Goal: Task Accomplishment & Management: Manage account settings

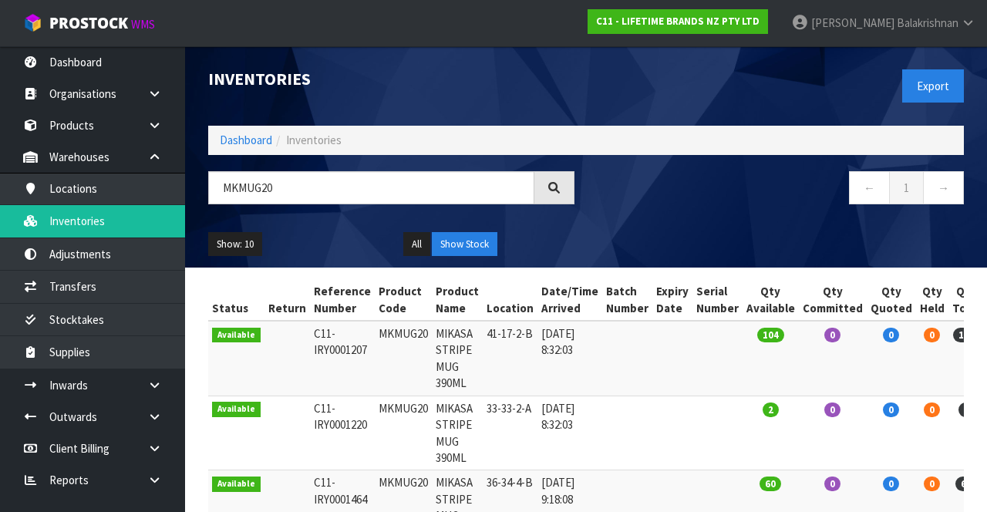
type input "MKMUG20"
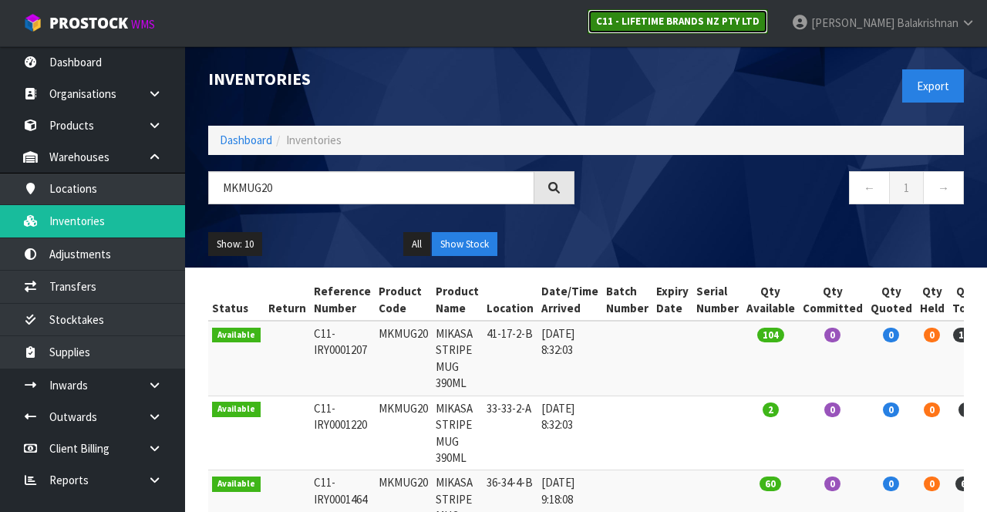
click at [760, 26] on strong "C11 - LIFETIME BRANDS NZ PTY LTD" at bounding box center [677, 21] width 163 height 13
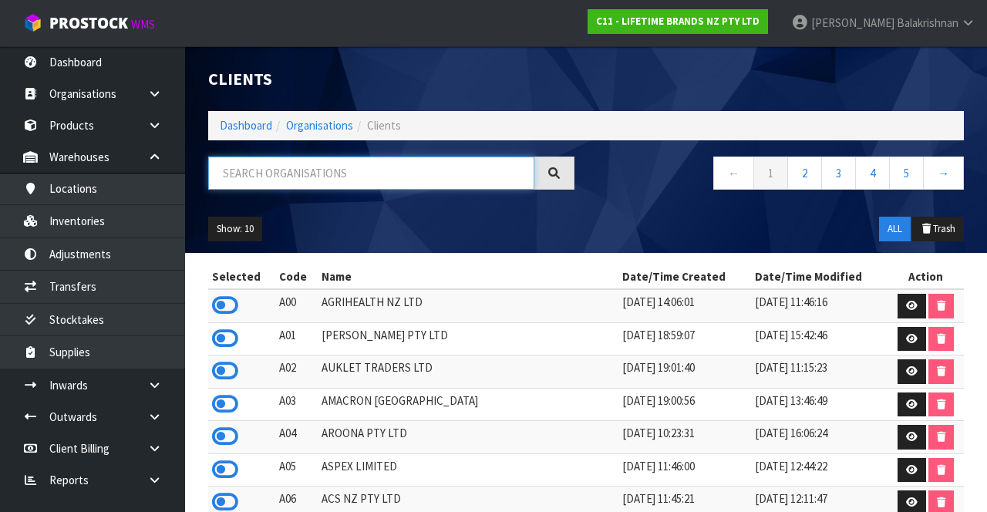
click at [418, 179] on input "text" at bounding box center [371, 173] width 326 height 33
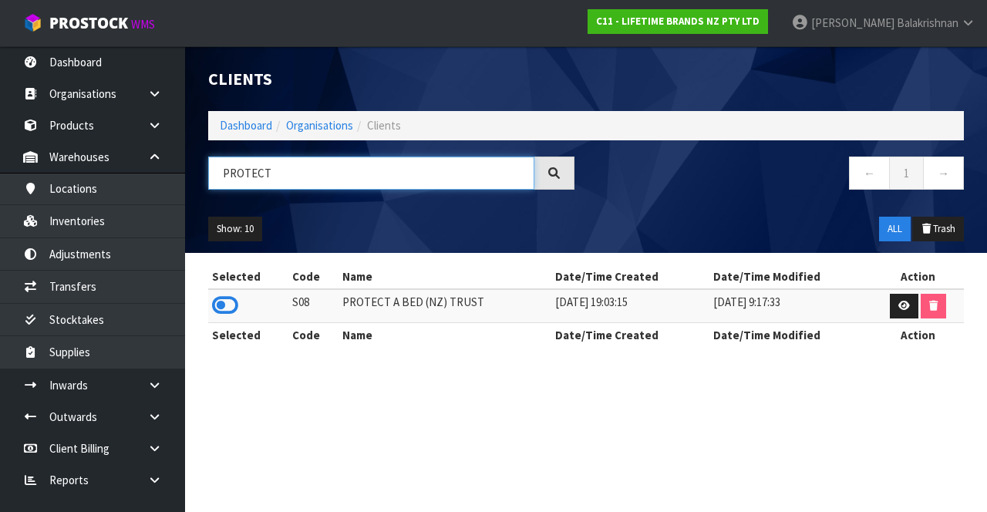
type input "PROTECT"
click at [225, 313] on icon at bounding box center [225, 305] width 26 height 23
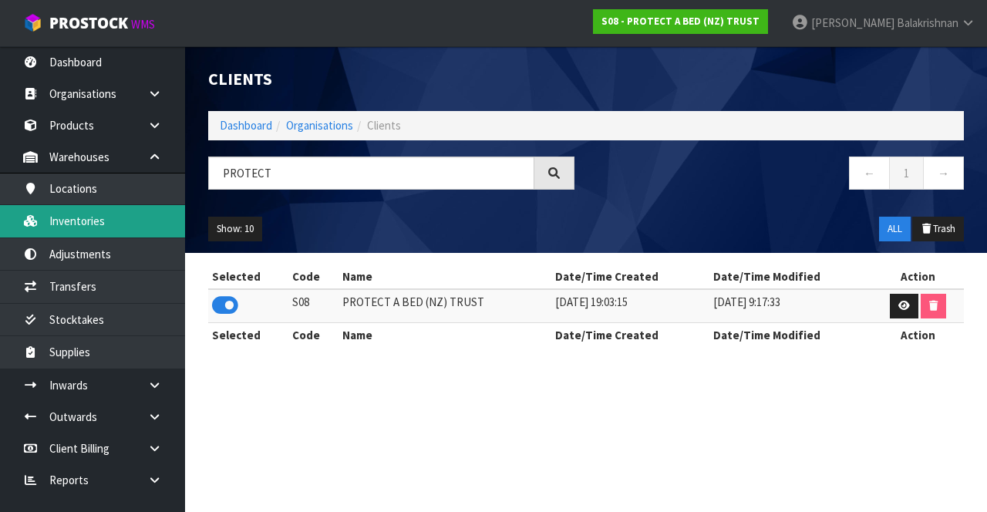
click at [42, 225] on link "Inventories" at bounding box center [92, 221] width 185 height 32
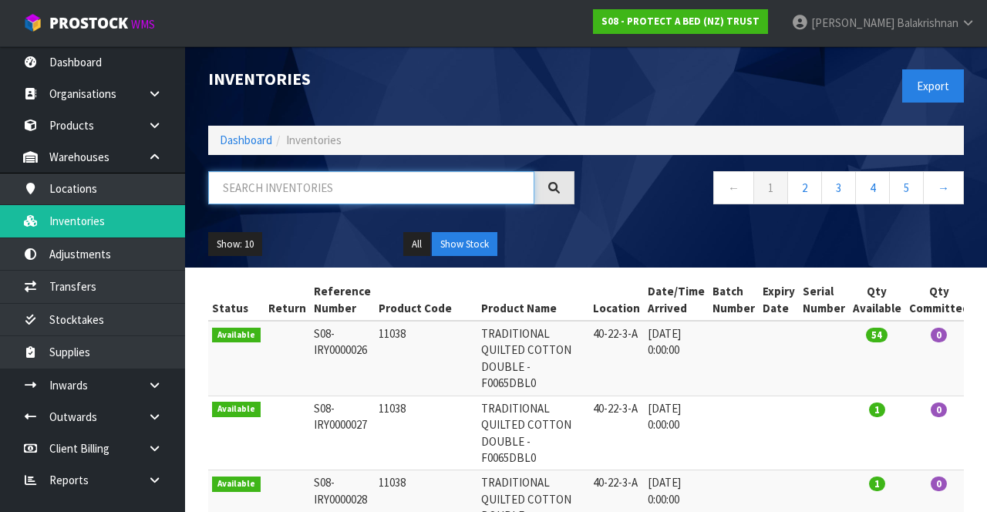
click at [246, 201] on input "text" at bounding box center [371, 187] width 326 height 33
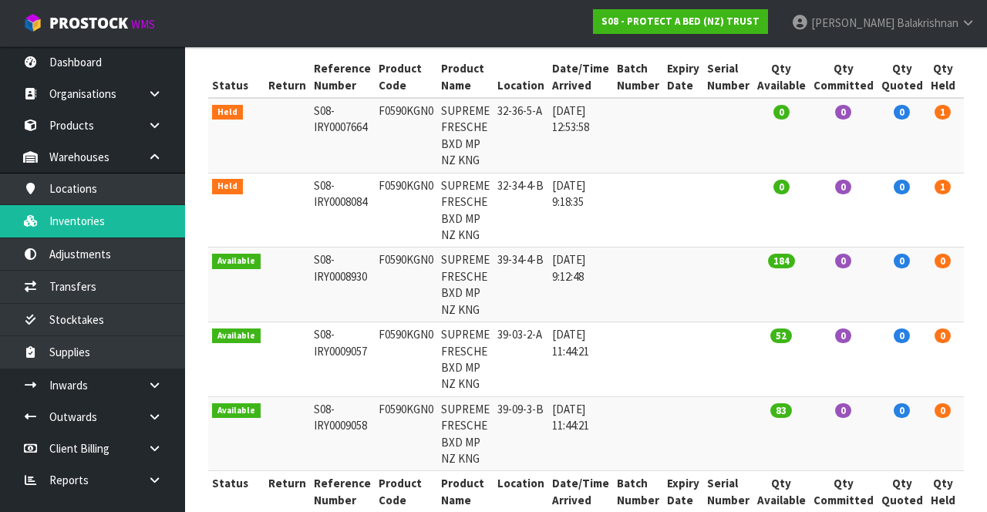
scroll to position [224, 0]
type input "F0590KGN0"
click at [663, 384] on td at bounding box center [683, 359] width 40 height 75
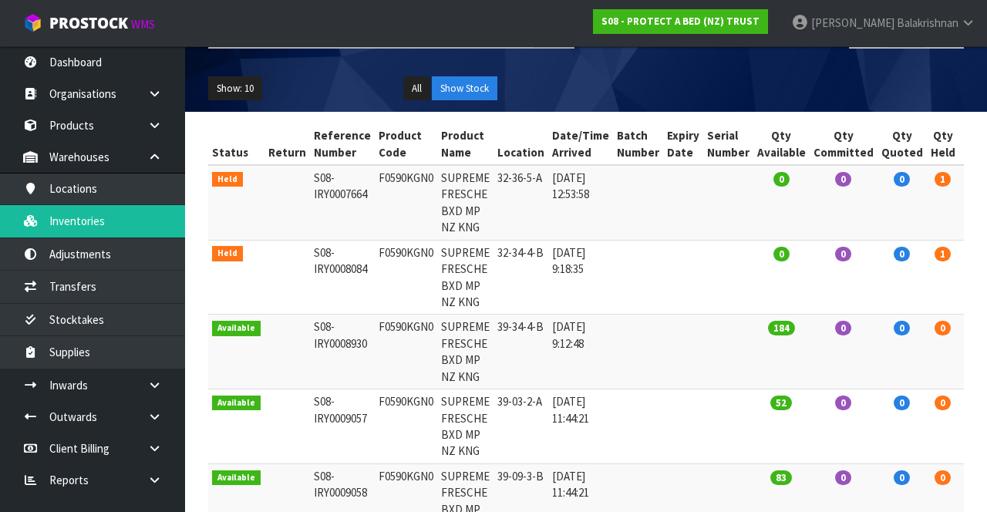
scroll to position [0, 0]
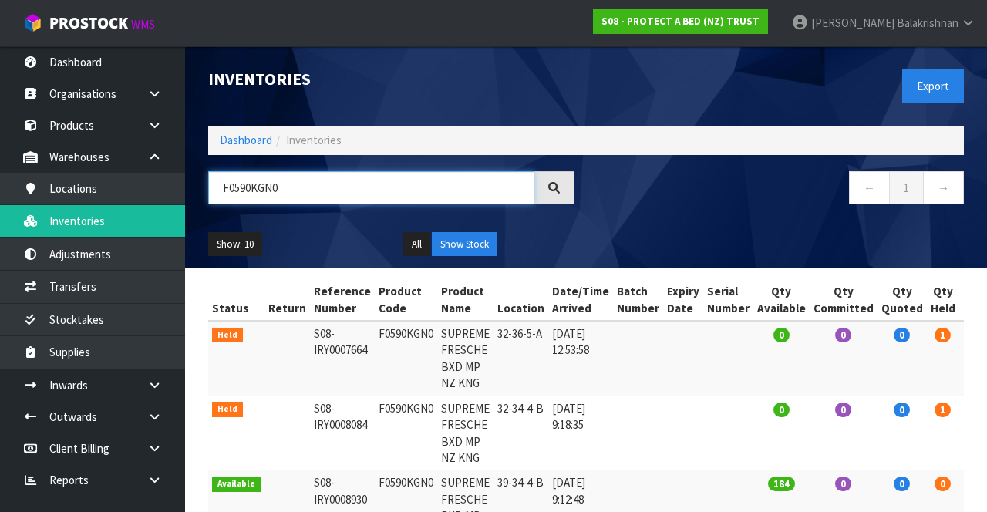
click at [347, 190] on input "F0590KGN0" at bounding box center [371, 187] width 326 height 33
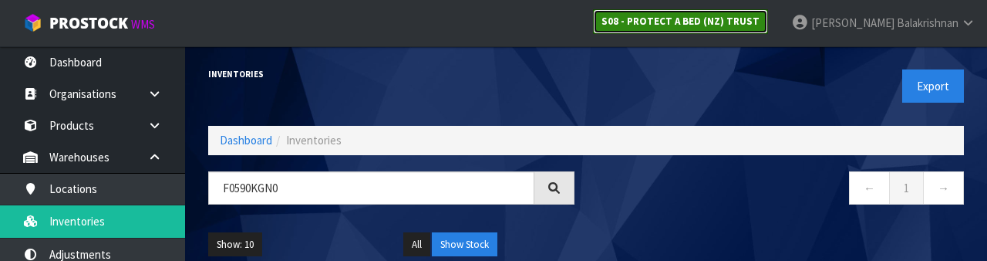
click at [748, 31] on link "S08 - PROTECT A BED (NZ) TRUST" at bounding box center [680, 21] width 175 height 25
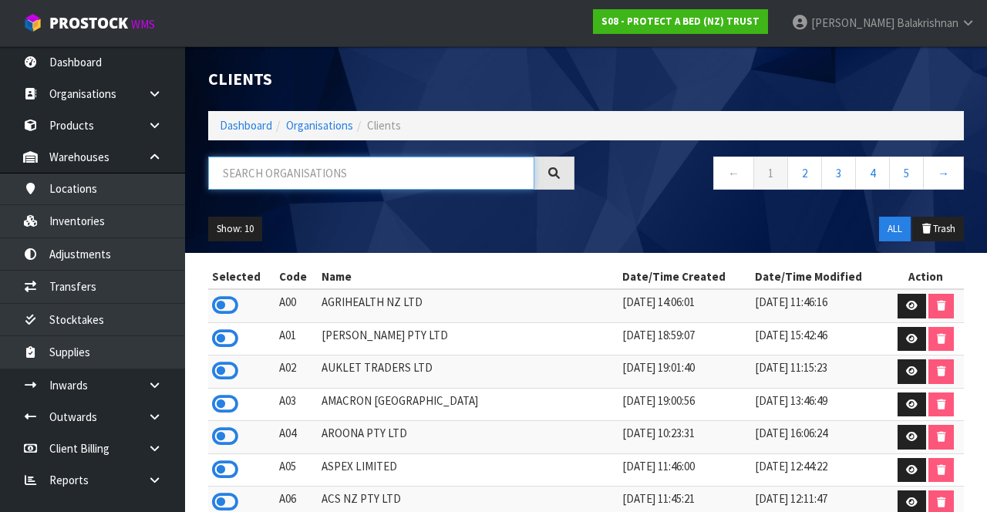
click at [370, 168] on input "text" at bounding box center [371, 173] width 326 height 33
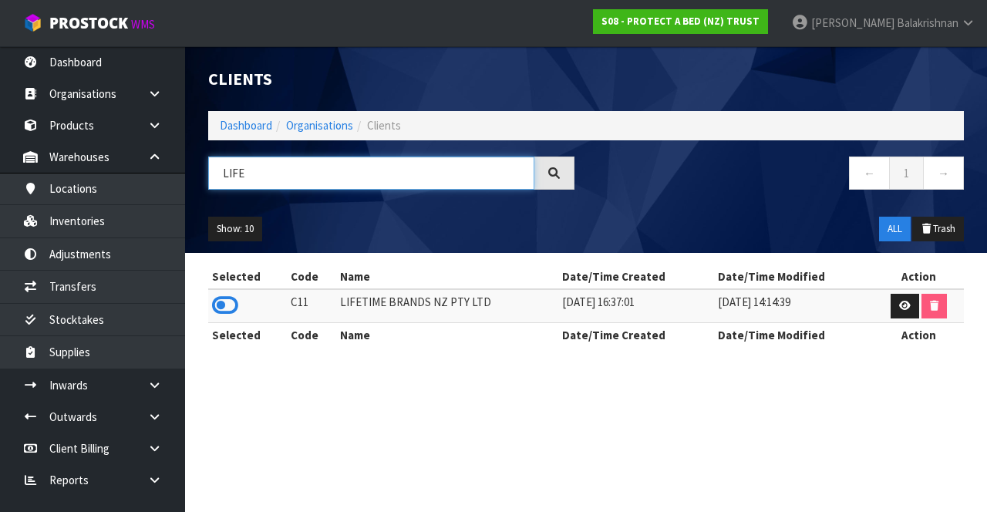
type input "LIFE"
click at [224, 315] on icon at bounding box center [225, 305] width 26 height 23
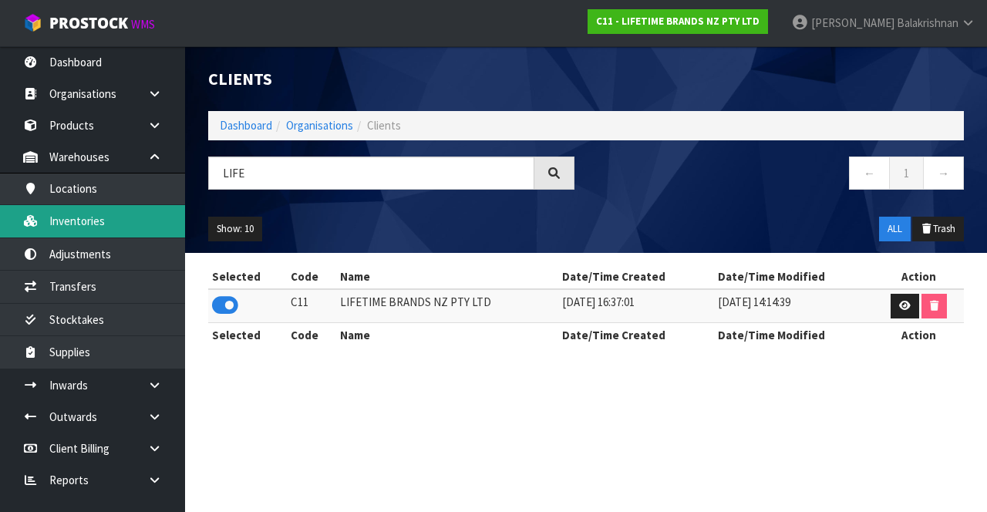
click at [44, 214] on link "Inventories" at bounding box center [92, 221] width 185 height 32
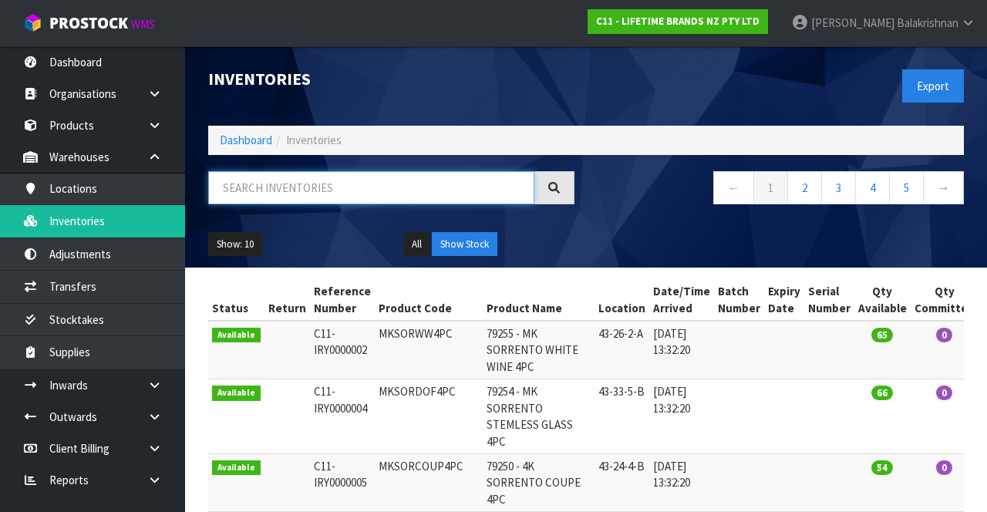
click at [254, 190] on input "text" at bounding box center [371, 187] width 326 height 33
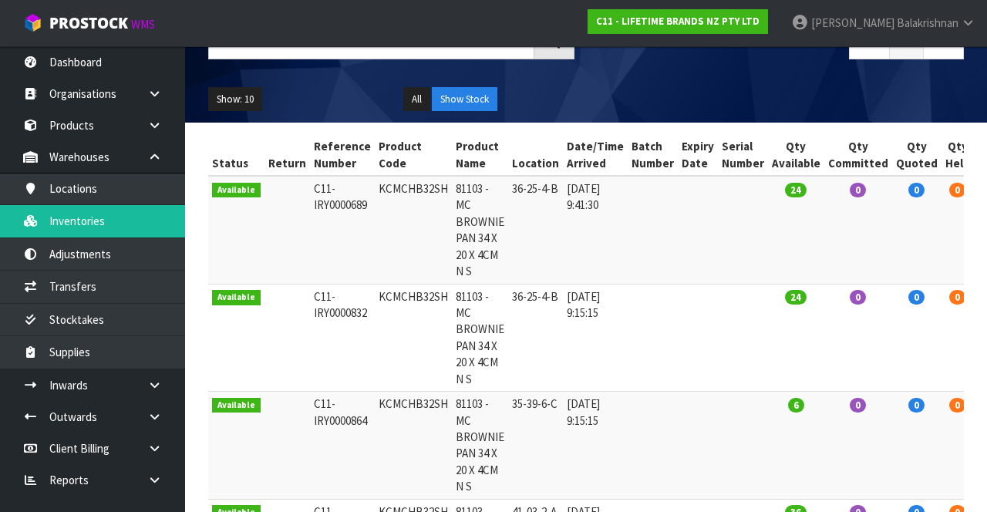
scroll to position [146, 0]
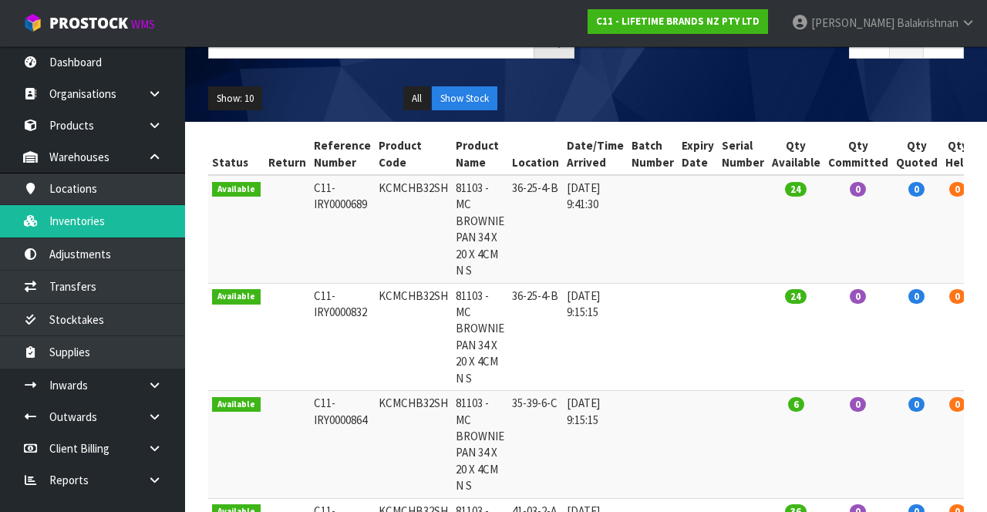
click at [692, 383] on td at bounding box center [698, 337] width 40 height 108
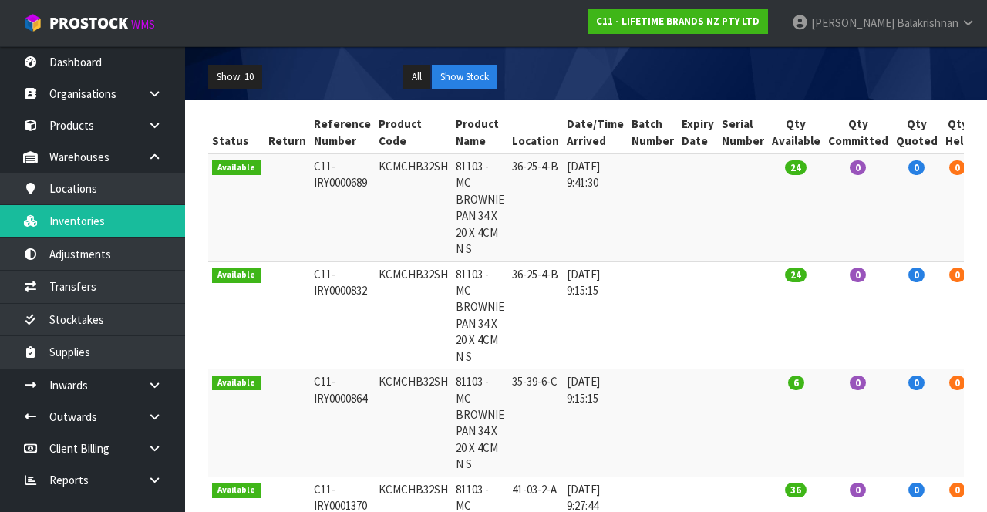
scroll to position [180, 0]
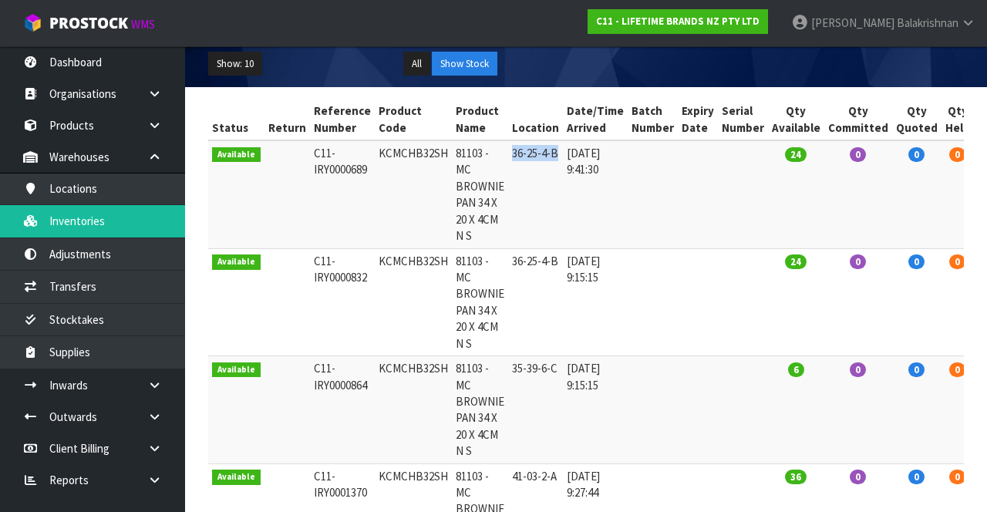
copy td "36-25-4-B"
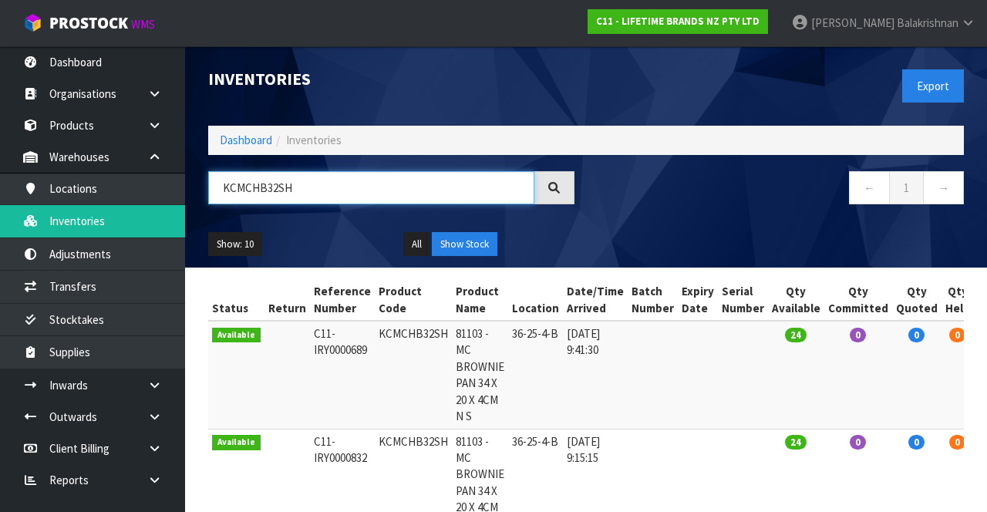
click at [330, 186] on input "KCMCHB32SH" at bounding box center [371, 187] width 326 height 33
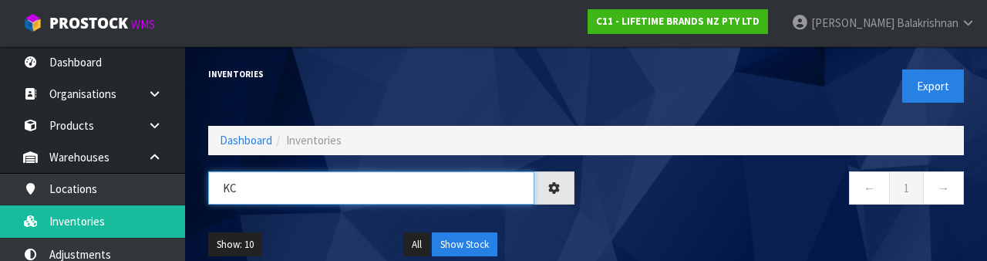
type input "K"
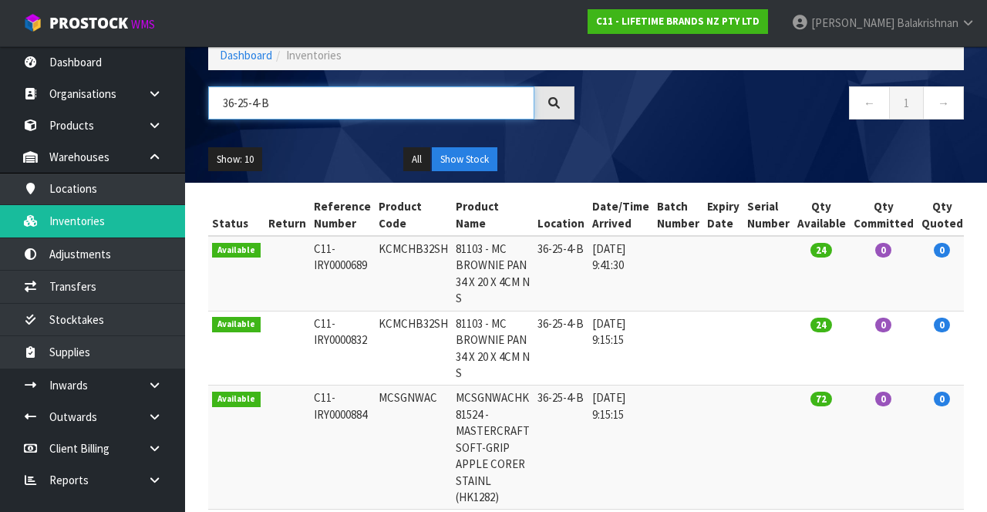
scroll to position [109, 0]
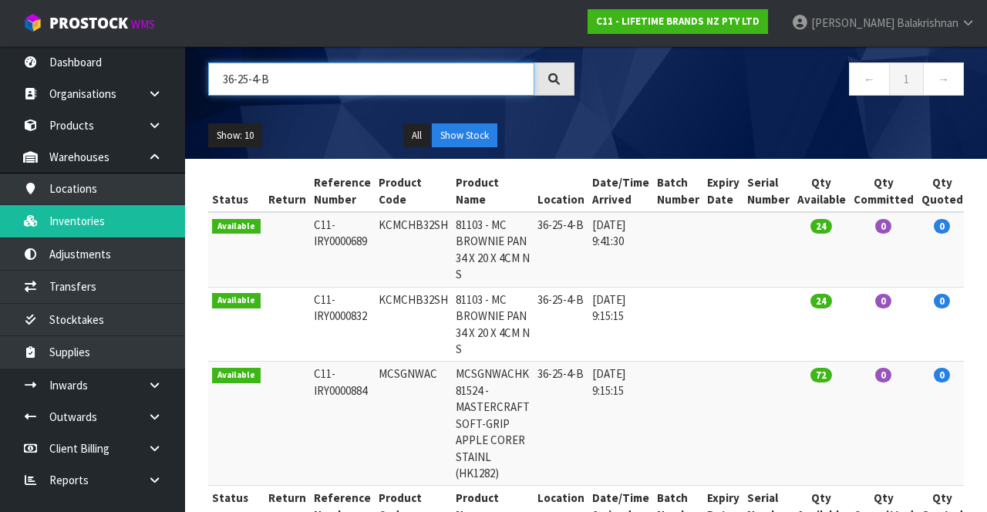
type input "36-25-4-B"
copy td "KCMCHB32SH"
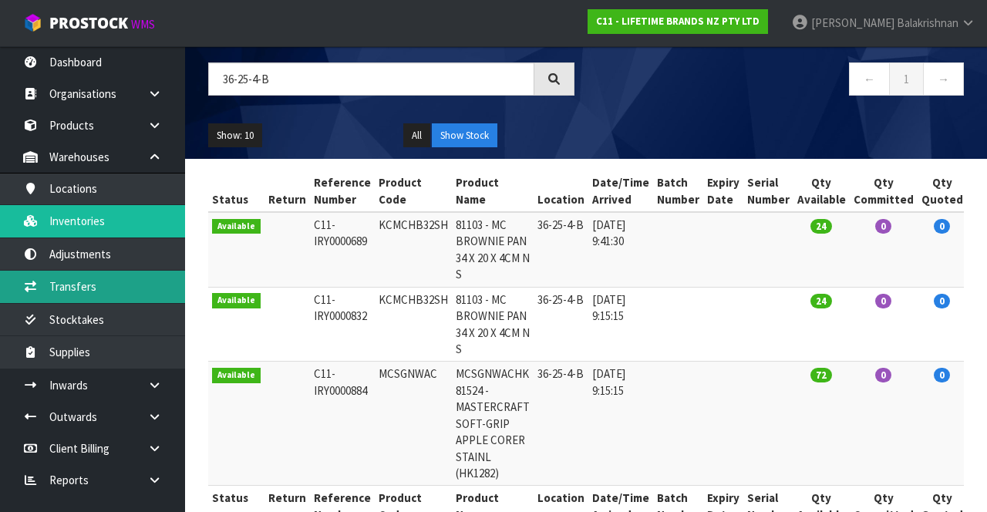
click at [116, 283] on link "Transfers" at bounding box center [92, 287] width 185 height 32
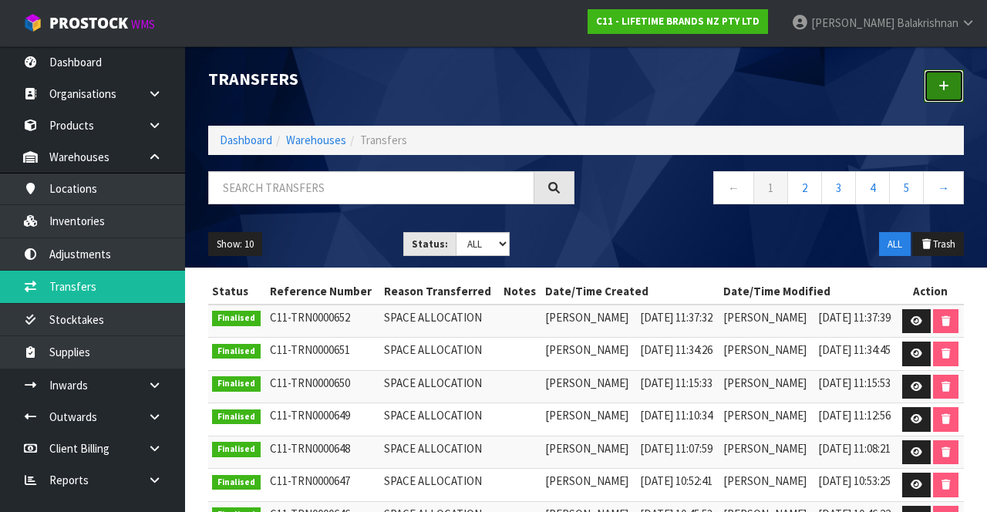
click at [950, 86] on link at bounding box center [944, 85] width 40 height 33
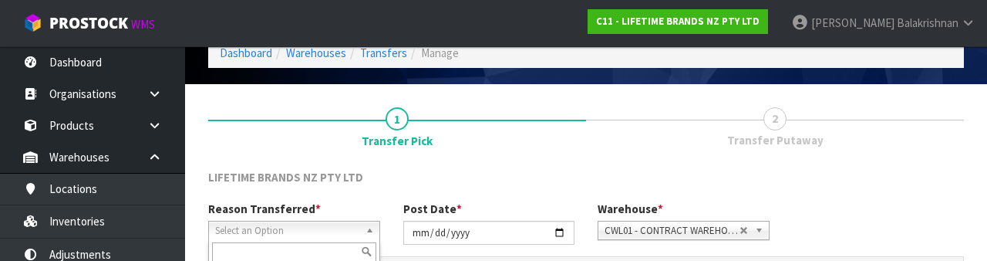
scroll to position [184, 0]
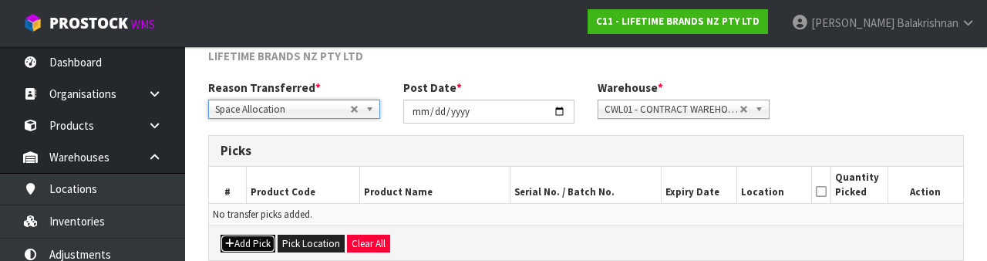
click at [253, 240] on button "Add Pick" at bounding box center [248, 243] width 55 height 19
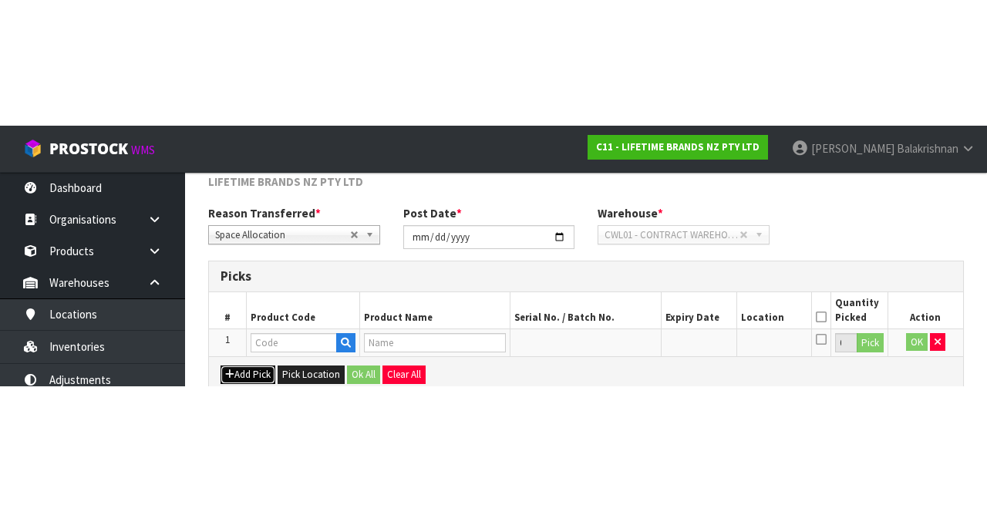
scroll to position [88, 0]
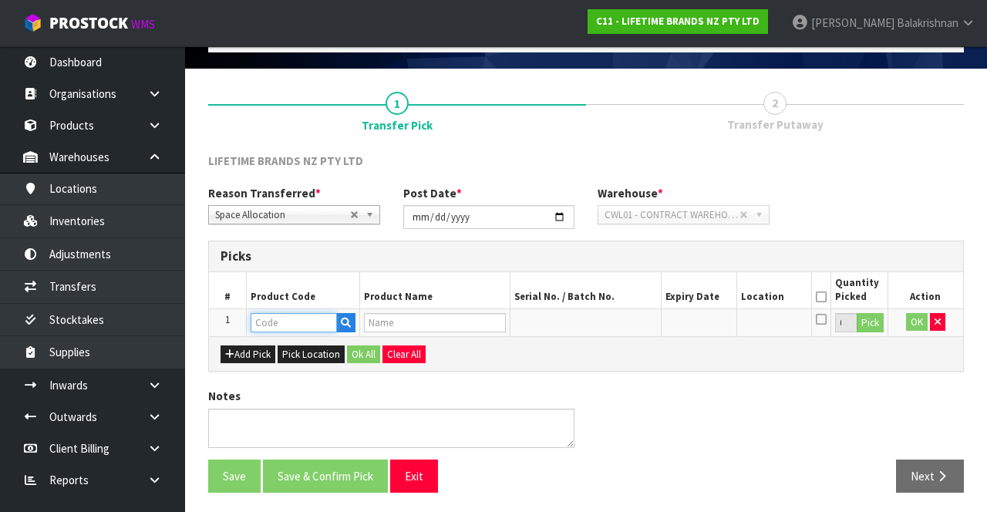
click at [295, 324] on input "text" at bounding box center [294, 322] width 86 height 19
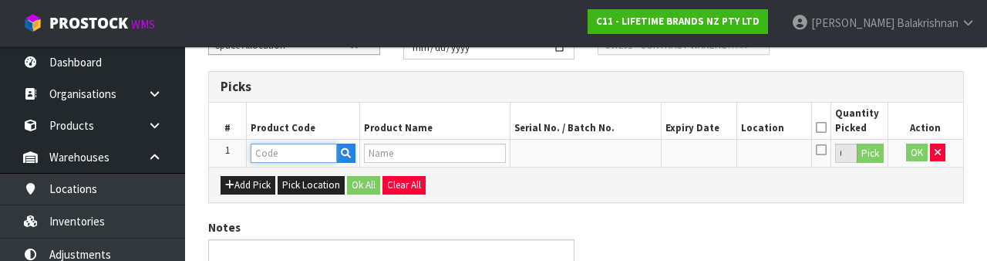
scroll to position [270, 0]
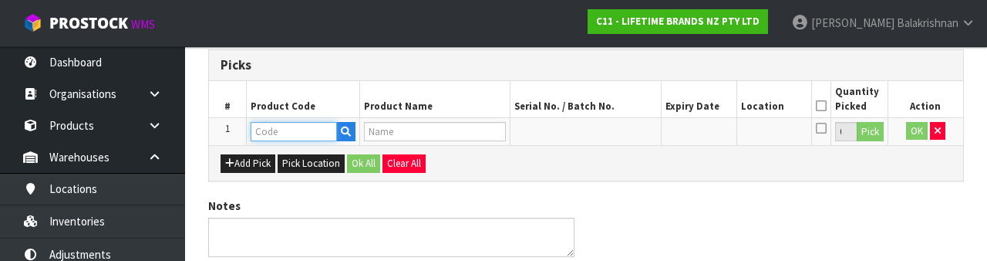
type input "KCMCHB32SH"
type input "81103 - MC BROWNIE PAN 34 X 20 X 4CM N S"
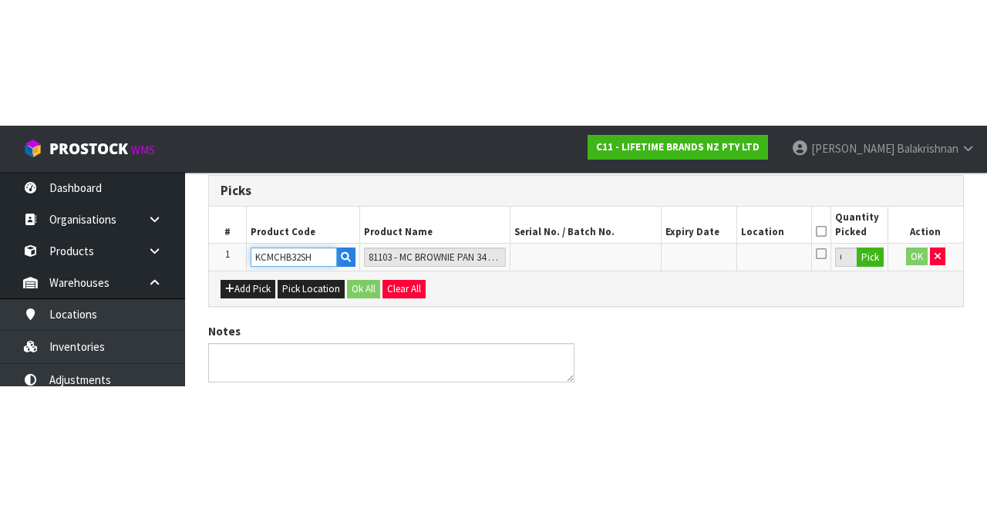
scroll to position [88, 0]
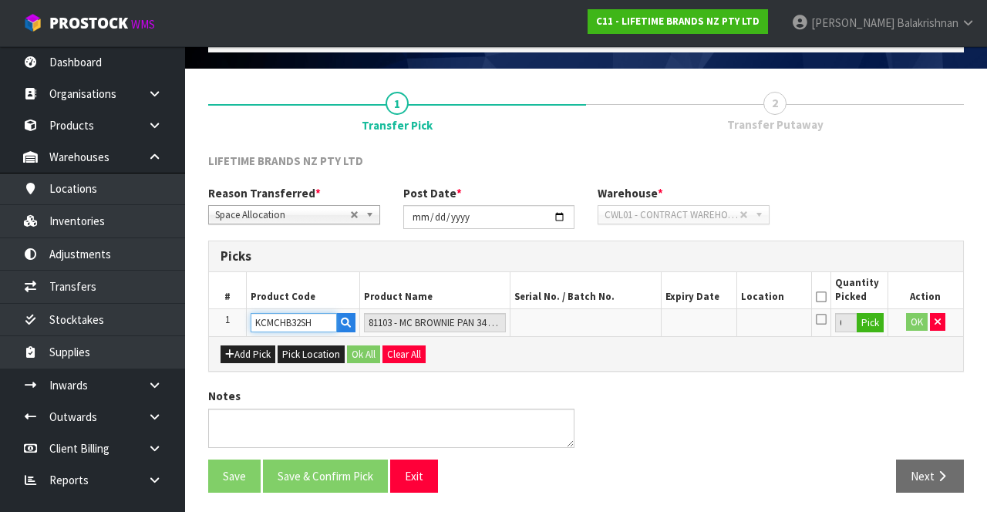
type input "KCMCHB32SH"
click at [871, 315] on button "Pick" at bounding box center [870, 323] width 27 height 20
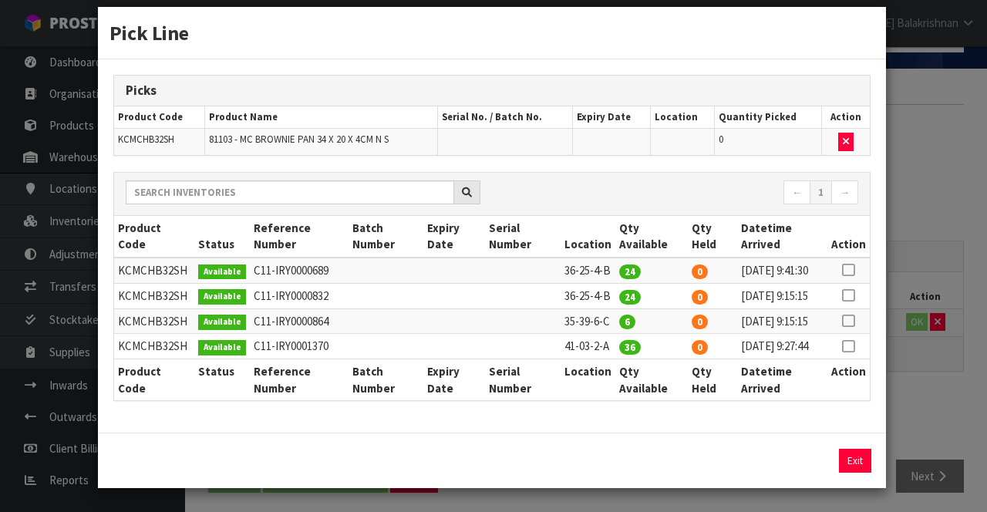
scroll to position [76, 0]
click at [847, 270] on icon at bounding box center [848, 270] width 12 height 1
click at [811, 456] on button "Assign Pick" at bounding box center [802, 461] width 63 height 24
type input "24"
click at [850, 295] on icon at bounding box center [848, 295] width 12 height 1
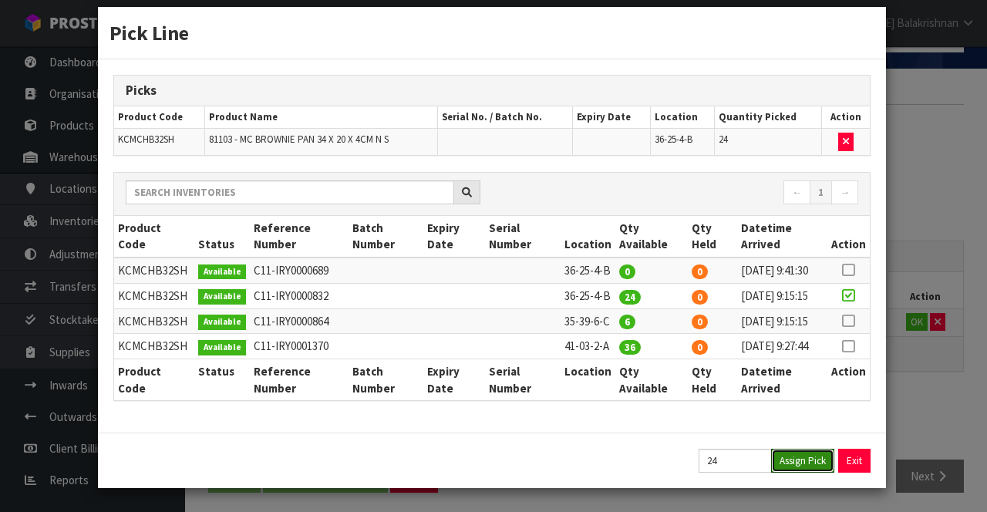
click at [809, 453] on button "Assign Pick" at bounding box center [802, 461] width 63 height 24
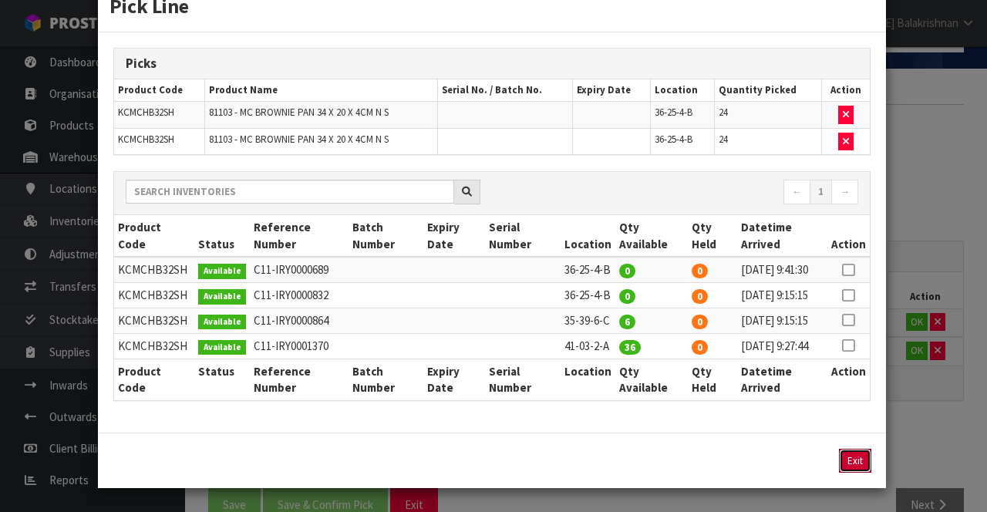
click at [850, 473] on button "Exit" at bounding box center [855, 461] width 32 height 24
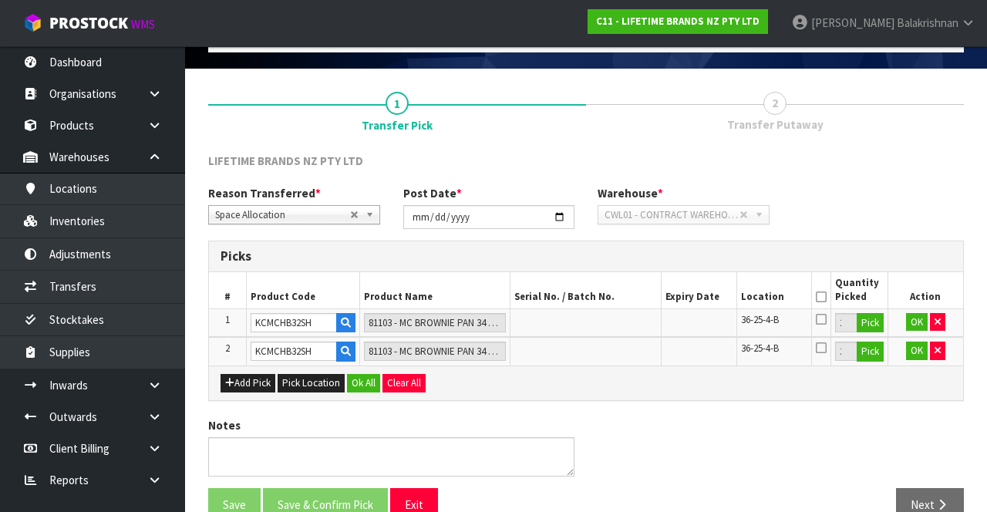
click at [821, 297] on icon at bounding box center [821, 297] width 11 height 1
click at [355, 382] on button "Ok All" at bounding box center [363, 383] width 33 height 19
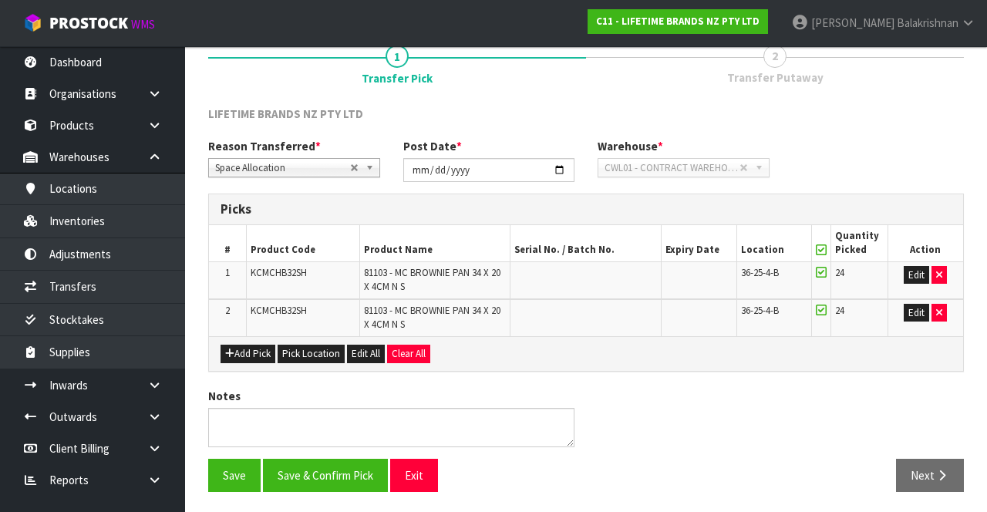
scroll to position [131, 0]
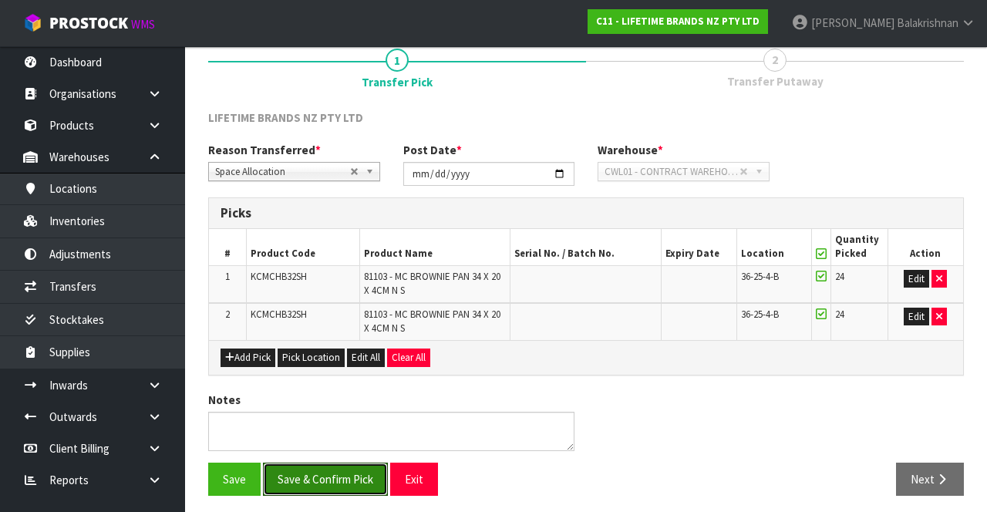
click at [344, 478] on button "Save & Confirm Pick" at bounding box center [325, 479] width 125 height 33
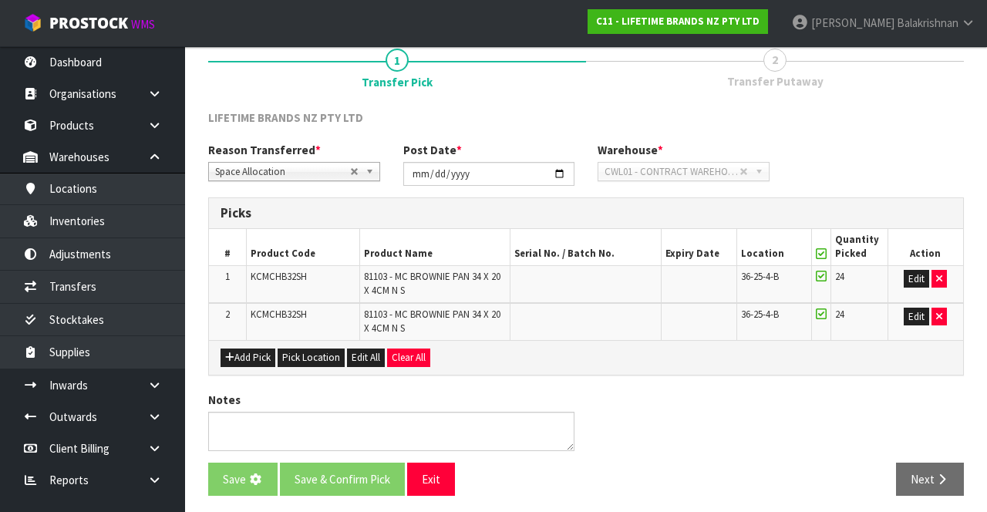
scroll to position [0, 0]
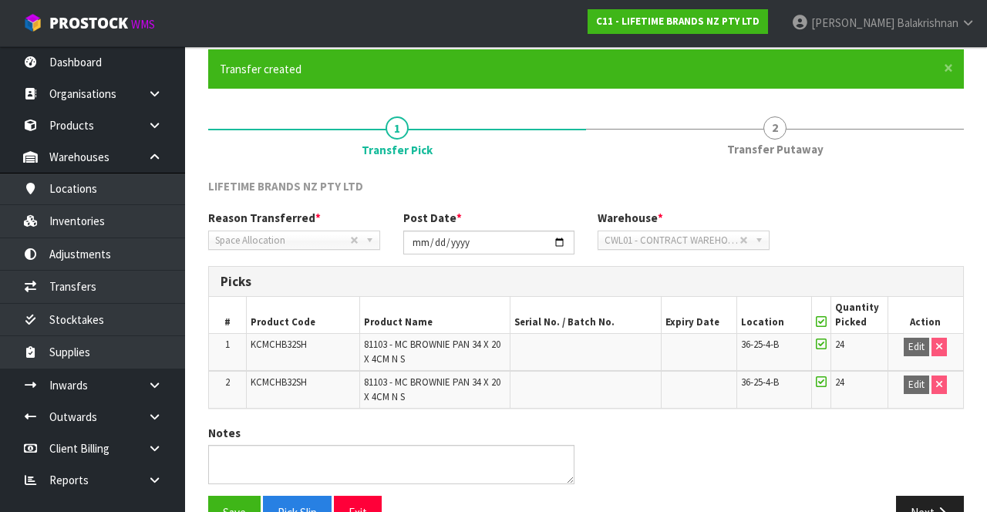
scroll to position [157, 0]
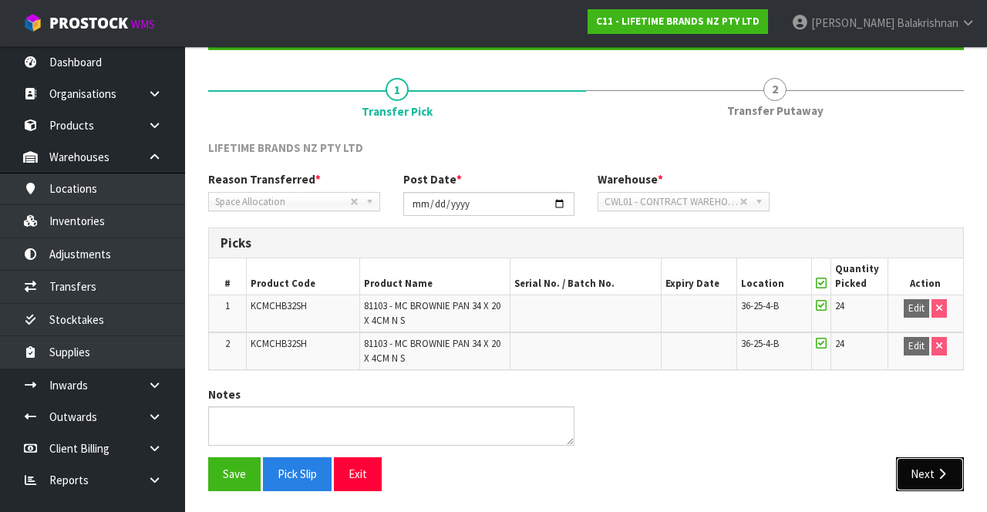
click at [941, 465] on button "Next" at bounding box center [930, 473] width 68 height 33
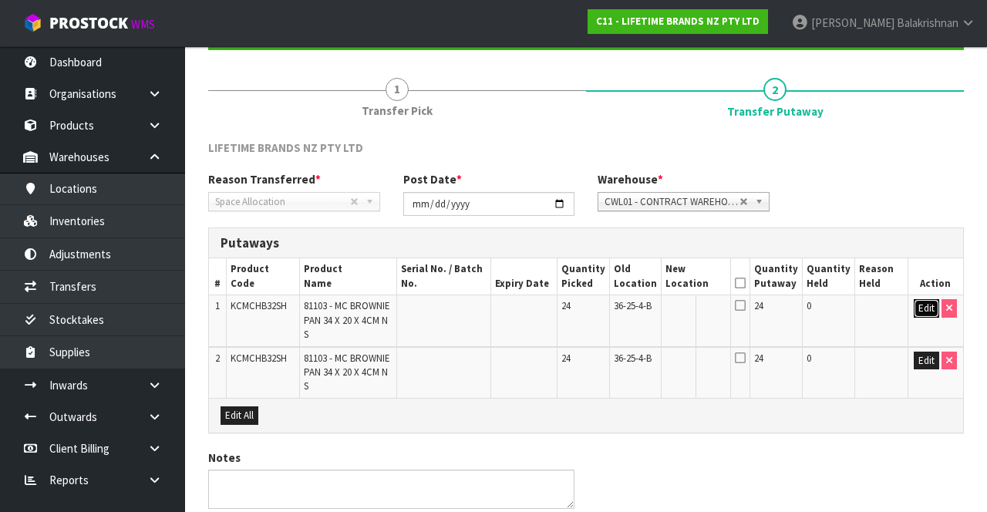
click at [922, 312] on button "Edit" at bounding box center [926, 308] width 25 height 19
click at [692, 307] on input "text" at bounding box center [686, 308] width 42 height 19
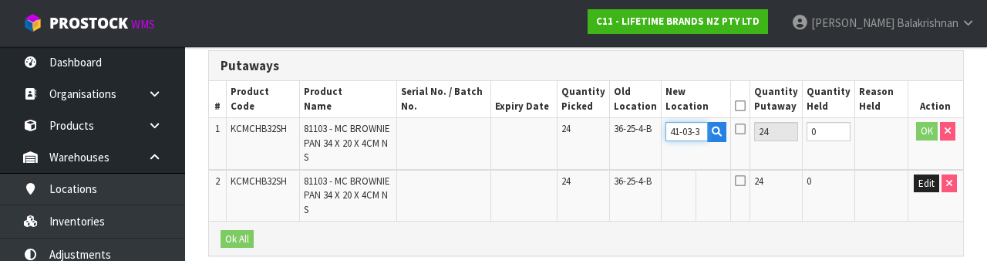
scroll to position [0, 0]
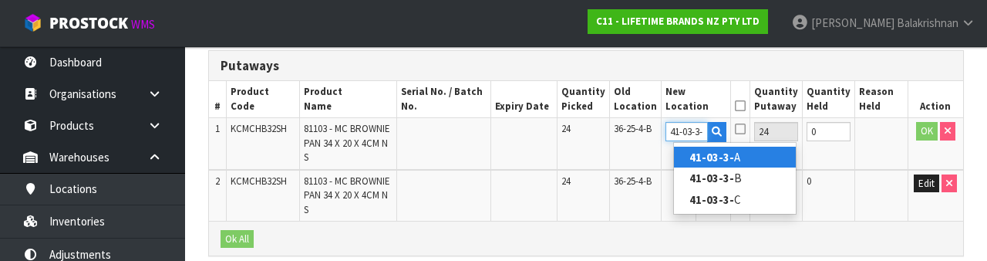
type input "41-03-3-B"
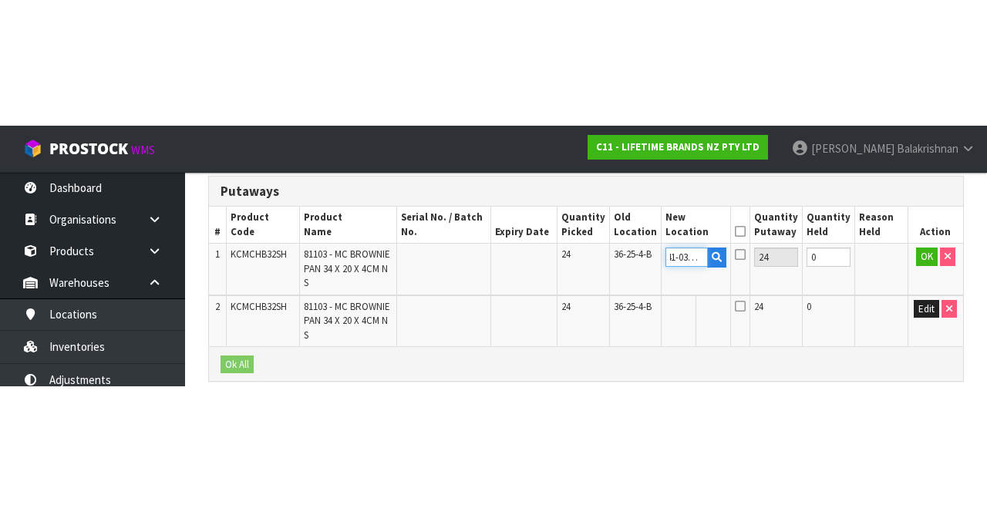
scroll to position [191, 0]
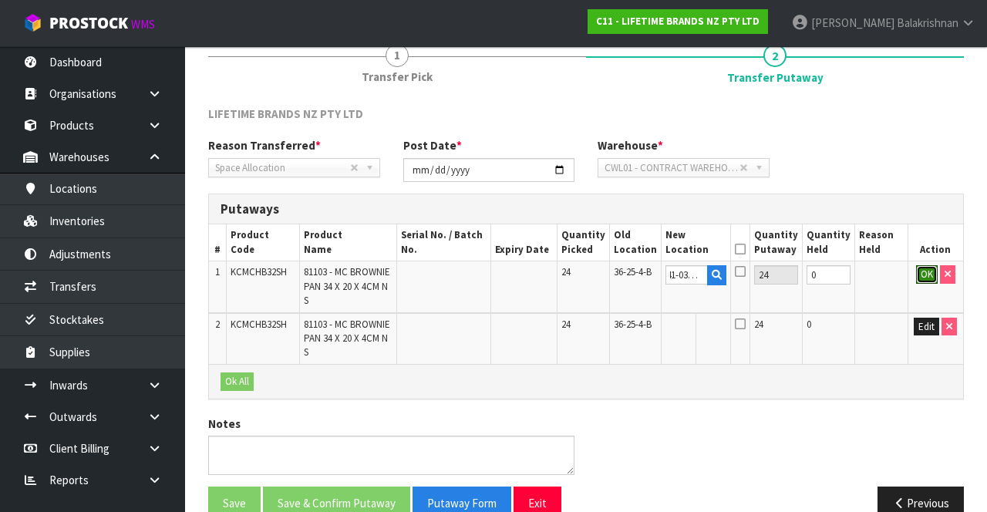
click at [927, 278] on button "OK" at bounding box center [927, 274] width 22 height 19
click at [730, 288] on td "Fill" at bounding box center [716, 287] width 28 height 52
click at [716, 282] on icon at bounding box center [711, 287] width 8 height 10
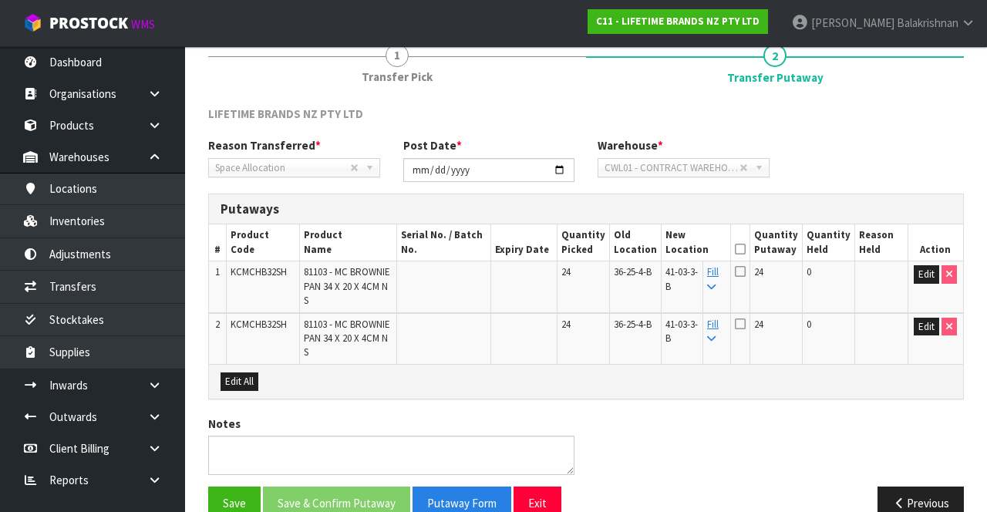
click at [746, 249] on icon at bounding box center [740, 249] width 11 height 1
click at [369, 487] on button "Save & Confirm Putaway" at bounding box center [336, 503] width 147 height 33
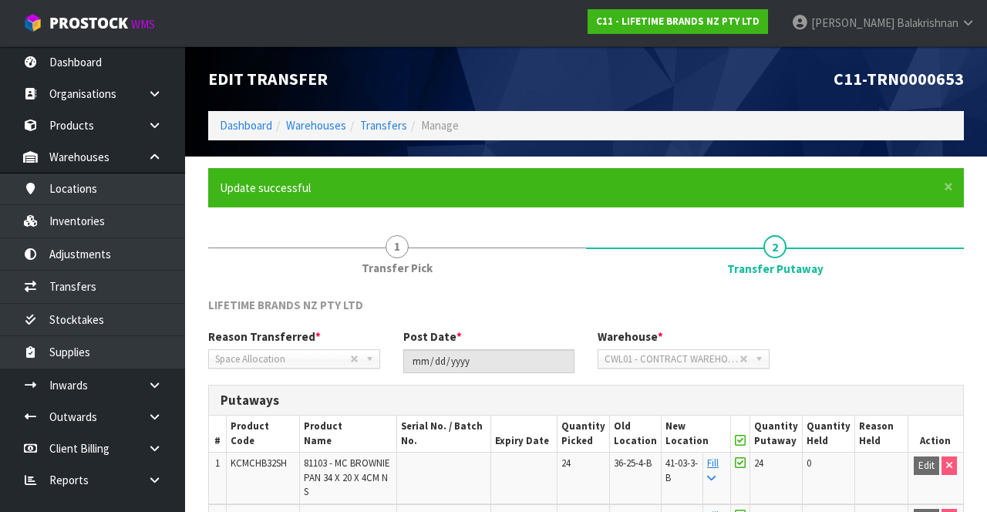
click at [957, 133] on ol "Dashboard Warehouses Transfers Manage" at bounding box center [586, 125] width 756 height 29
click at [959, 133] on ol "Dashboard Warehouses Transfers Manage" at bounding box center [586, 125] width 756 height 29
click at [958, 138] on ol "Dashboard Warehouses Transfers Manage" at bounding box center [586, 125] width 756 height 29
click at [959, 134] on ol "Dashboard Warehouses Transfers Manage" at bounding box center [586, 125] width 756 height 29
click at [958, 135] on ol "Dashboard Warehouses Transfers Manage" at bounding box center [586, 125] width 756 height 29
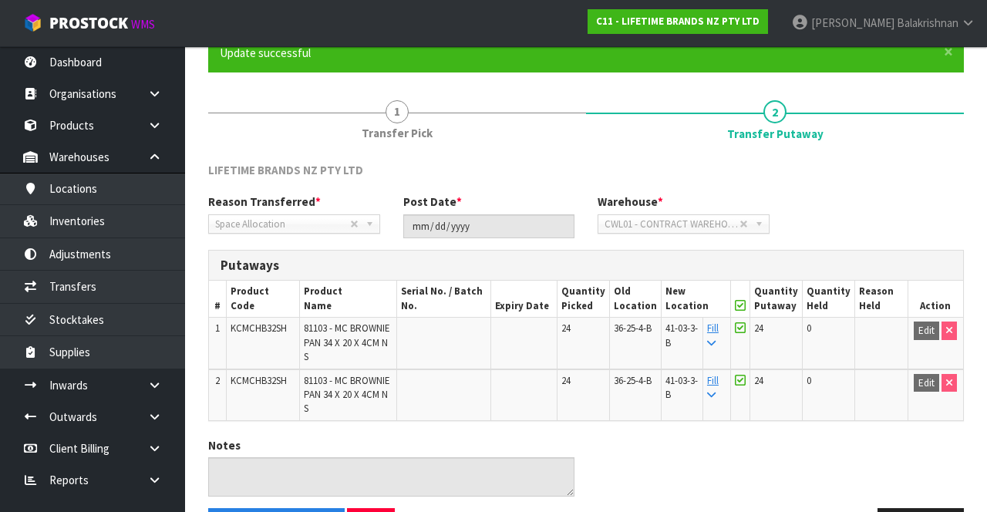
scroll to position [157, 0]
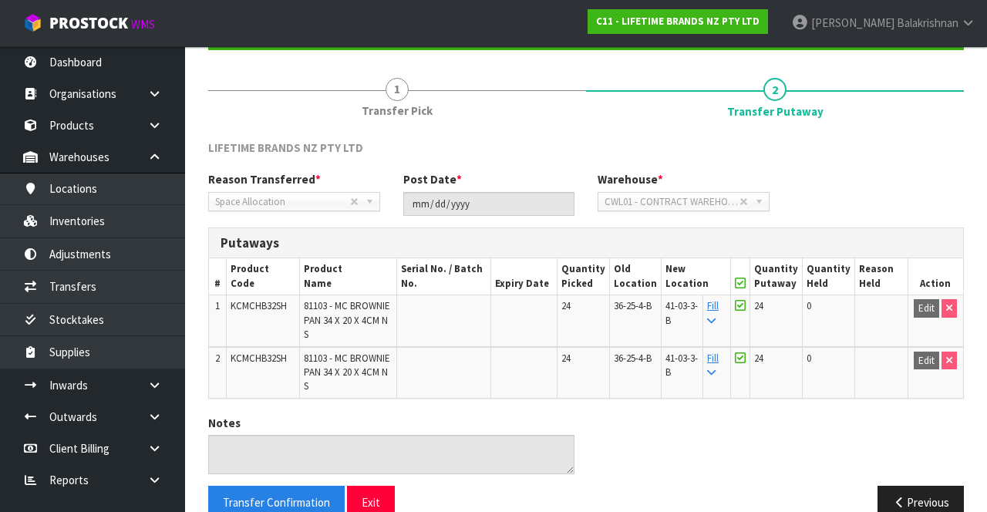
click at [911, 415] on div "Notes" at bounding box center [586, 450] width 779 height 71
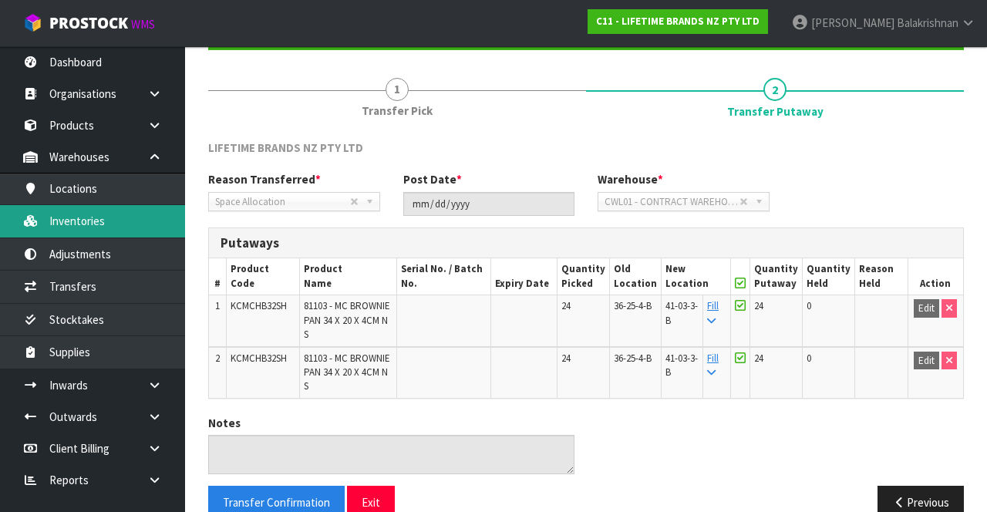
click at [65, 228] on link "Inventories" at bounding box center [92, 221] width 185 height 32
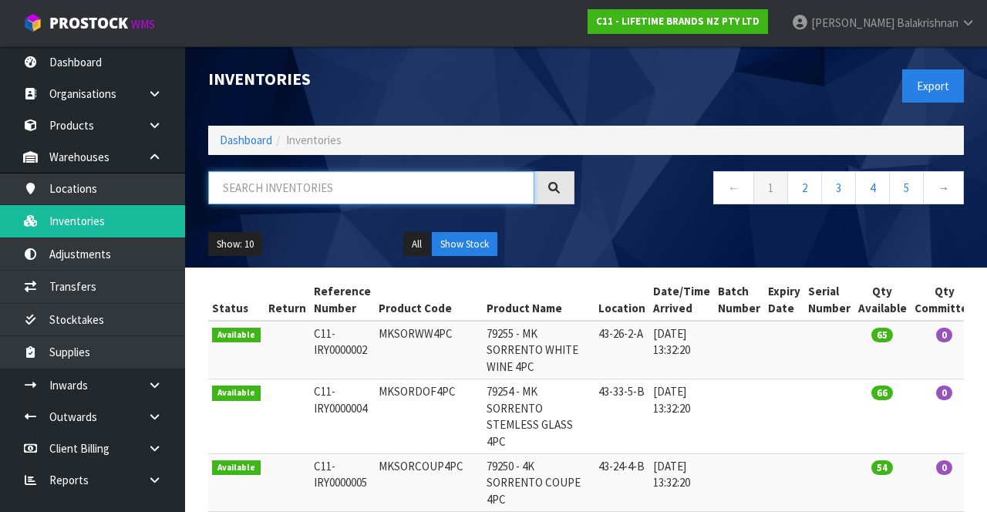
click at [236, 194] on input "text" at bounding box center [371, 187] width 326 height 33
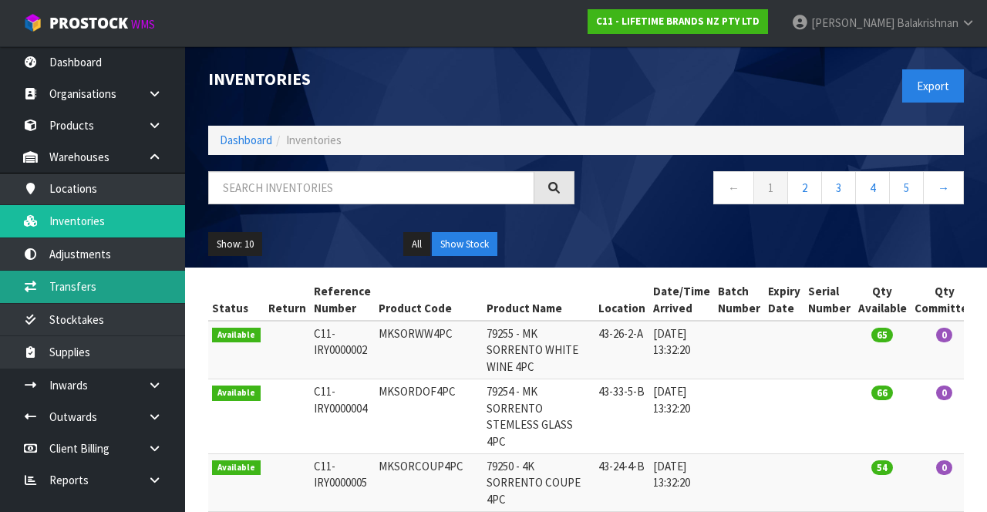
click at [59, 287] on link "Transfers" at bounding box center [92, 287] width 185 height 32
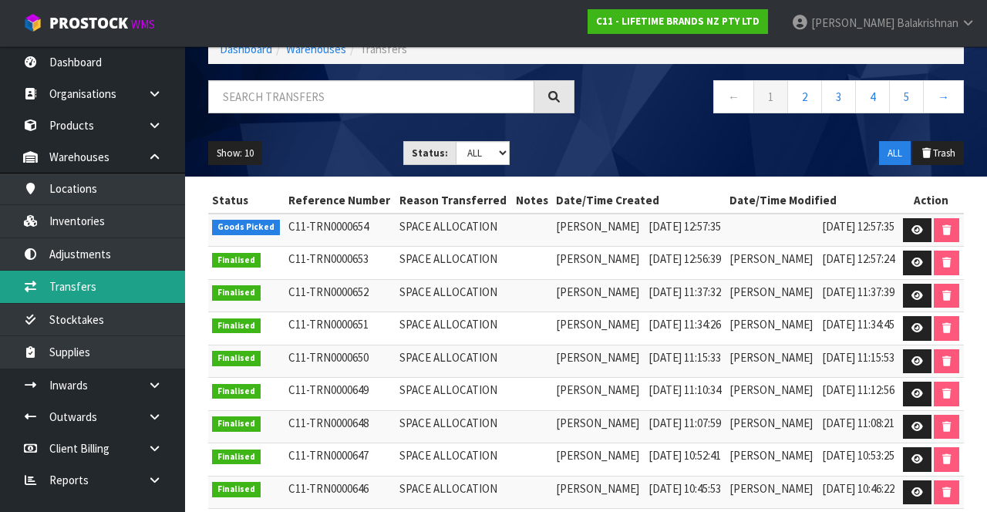
scroll to position [98, 0]
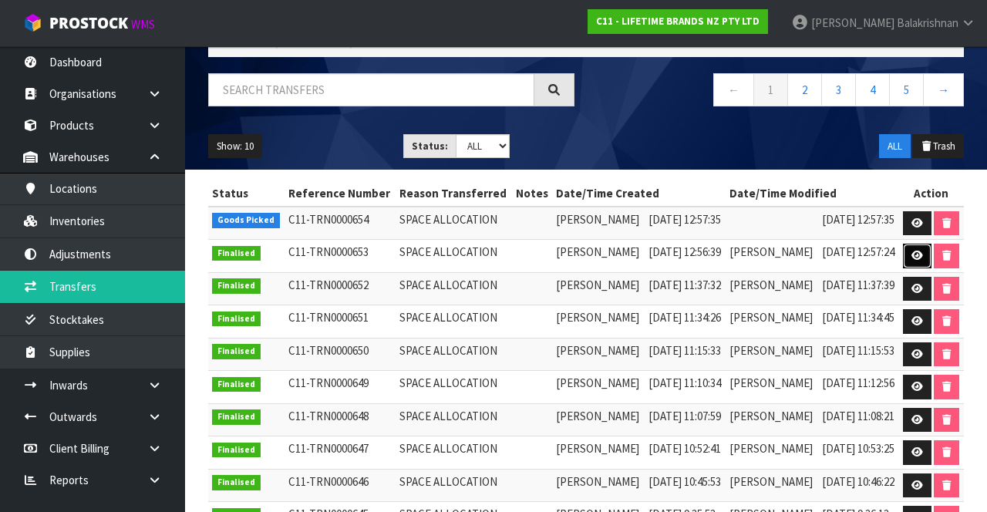
click at [925, 268] on link at bounding box center [917, 256] width 29 height 25
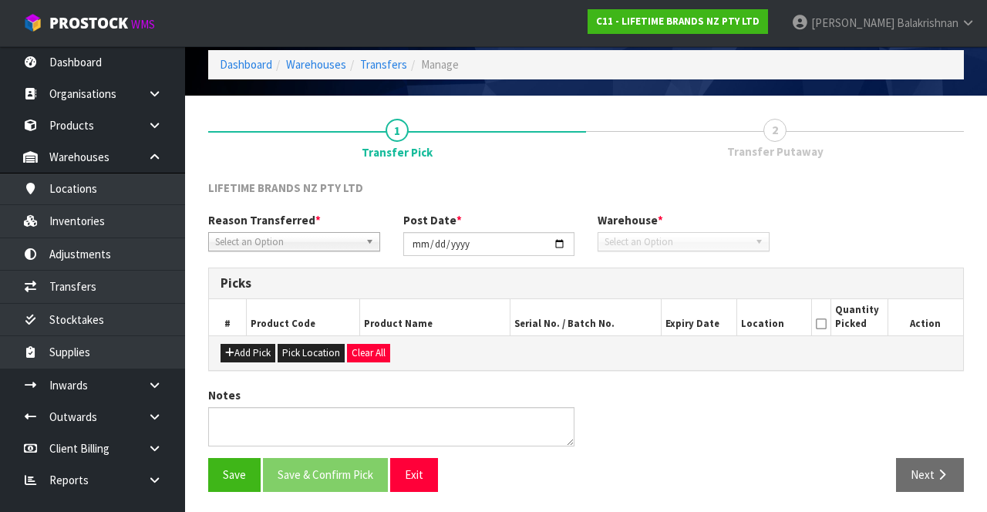
type input "[DATE]"
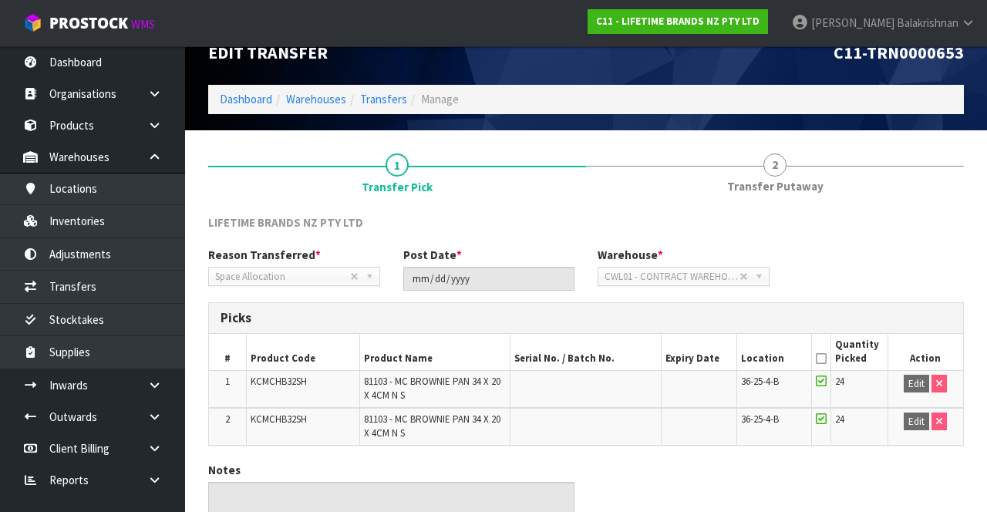
scroll to position [22, 0]
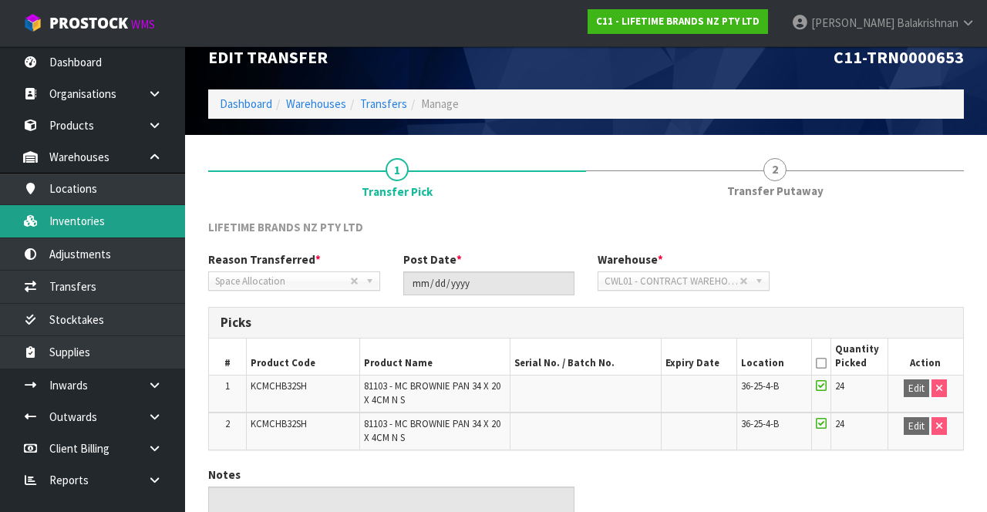
click at [56, 225] on link "Inventories" at bounding box center [92, 221] width 185 height 32
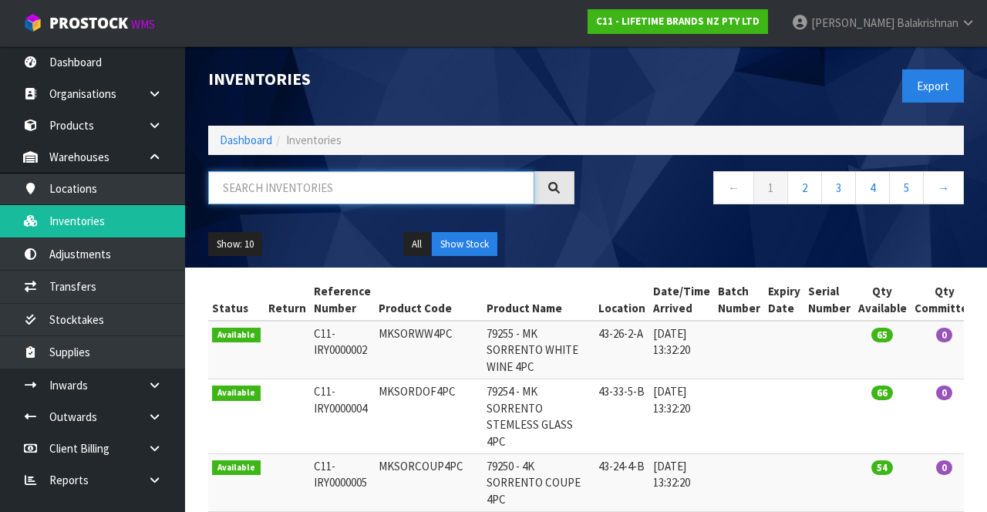
click at [241, 184] on input "text" at bounding box center [371, 187] width 326 height 33
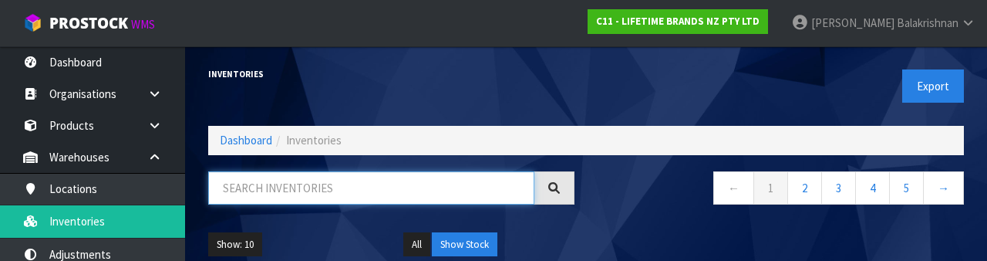
type input "5"
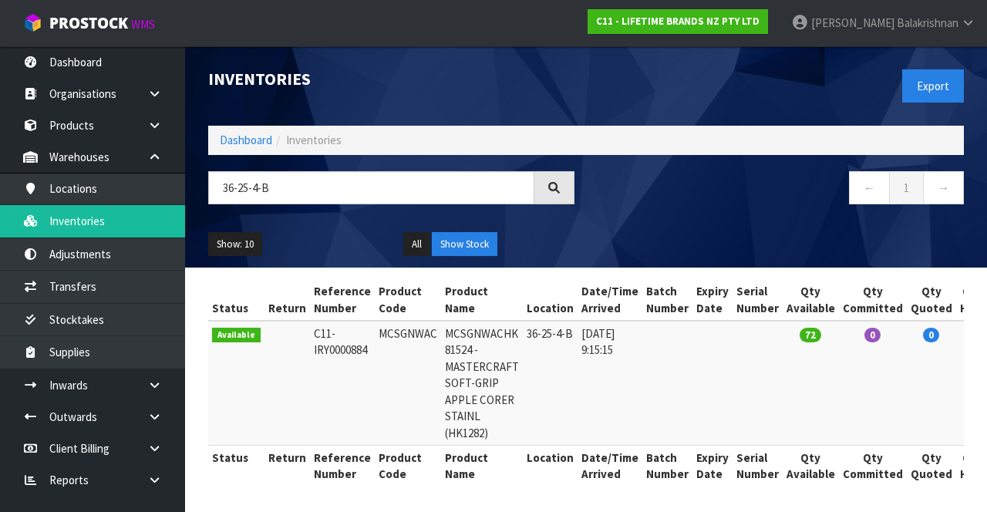
copy td "MCSGNWAC"
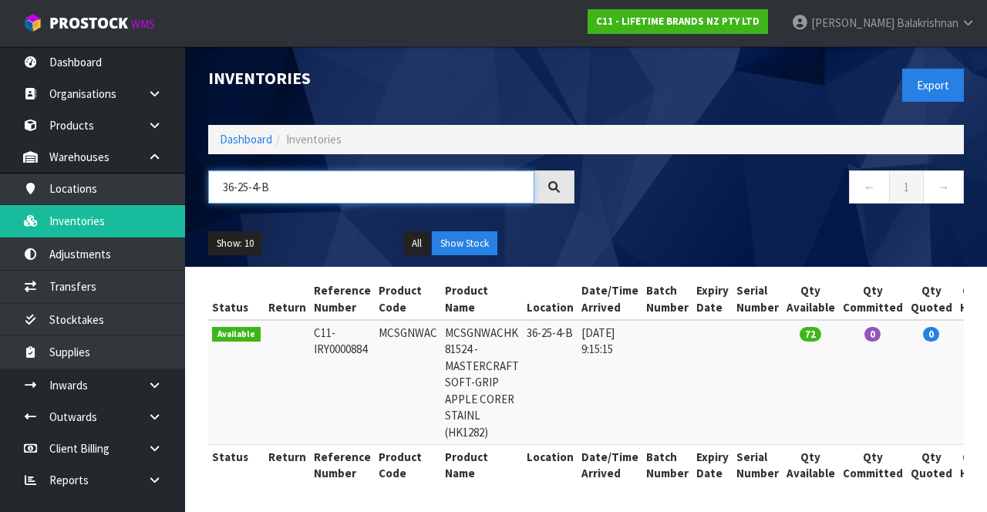
click at [270, 182] on input "36-25-4-B" at bounding box center [371, 186] width 326 height 33
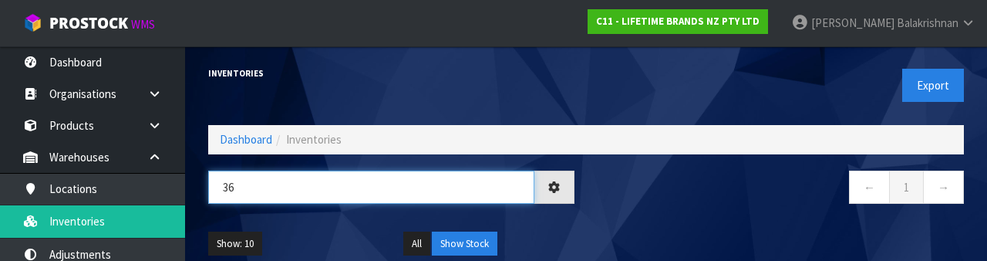
type input "3"
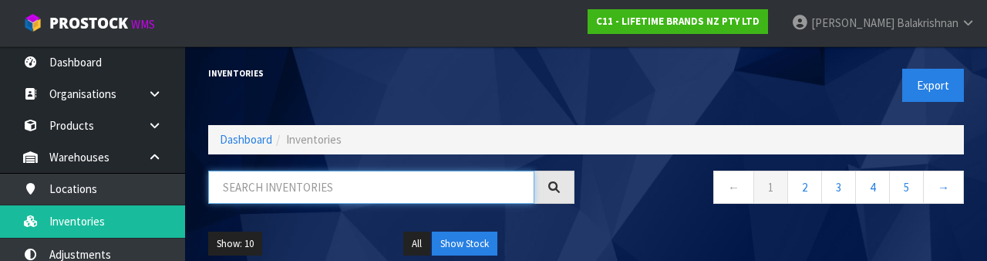
paste input "MCSGNWAC"
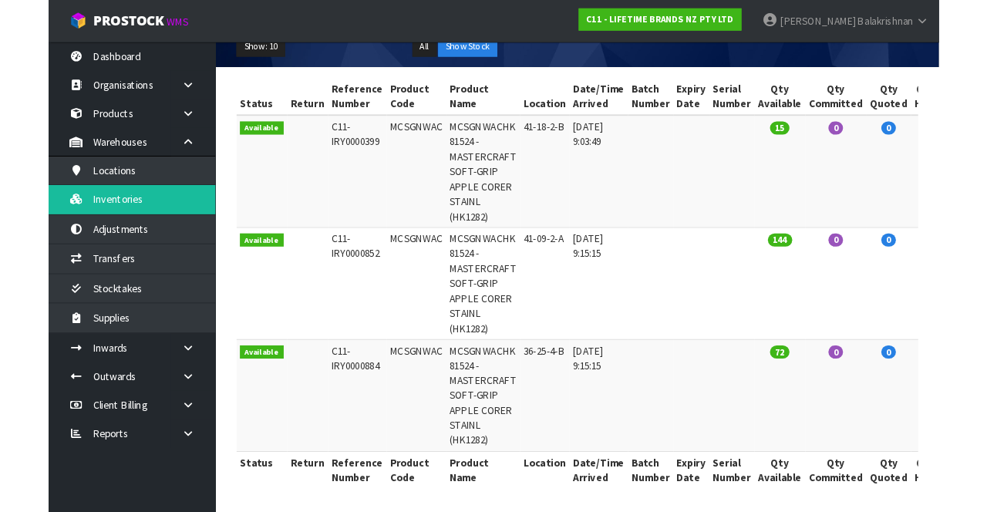
scroll to position [228, 0]
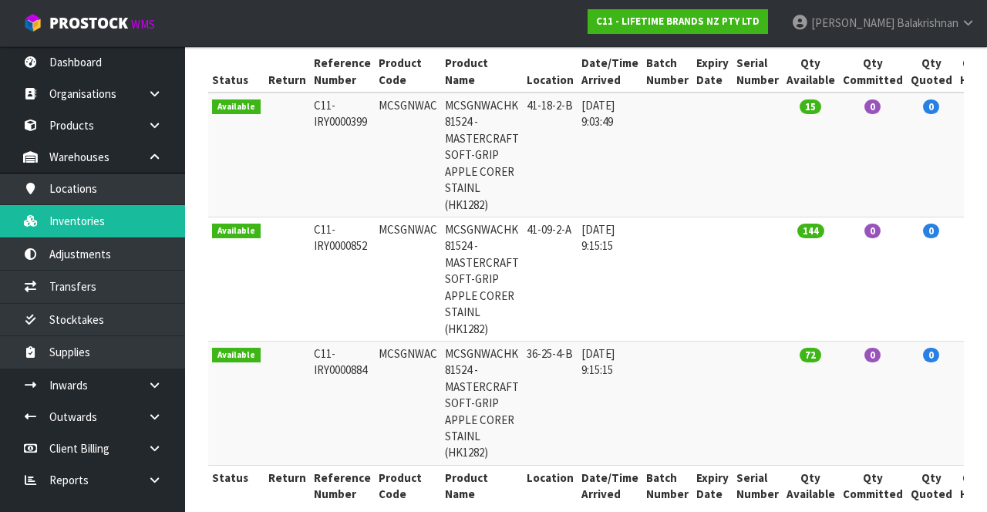
type input "MCSGNWAC"
copy td "MCSGNWAC"
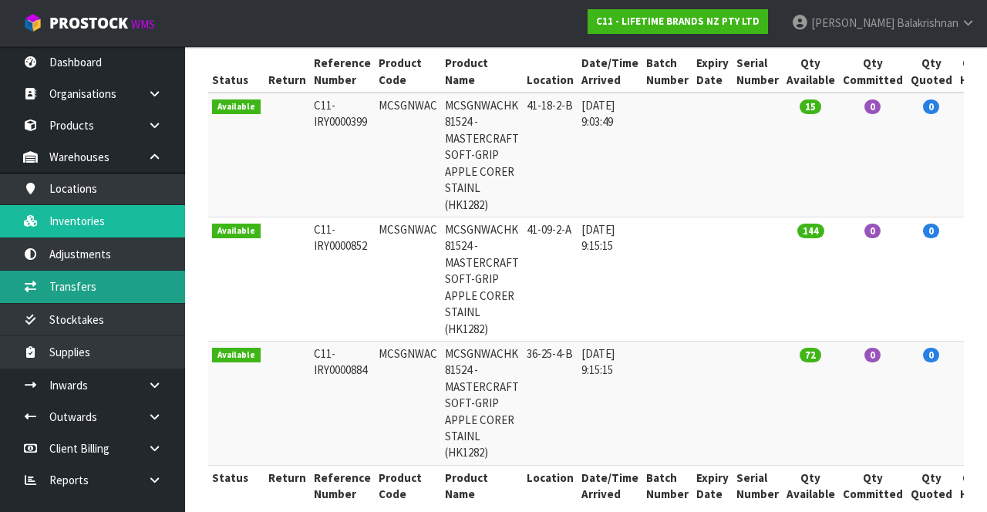
click at [120, 275] on link "Transfers" at bounding box center [92, 287] width 185 height 32
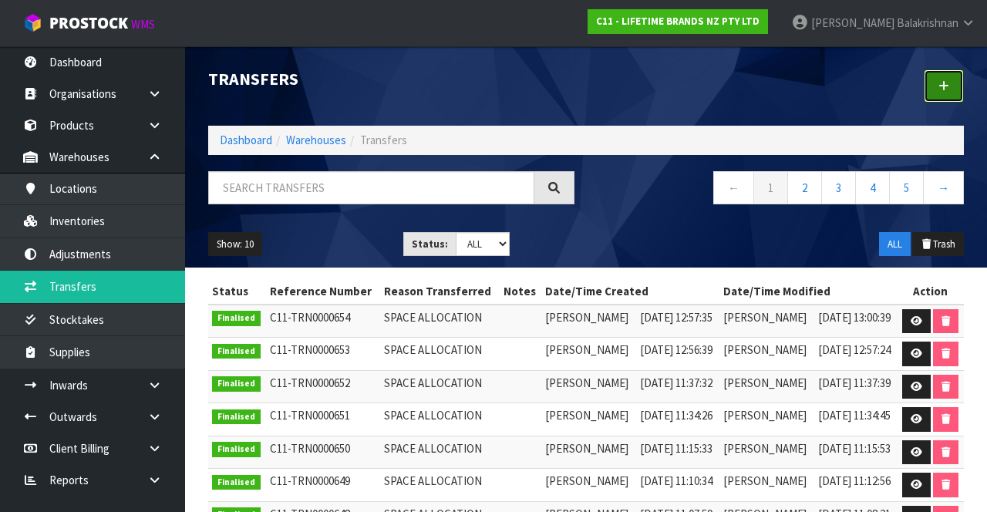
click at [941, 88] on icon at bounding box center [943, 86] width 11 height 12
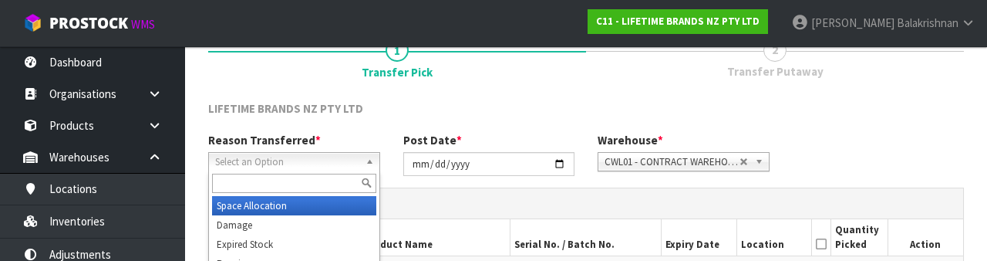
scroll to position [184, 0]
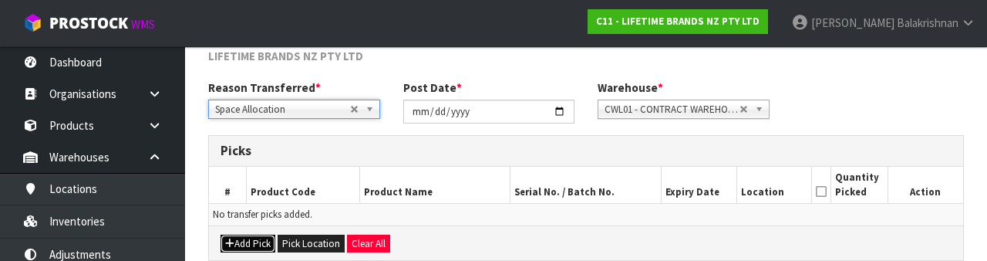
click at [252, 241] on button "Add Pick" at bounding box center [248, 243] width 55 height 19
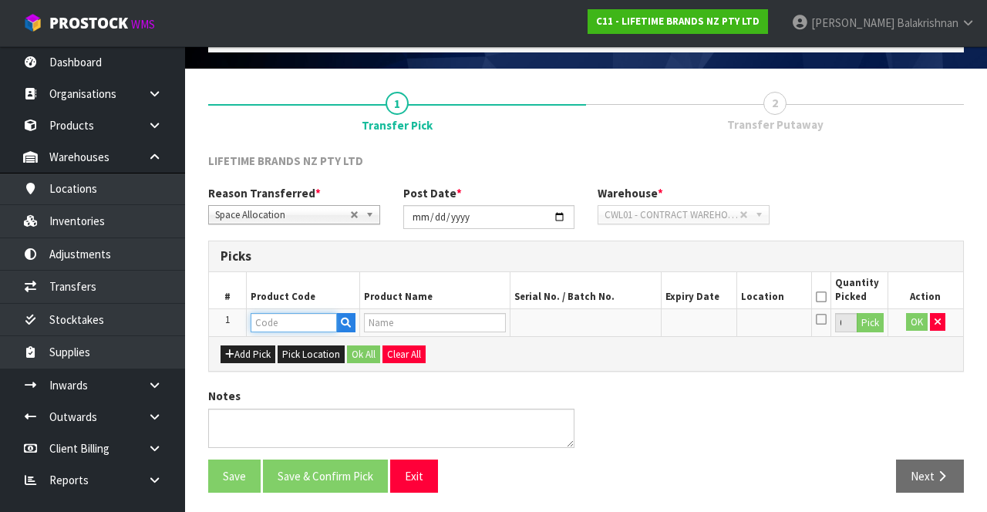
click at [304, 321] on input "text" at bounding box center [294, 322] width 86 height 19
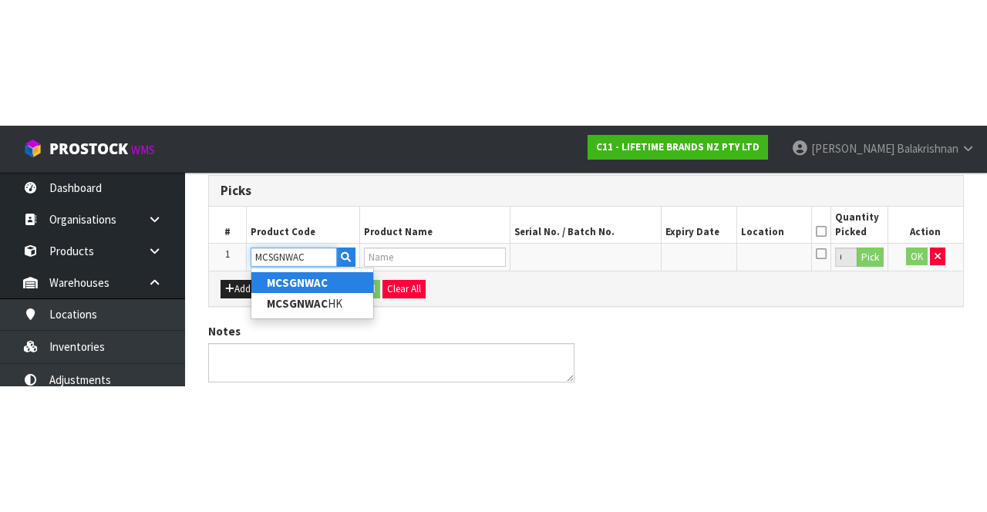
scroll to position [88, 0]
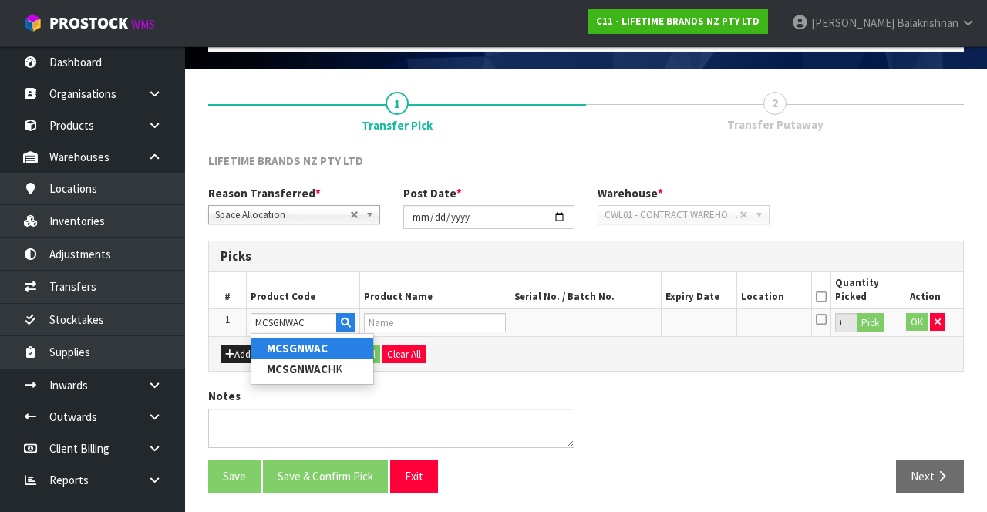
click at [327, 342] on link "MCSGNWAC" at bounding box center [312, 348] width 122 height 21
type input "MCSGNWAC"
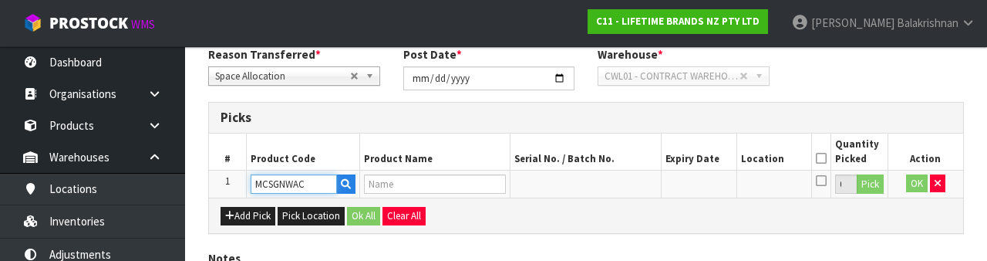
type input "MCSGNWACHK 81524 - MASTERCRAFT SOFT-GRIP APPLE CORER STAINL (HK1282)"
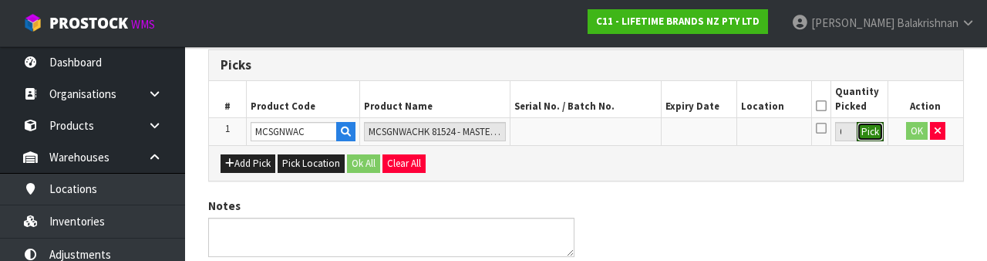
click at [881, 139] on button "Pick" at bounding box center [870, 132] width 27 height 20
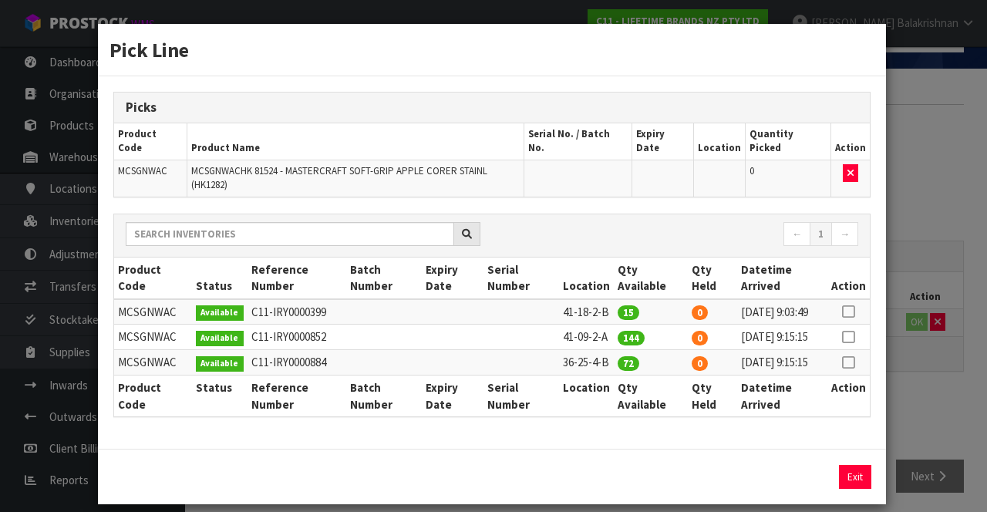
click at [851, 363] on icon at bounding box center [848, 362] width 12 height 1
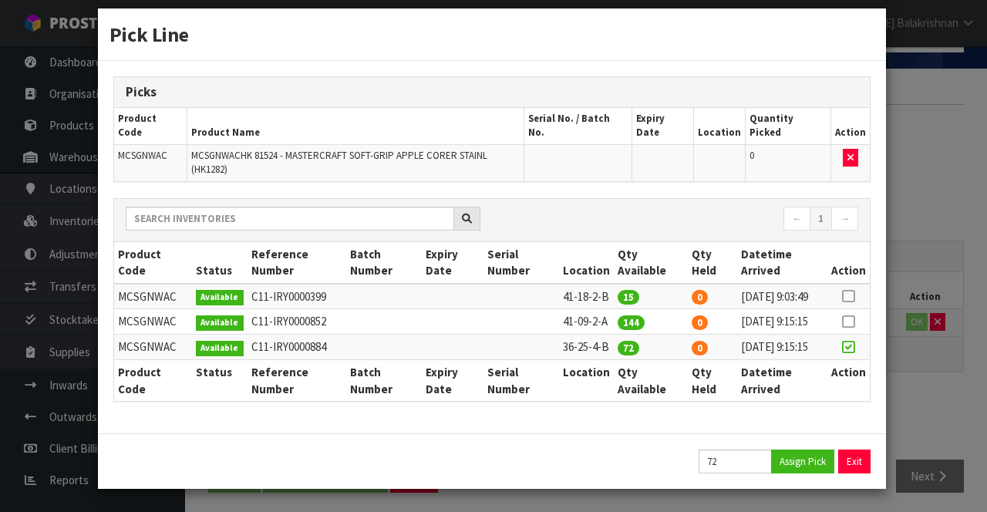
scroll to position [15, 0]
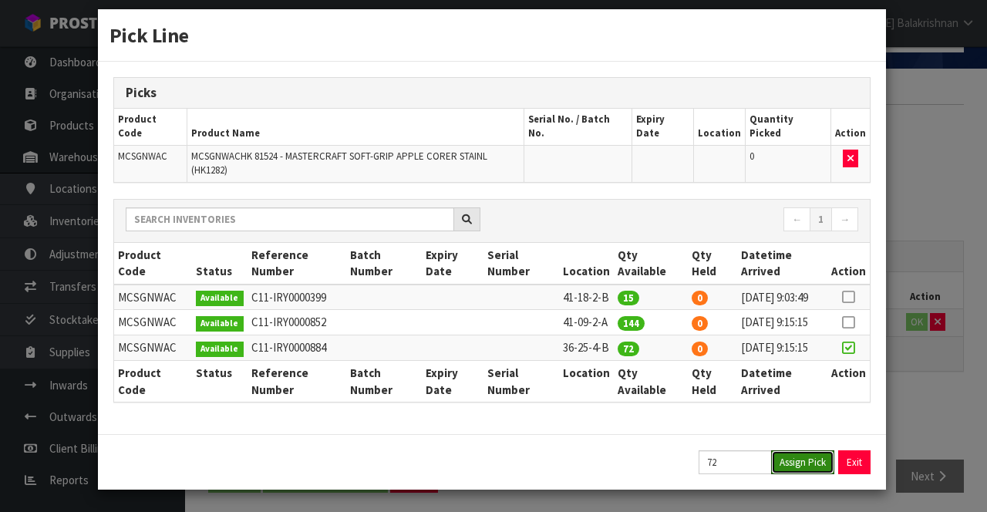
click at [808, 474] on button "Assign Pick" at bounding box center [802, 462] width 63 height 24
type input "72"
click at [853, 474] on button "Exit" at bounding box center [855, 462] width 32 height 24
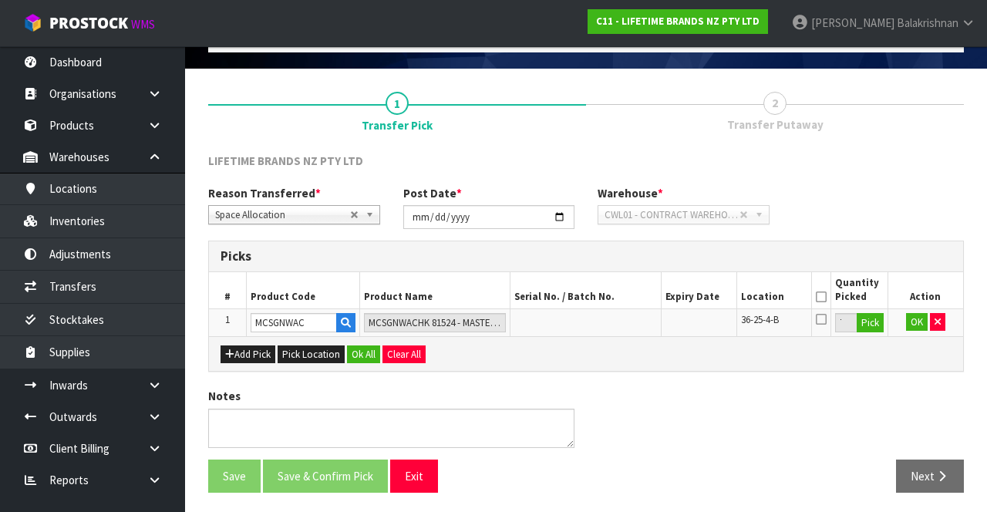
click at [823, 297] on icon at bounding box center [821, 297] width 11 height 1
click at [359, 349] on button "Ok All" at bounding box center [363, 354] width 33 height 19
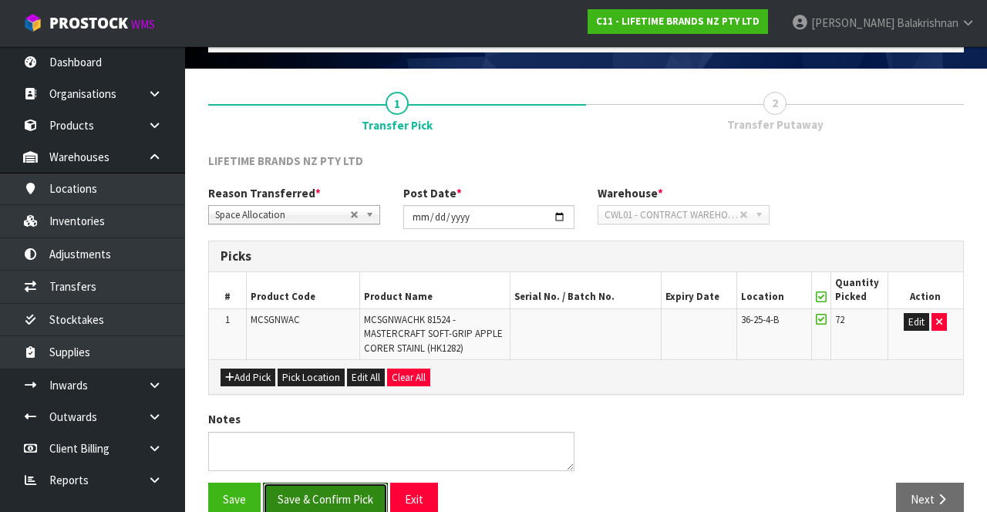
click at [345, 498] on button "Save & Confirm Pick" at bounding box center [325, 499] width 125 height 33
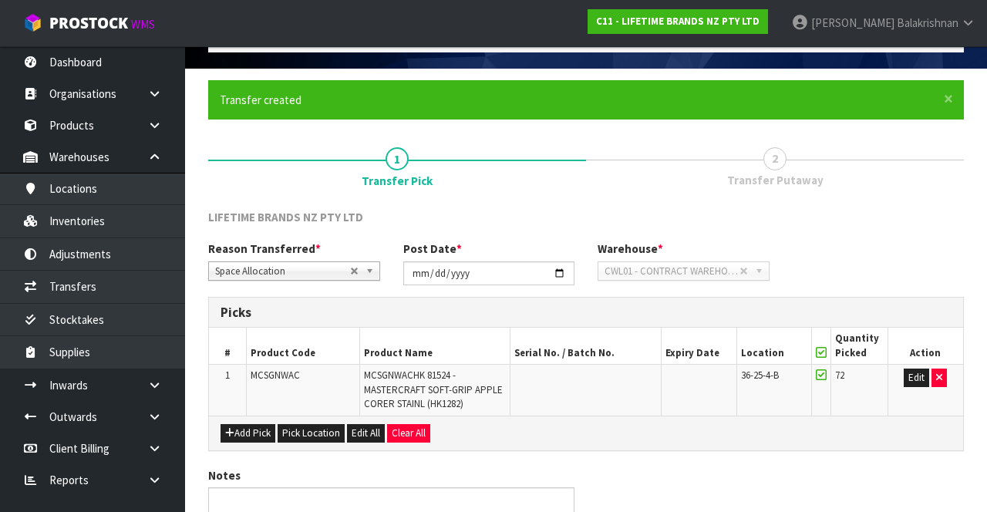
scroll to position [0, 0]
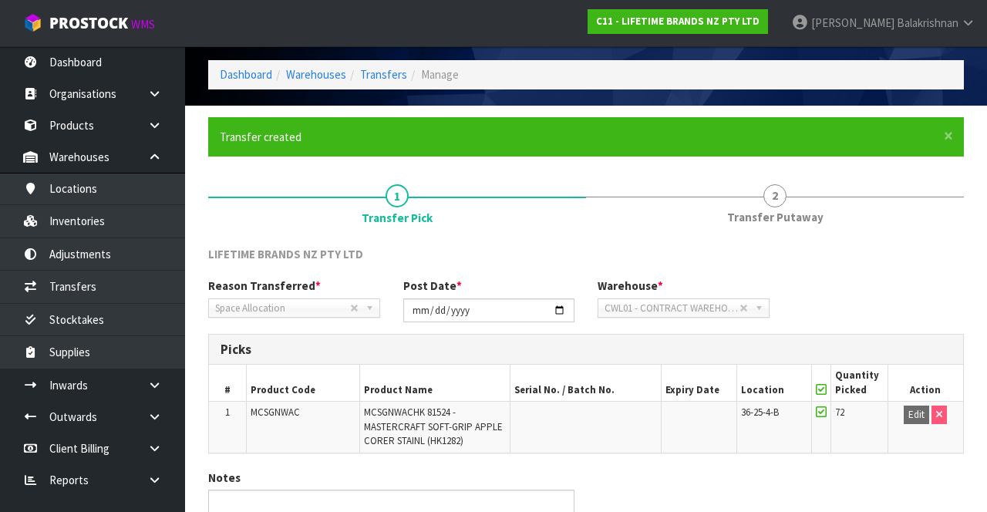
scroll to position [133, 0]
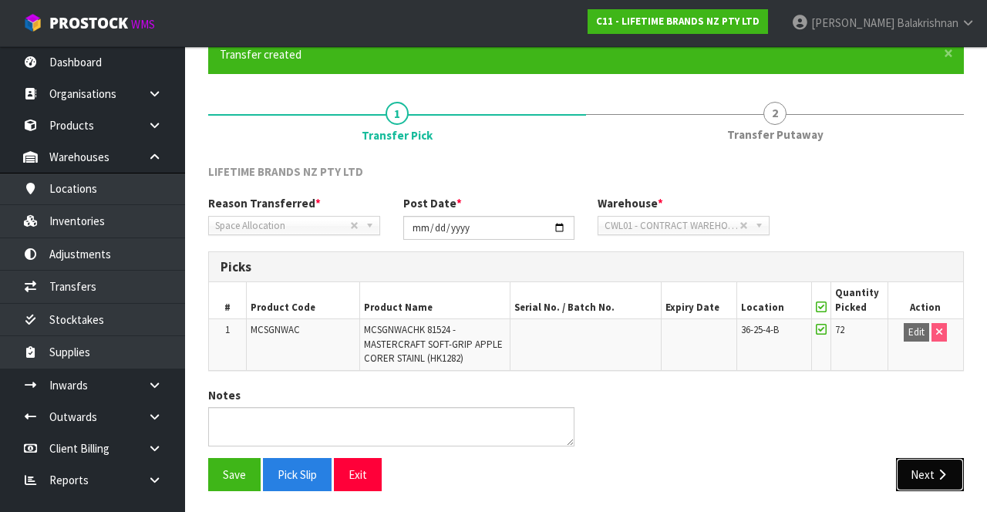
click at [945, 469] on icon "button" at bounding box center [942, 475] width 15 height 12
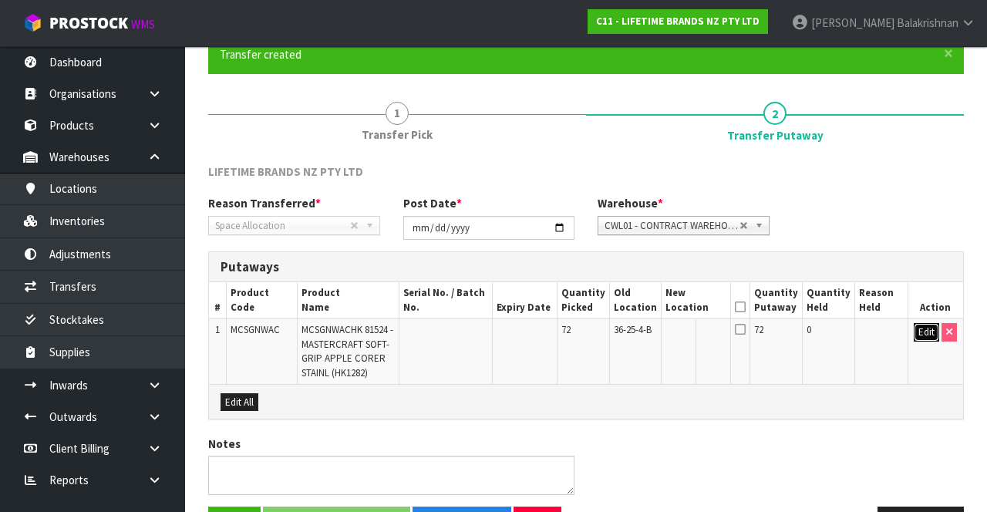
click at [922, 328] on button "Edit" at bounding box center [926, 332] width 25 height 19
click at [689, 326] on input "text" at bounding box center [688, 332] width 42 height 19
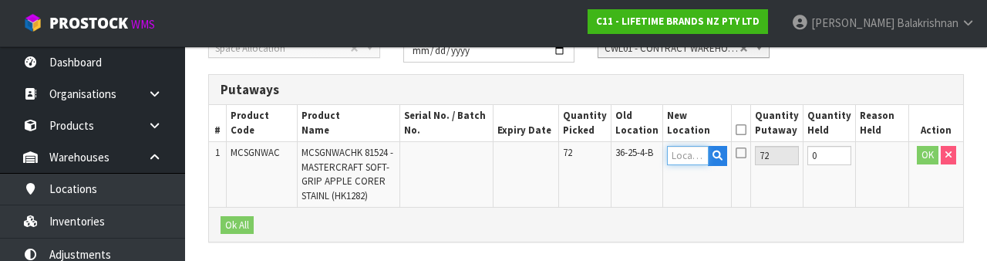
scroll to position [325, 0]
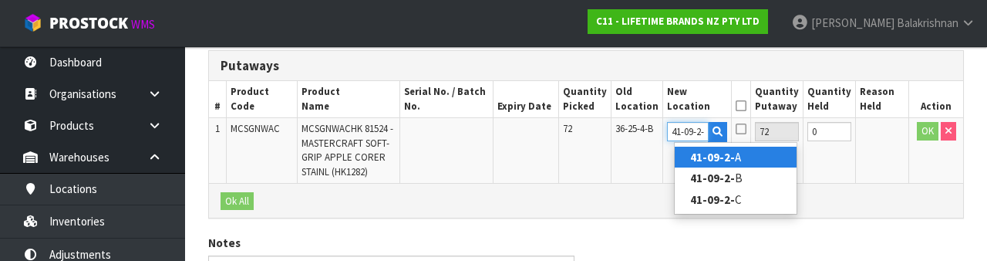
type input "41-09-2-A"
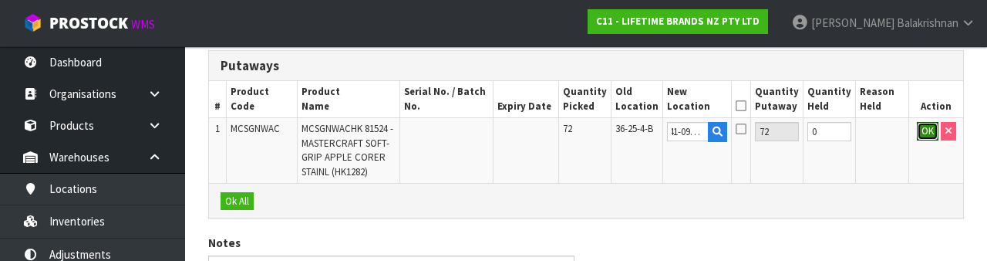
click at [926, 131] on button "OK" at bounding box center [928, 131] width 22 height 19
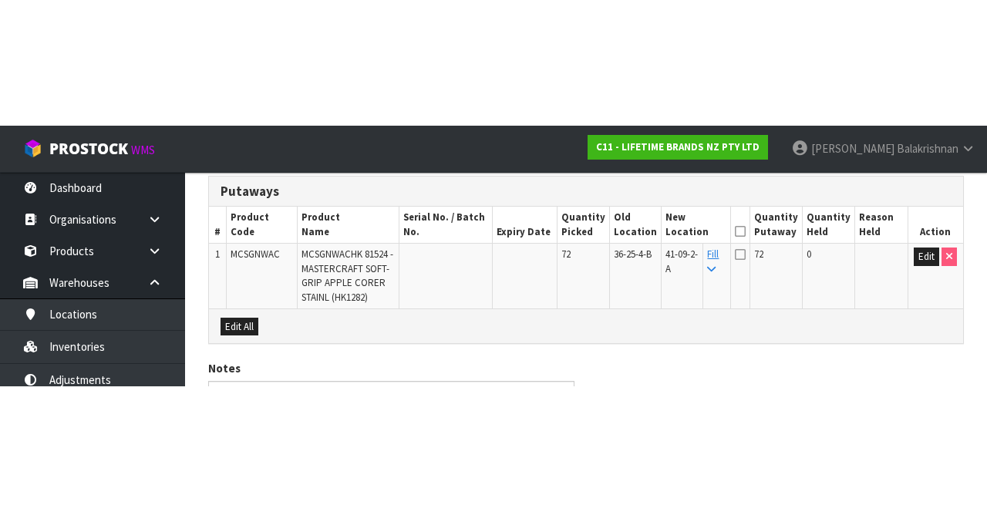
scroll to position [182, 0]
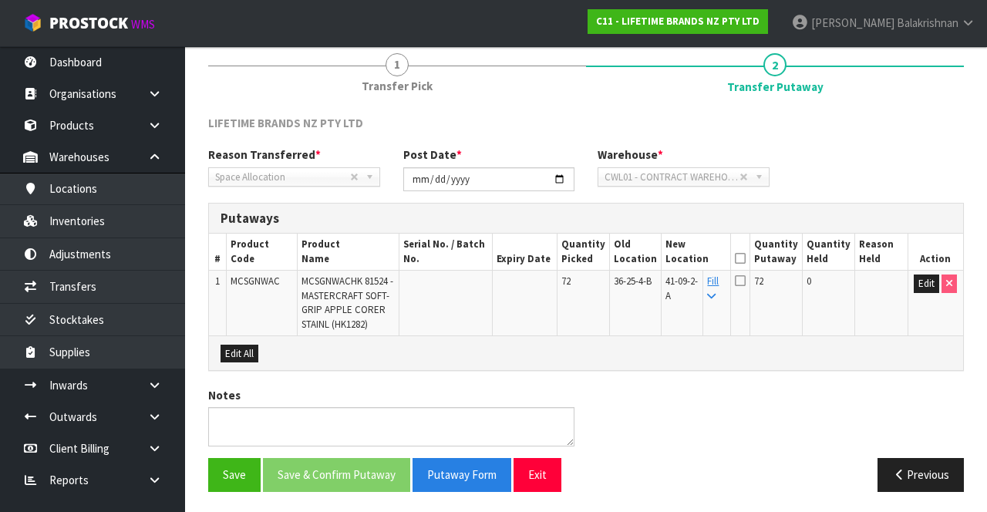
click at [746, 258] on icon at bounding box center [740, 258] width 11 height 1
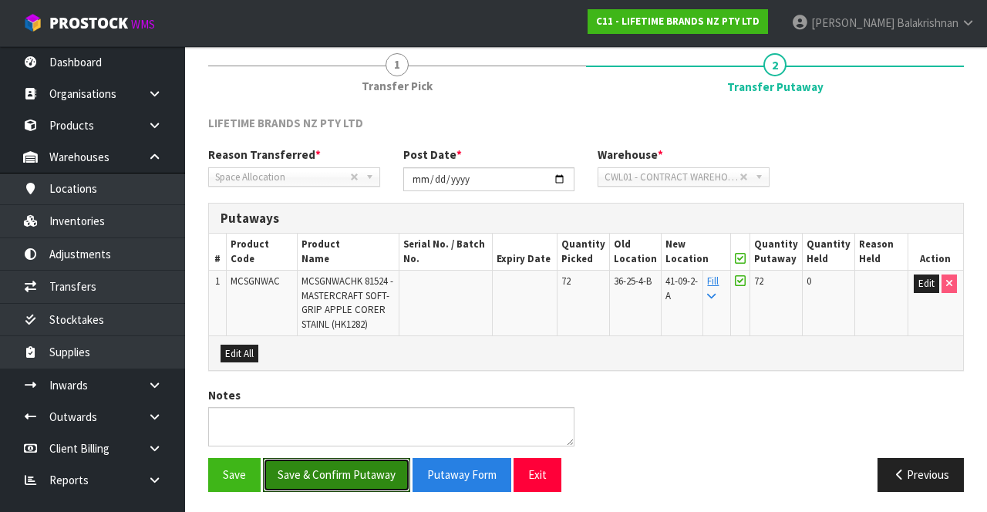
click at [337, 460] on button "Save & Confirm Putaway" at bounding box center [336, 474] width 147 height 33
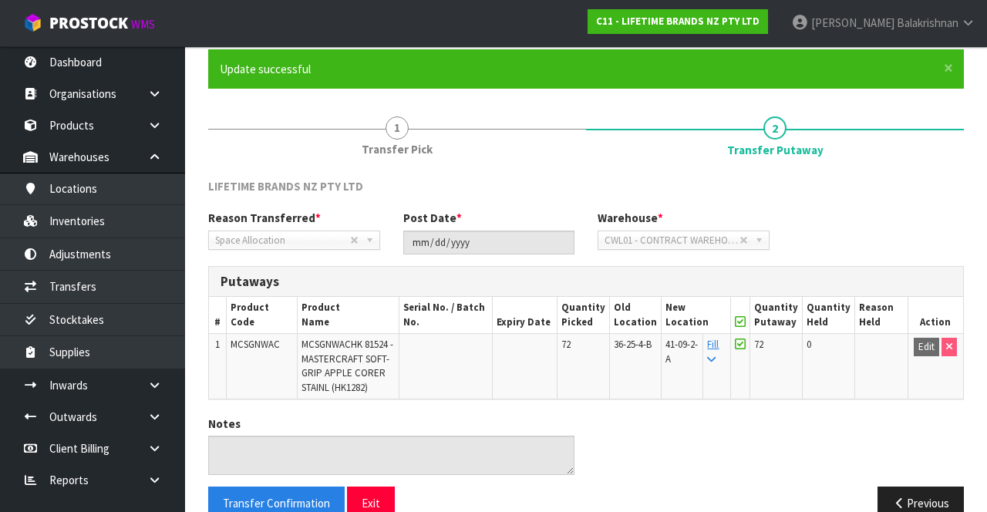
scroll to position [119, 0]
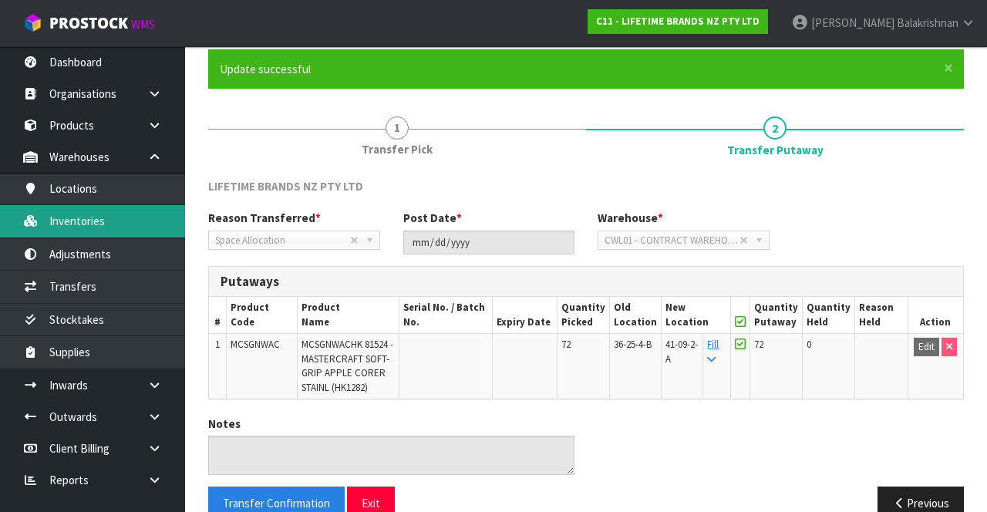
click at [119, 219] on link "Inventories" at bounding box center [92, 221] width 185 height 32
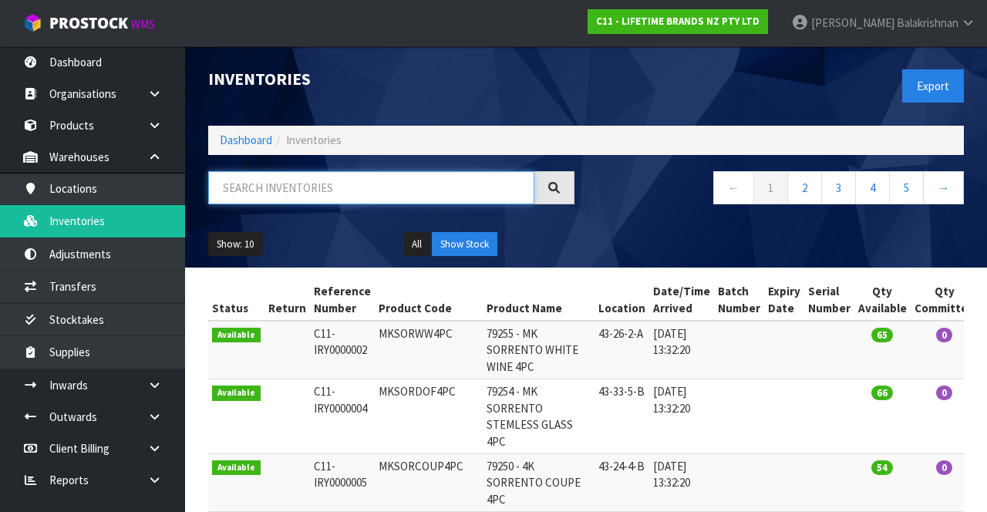
click at [354, 184] on input "text" at bounding box center [371, 187] width 326 height 33
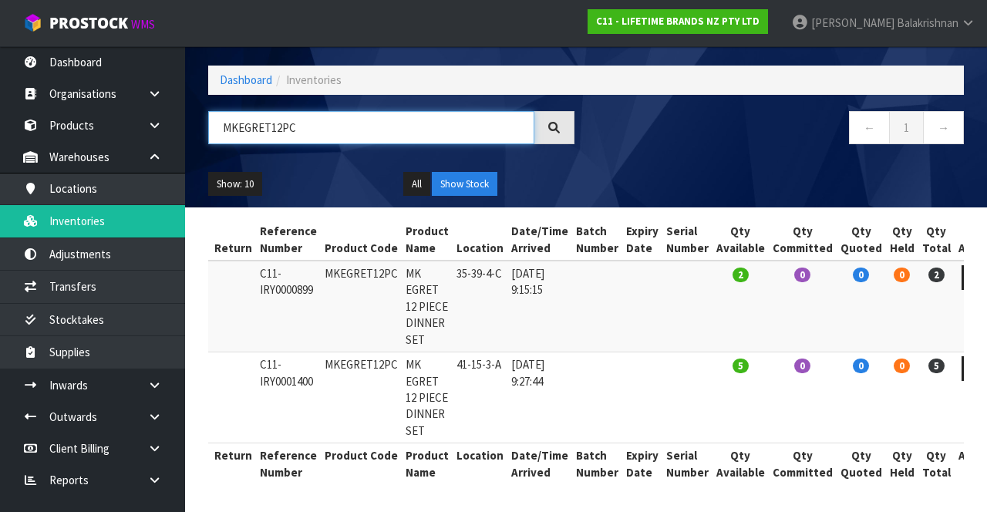
scroll to position [92, 0]
type input "MKEGRET12PC"
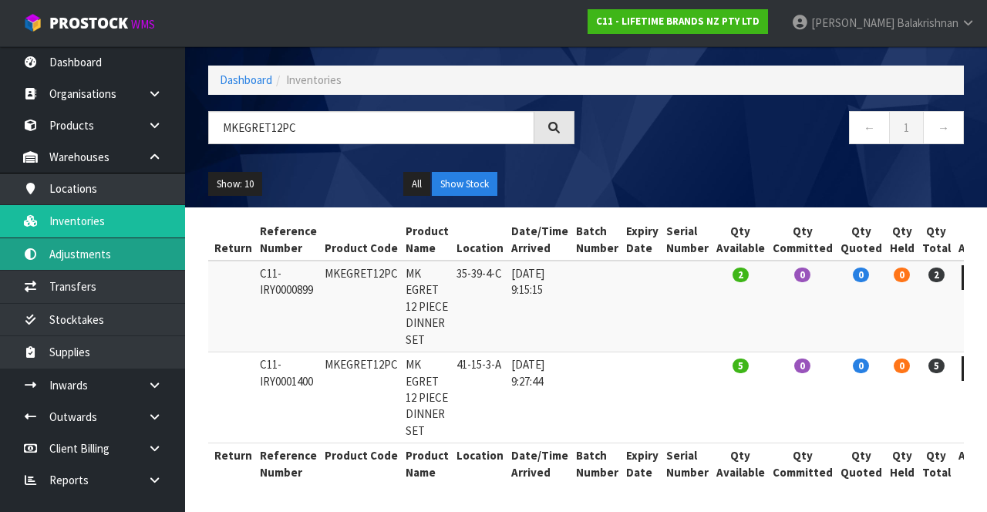
click at [45, 254] on link "Adjustments" at bounding box center [92, 254] width 185 height 32
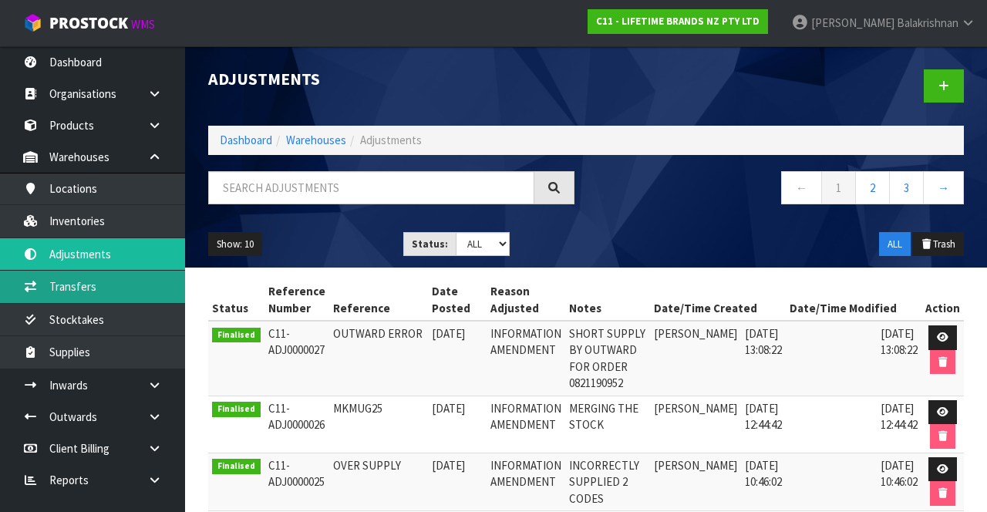
click at [37, 282] on icon at bounding box center [30, 287] width 15 height 12
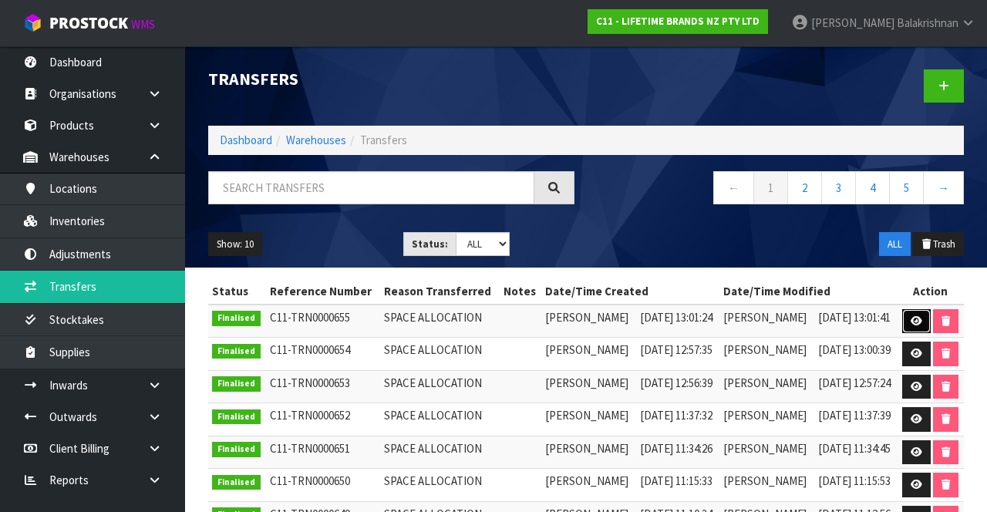
click at [918, 322] on icon at bounding box center [917, 321] width 12 height 10
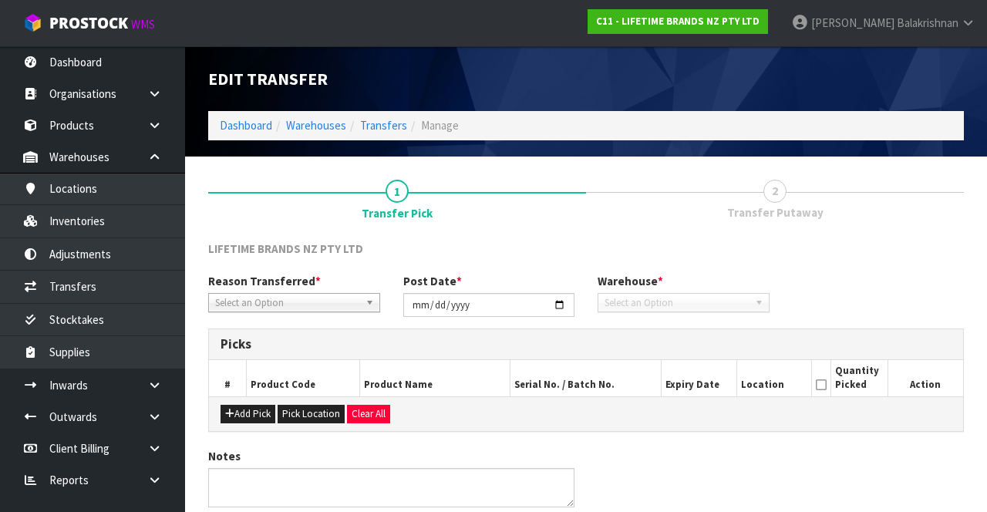
type input "[DATE]"
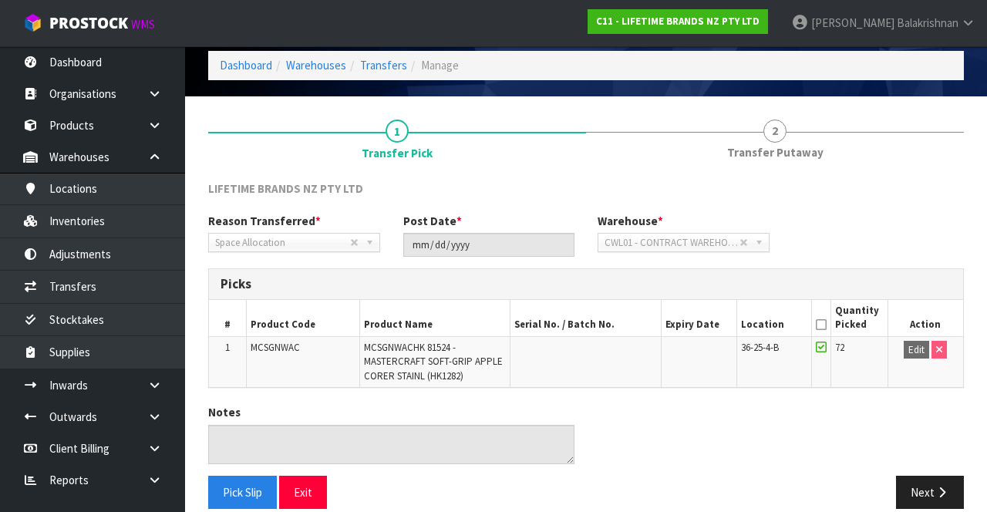
scroll to position [56, 0]
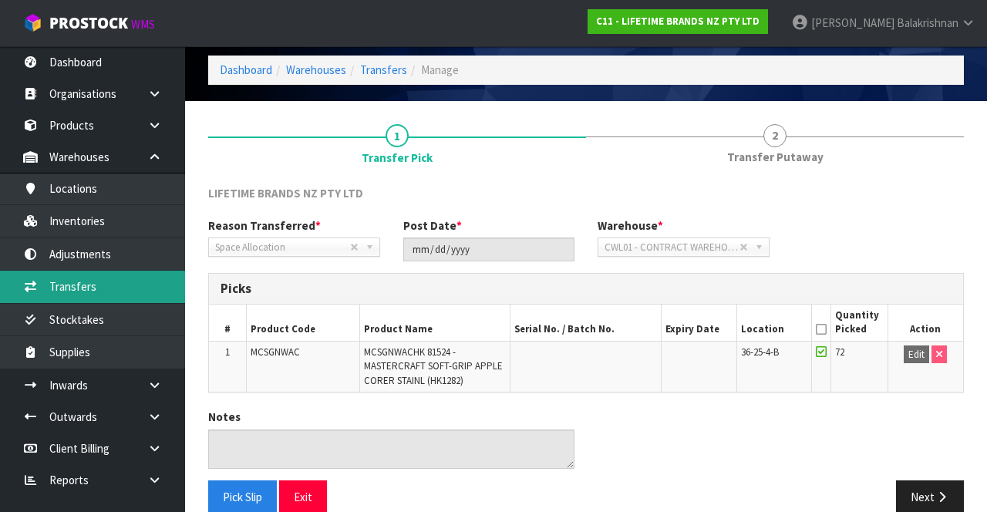
click at [51, 287] on link "Transfers" at bounding box center [92, 287] width 185 height 32
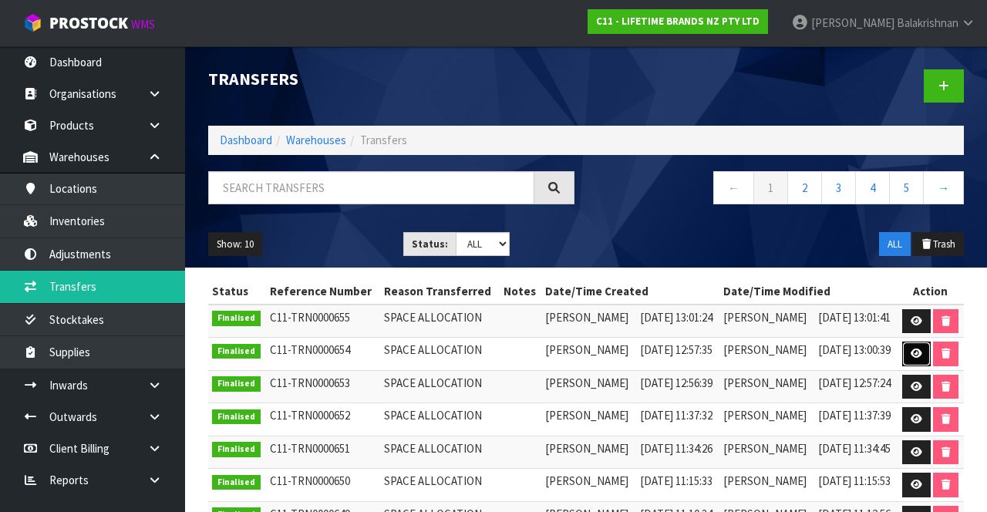
click at [910, 346] on link at bounding box center [916, 354] width 29 height 25
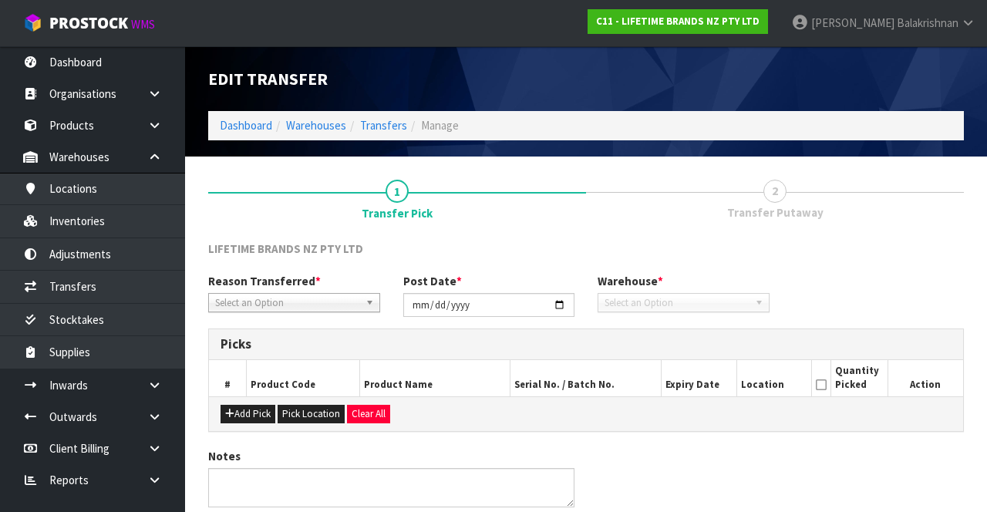
type input "[DATE]"
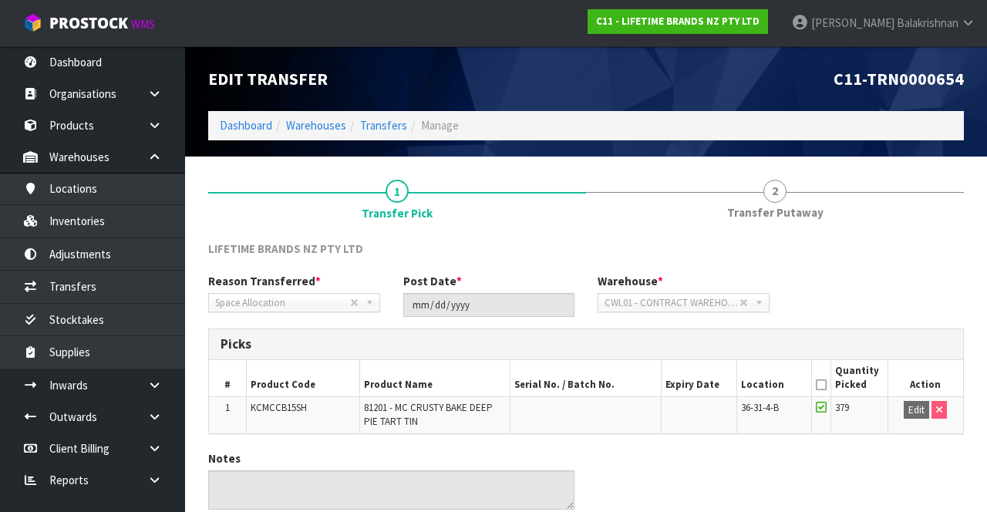
click at [760, 211] on span "Transfer Putaway" at bounding box center [775, 212] width 96 height 16
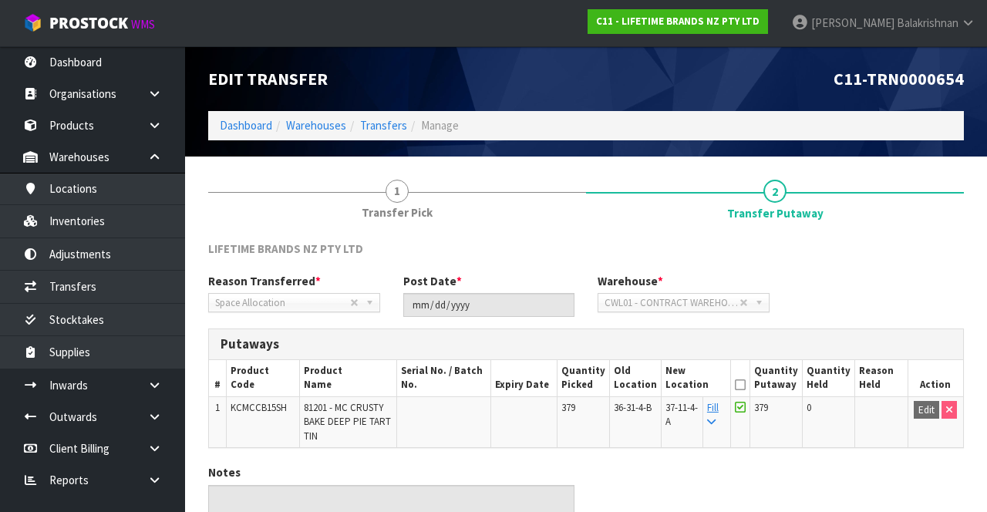
click at [354, 192] on div at bounding box center [397, 192] width 378 height 1
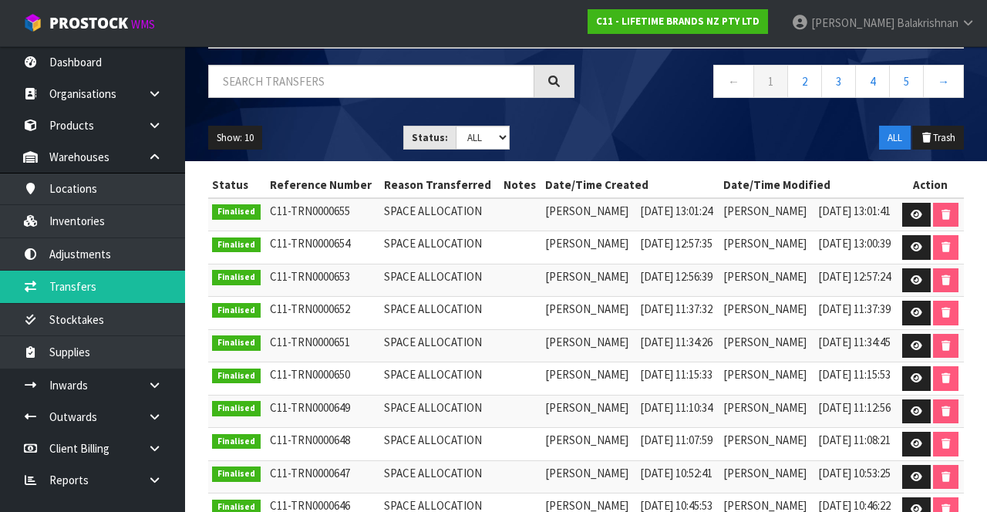
scroll to position [103, 0]
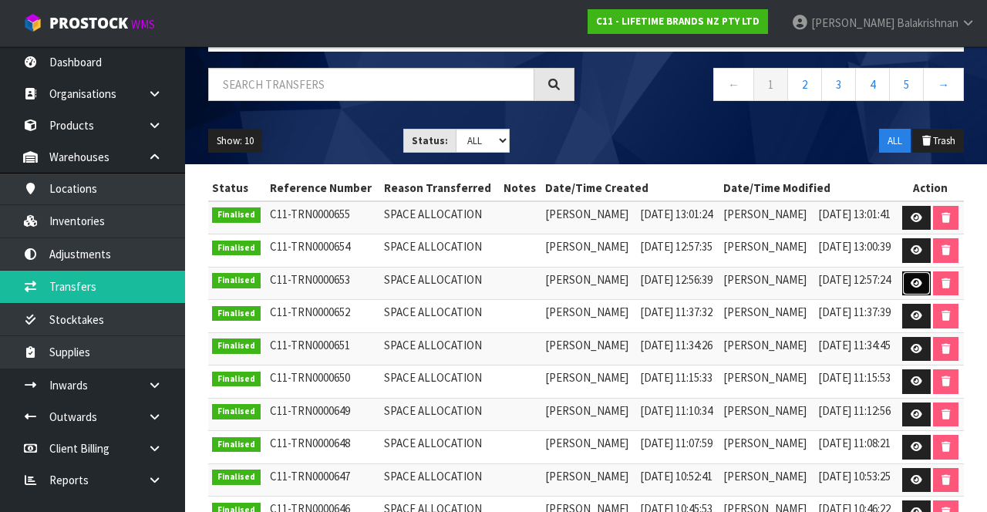
click at [905, 277] on link at bounding box center [916, 283] width 29 height 25
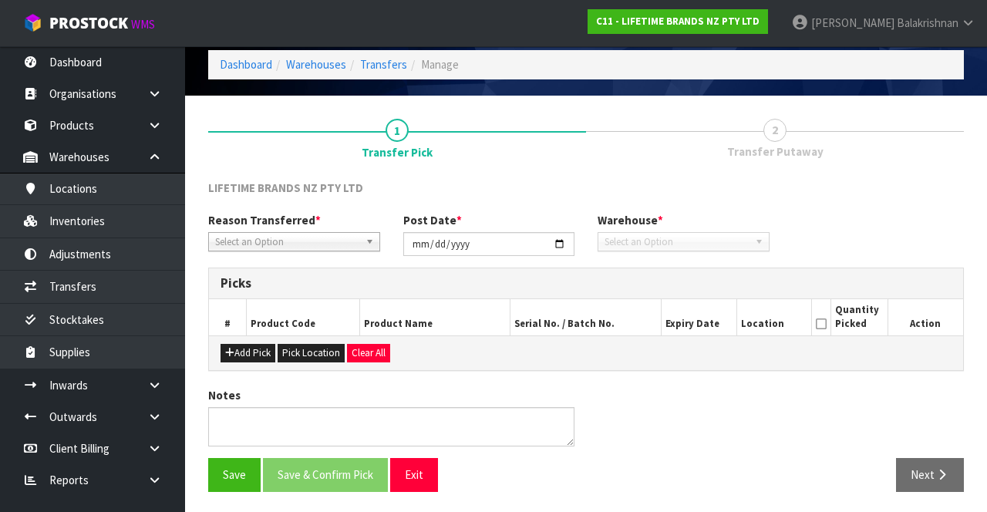
type input "[DATE]"
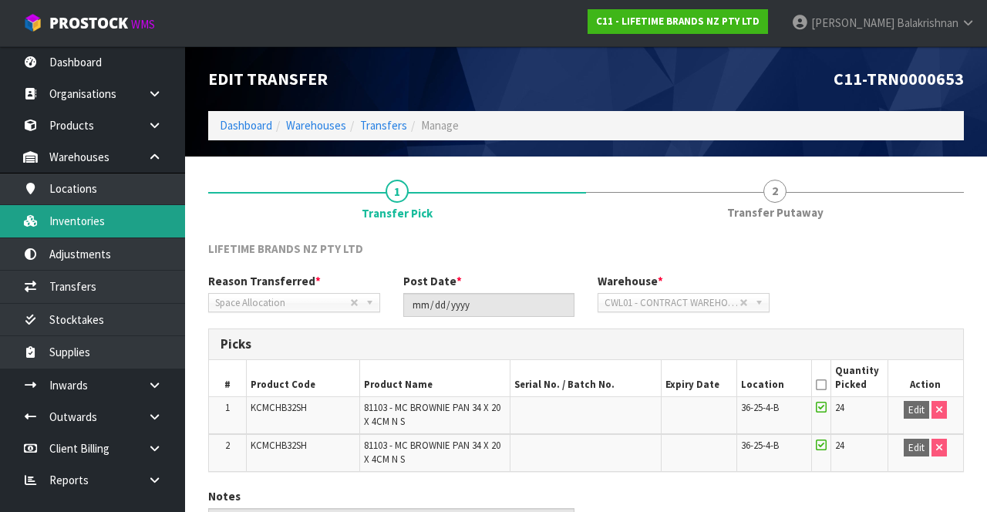
click at [70, 217] on link "Inventories" at bounding box center [92, 221] width 185 height 32
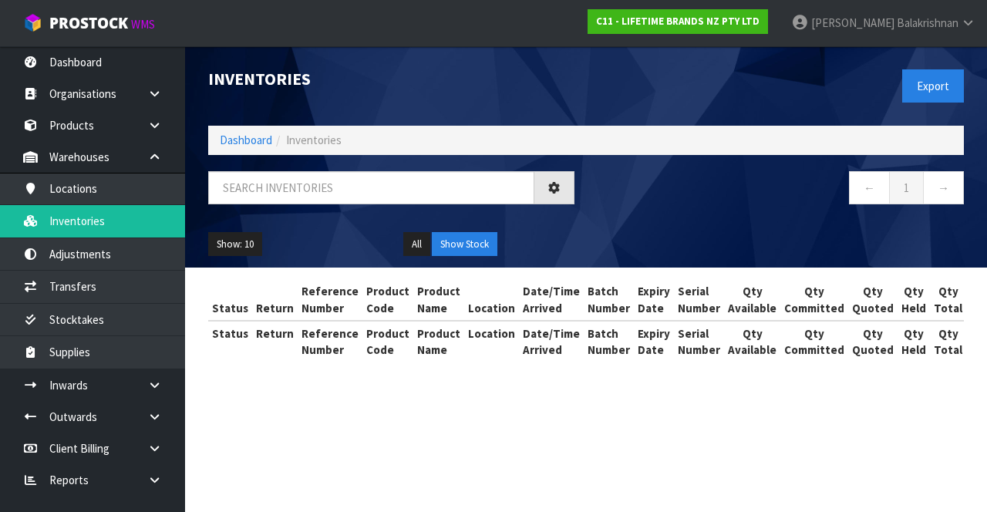
click at [54, 293] on div "Inventories Export Dashboard Inventories ← 1 → Show: 10 5 10 25 50 All Show Sto…" at bounding box center [493, 195] width 987 height 390
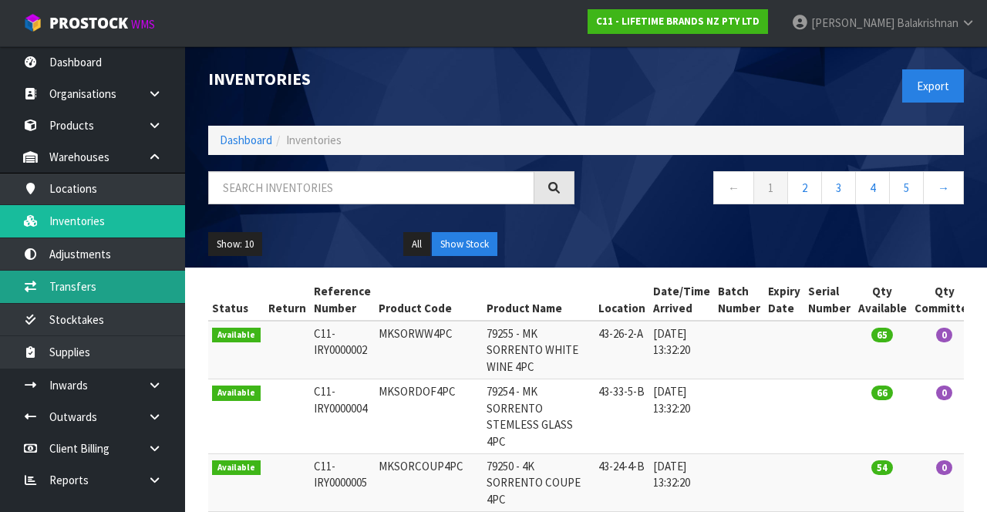
click at [83, 288] on link "Transfers" at bounding box center [92, 287] width 185 height 32
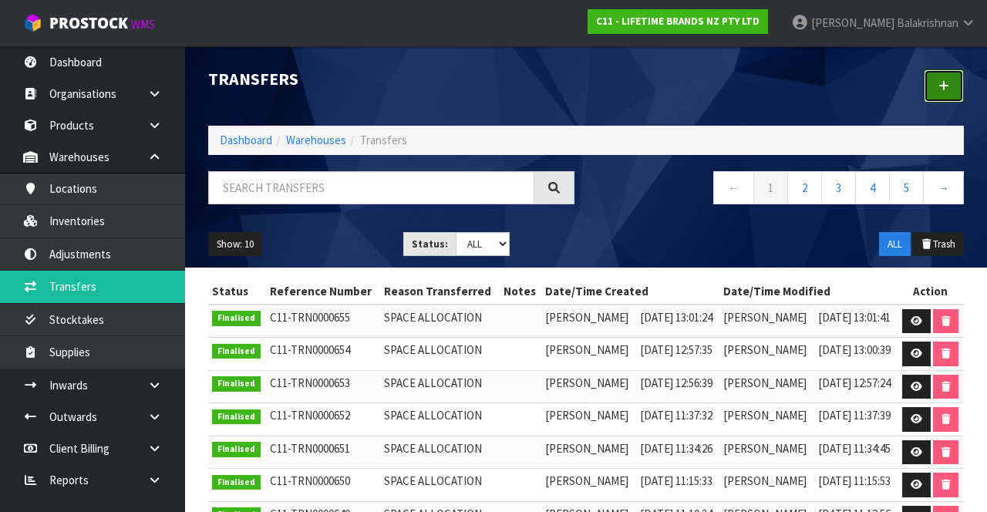
click at [954, 82] on link at bounding box center [944, 85] width 40 height 33
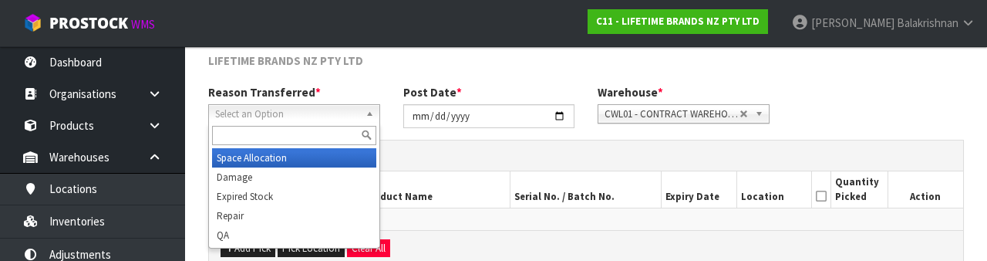
scroll to position [184, 0]
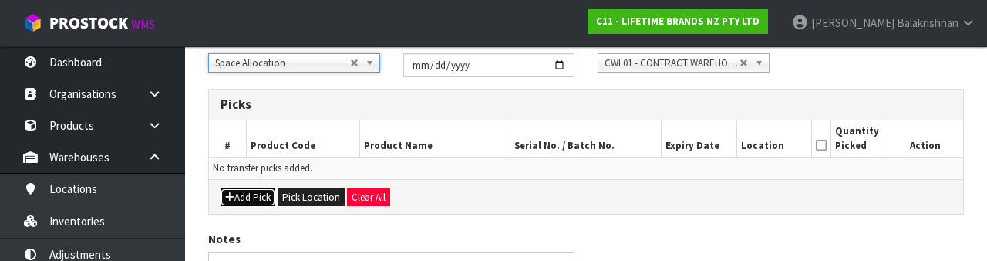
click at [254, 190] on button "Add Pick" at bounding box center [248, 197] width 55 height 19
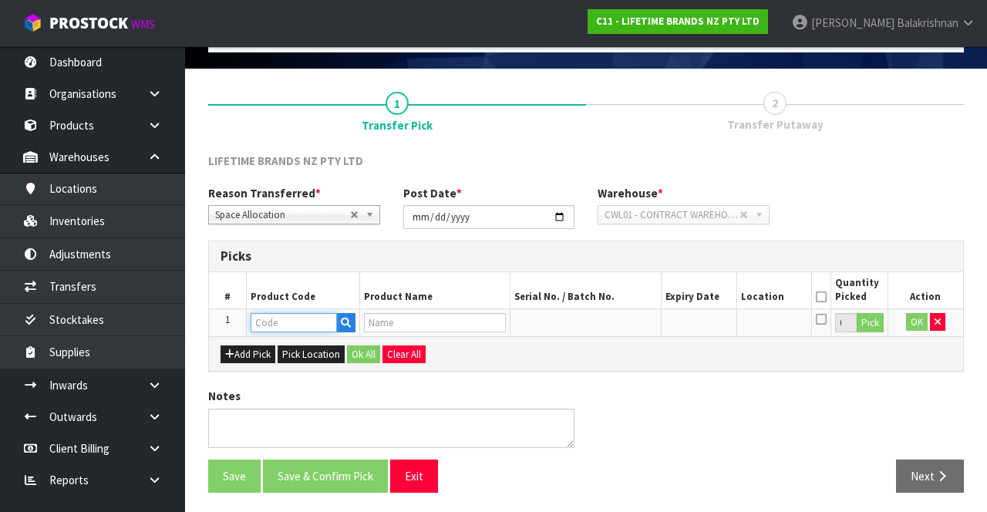
click at [294, 322] on input "text" at bounding box center [294, 322] width 86 height 19
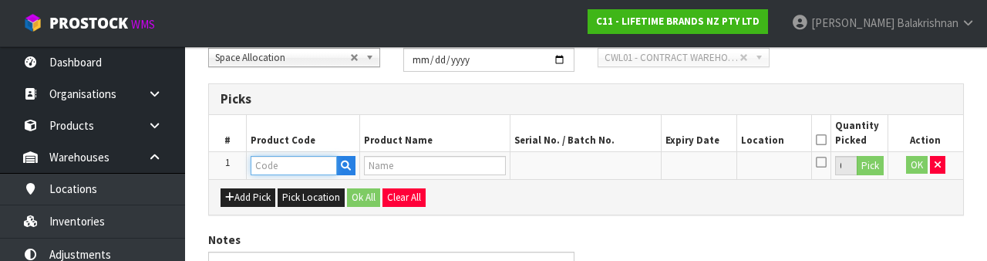
scroll to position [270, 0]
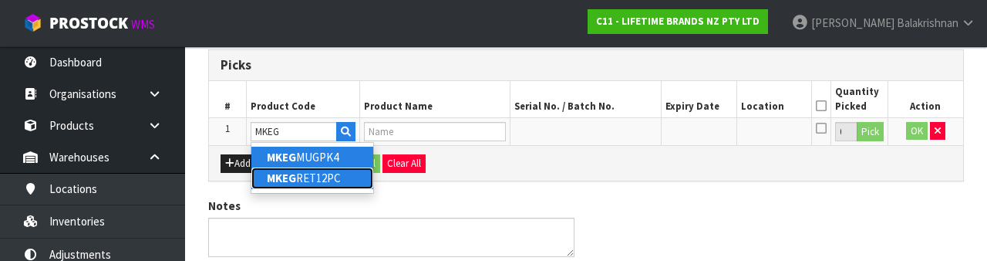
click at [281, 174] on strong "MKEG" at bounding box center [281, 177] width 29 height 15
type input "MKEGRET12PC"
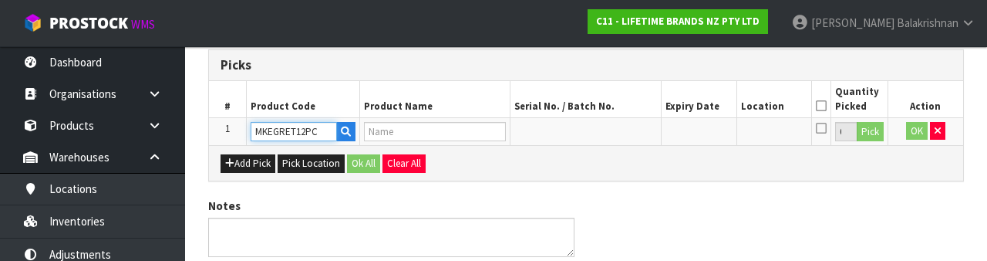
type input "MK EGRET 12 PIECE DINNER SET"
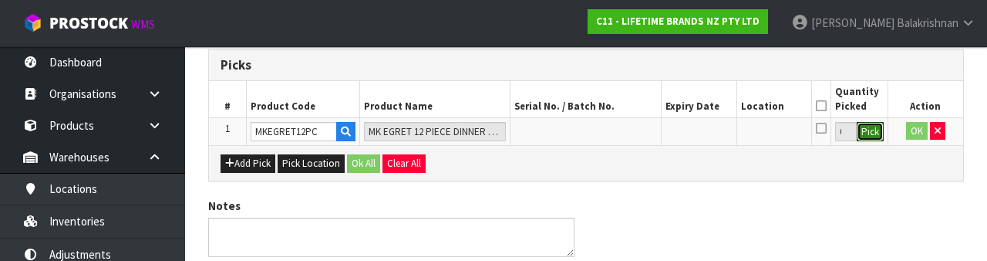
click at [871, 134] on button "Pick" at bounding box center [870, 132] width 27 height 20
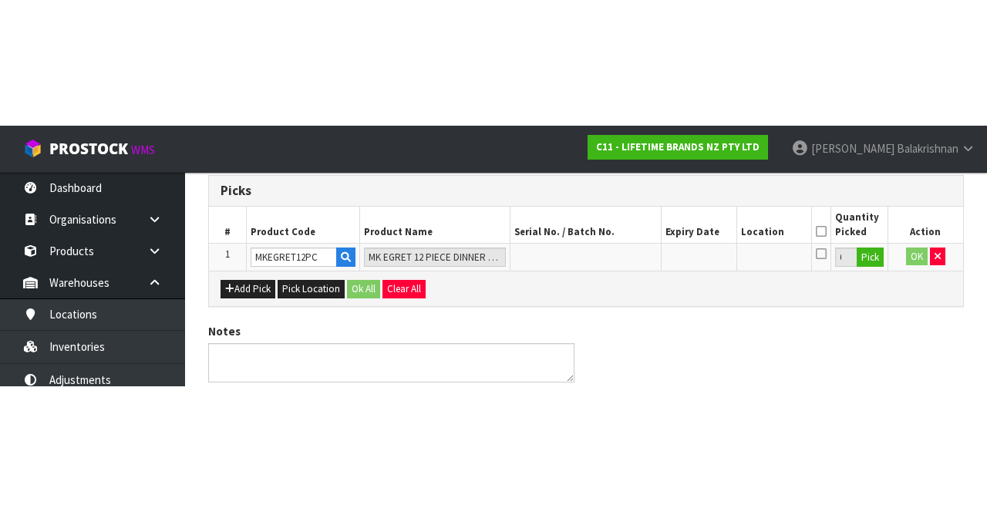
scroll to position [88, 0]
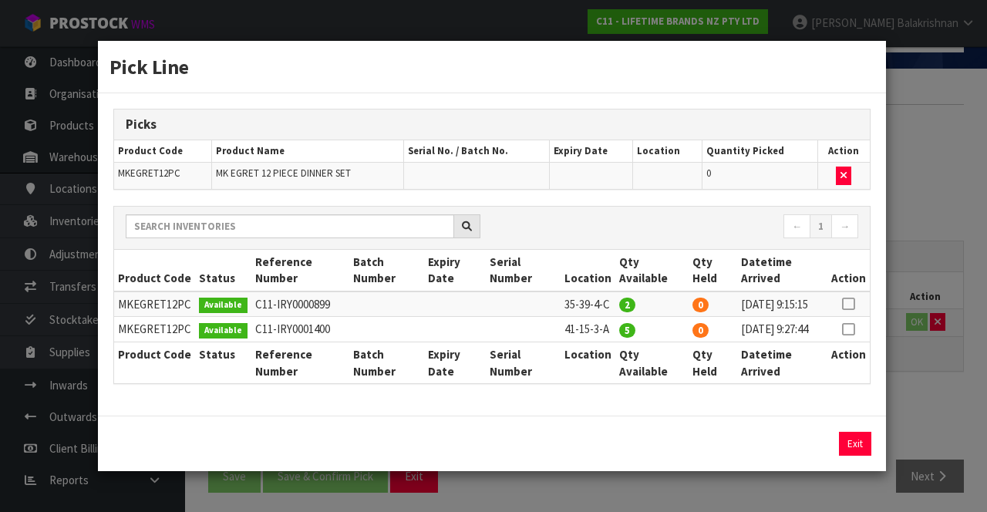
click at [850, 304] on icon at bounding box center [848, 304] width 12 height 1
click at [800, 456] on button "Assign Pick" at bounding box center [802, 444] width 63 height 24
type input "2"
click at [854, 329] on icon at bounding box center [848, 329] width 12 height 1
click at [810, 453] on button "Assign Pick" at bounding box center [802, 444] width 63 height 24
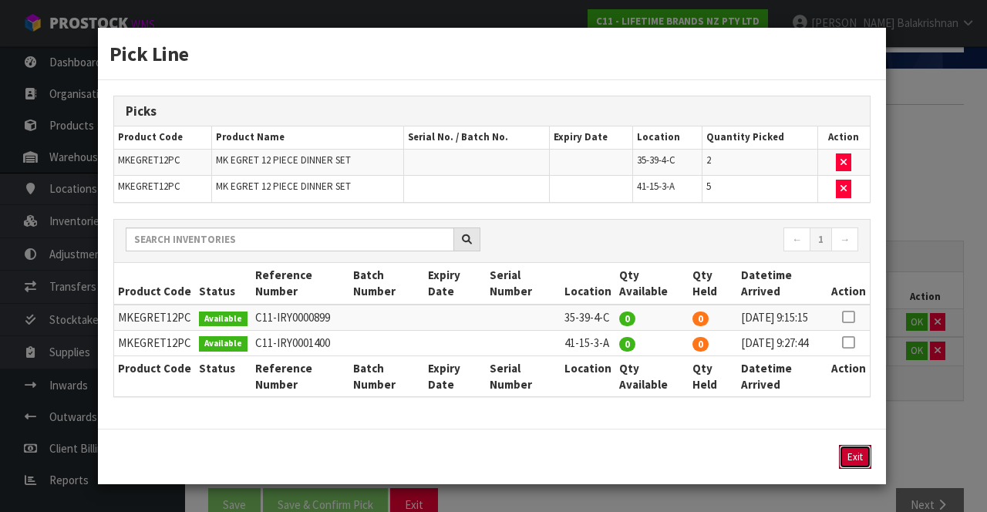
click at [862, 469] on button "Exit" at bounding box center [855, 457] width 32 height 24
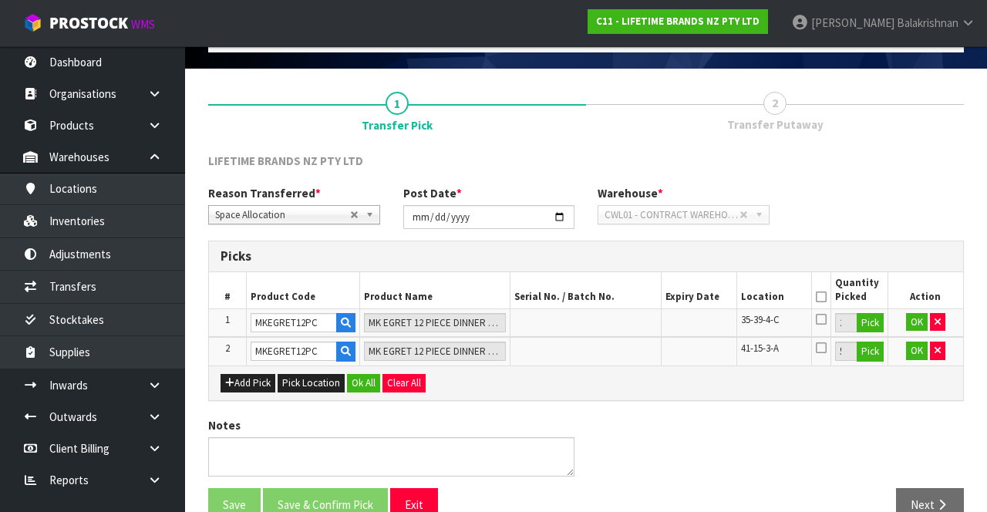
click at [821, 297] on icon at bounding box center [821, 297] width 11 height 1
click at [363, 382] on button "Ok All" at bounding box center [363, 383] width 33 height 19
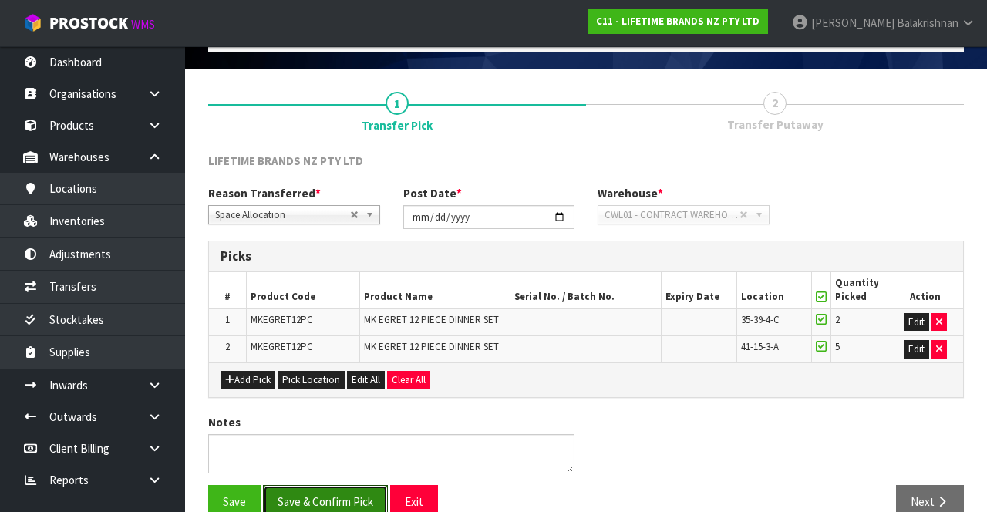
click at [342, 493] on button "Save & Confirm Pick" at bounding box center [325, 501] width 125 height 33
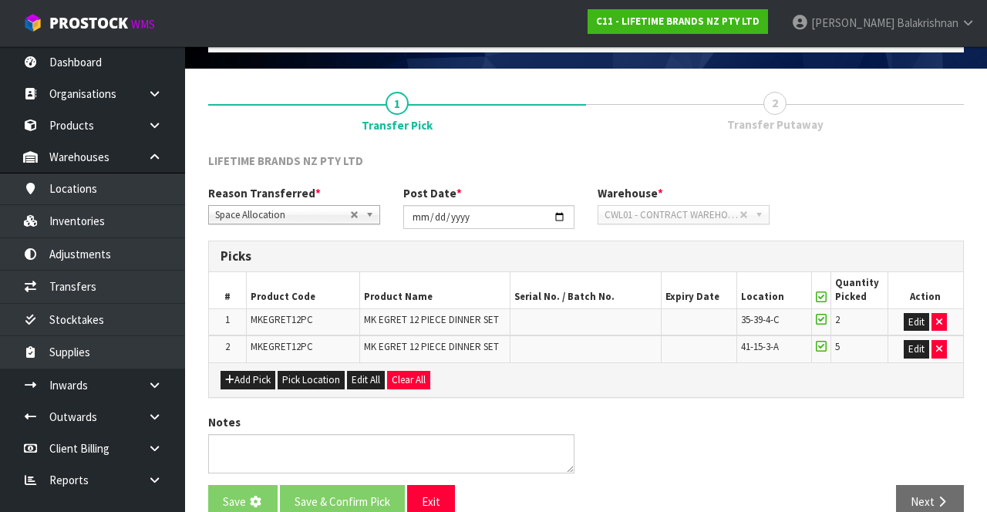
scroll to position [0, 0]
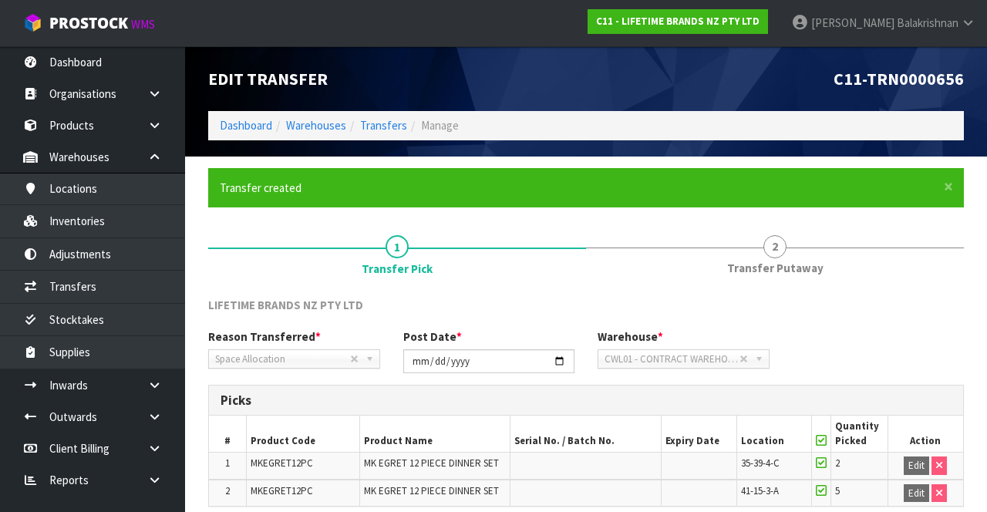
scroll to position [136, 0]
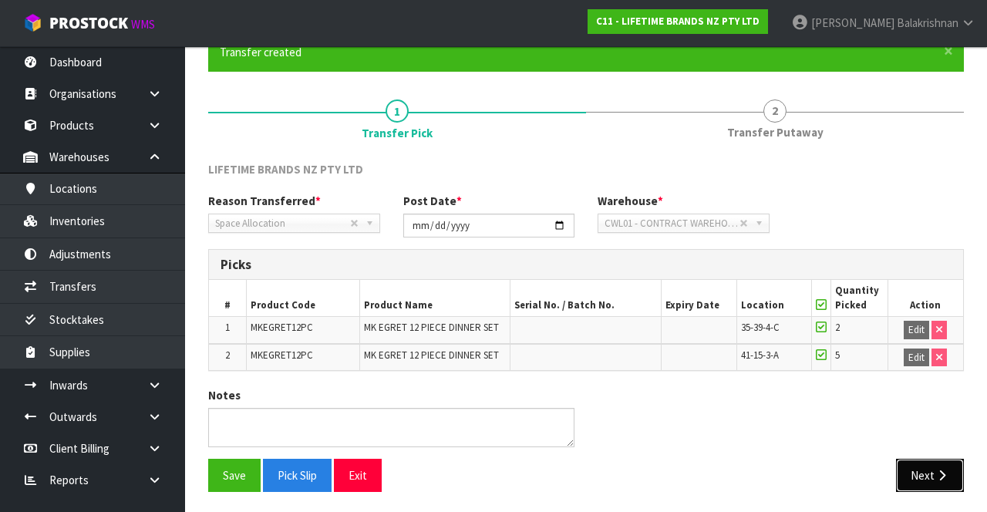
click at [942, 471] on icon "button" at bounding box center [942, 476] width 15 height 12
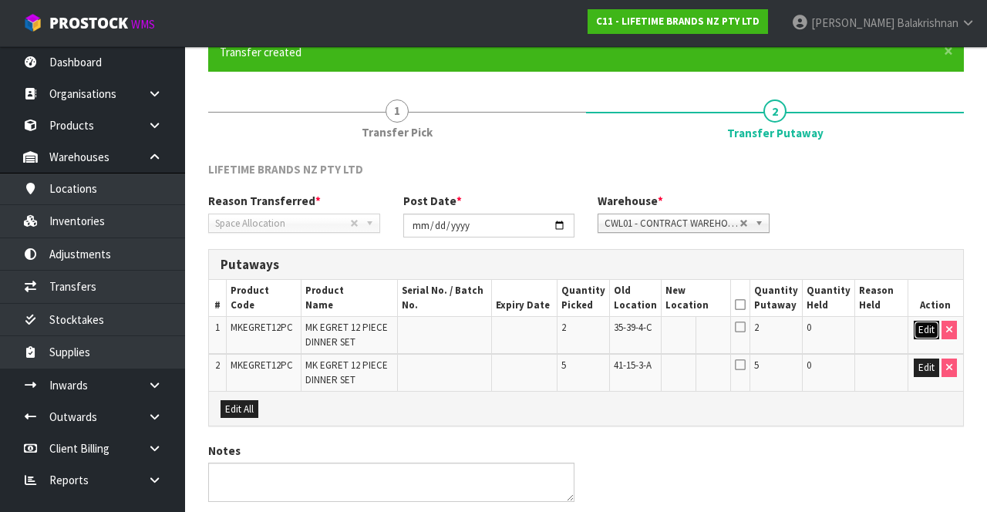
click at [922, 330] on button "Edit" at bounding box center [926, 330] width 25 height 19
click at [696, 328] on input "text" at bounding box center [686, 330] width 42 height 19
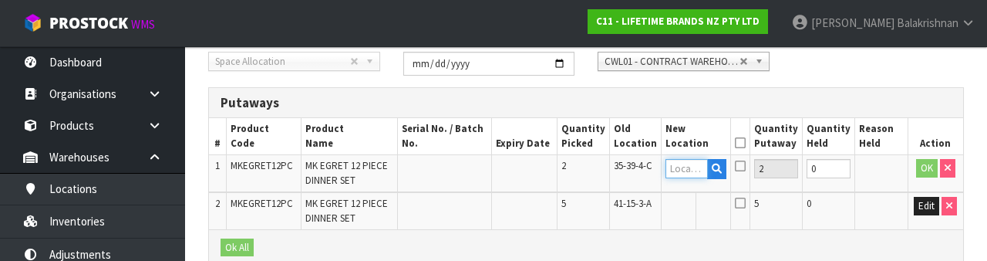
scroll to position [325, 0]
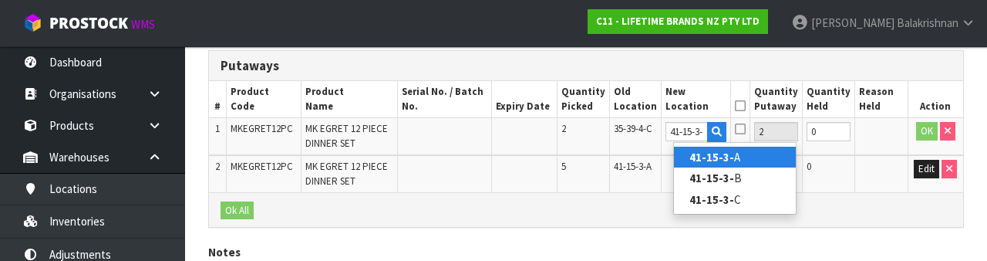
click at [760, 152] on link "41-15-3- A" at bounding box center [735, 157] width 122 height 21
type input "41-15-3-A"
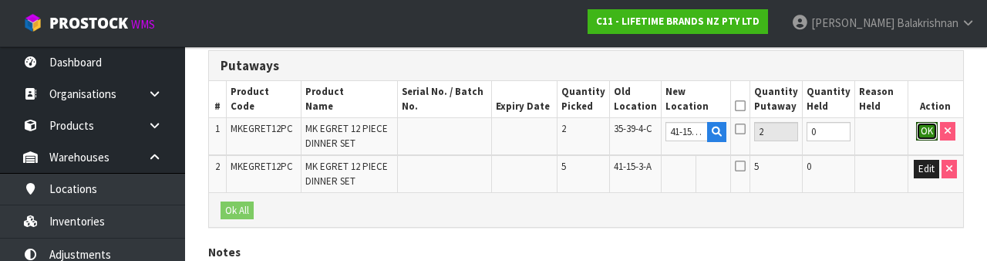
click at [925, 133] on button "OK" at bounding box center [927, 131] width 22 height 19
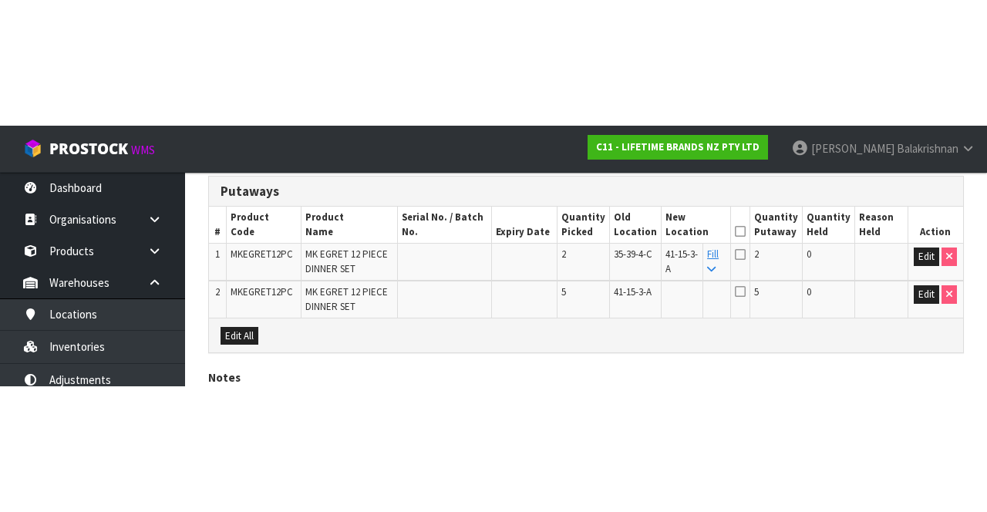
scroll to position [191, 0]
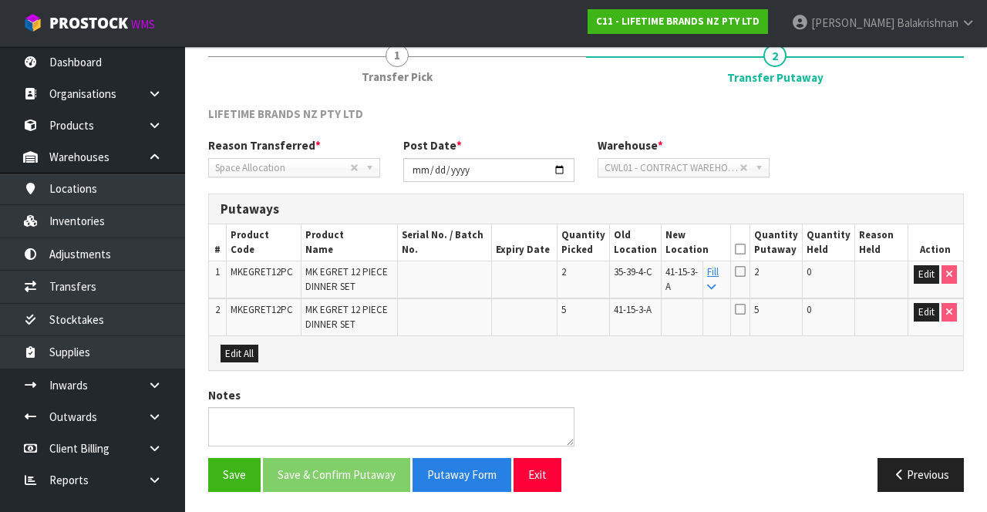
click at [731, 290] on td "Fill" at bounding box center [717, 279] width 28 height 37
click at [719, 267] on link "Fill" at bounding box center [713, 278] width 12 height 27
click at [746, 249] on icon at bounding box center [740, 249] width 11 height 1
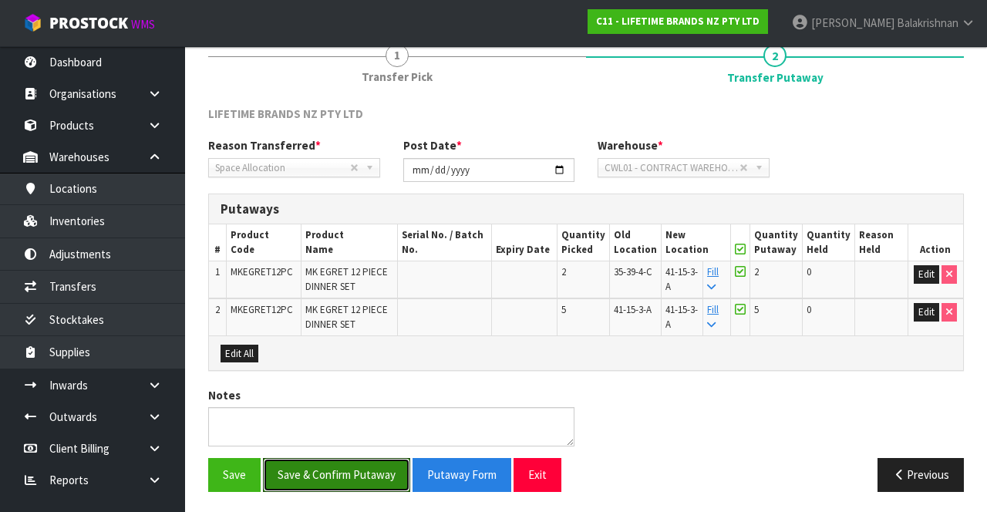
click at [306, 463] on button "Save & Confirm Putaway" at bounding box center [336, 474] width 147 height 33
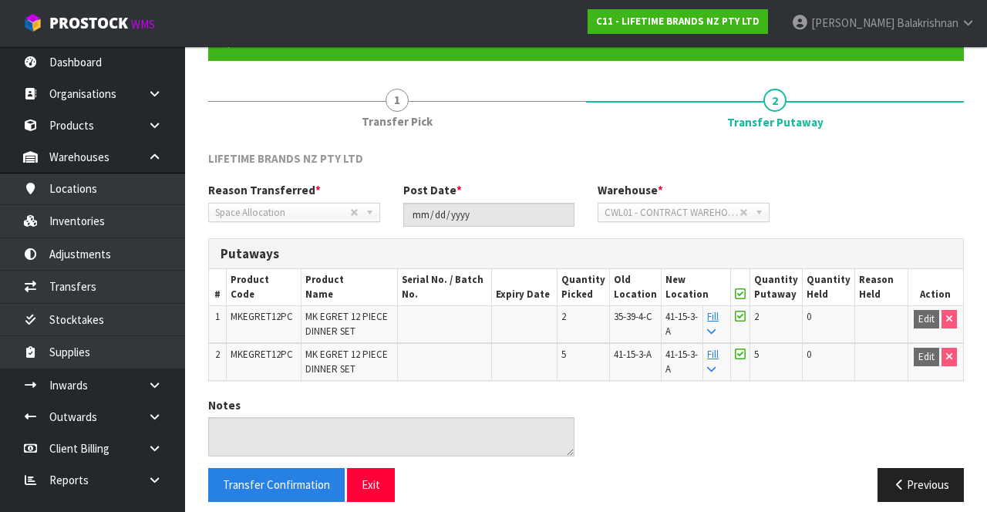
scroll to position [157, 0]
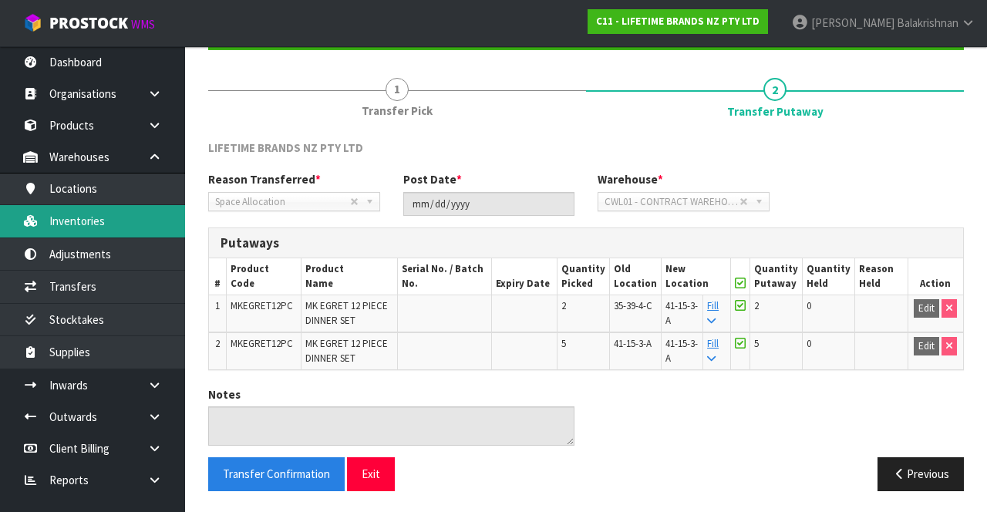
click at [103, 217] on link "Inventories" at bounding box center [92, 221] width 185 height 32
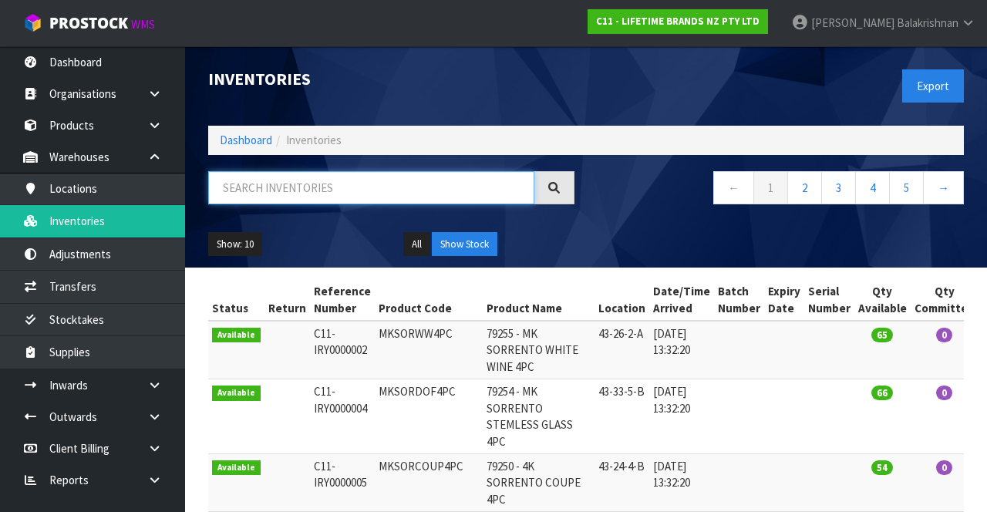
click at [386, 187] on input "text" at bounding box center [371, 187] width 326 height 33
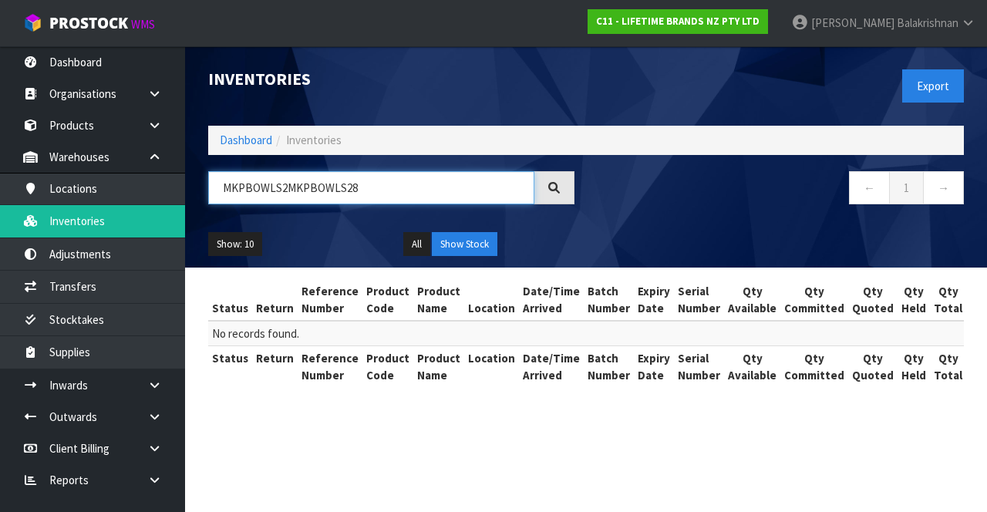
click at [424, 182] on input "MKPBOWLS2MKPBOWLS28" at bounding box center [371, 187] width 326 height 33
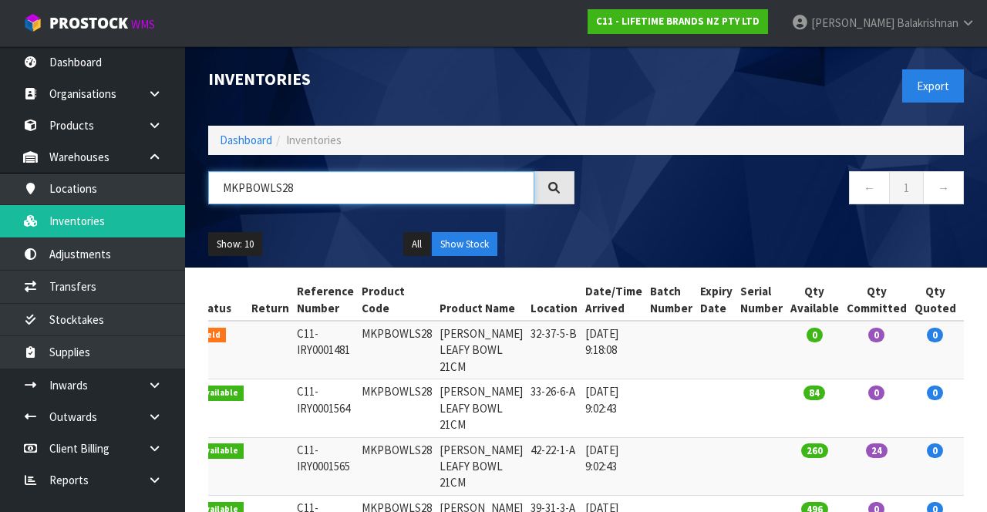
type input "MKPBOWLS28"
copy td "MKPBOWLS28"
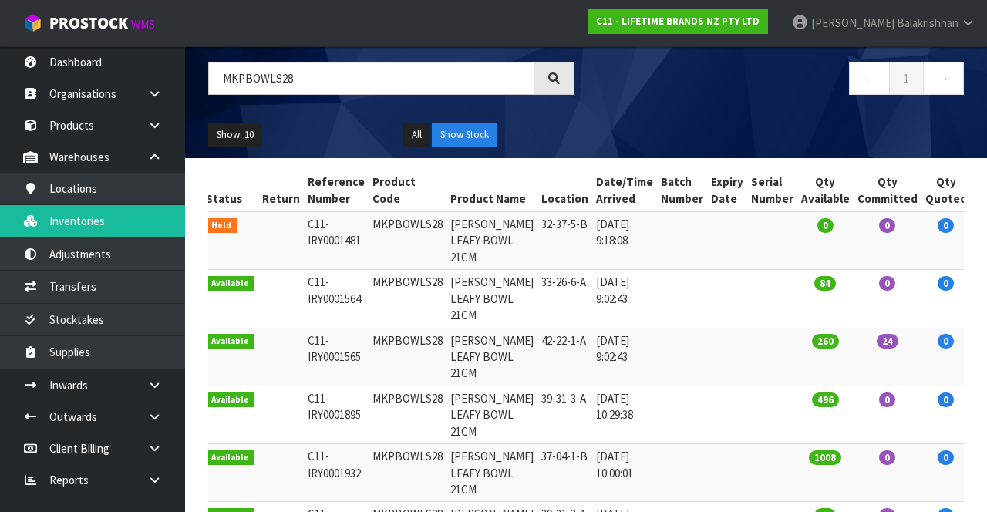
scroll to position [0, 8]
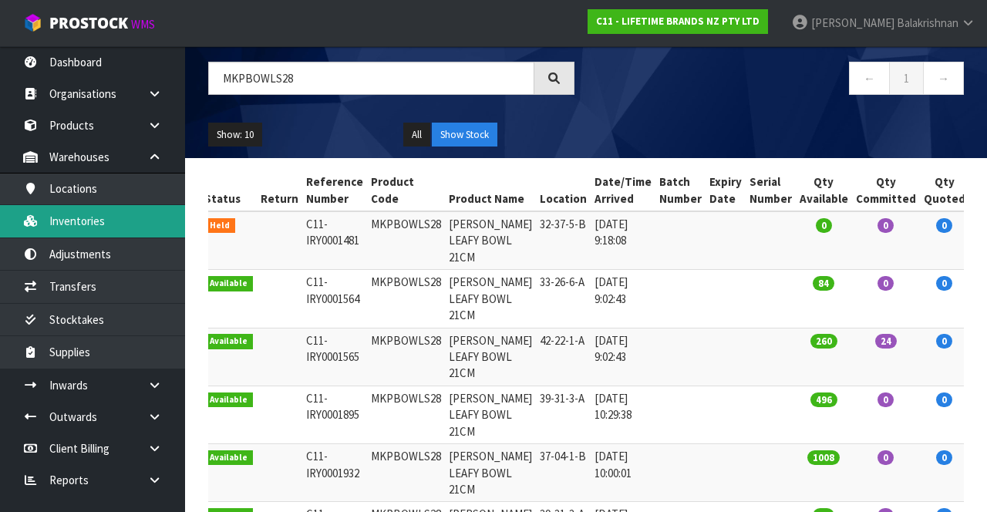
click at [69, 226] on link "Inventories" at bounding box center [92, 221] width 185 height 32
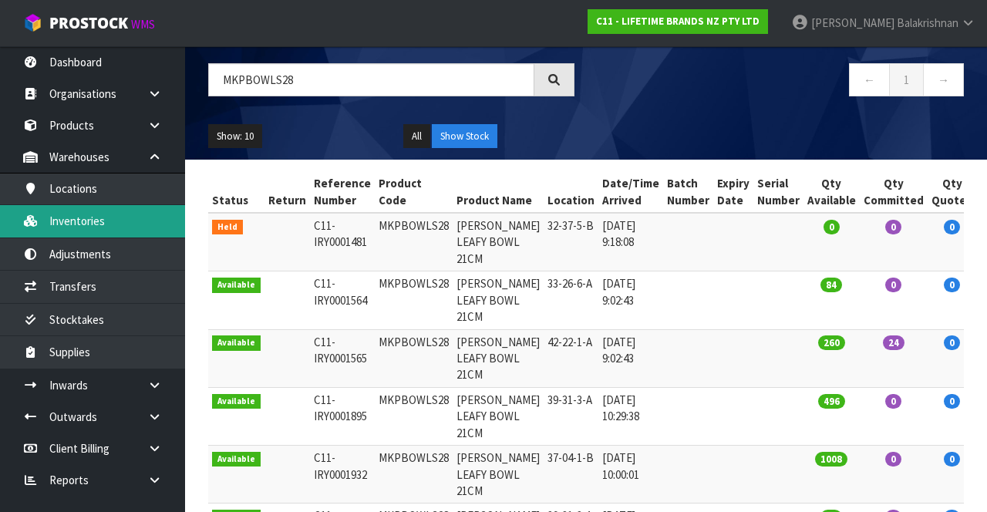
scroll to position [0, 58]
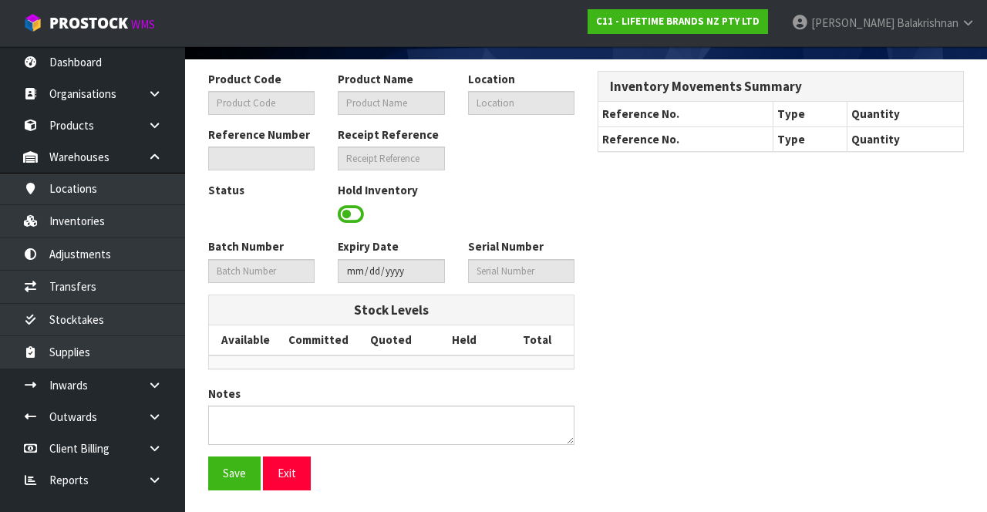
type input "MKPBOWLS28"
type input "[PERSON_NAME] LEAFY BOWL 21CM"
type input "32-37-5-B"
type input "C11-IRY0001481"
type input "C11-REC0000046"
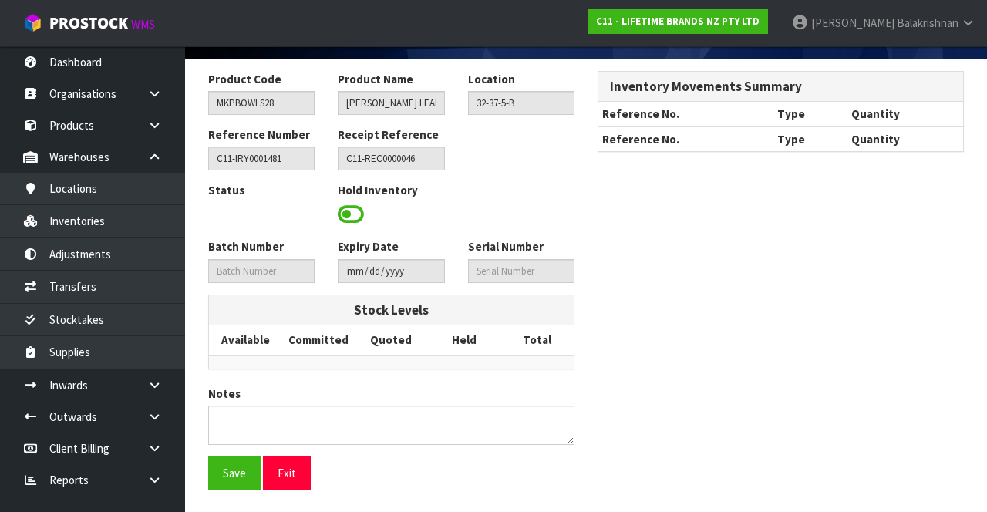
scroll to position [113, 0]
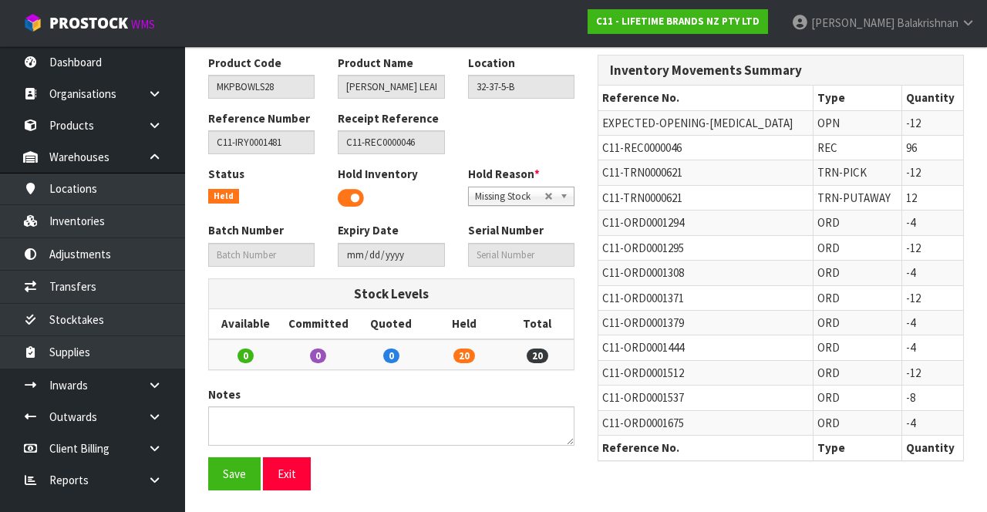
click at [358, 197] on span at bounding box center [351, 198] width 26 height 23
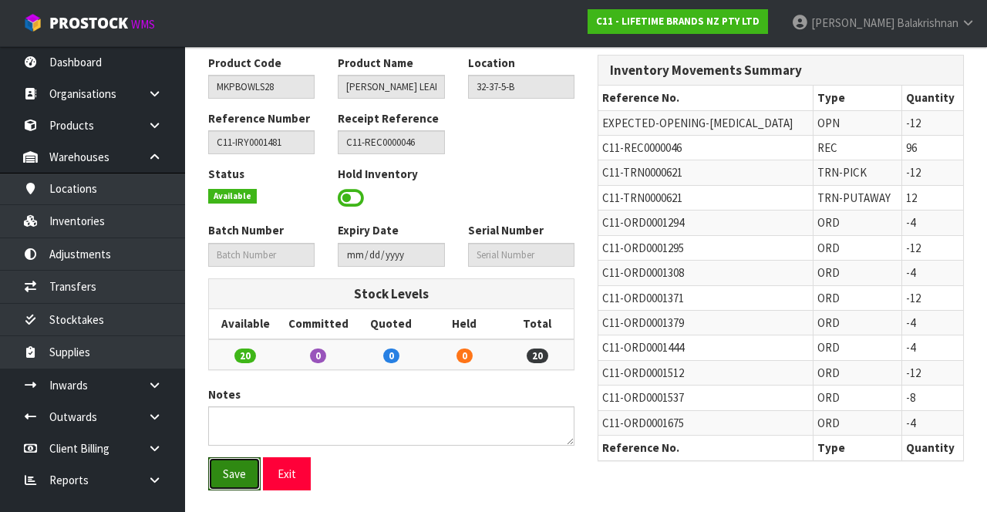
click at [226, 467] on button "Save" at bounding box center [234, 473] width 52 height 33
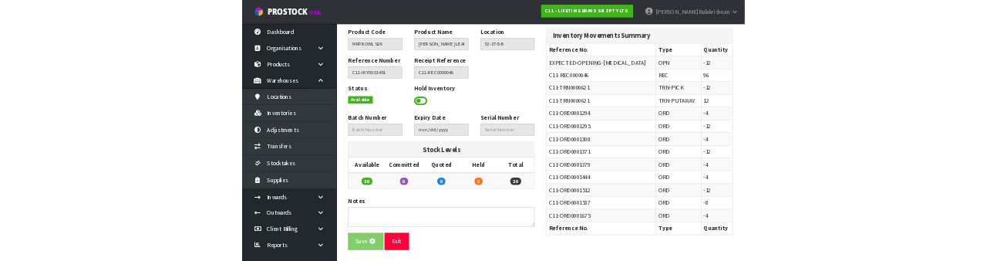
scroll to position [0, 0]
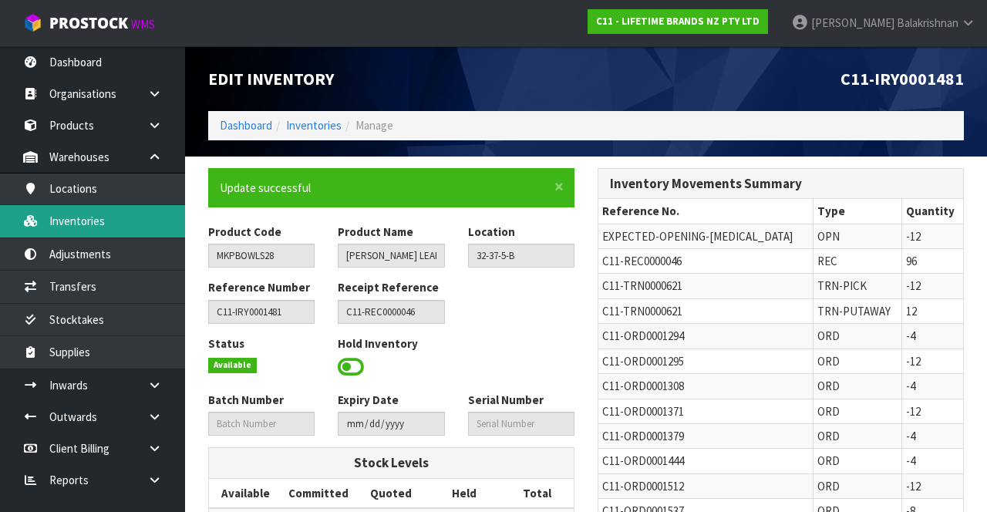
click at [108, 223] on link "Inventories" at bounding box center [92, 221] width 185 height 32
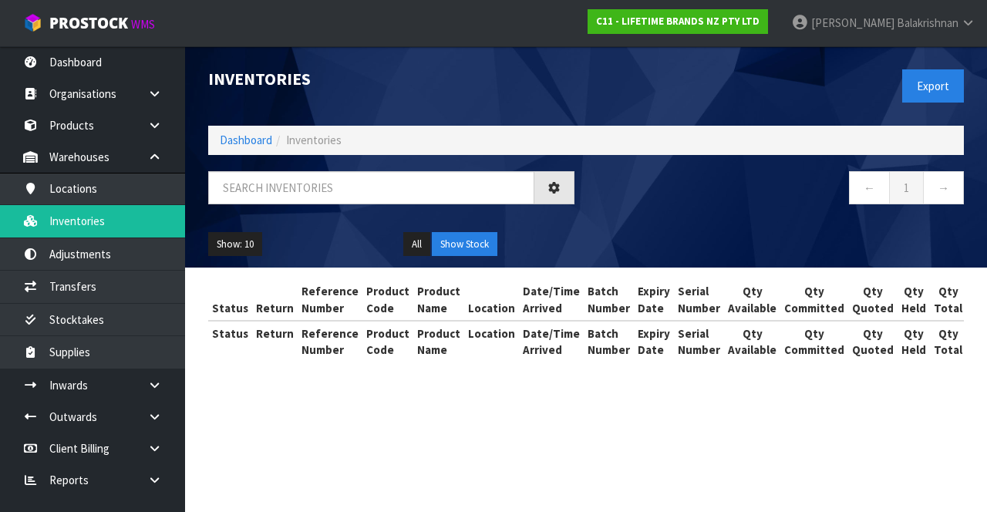
click at [114, 287] on div "Inventories Export Dashboard Inventories ← 1 → Show: 10 5 10 25 50 All Show Sto…" at bounding box center [493, 195] width 987 height 390
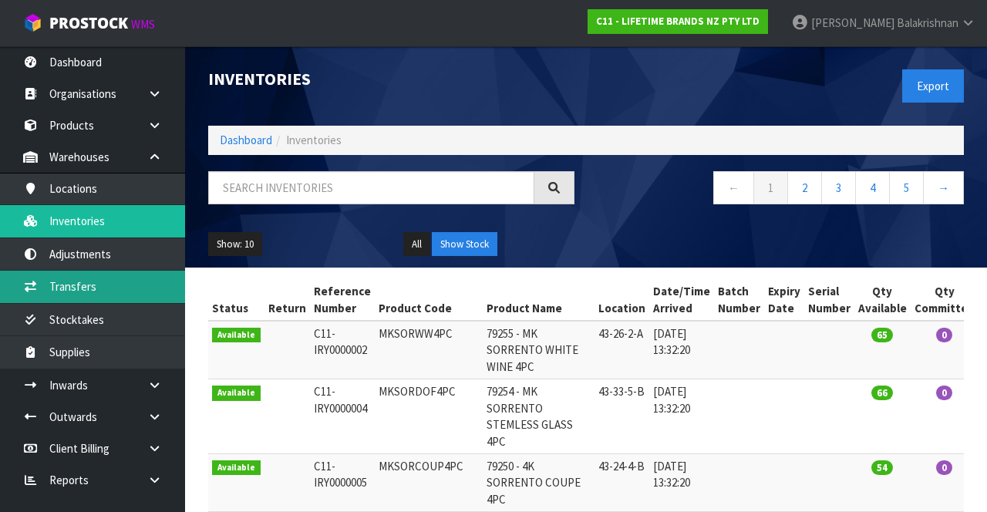
click at [109, 287] on link "Transfers" at bounding box center [92, 287] width 185 height 32
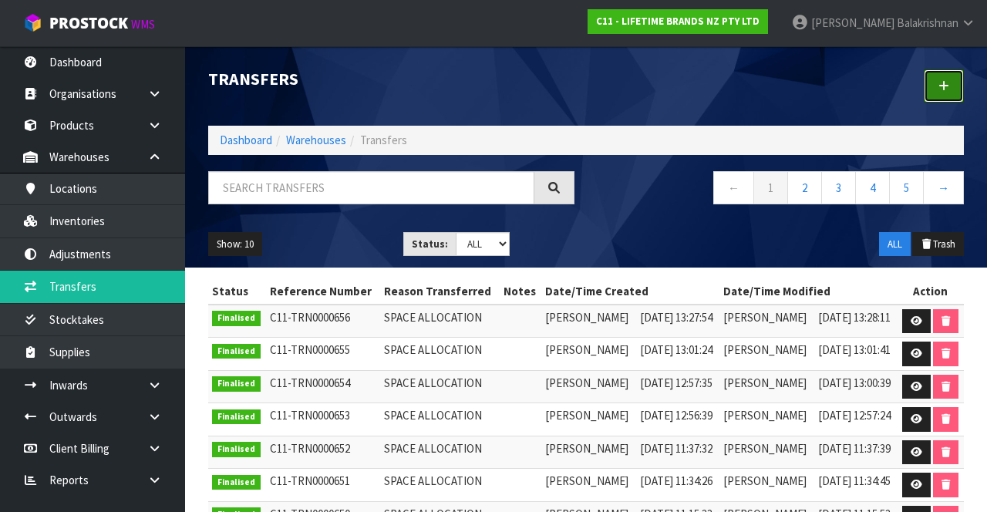
click at [938, 93] on link at bounding box center [944, 85] width 40 height 33
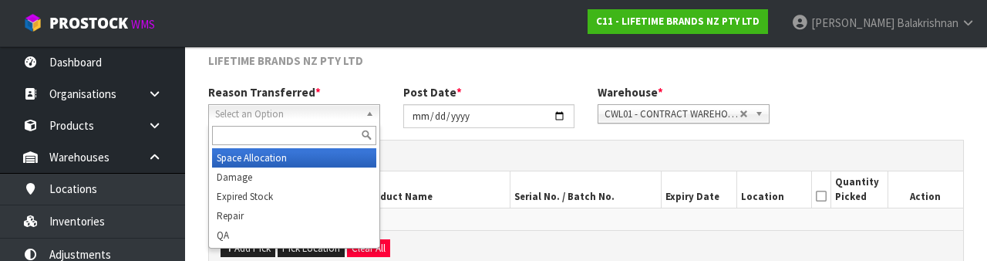
scroll to position [184, 0]
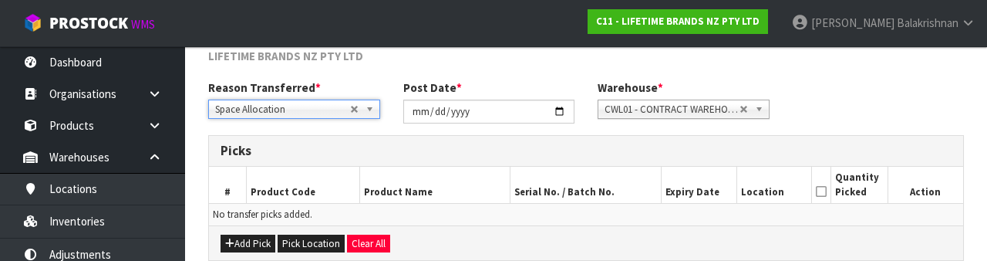
type input "MKPBOWLS28"
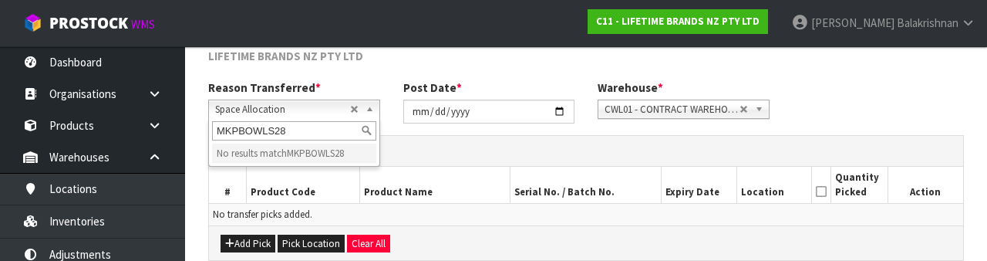
click at [354, 110] on link "Space Allocation" at bounding box center [294, 108] width 172 height 19
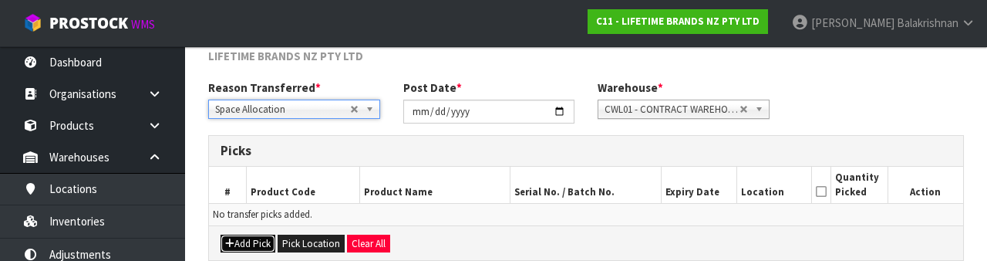
click at [251, 250] on button "Add Pick" at bounding box center [248, 243] width 55 height 19
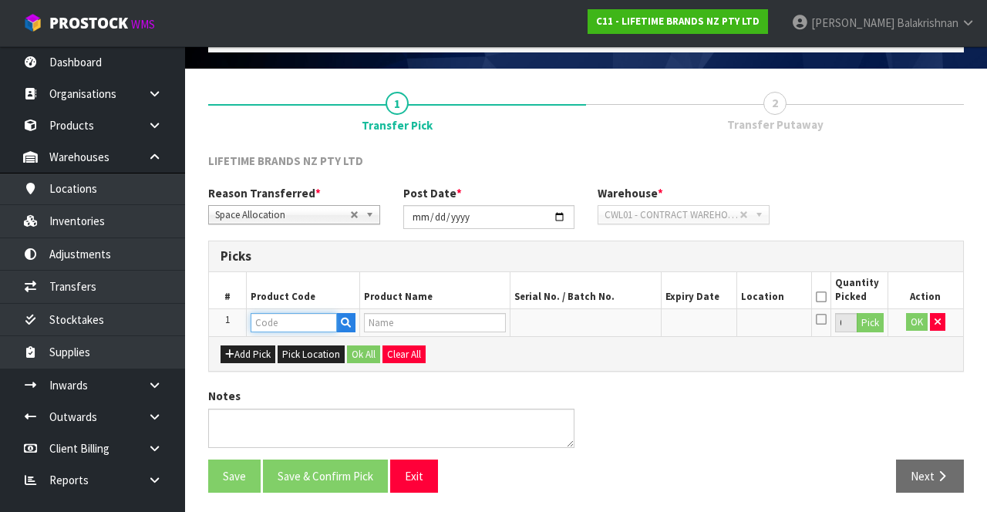
click at [290, 313] on input "text" at bounding box center [294, 322] width 86 height 19
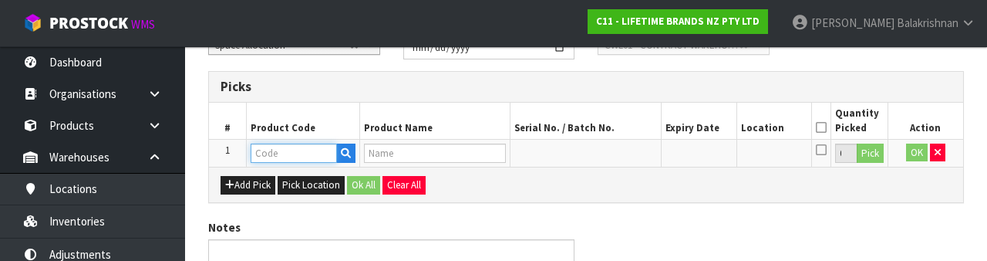
scroll to position [270, 0]
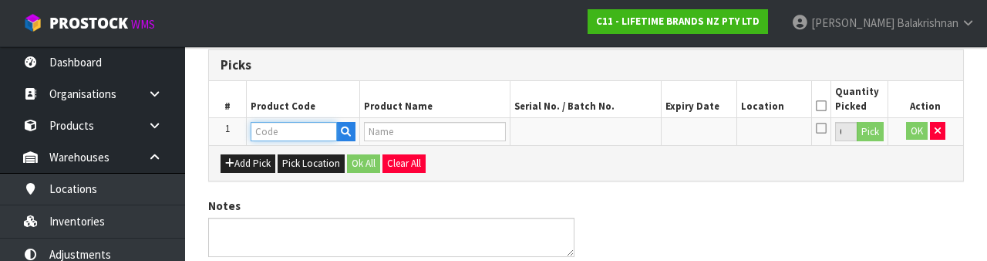
paste input "MKPBOWLS28"
type input "MKPBOWLS28"
type input "[PERSON_NAME] LEAFY BOWL 21CM"
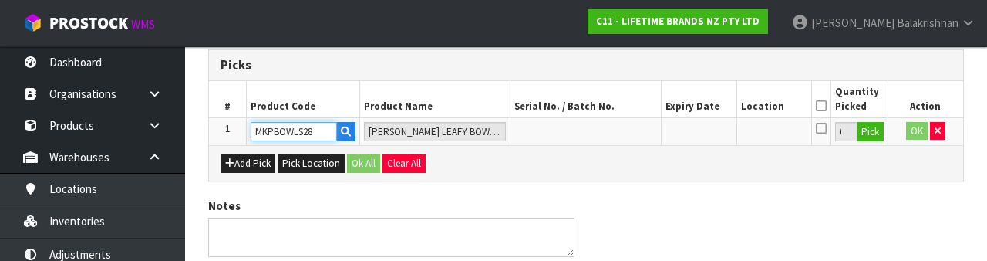
type input "MKPBOWLS28"
click at [864, 130] on button "Pick" at bounding box center [870, 132] width 27 height 20
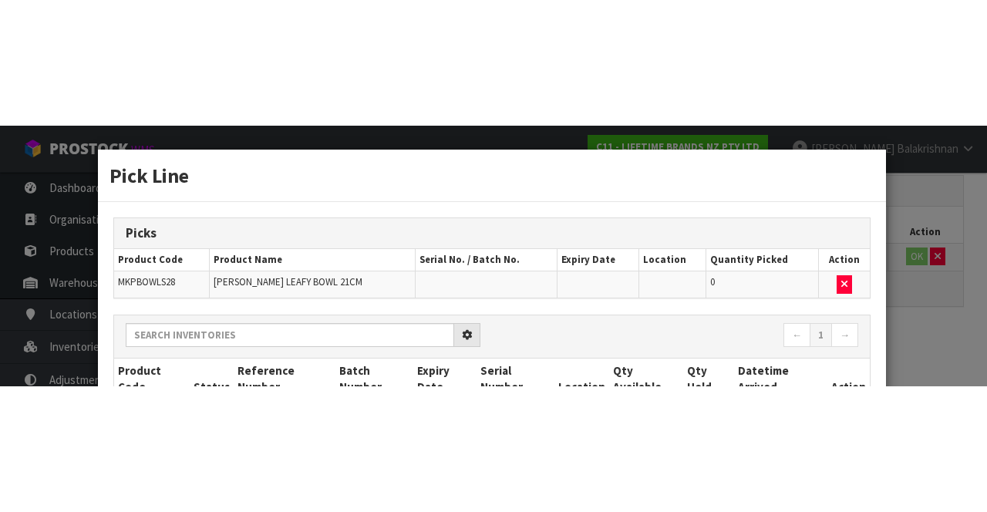
scroll to position [88, 0]
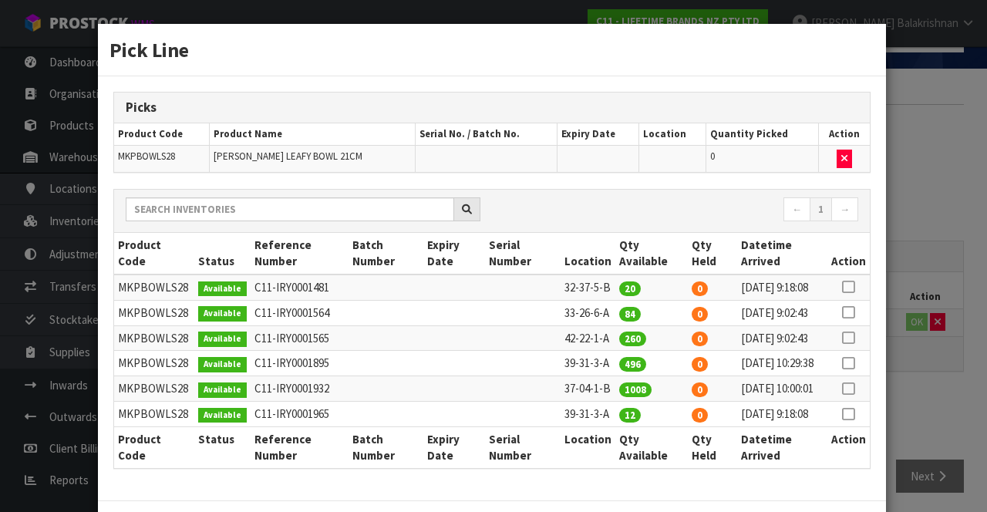
click at [848, 287] on icon at bounding box center [848, 287] width 12 height 1
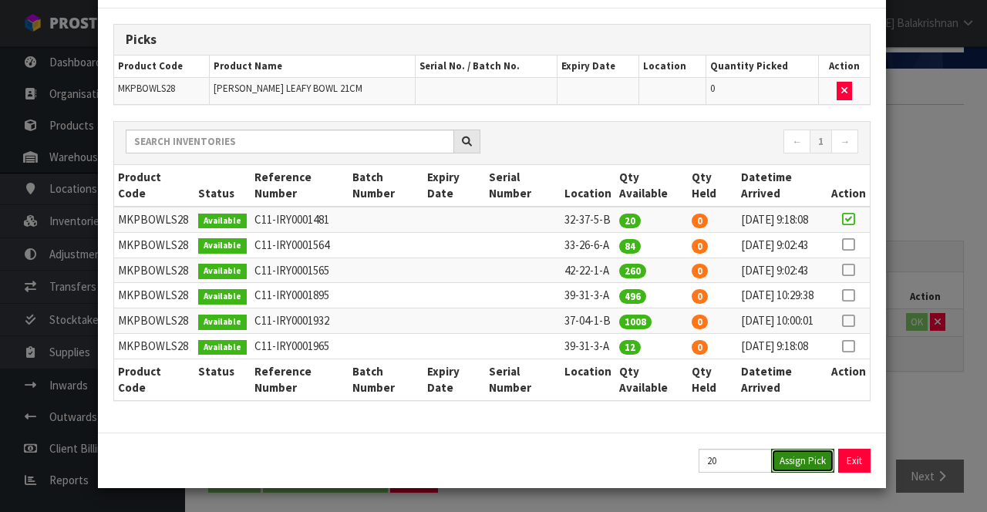
click at [808, 459] on button "Assign Pick" at bounding box center [802, 461] width 63 height 24
type input "20"
click at [855, 452] on button "Exit" at bounding box center [855, 461] width 32 height 24
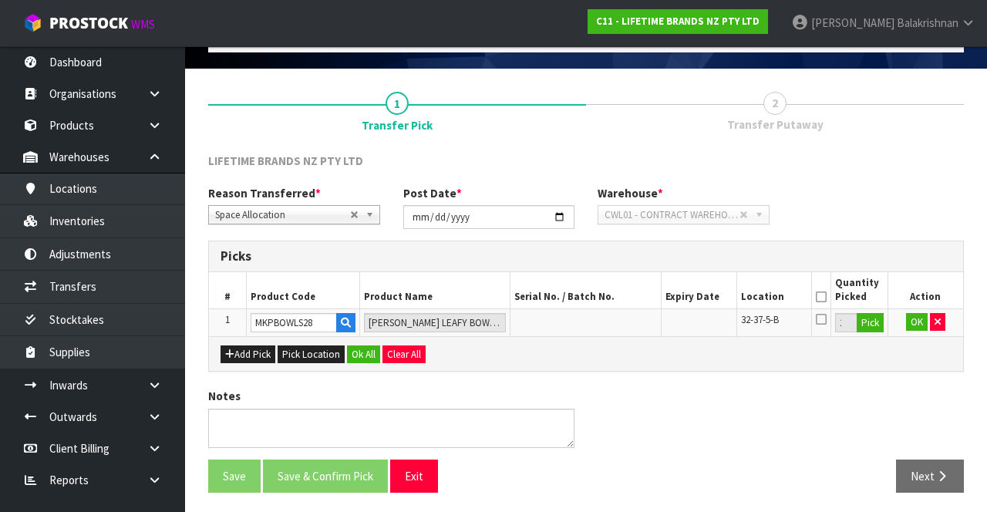
click at [838, 299] on th "Quantity Picked" at bounding box center [859, 290] width 56 height 36
click at [827, 297] on icon at bounding box center [821, 297] width 11 height 1
click at [369, 353] on button "Ok All" at bounding box center [363, 354] width 33 height 19
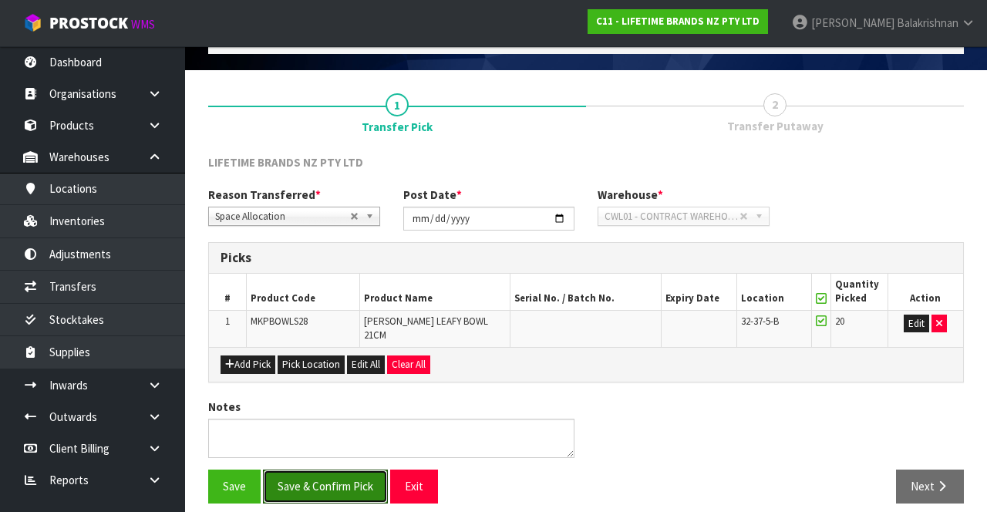
click at [343, 470] on button "Save & Confirm Pick" at bounding box center [325, 486] width 125 height 33
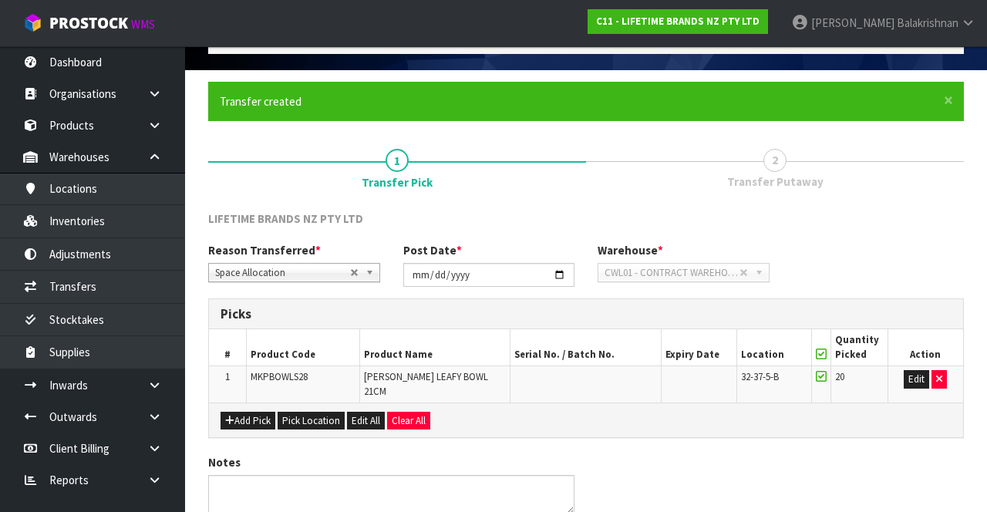
scroll to position [0, 0]
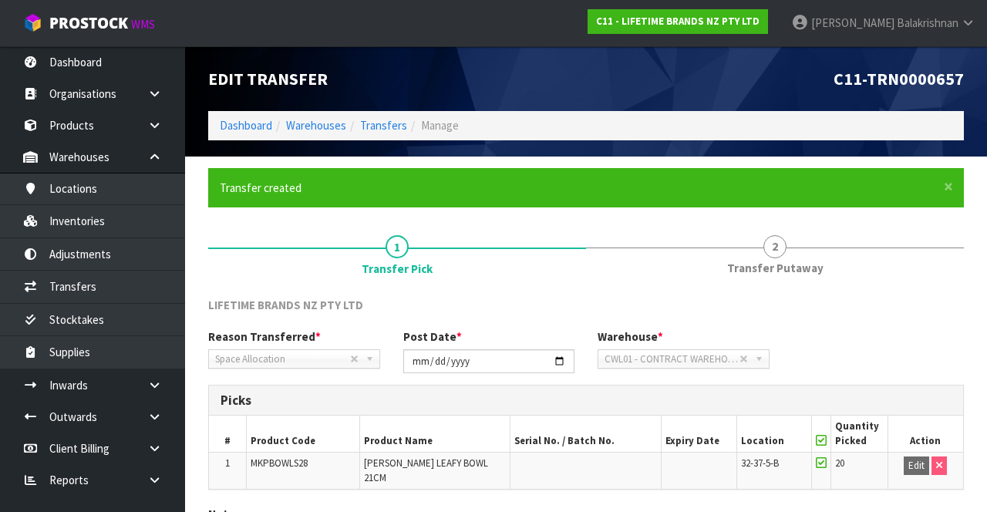
scroll to position [109, 0]
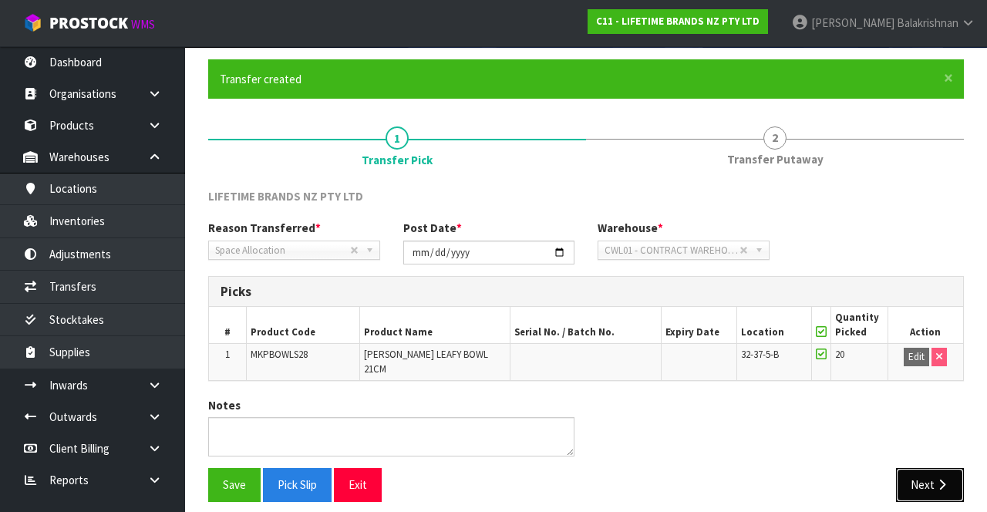
click at [932, 468] on button "Next" at bounding box center [930, 484] width 68 height 33
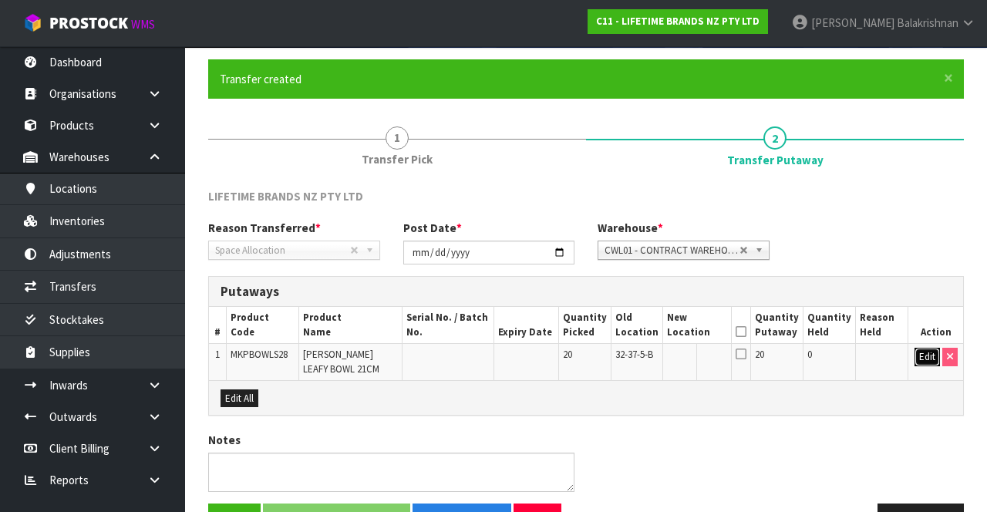
click at [925, 355] on button "Edit" at bounding box center [927, 357] width 25 height 19
click at [697, 352] on input "text" at bounding box center [689, 357] width 42 height 19
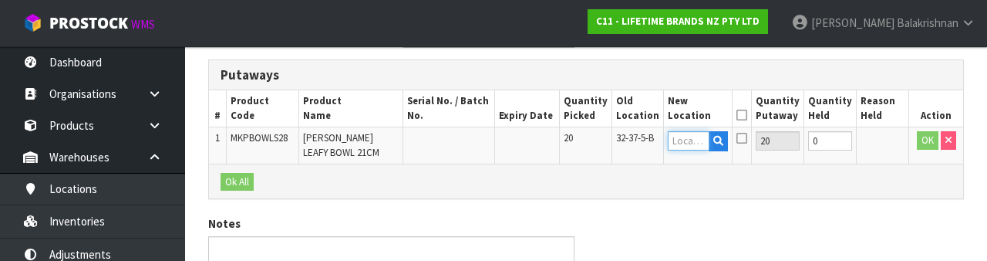
scroll to position [325, 0]
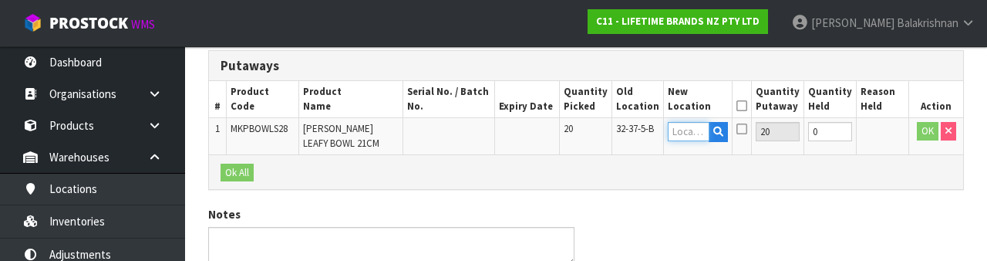
click at [699, 134] on input "text" at bounding box center [689, 131] width 42 height 19
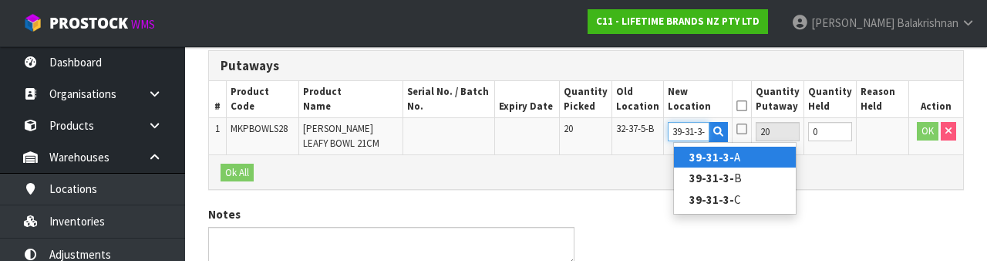
type input "39-31-3-A"
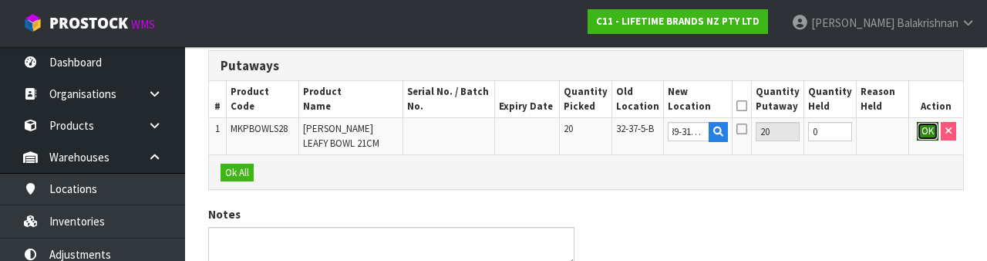
click at [918, 136] on button "OK" at bounding box center [928, 131] width 22 height 19
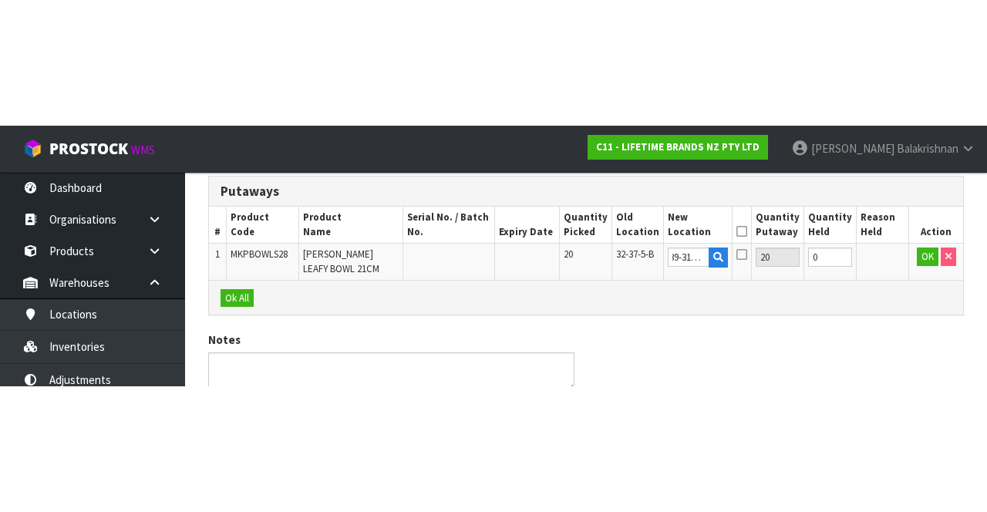
scroll to position [153, 0]
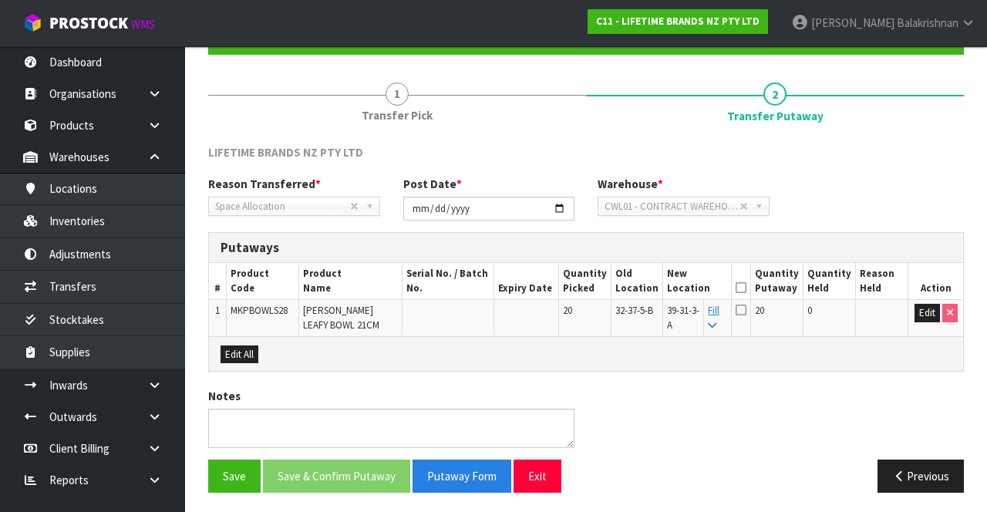
click at [746, 288] on icon at bounding box center [741, 288] width 11 height 1
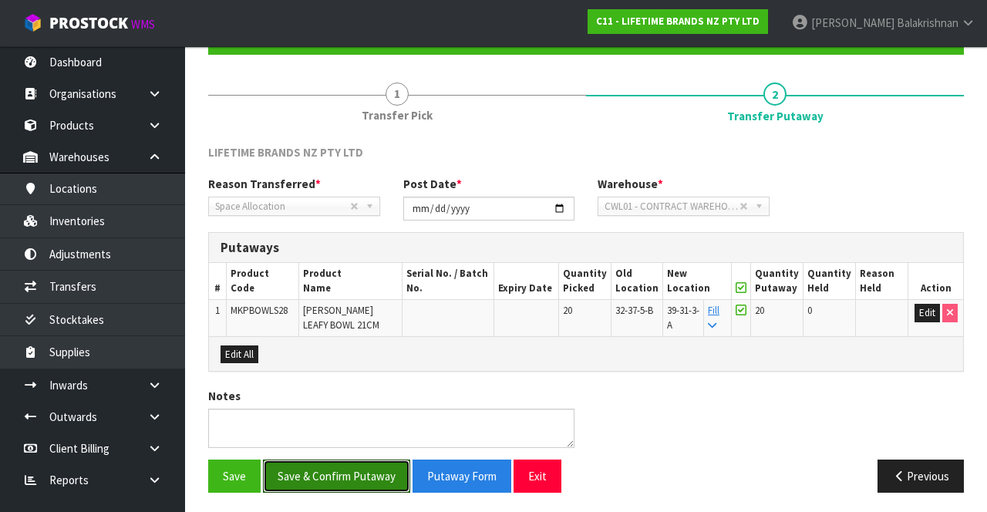
click at [367, 460] on button "Save & Confirm Putaway" at bounding box center [336, 476] width 147 height 33
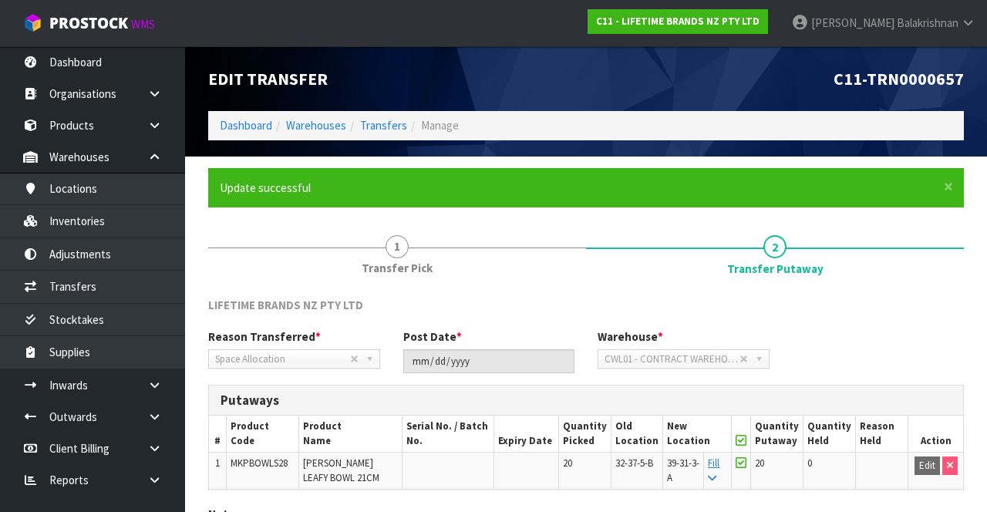
scroll to position [120, 0]
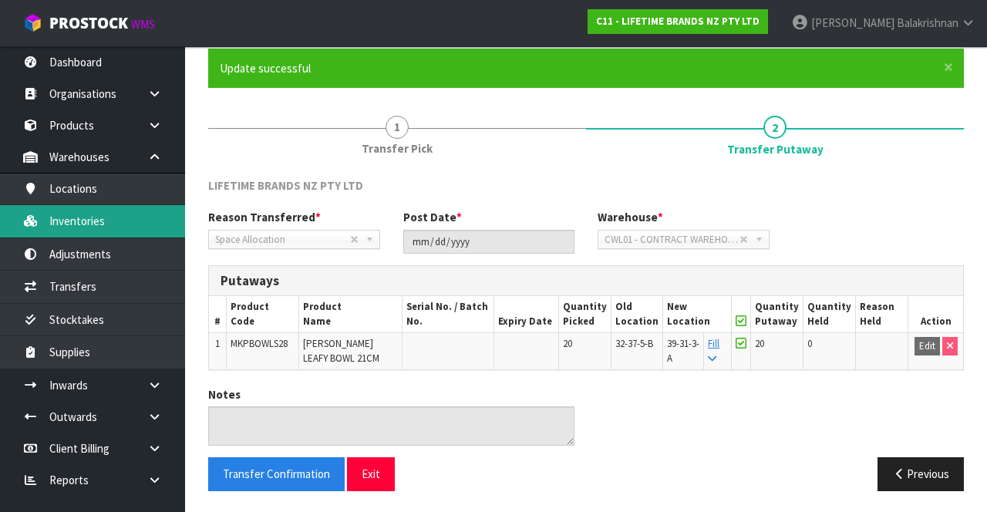
click at [94, 221] on link "Inventories" at bounding box center [92, 221] width 185 height 32
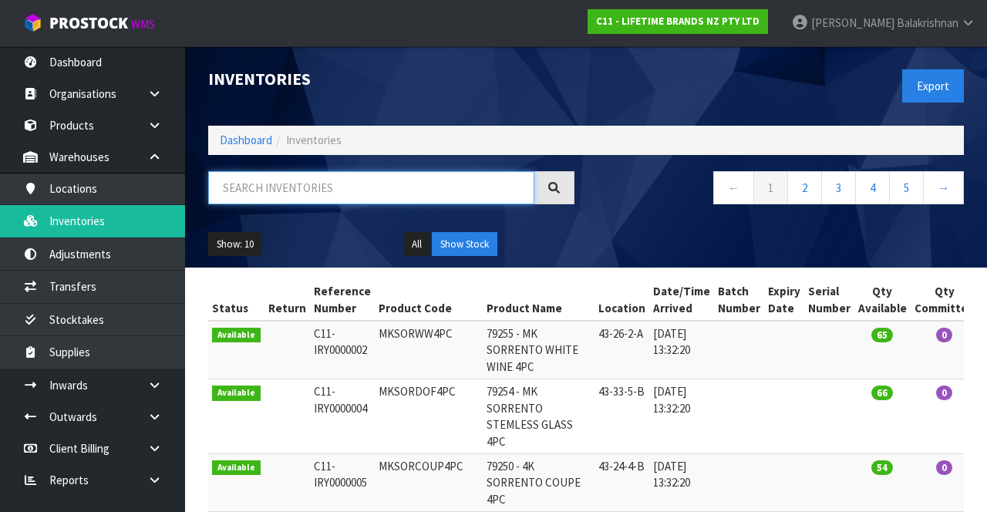
click at [388, 193] on input "text" at bounding box center [371, 187] width 326 height 33
click at [392, 194] on input "text" at bounding box center [371, 187] width 326 height 33
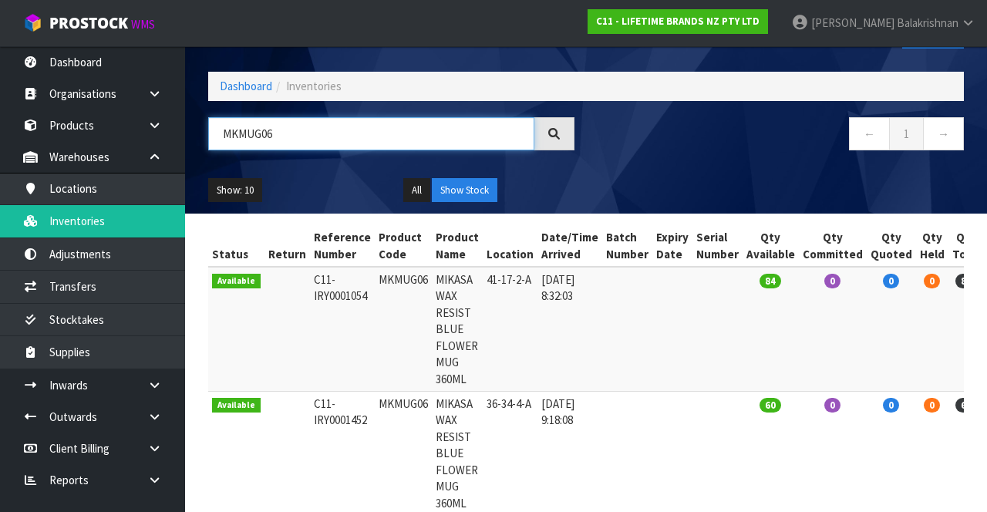
scroll to position [76, 0]
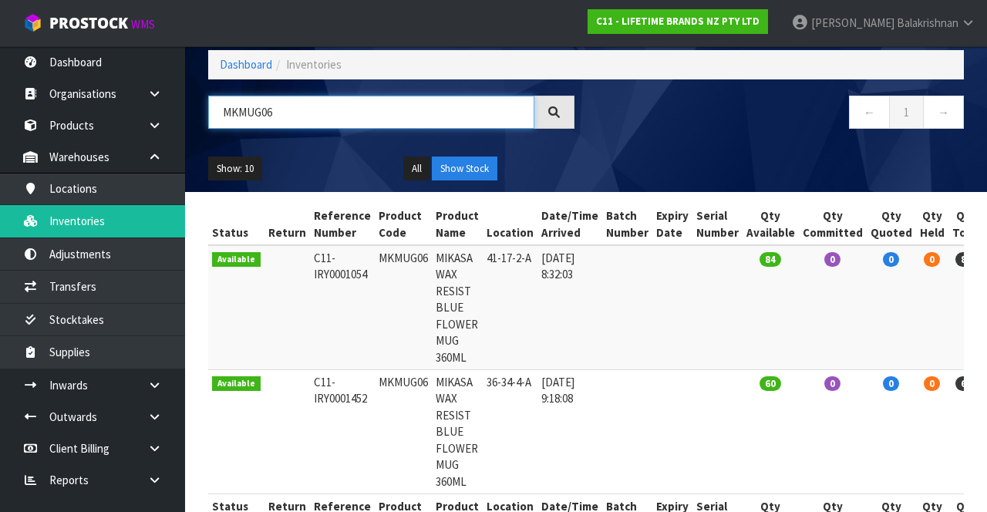
type input "MKMUG06"
click at [715, 140] on div "← 1 →" at bounding box center [780, 120] width 389 height 49
copy td "MKMUG06"
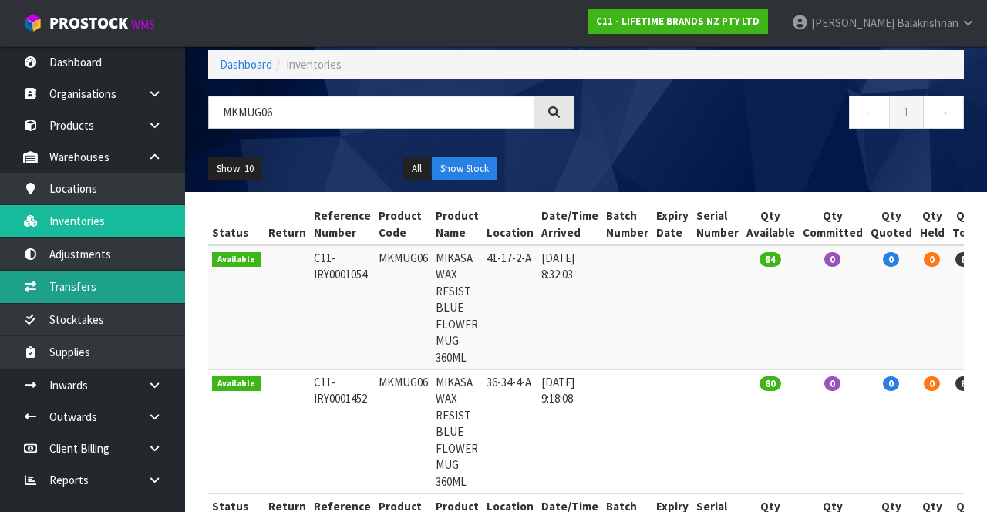
click at [109, 286] on link "Transfers" at bounding box center [92, 287] width 185 height 32
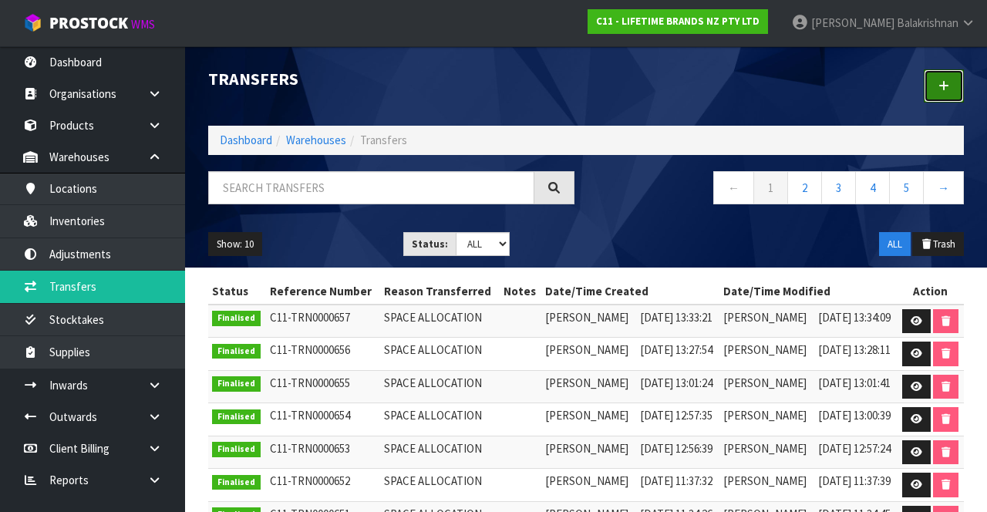
click at [936, 96] on link at bounding box center [944, 85] width 40 height 33
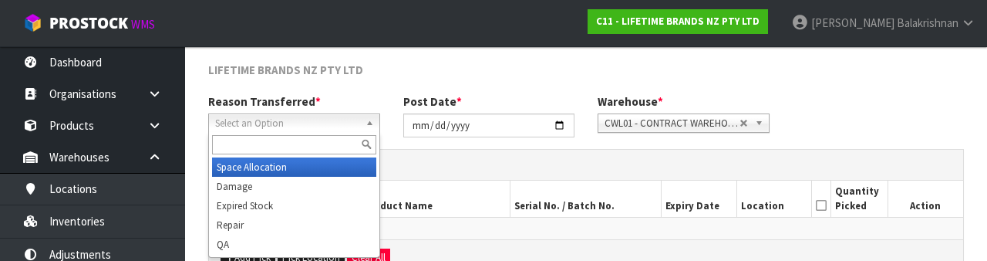
scroll to position [184, 0]
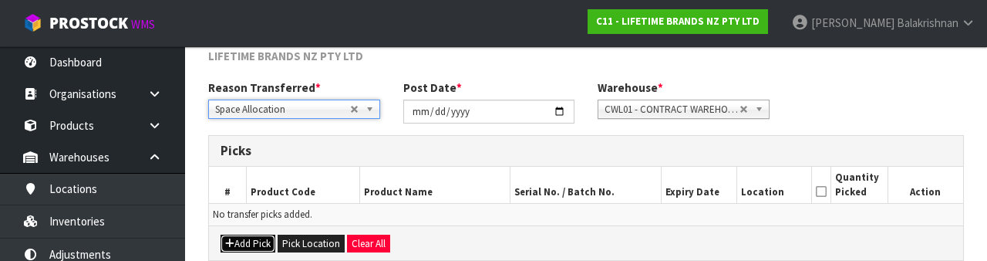
click at [253, 241] on button "Add Pick" at bounding box center [248, 243] width 55 height 19
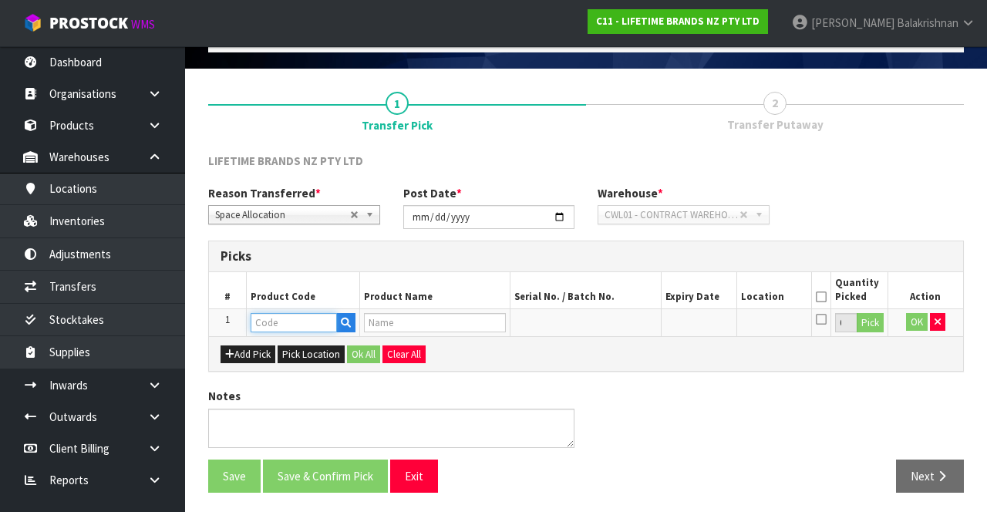
click at [287, 329] on input "text" at bounding box center [294, 322] width 86 height 19
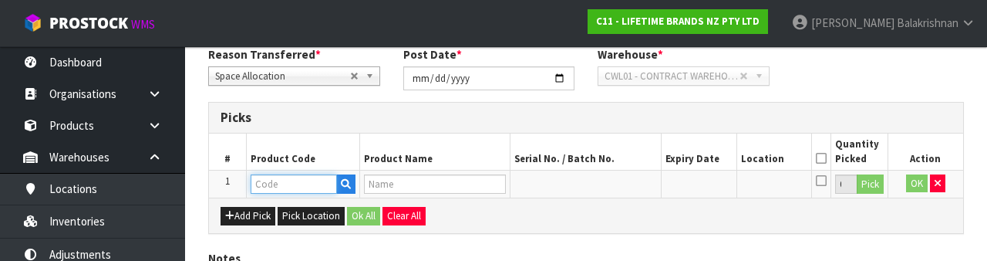
scroll to position [270, 0]
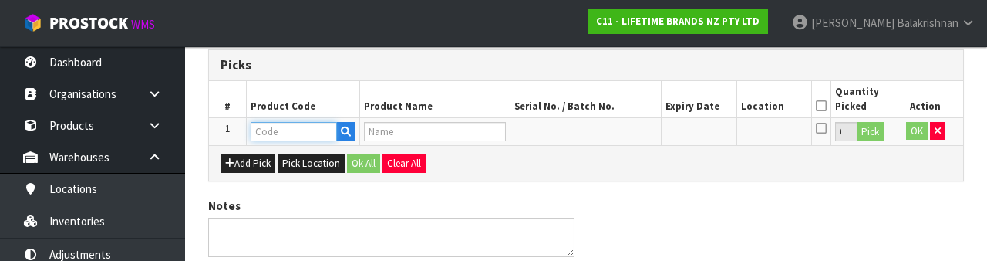
type input "MKMUG06"
type input "MIKASA WAX RESIST BLUE FLOWER MUG 360ML"
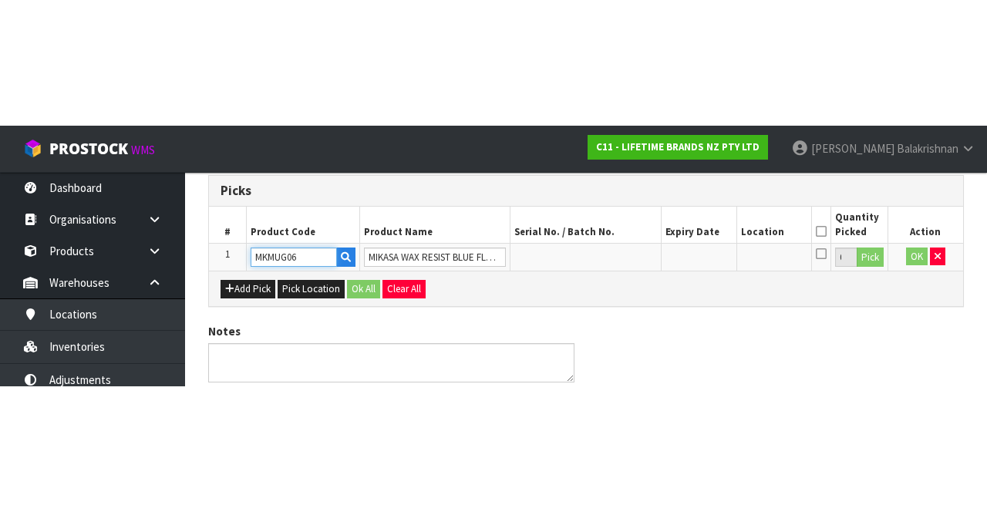
scroll to position [88, 0]
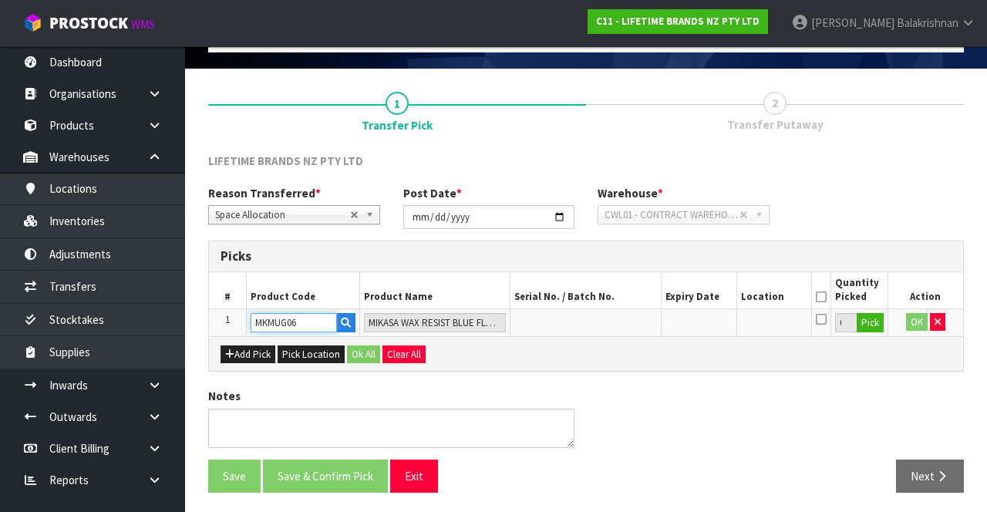
type input "MKMUG06"
click at [869, 321] on button "Pick" at bounding box center [870, 323] width 27 height 20
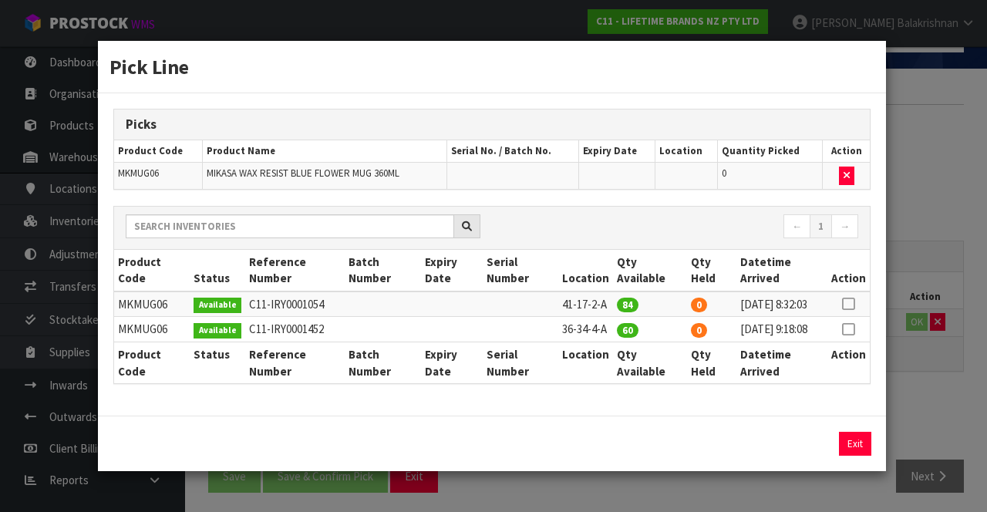
click at [850, 329] on icon at bounding box center [848, 329] width 12 height 1
click at [801, 455] on button "Assign Pick" at bounding box center [802, 444] width 63 height 24
type input "60"
click at [856, 450] on button "Exit" at bounding box center [855, 444] width 32 height 24
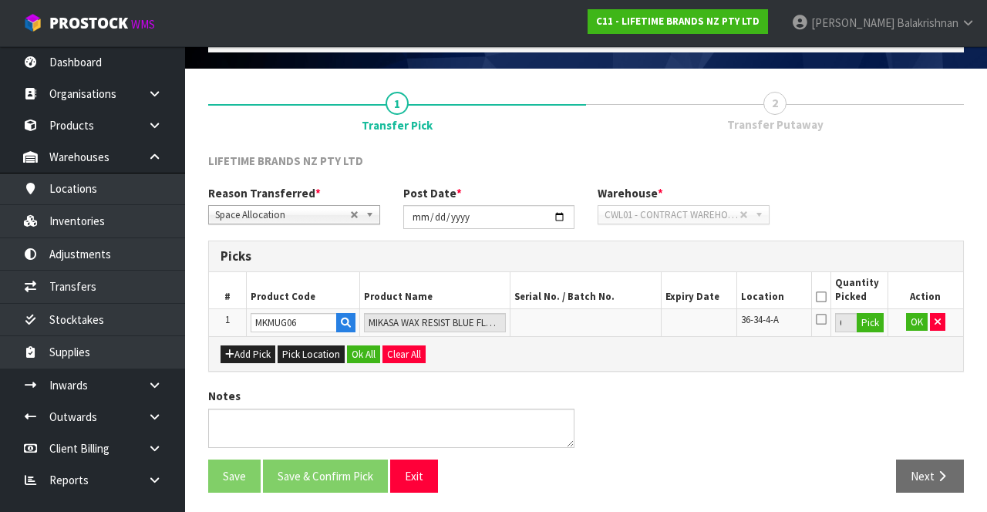
click at [822, 297] on icon at bounding box center [821, 297] width 11 height 1
click at [364, 355] on button "Ok All" at bounding box center [363, 354] width 33 height 19
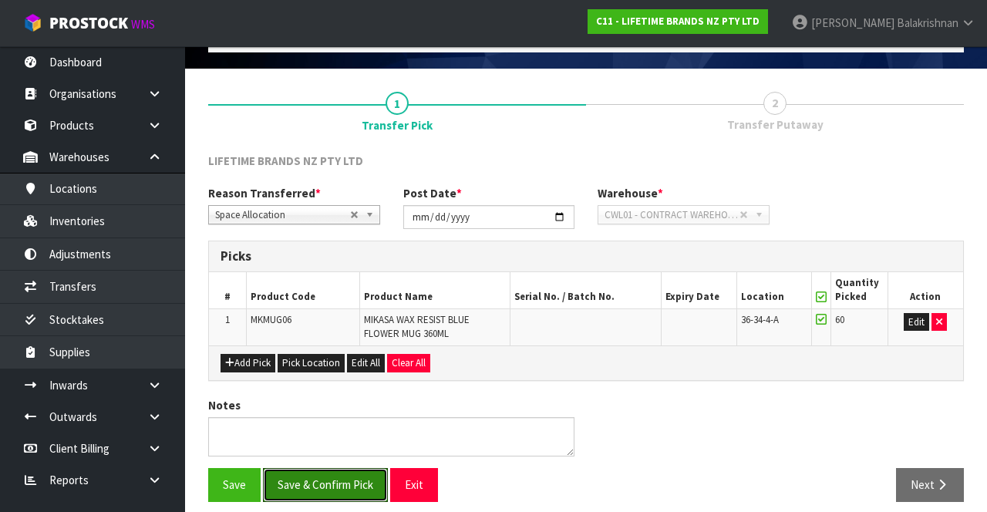
click at [352, 477] on button "Save & Confirm Pick" at bounding box center [325, 484] width 125 height 33
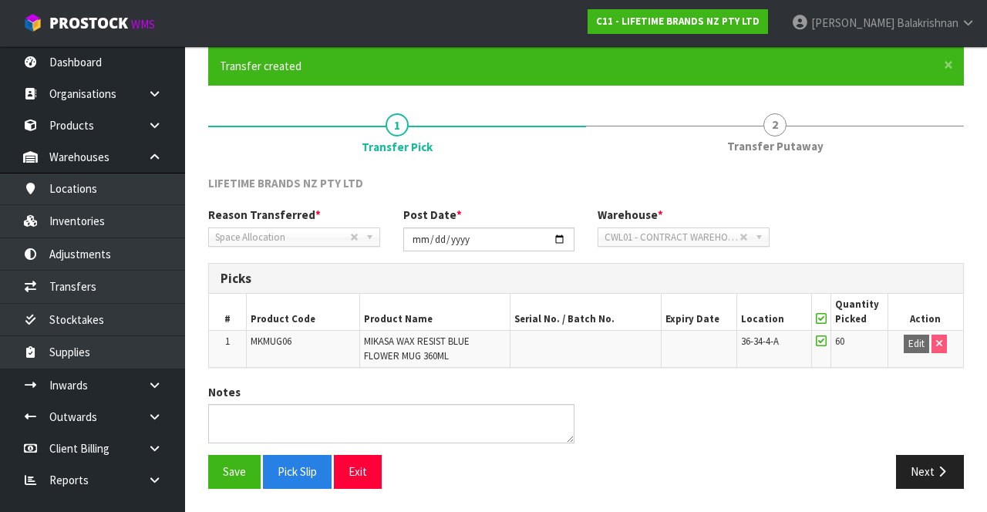
scroll to position [120, 0]
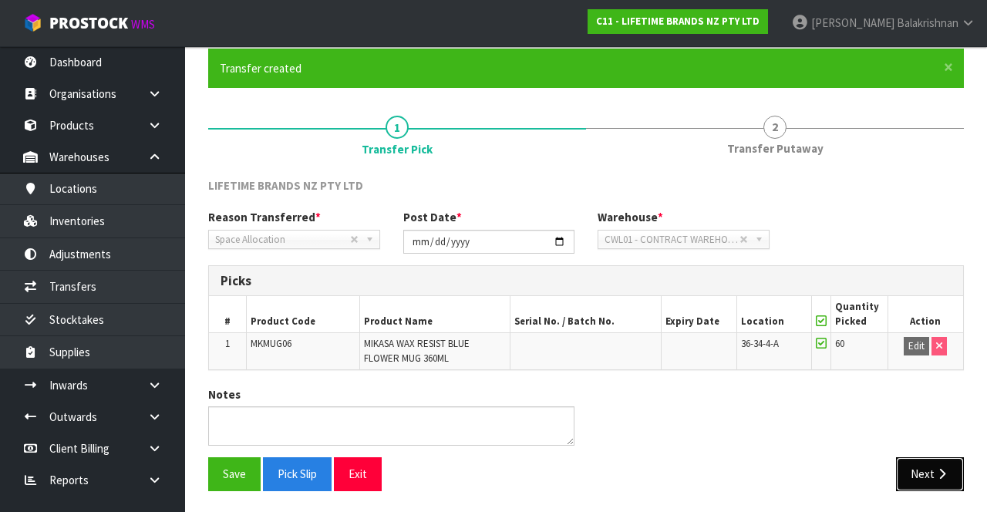
click at [927, 467] on button "Next" at bounding box center [930, 473] width 68 height 33
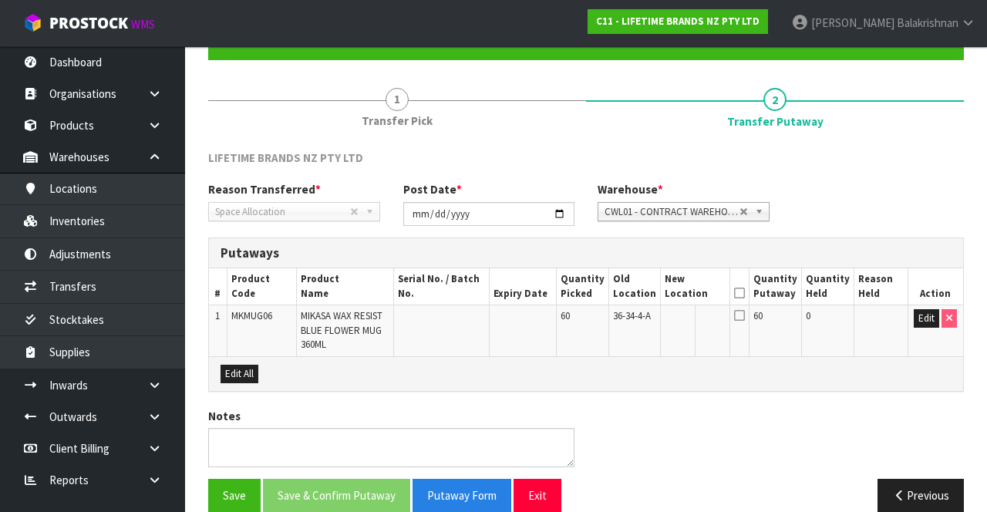
scroll to position [167, 0]
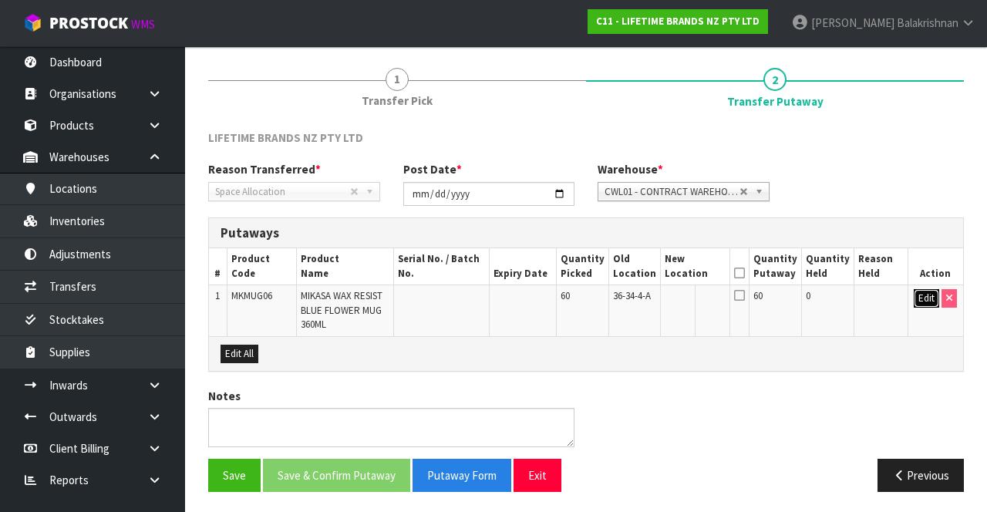
click at [919, 303] on button "Edit" at bounding box center [926, 298] width 25 height 19
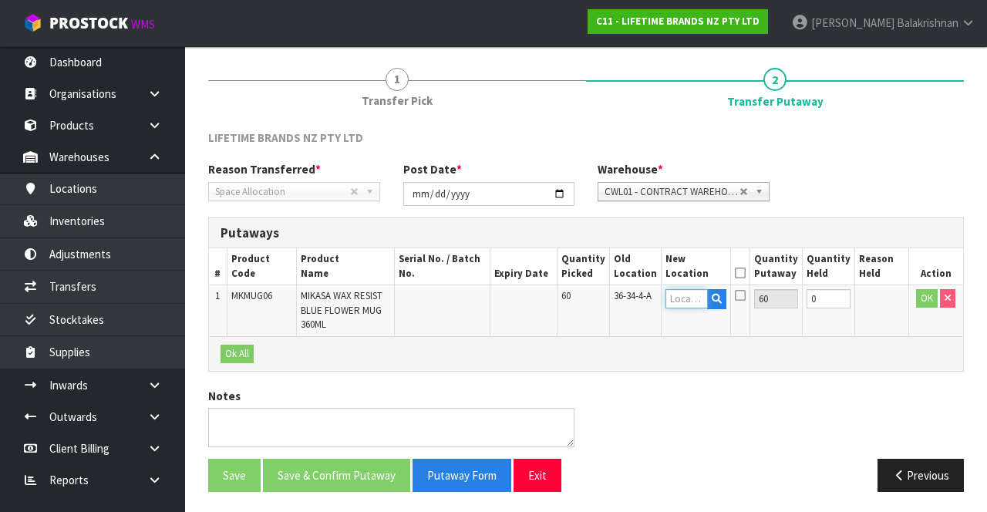
click at [702, 301] on input "text" at bounding box center [686, 298] width 43 height 19
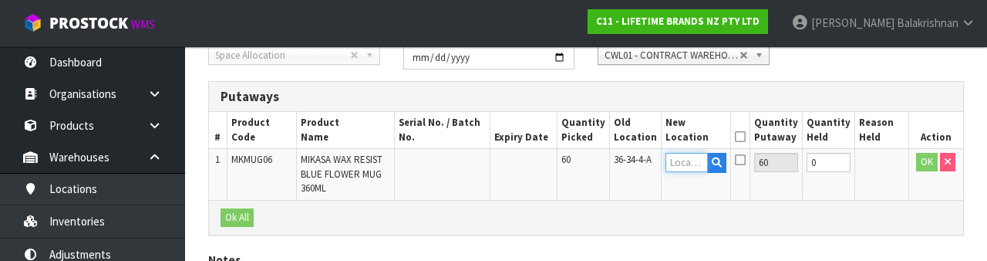
scroll to position [325, 0]
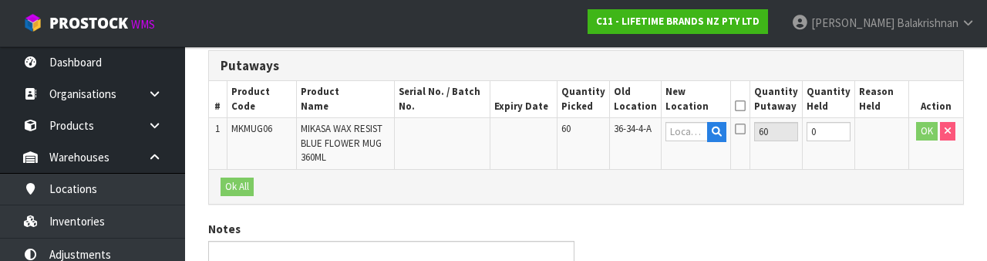
click at [706, 108] on th "New Location" at bounding box center [696, 99] width 70 height 36
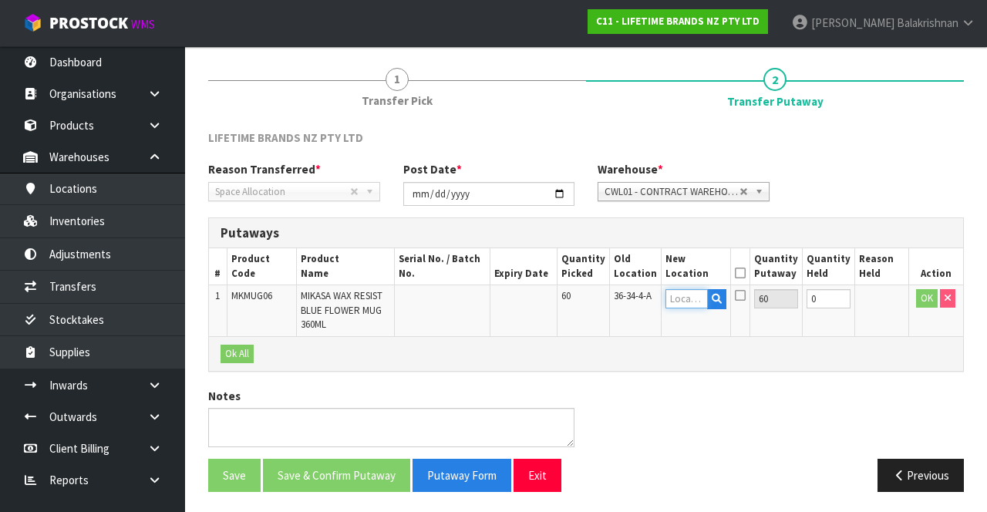
click at [706, 292] on input "text" at bounding box center [686, 298] width 43 height 19
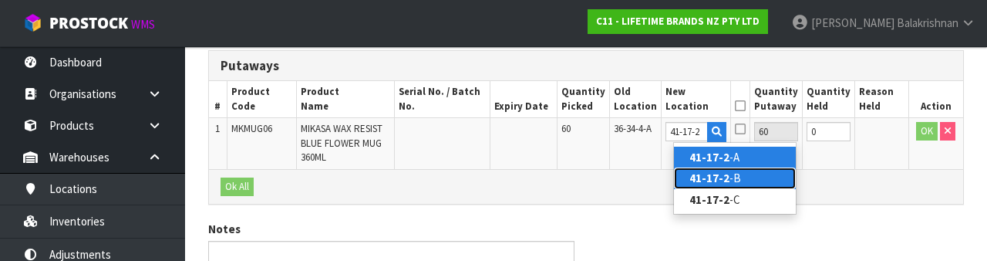
click at [727, 176] on link "41-17-2 -B" at bounding box center [735, 177] width 122 height 21
type input "41-17-2-B"
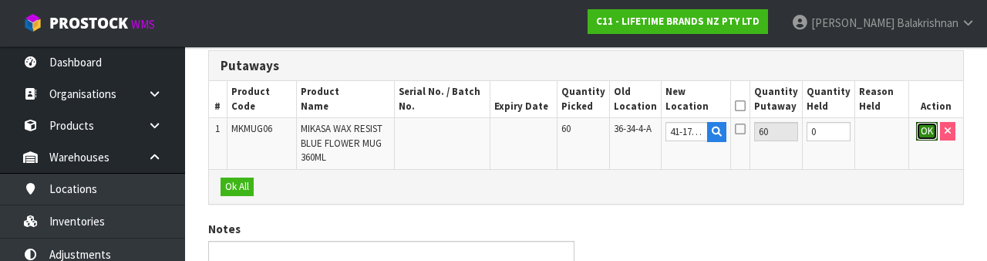
click at [928, 135] on button "OK" at bounding box center [927, 131] width 22 height 19
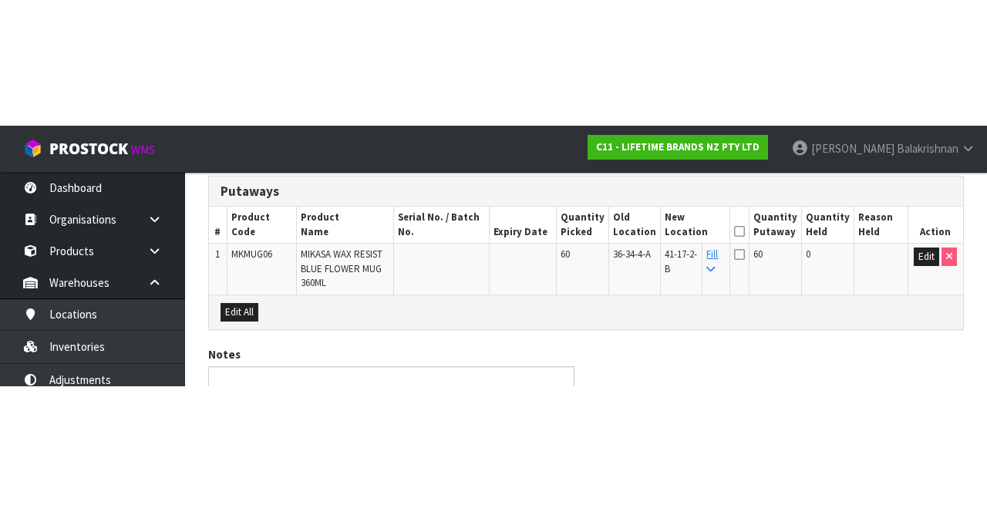
scroll to position [167, 0]
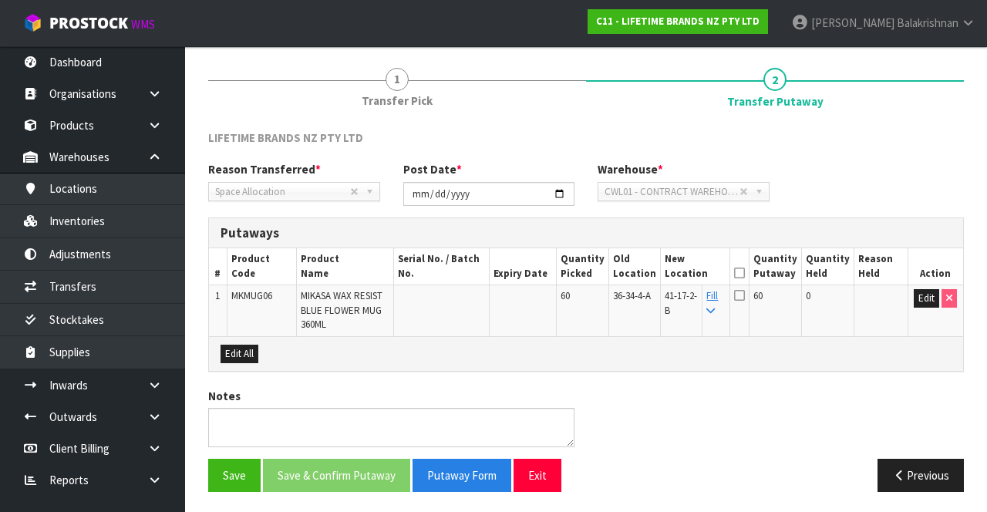
click at [745, 273] on icon at bounding box center [739, 273] width 11 height 1
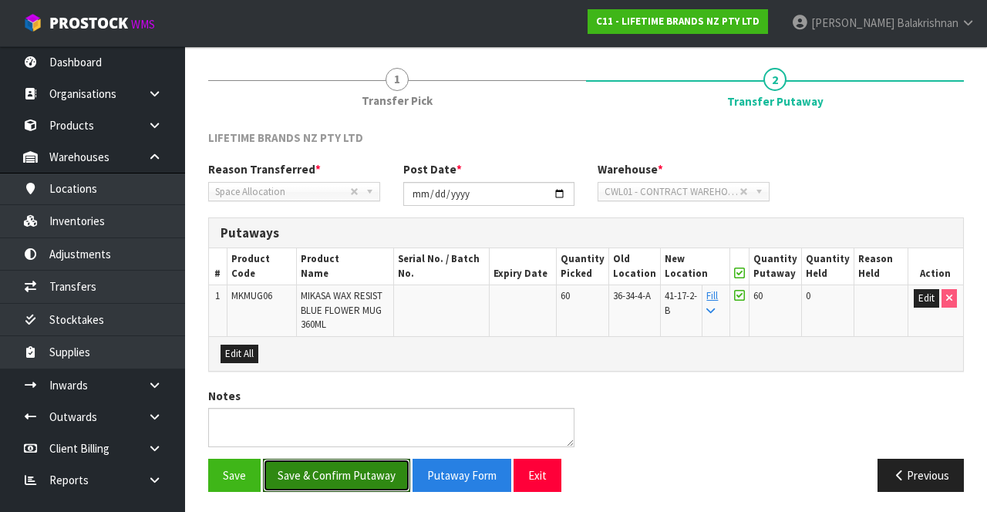
click at [371, 467] on button "Save & Confirm Putaway" at bounding box center [336, 475] width 147 height 33
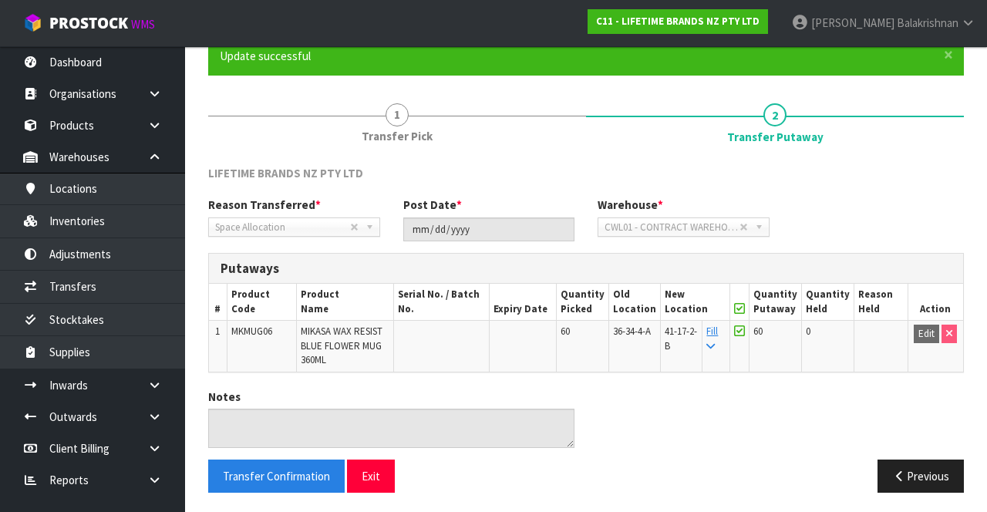
scroll to position [133, 0]
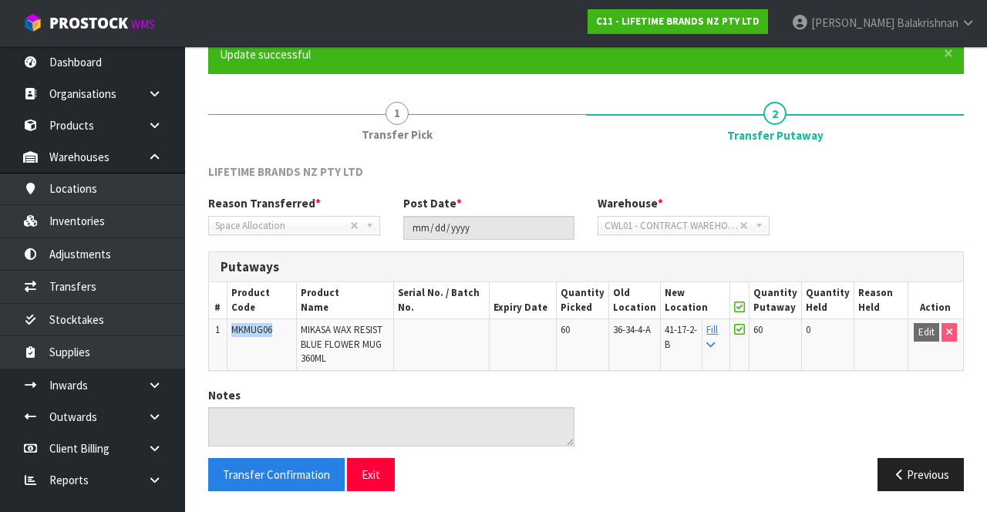
copy span "MKMUG06"
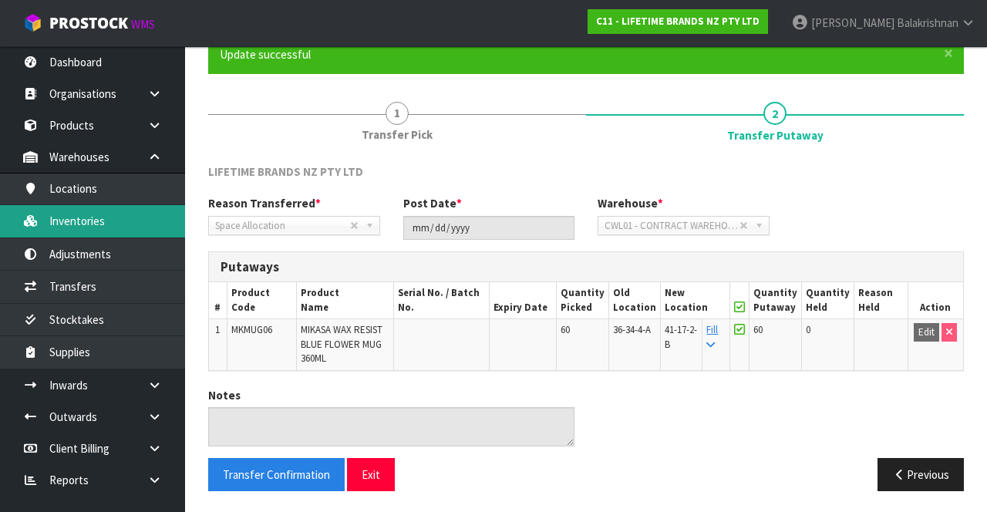
click at [108, 225] on link "Inventories" at bounding box center [92, 221] width 185 height 32
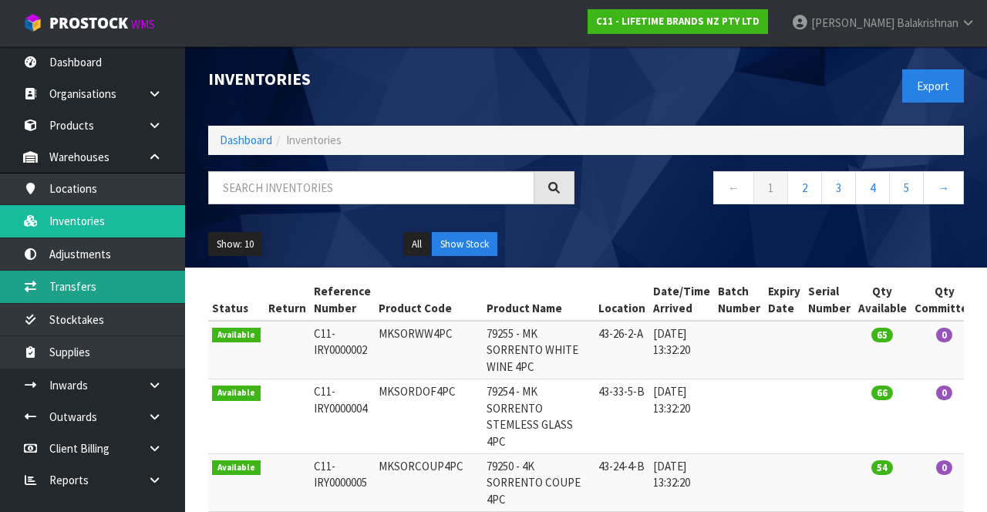
click at [95, 289] on link "Transfers" at bounding box center [92, 287] width 185 height 32
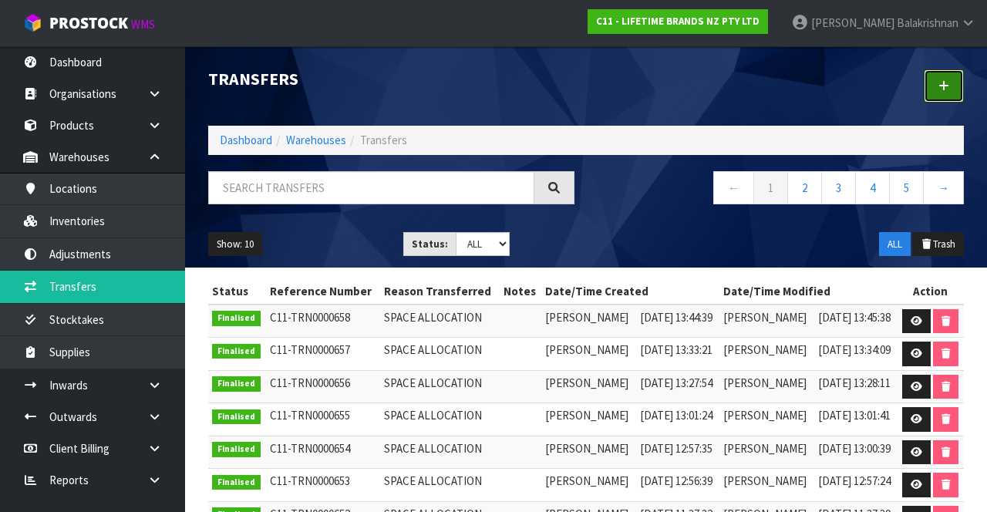
click at [938, 79] on link at bounding box center [944, 85] width 40 height 33
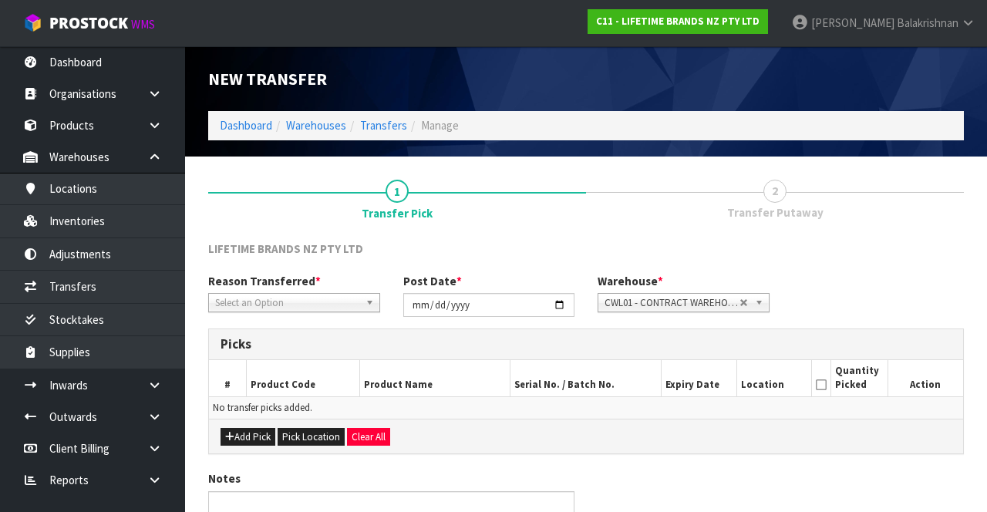
click at [315, 284] on span "*" at bounding box center [317, 281] width 5 height 15
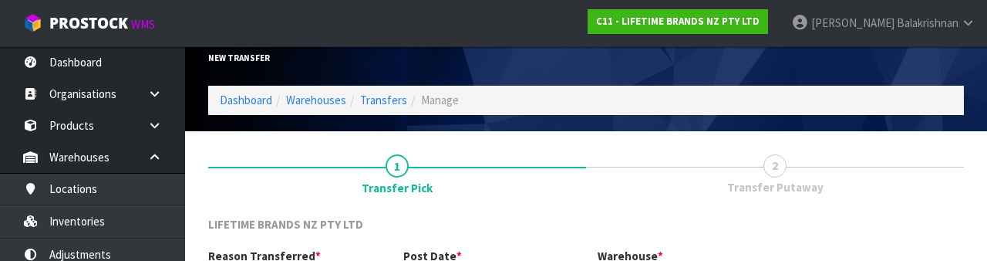
scroll to position [184, 0]
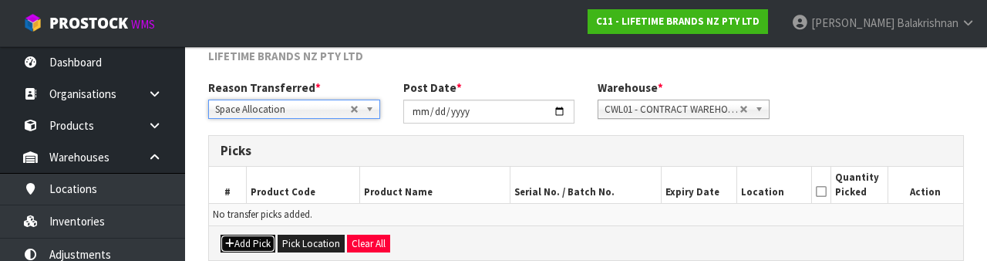
click at [253, 241] on button "Add Pick" at bounding box center [248, 243] width 55 height 19
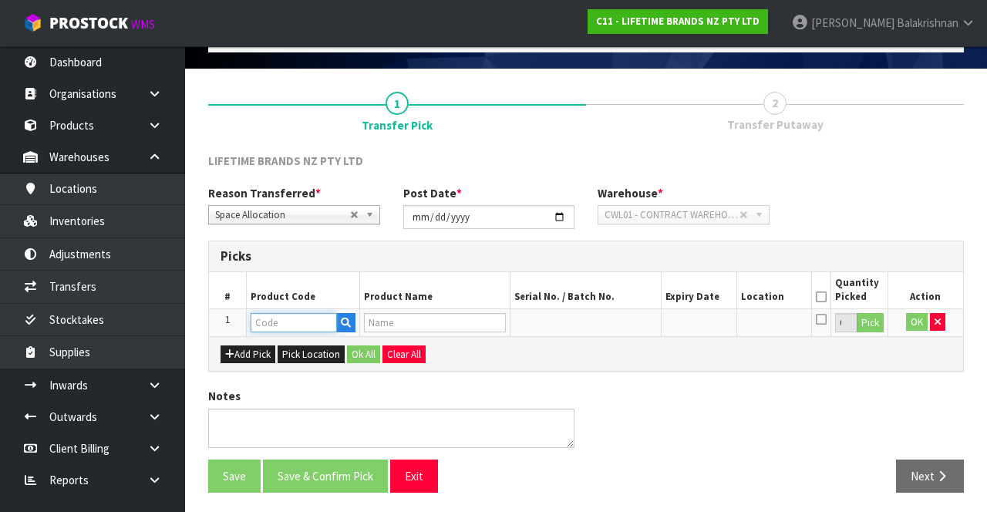
click at [287, 318] on input "text" at bounding box center [294, 322] width 86 height 19
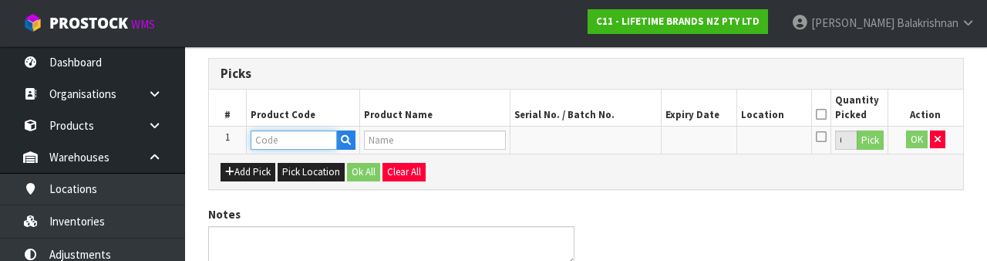
scroll to position [270, 0]
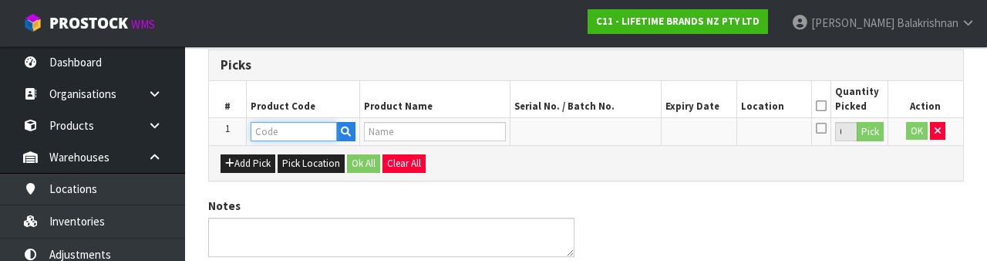
type input "MKMUG06"
type input "MIKASA WAX RESIST BLUE FLOWER MUG 360ML"
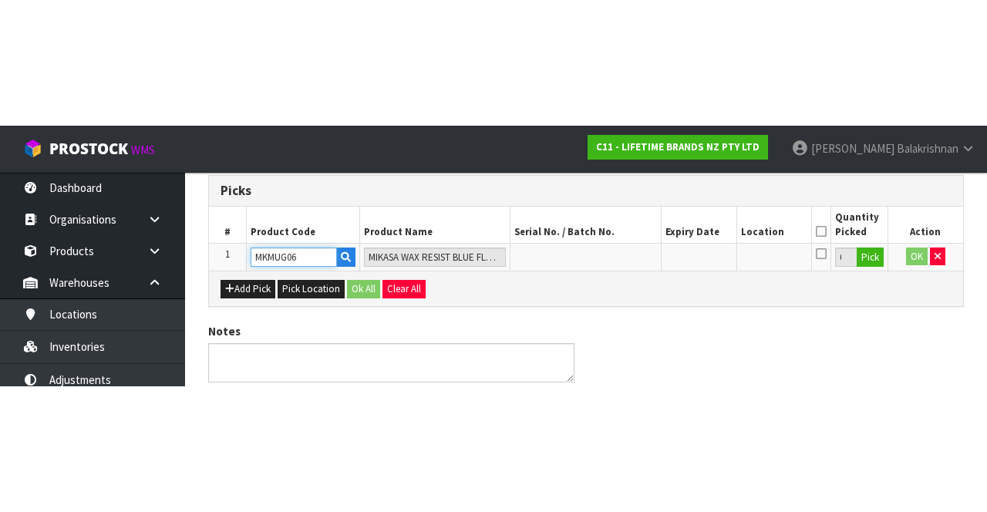
scroll to position [88, 0]
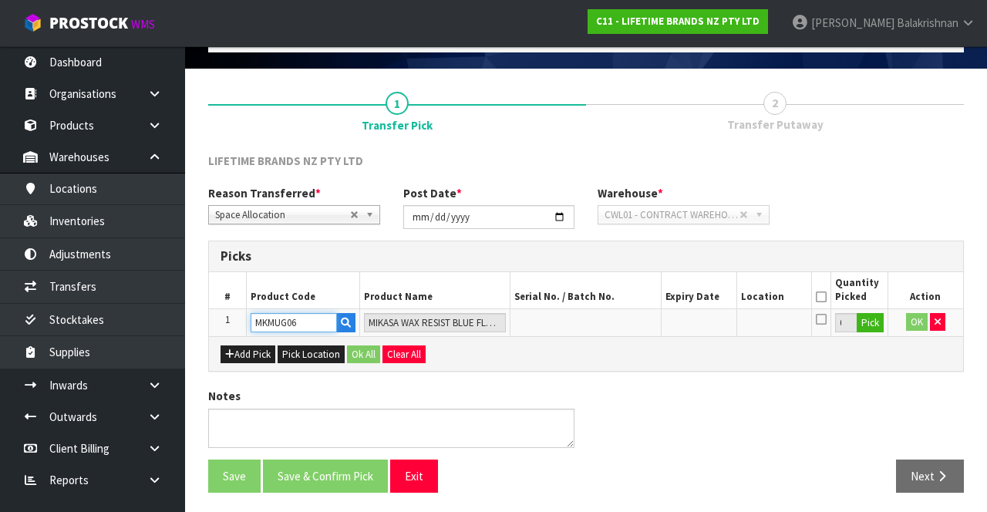
type input "MKMUG06"
click at [868, 320] on button "Pick" at bounding box center [870, 323] width 27 height 20
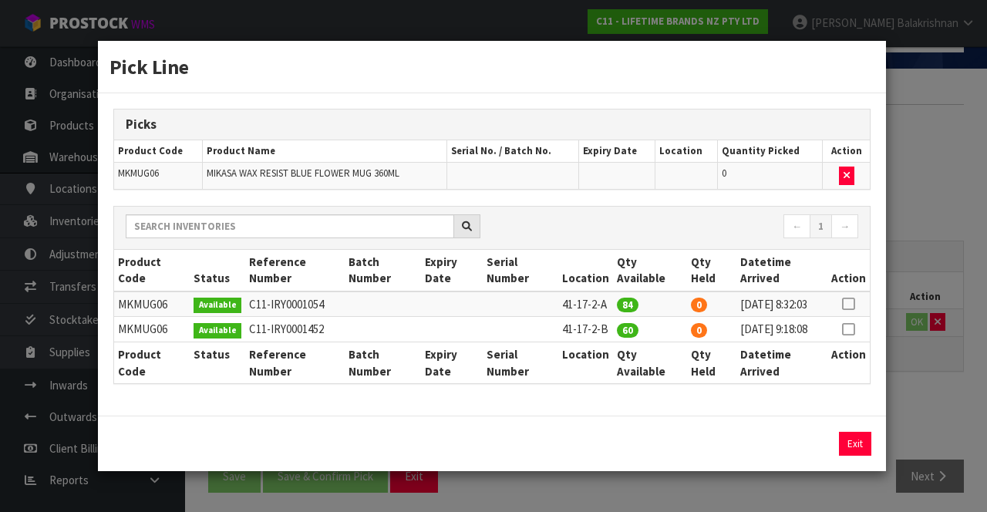
click at [851, 330] on icon at bounding box center [848, 329] width 12 height 1
click at [740, 455] on input "60" at bounding box center [735, 444] width 73 height 24
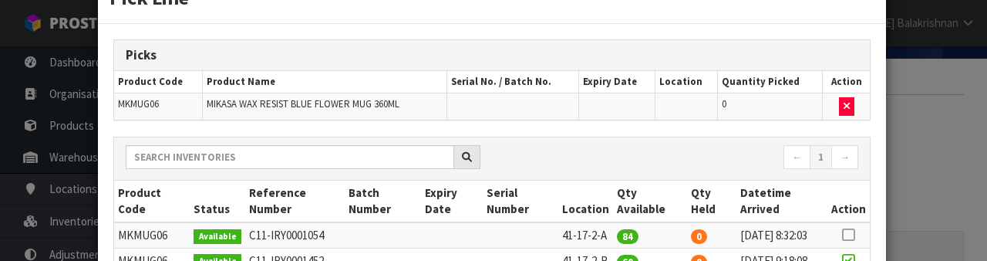
scroll to position [245, 0]
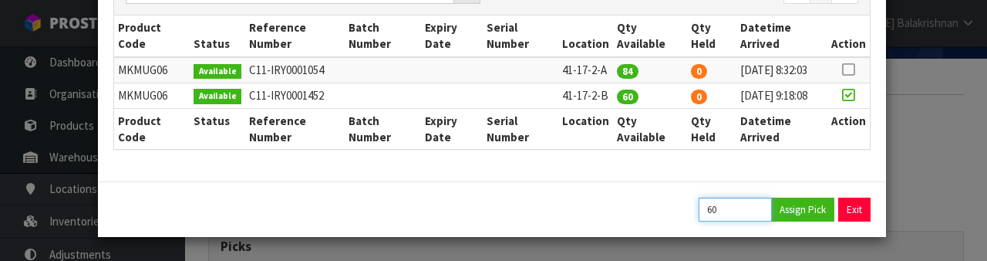
type input "6"
type input "32"
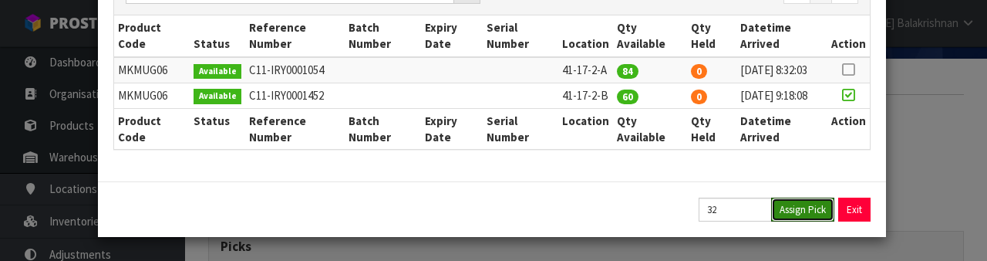
click at [794, 205] on button "Assign Pick" at bounding box center [802, 209] width 63 height 24
type input "32"
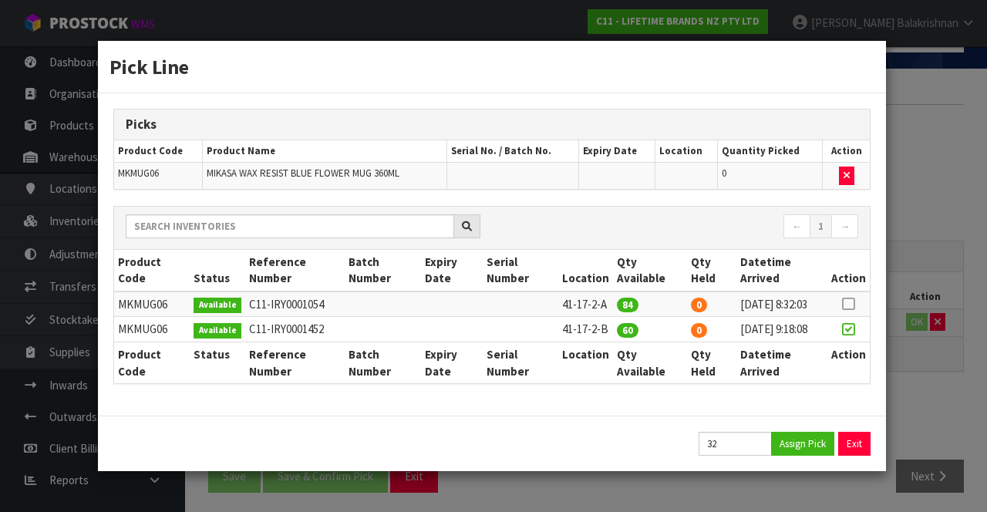
scroll to position [0, 0]
click at [853, 436] on div "Exit" at bounding box center [492, 444] width 788 height 56
click at [847, 455] on button "Exit" at bounding box center [855, 444] width 32 height 24
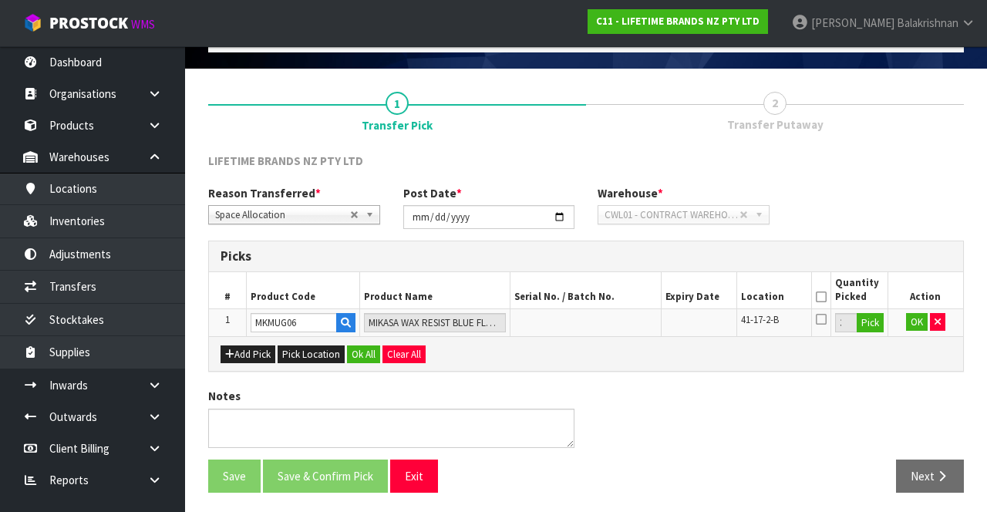
click at [817, 297] on icon at bounding box center [821, 297] width 11 height 1
click at [359, 350] on button "Ok All" at bounding box center [363, 354] width 33 height 19
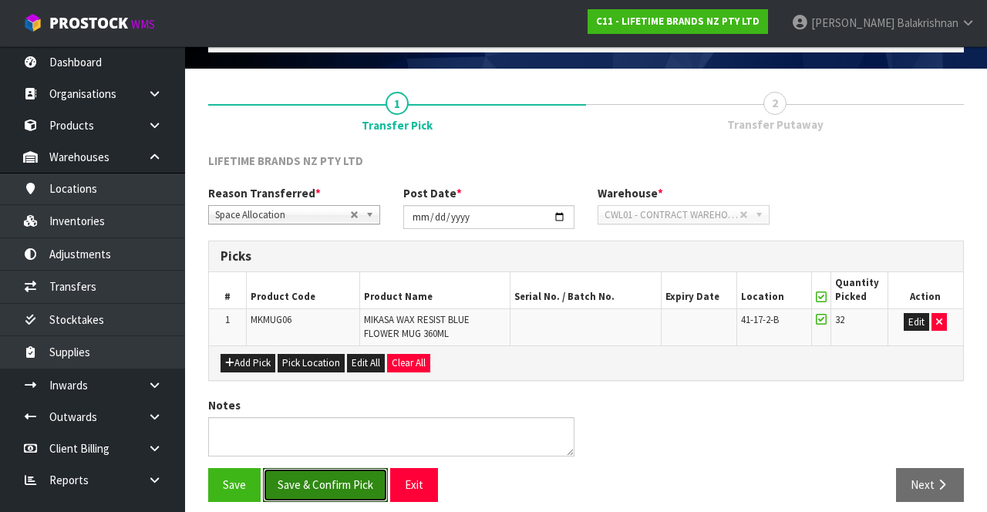
click at [345, 480] on button "Save & Confirm Pick" at bounding box center [325, 484] width 125 height 33
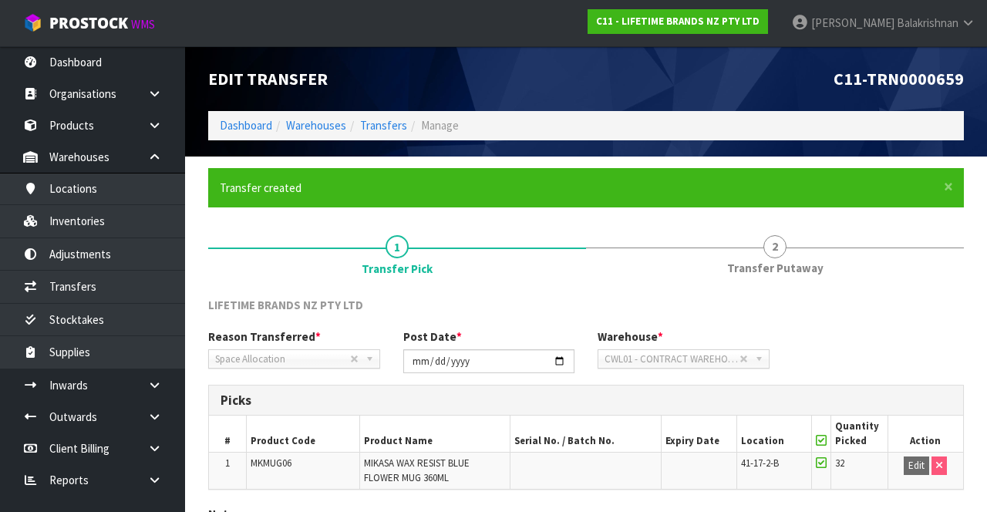
scroll to position [120, 0]
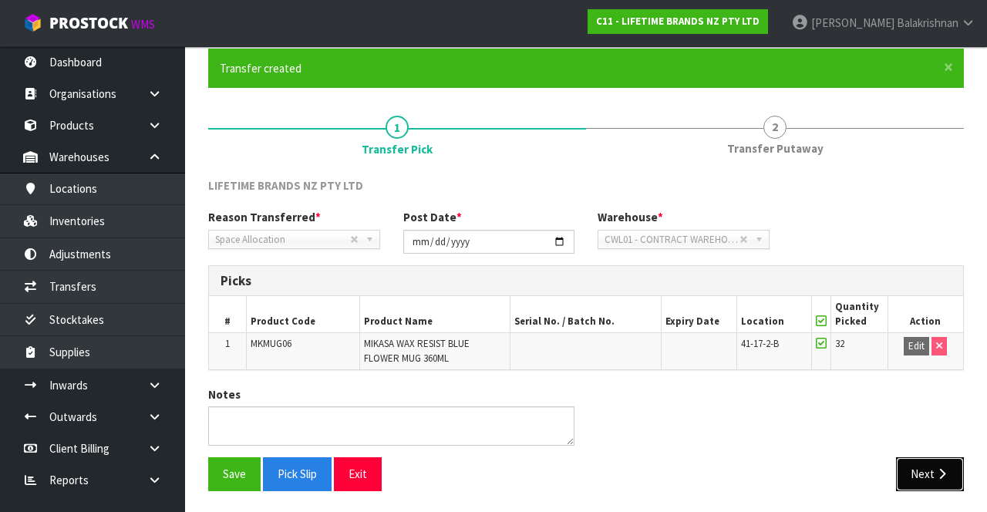
click at [919, 457] on button "Next" at bounding box center [930, 473] width 68 height 33
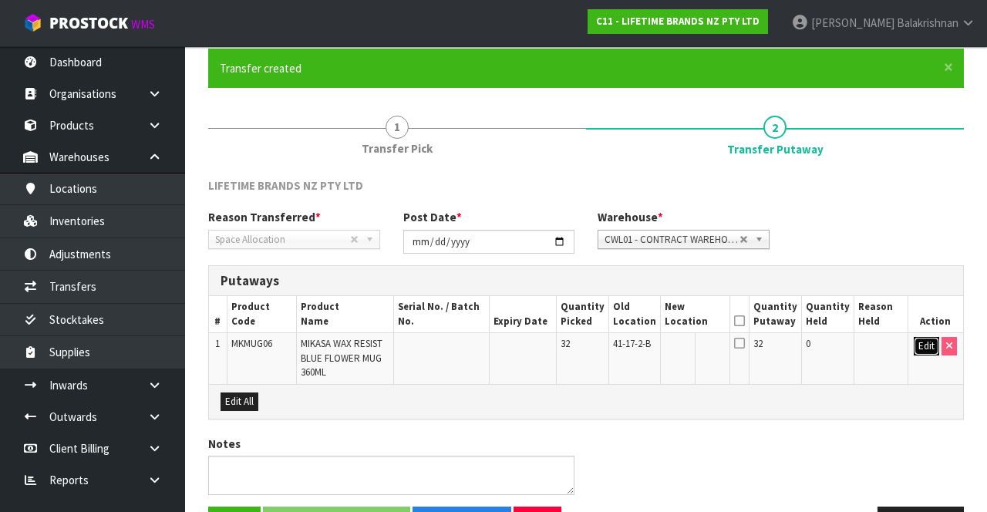
click at [915, 348] on button "Edit" at bounding box center [926, 346] width 25 height 19
click at [700, 348] on input "text" at bounding box center [686, 346] width 43 height 19
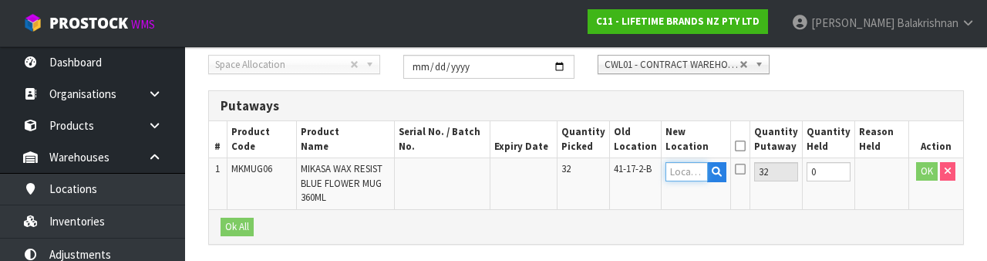
scroll to position [325, 0]
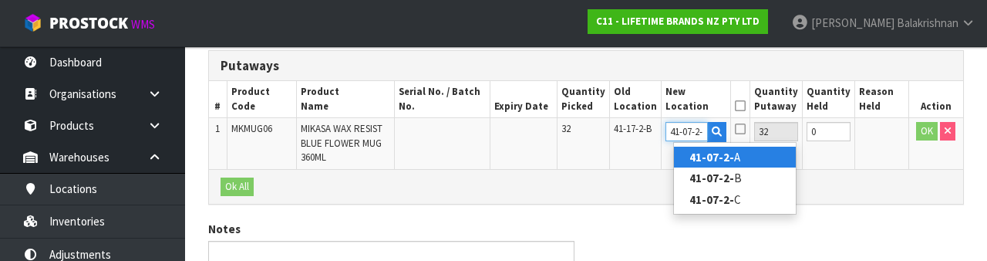
type input "41-07-2-A"
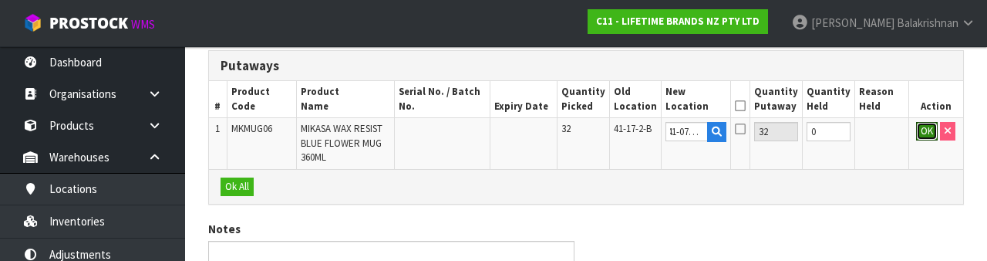
click at [919, 132] on button "OK" at bounding box center [927, 131] width 22 height 19
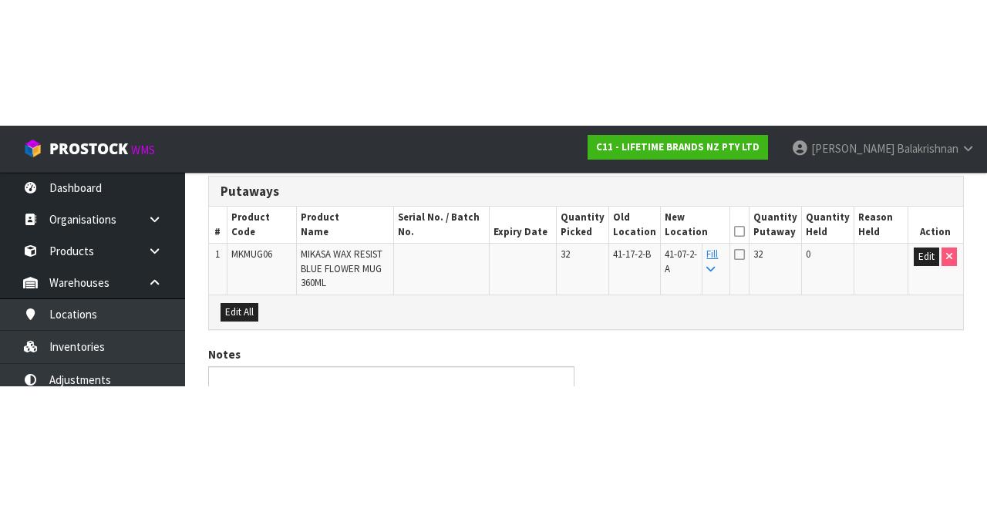
scroll to position [167, 0]
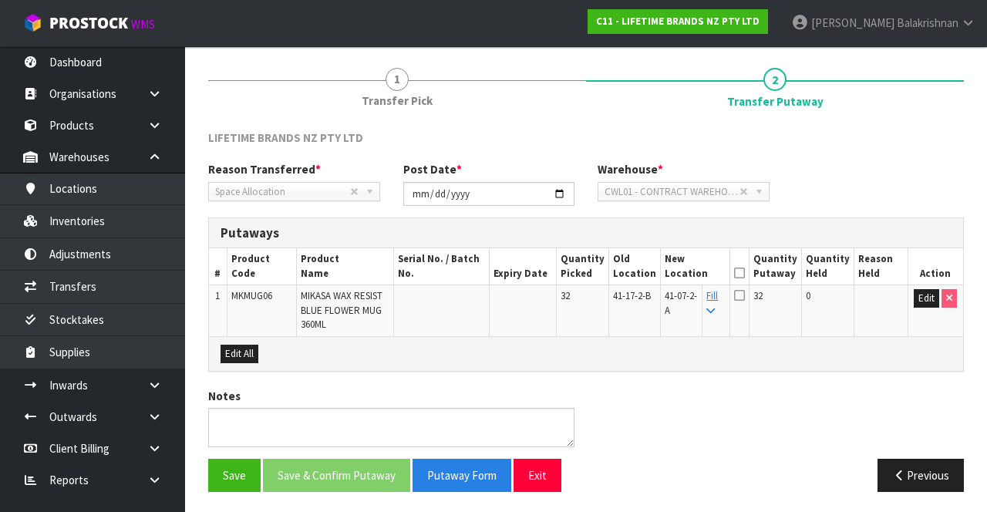
click at [745, 273] on icon at bounding box center [739, 273] width 11 height 1
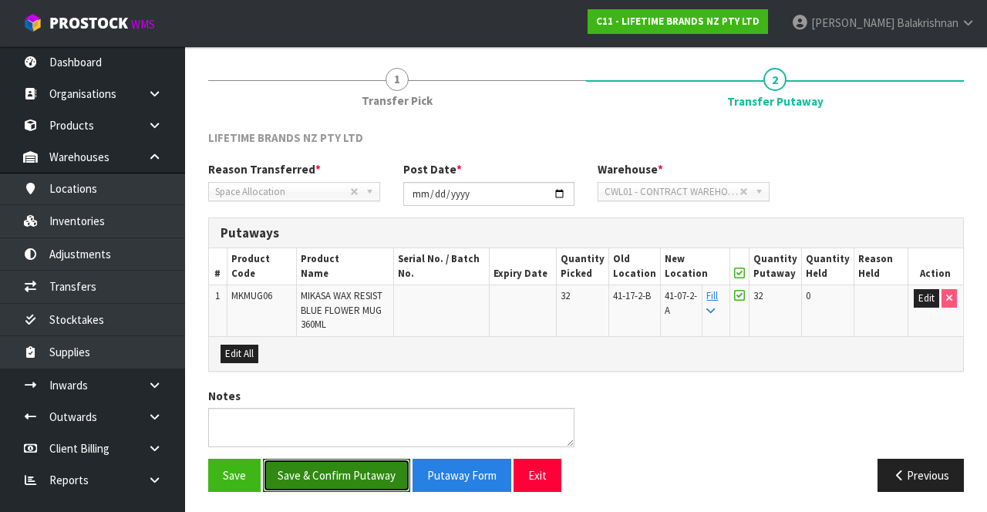
click at [371, 469] on button "Save & Confirm Putaway" at bounding box center [336, 475] width 147 height 33
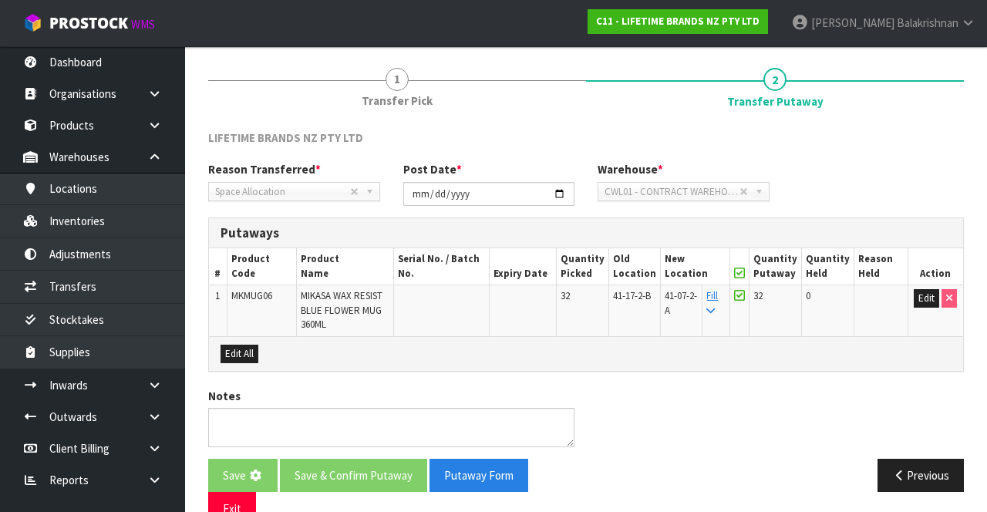
scroll to position [0, 0]
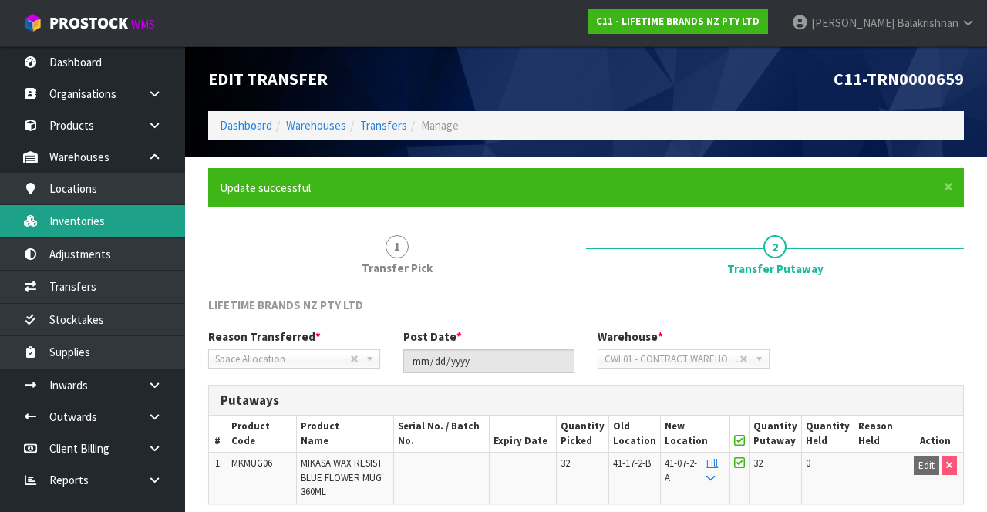
click at [103, 221] on link "Inventories" at bounding box center [92, 221] width 185 height 32
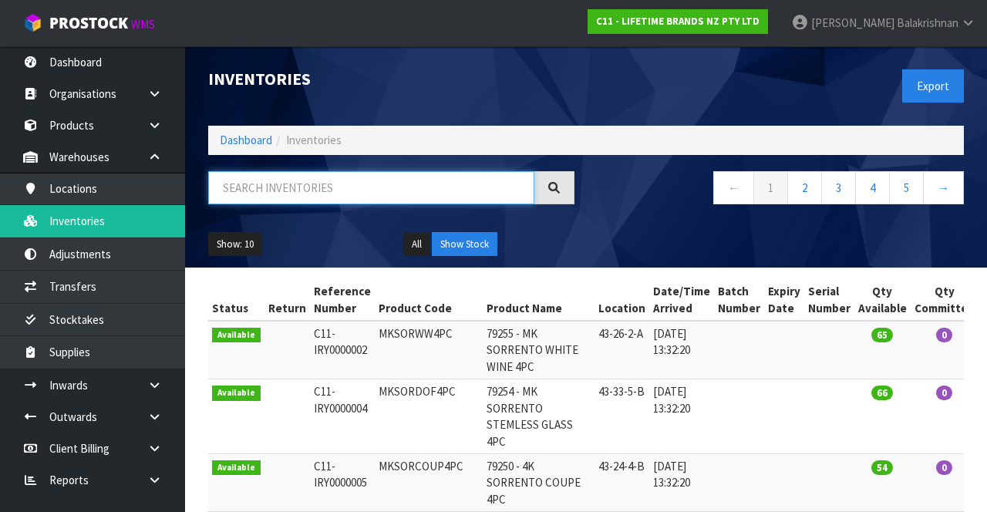
click at [340, 191] on input "text" at bounding box center [371, 187] width 326 height 33
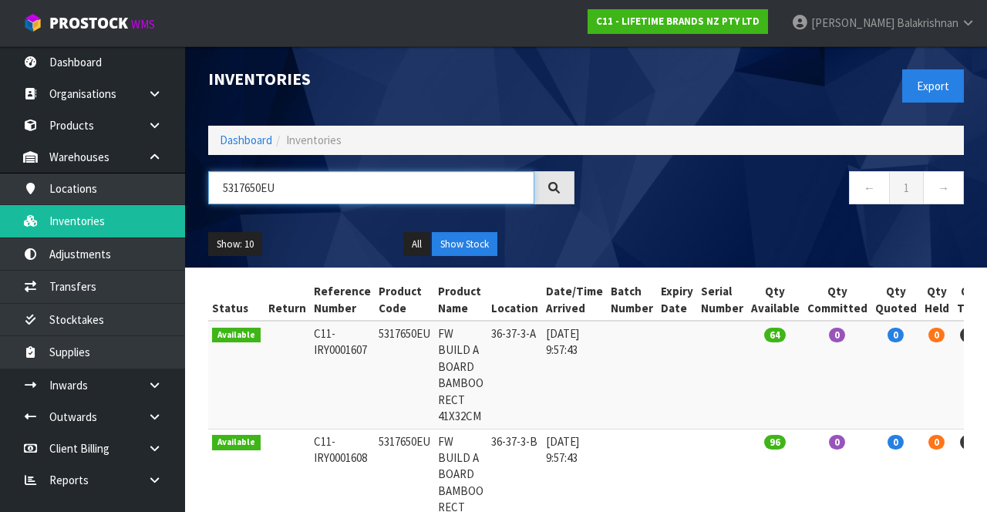
scroll to position [92, 0]
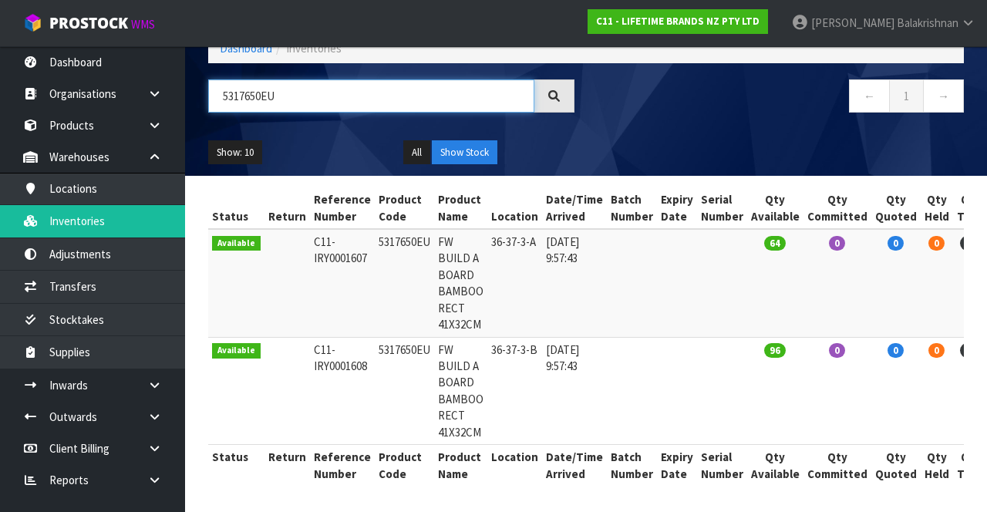
type input "5317650EU"
copy td "5317650EU"
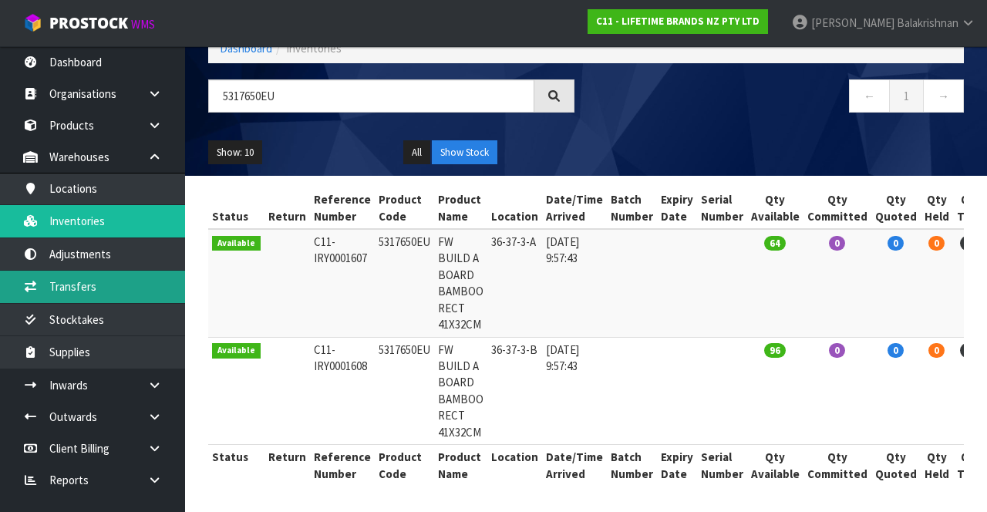
click at [120, 290] on link "Transfers" at bounding box center [92, 287] width 185 height 32
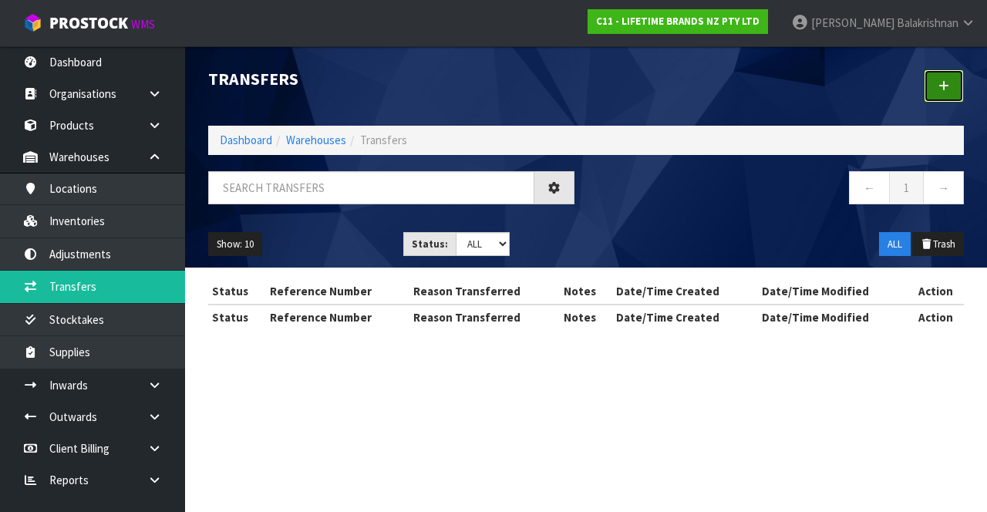
click at [944, 97] on link at bounding box center [944, 85] width 40 height 33
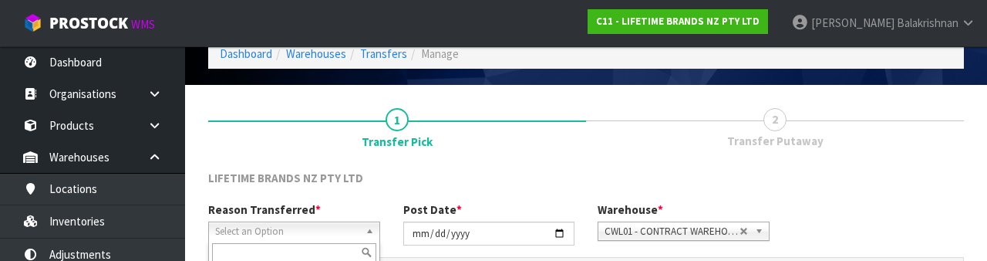
scroll to position [184, 0]
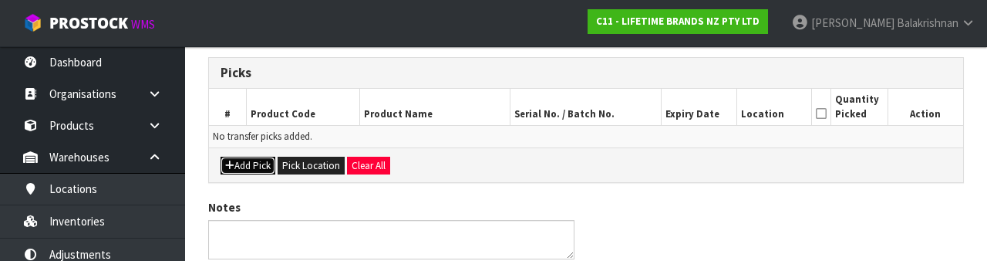
click at [248, 167] on button "Add Pick" at bounding box center [248, 166] width 55 height 19
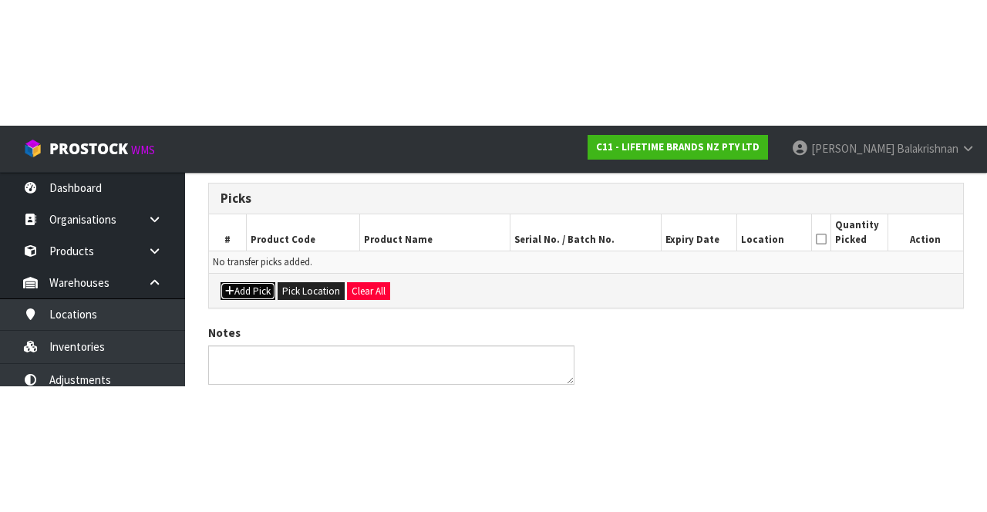
scroll to position [88, 0]
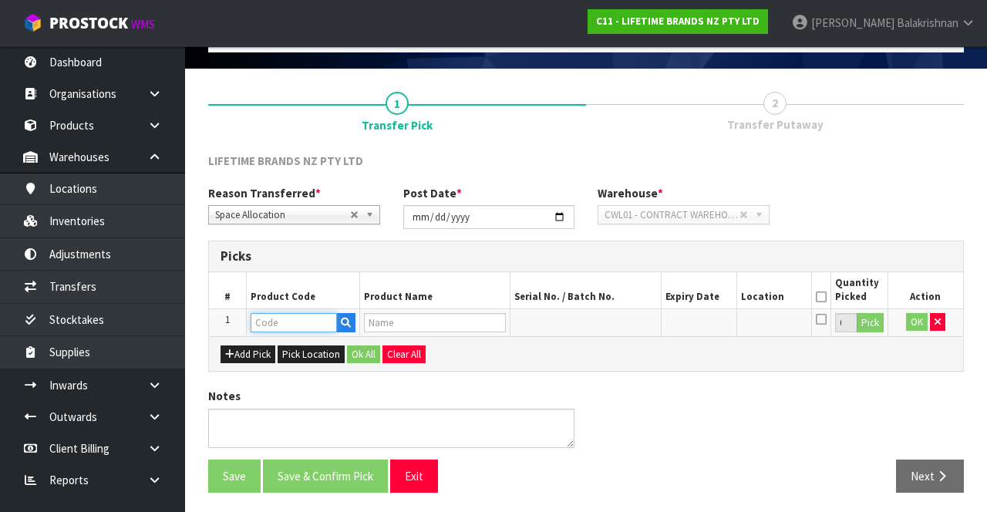
click at [315, 316] on input "text" at bounding box center [294, 322] width 86 height 19
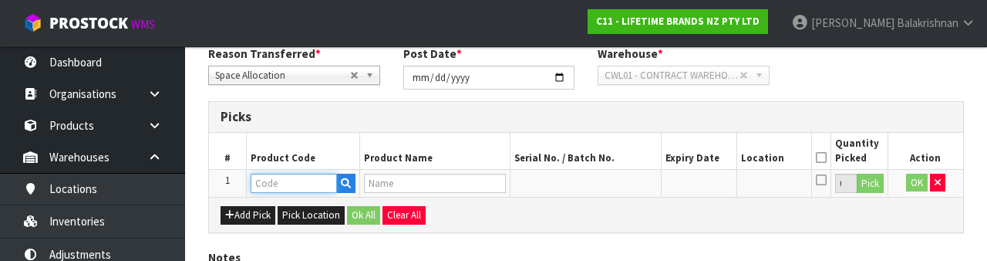
scroll to position [270, 0]
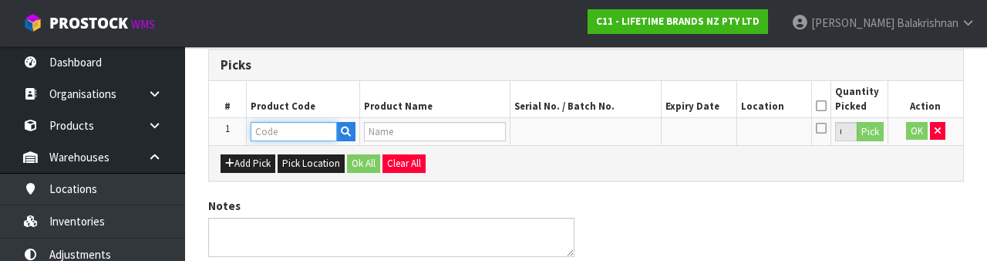
type input "5317650EU"
type input "FW BUILD A BOARD BAMBOO RECT 41X32CM"
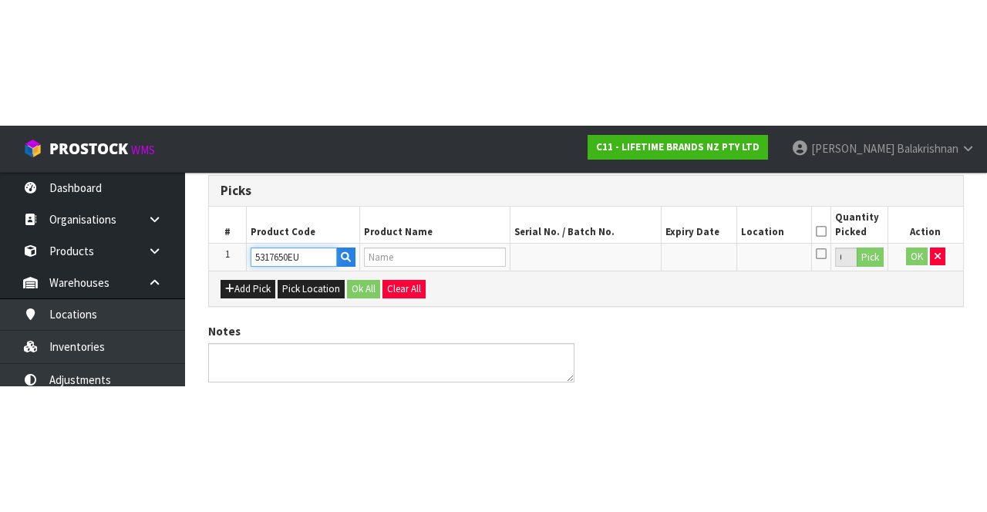
scroll to position [88, 0]
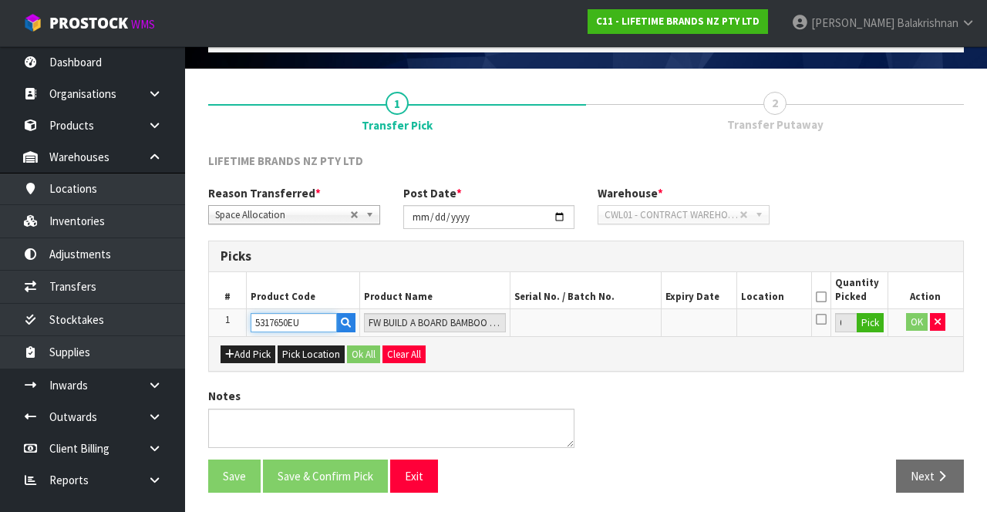
type input "5317650EU"
click at [878, 324] on button "Pick" at bounding box center [870, 323] width 27 height 20
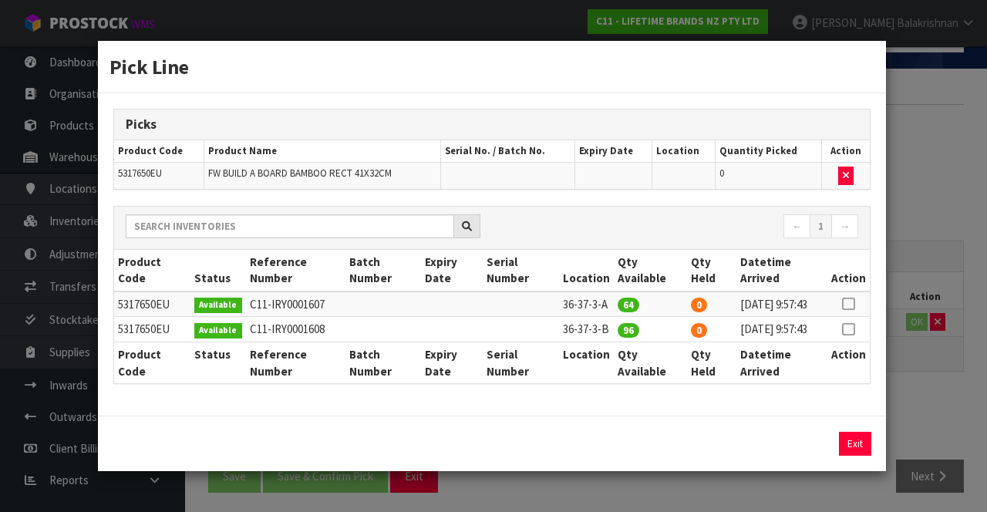
click at [850, 304] on icon at bounding box center [848, 304] width 12 height 1
click at [810, 453] on button "Assign Pick" at bounding box center [802, 444] width 63 height 24
type input "64"
click at [849, 329] on icon at bounding box center [848, 329] width 12 height 1
click at [813, 456] on button "Assign Pick" at bounding box center [802, 444] width 63 height 24
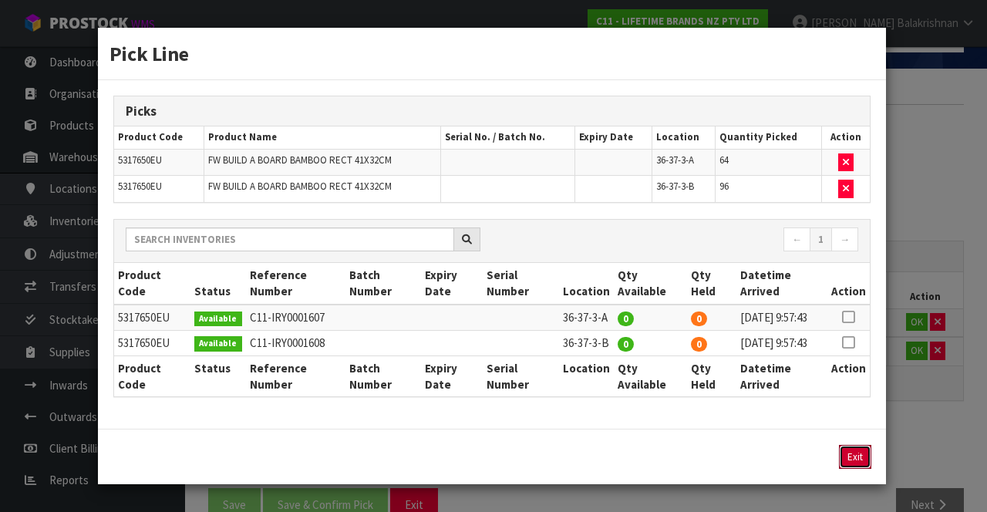
click at [851, 469] on button "Exit" at bounding box center [855, 457] width 32 height 24
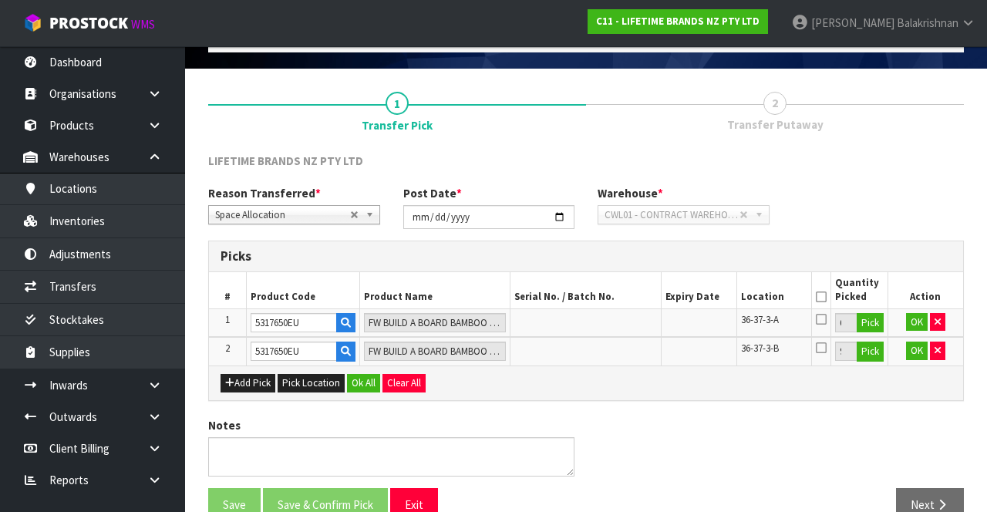
click at [825, 297] on icon at bounding box center [821, 297] width 11 height 1
click at [359, 380] on button "Ok All" at bounding box center [363, 383] width 33 height 19
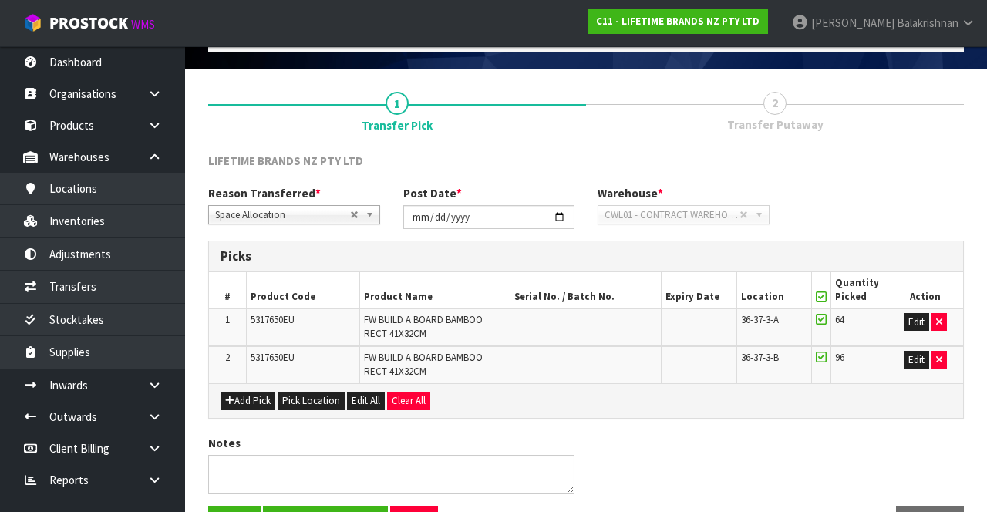
scroll to position [135, 0]
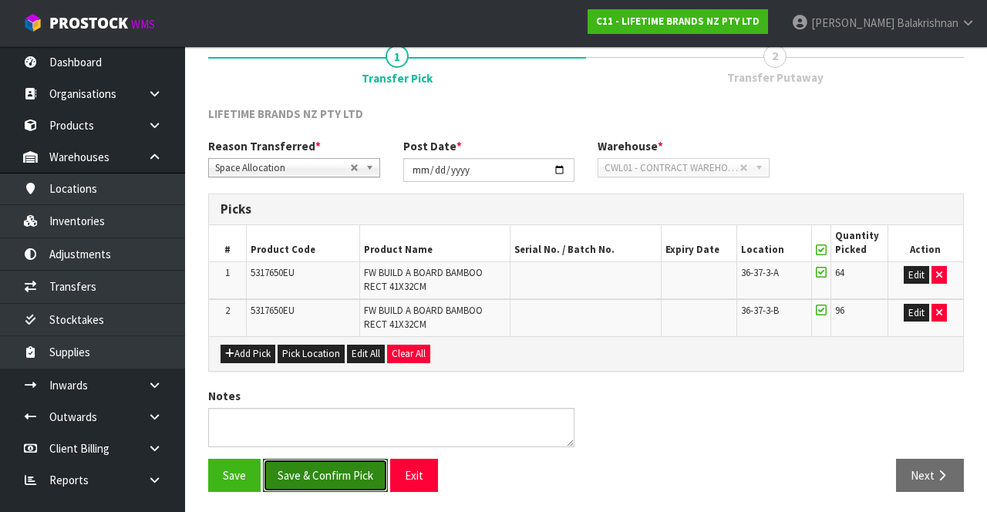
click at [345, 483] on button "Save & Confirm Pick" at bounding box center [325, 475] width 125 height 33
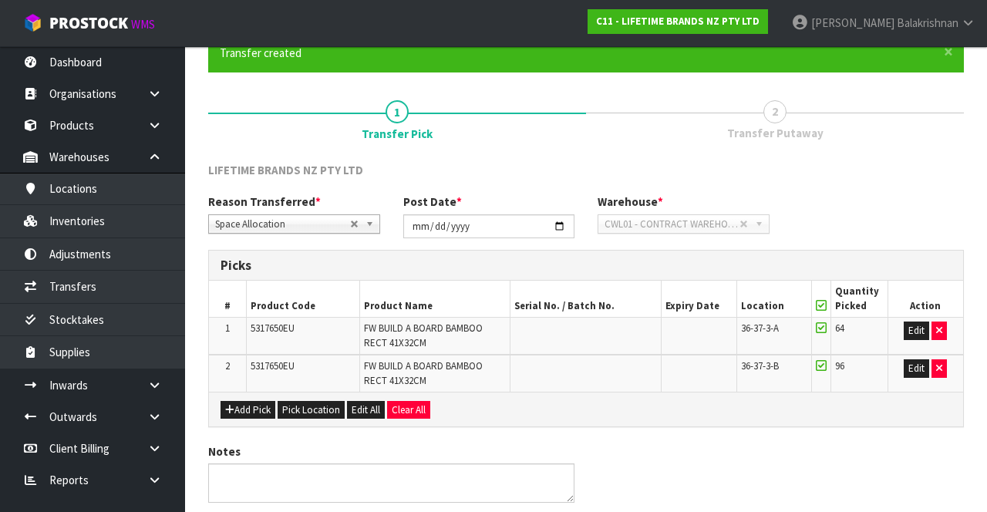
scroll to position [0, 0]
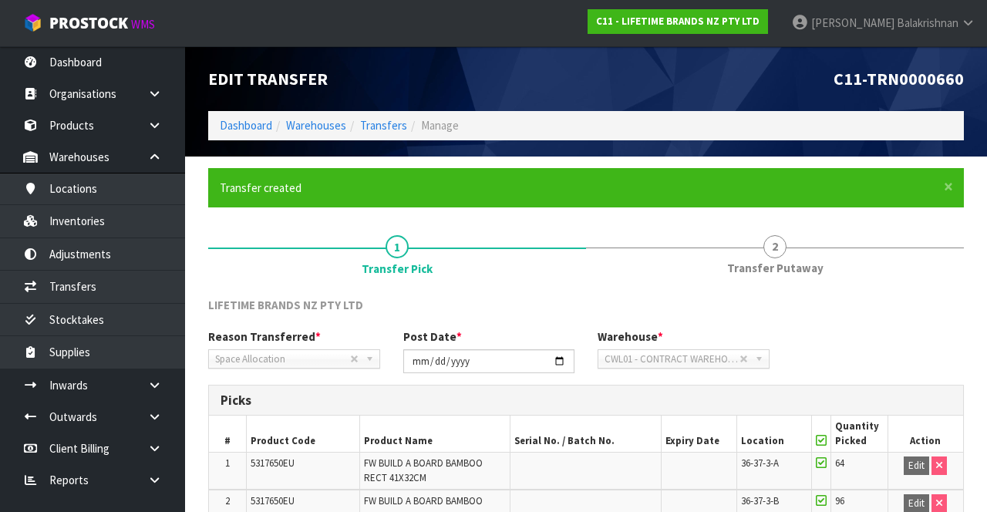
scroll to position [157, 0]
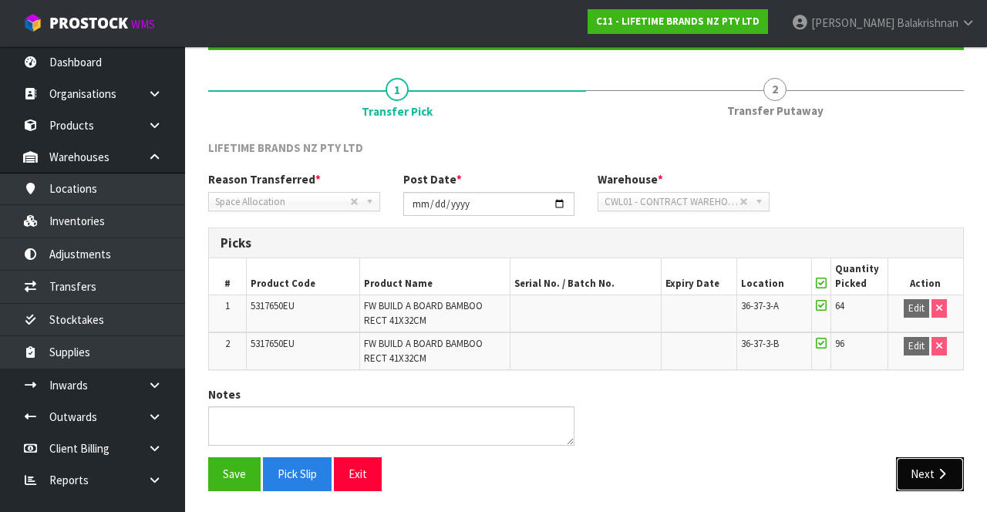
click at [933, 467] on button "Next" at bounding box center [930, 473] width 68 height 33
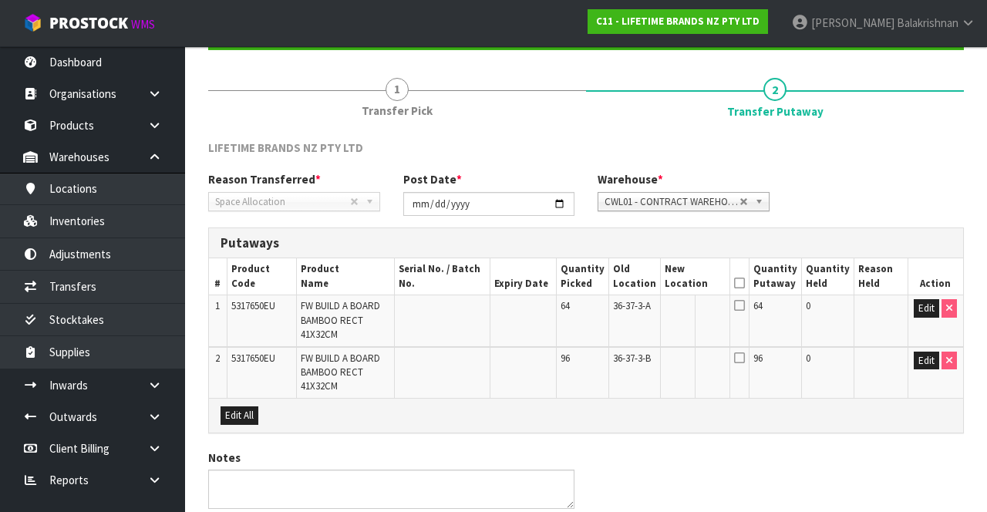
scroll to position [113, 0]
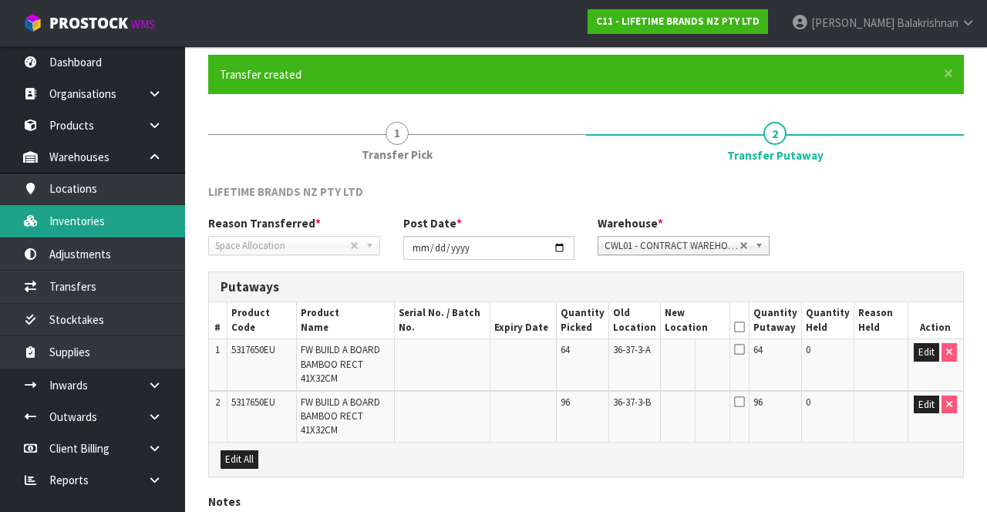
click at [106, 230] on link "Inventories" at bounding box center [92, 221] width 185 height 32
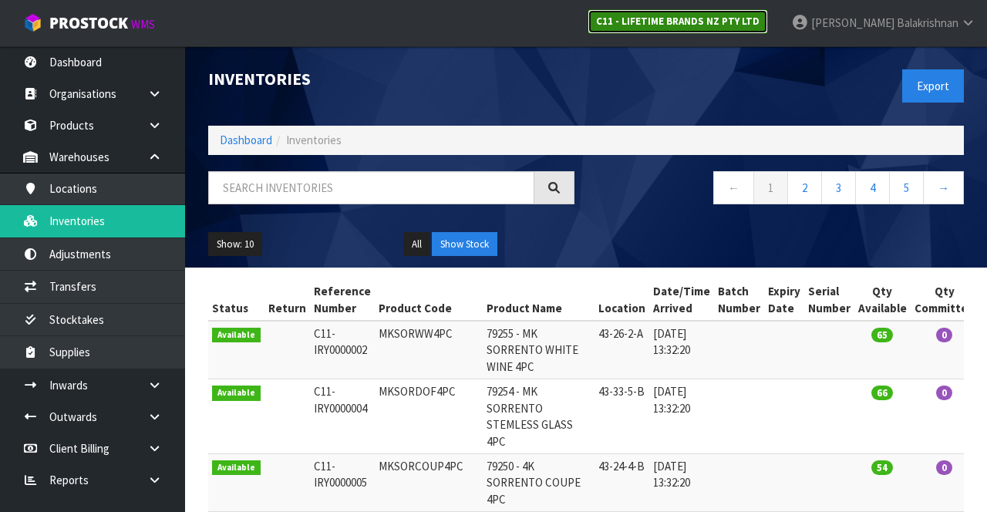
click at [726, 17] on strong "C11 - LIFETIME BRANDS NZ PTY LTD" at bounding box center [677, 21] width 163 height 13
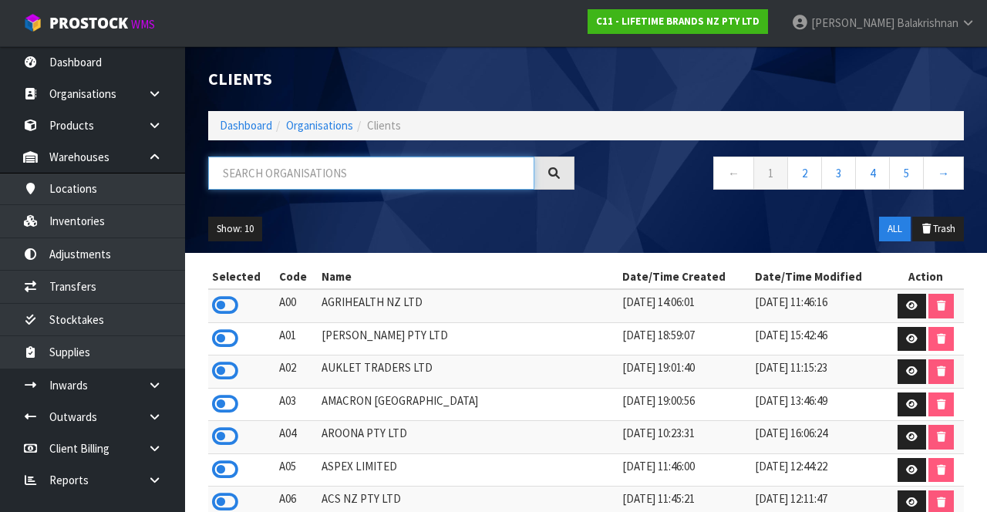
click at [413, 167] on input "text" at bounding box center [371, 173] width 326 height 33
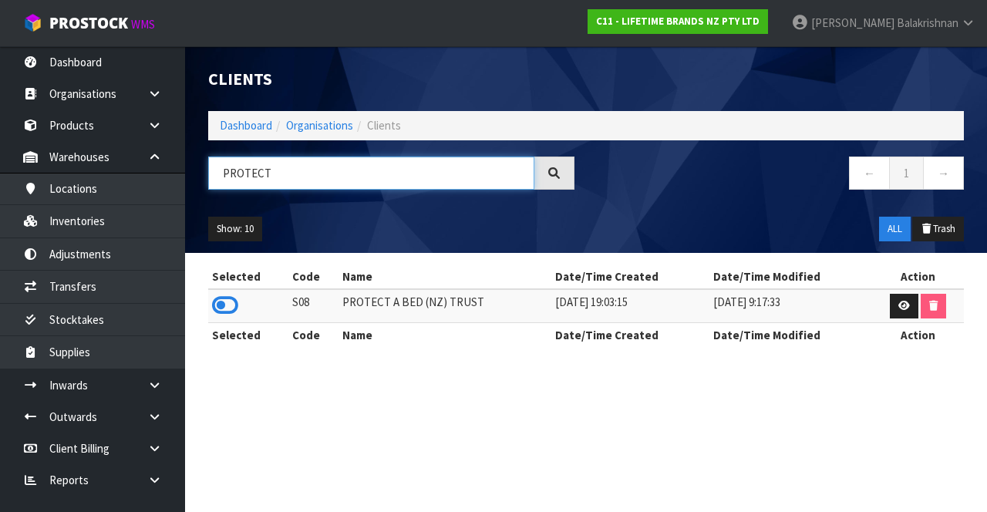
type input "PROTECT"
click at [214, 303] on icon at bounding box center [225, 305] width 26 height 23
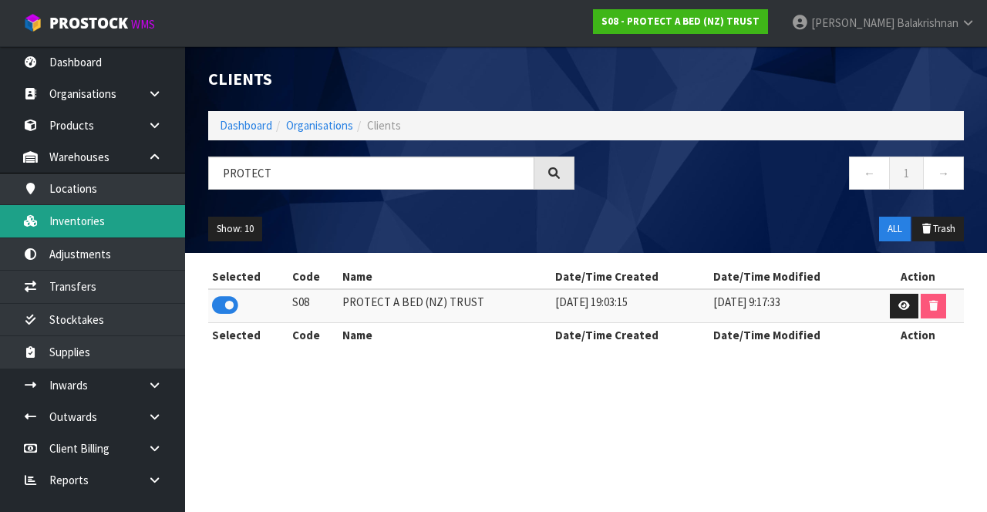
click at [117, 215] on link "Inventories" at bounding box center [92, 221] width 185 height 32
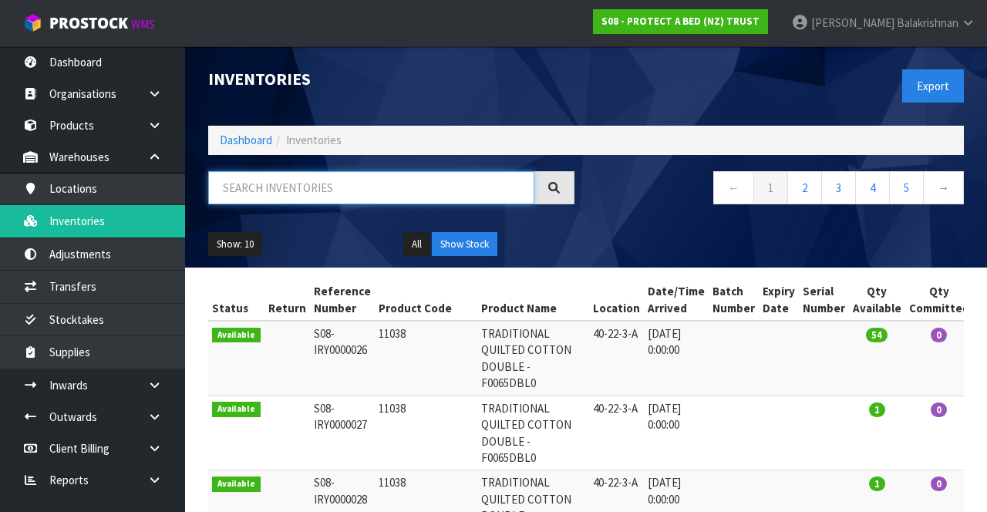
click at [316, 181] on input "text" at bounding box center [371, 187] width 326 height 33
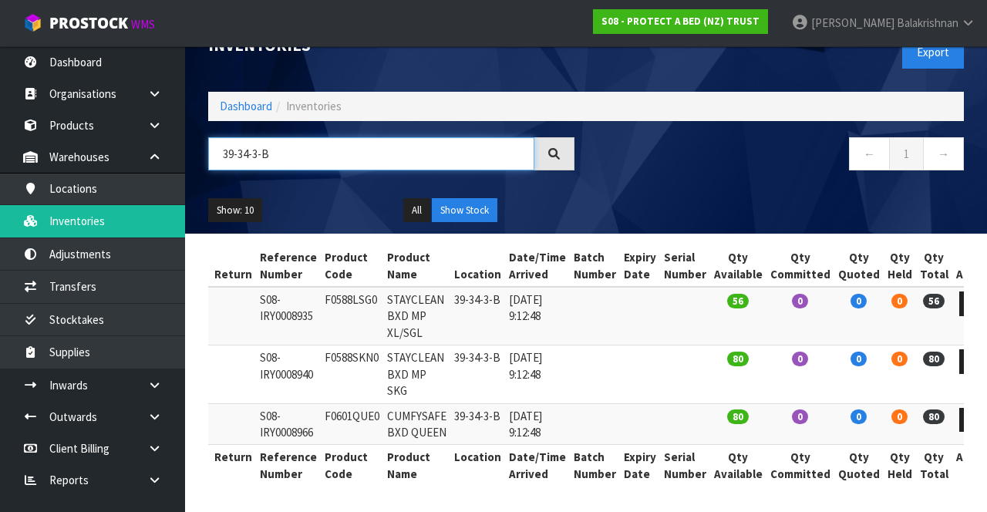
scroll to position [0, 56]
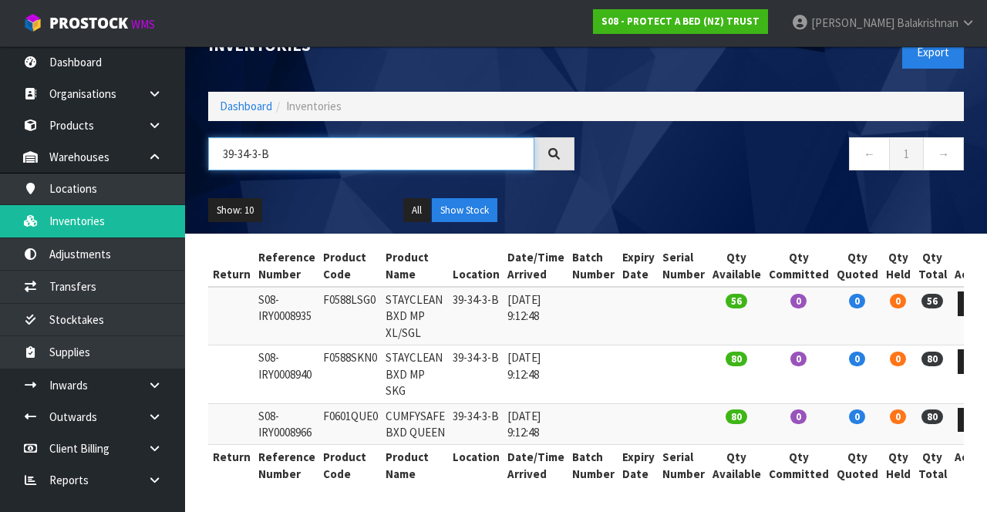
type input "39-34-3-B"
copy td "F0588LSG0"
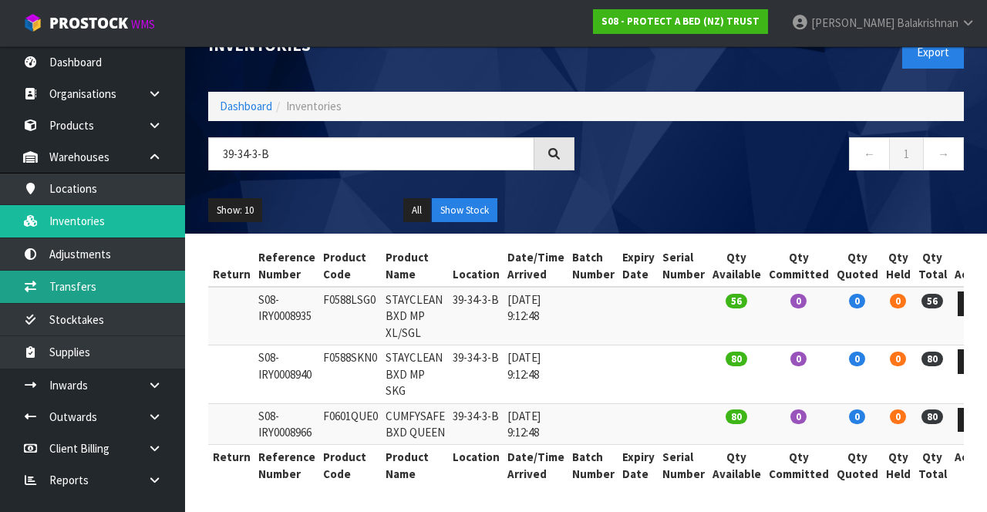
click at [120, 291] on link "Transfers" at bounding box center [92, 287] width 185 height 32
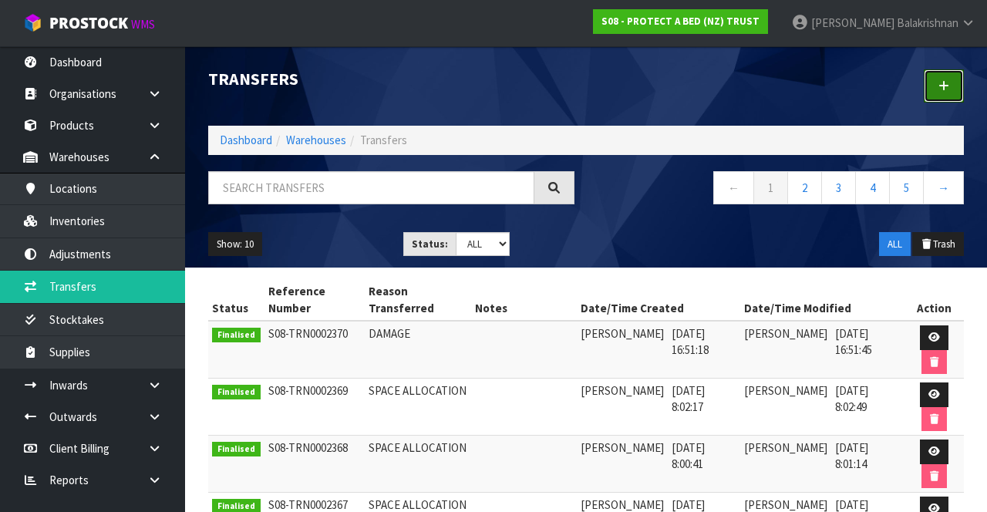
click at [942, 94] on link at bounding box center [944, 85] width 40 height 33
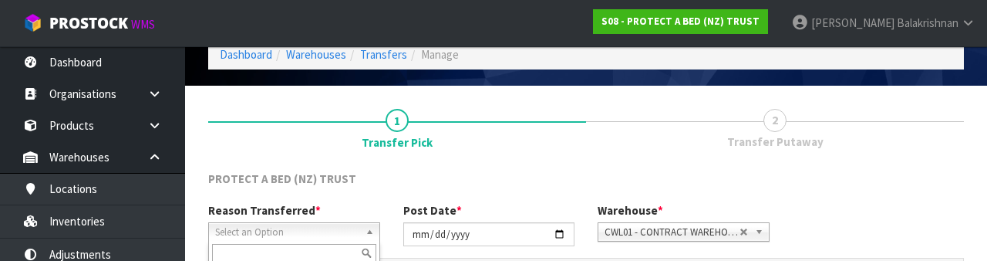
scroll to position [184, 0]
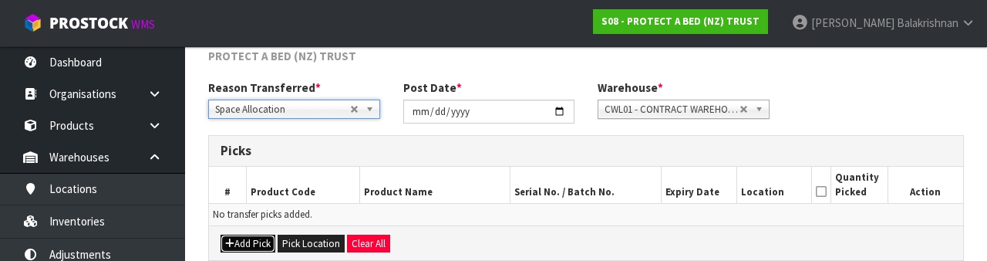
click at [254, 239] on button "Add Pick" at bounding box center [248, 243] width 55 height 19
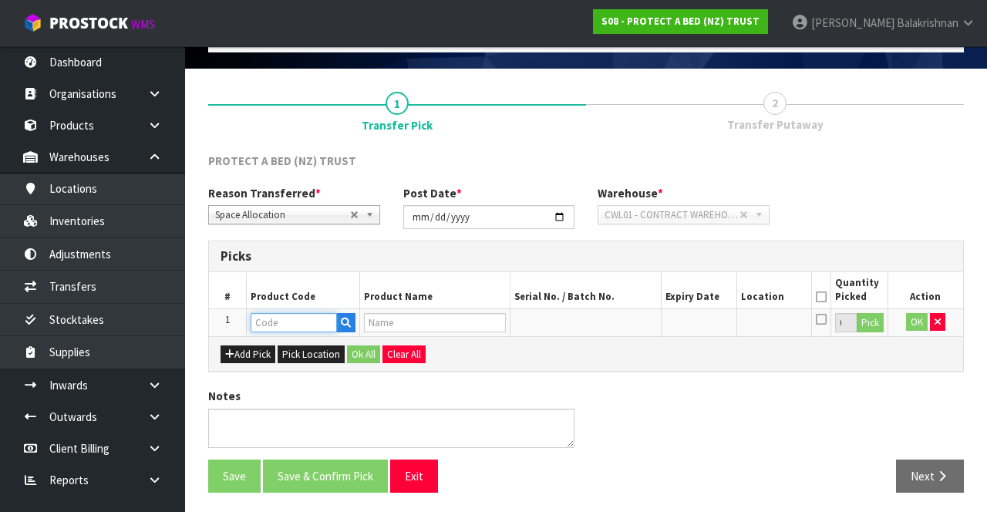
click at [296, 316] on input "text" at bounding box center [294, 322] width 86 height 19
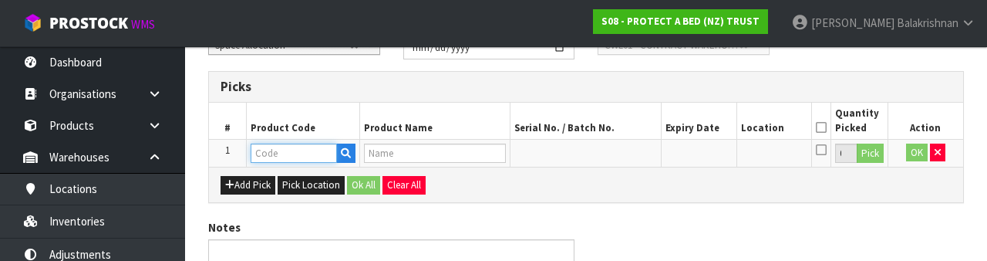
scroll to position [270, 0]
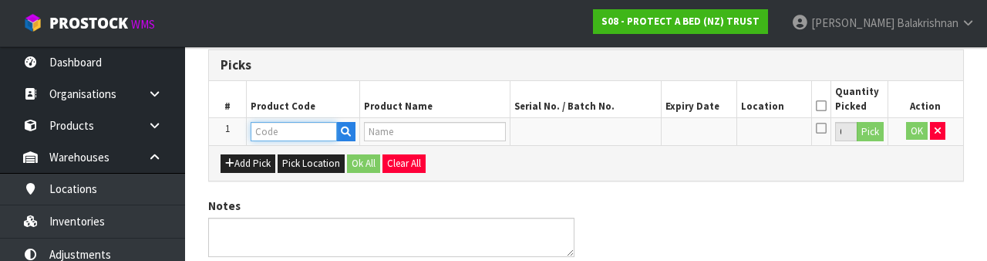
type input "F0588LSG0"
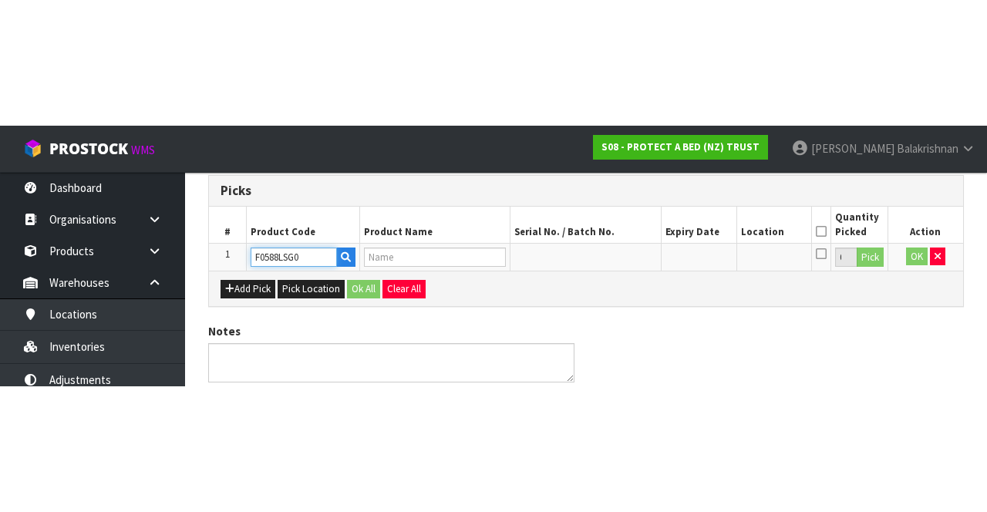
scroll to position [88, 0]
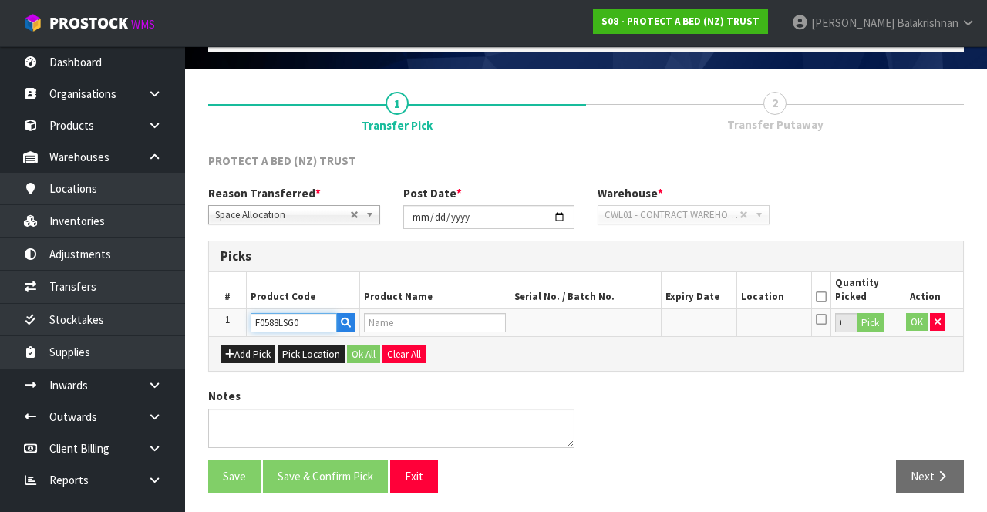
type input "STAYCLEAN BXD MP XL/SGL"
type input "F0588LSG0"
click at [871, 322] on button "Pick" at bounding box center [870, 323] width 27 height 20
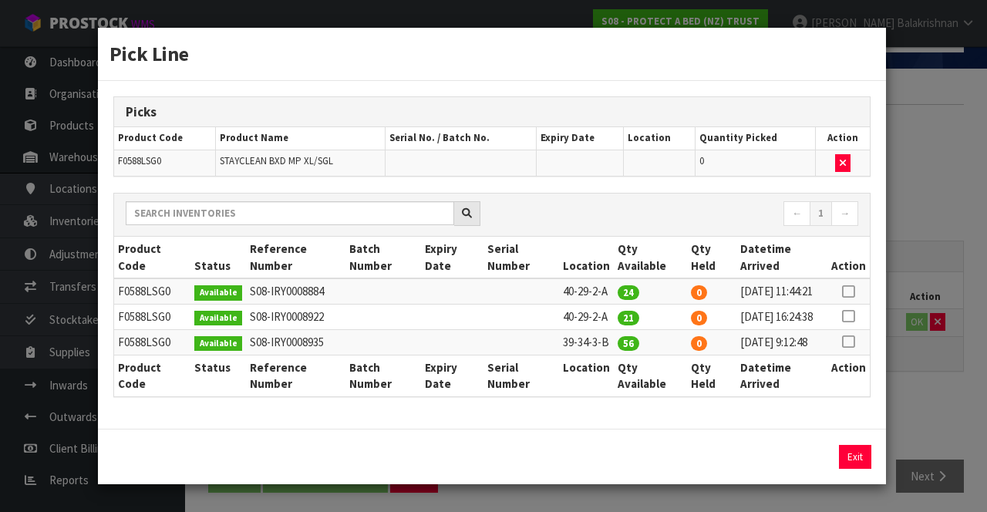
click at [854, 342] on icon at bounding box center [848, 342] width 12 height 1
click at [800, 469] on button "Assign Pick" at bounding box center [802, 457] width 63 height 24
type input "56"
click at [847, 456] on button "Exit" at bounding box center [855, 457] width 32 height 24
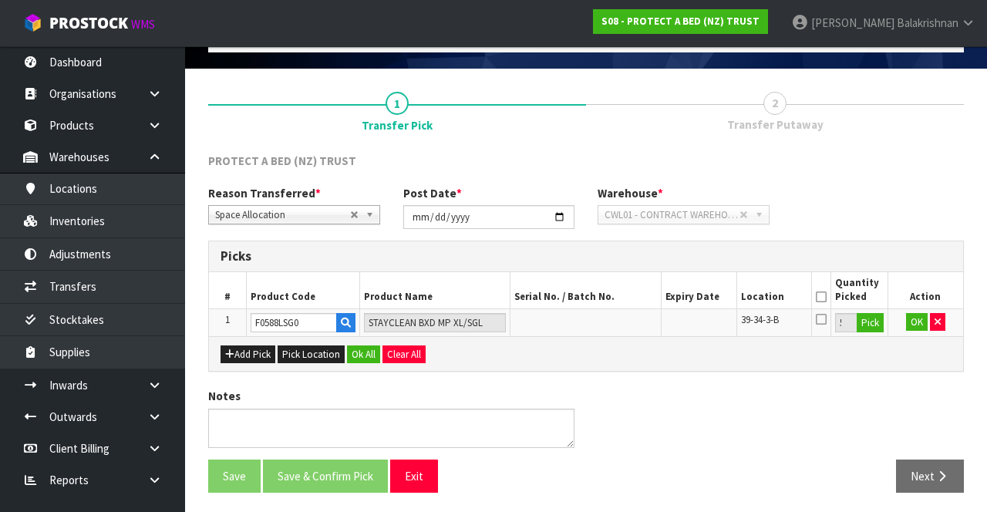
click at [820, 297] on icon at bounding box center [821, 297] width 11 height 1
click at [915, 325] on button "OK" at bounding box center [917, 322] width 22 height 19
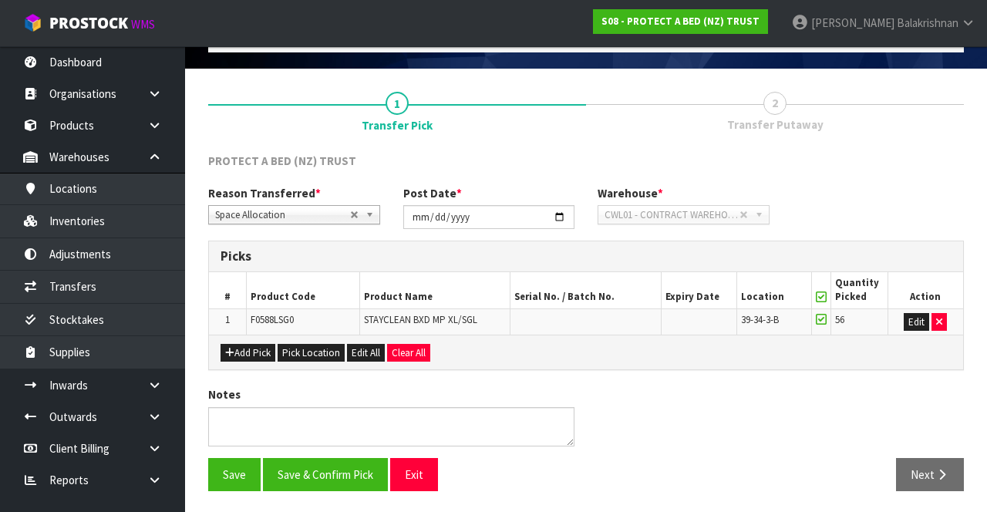
scroll to position [86, 0]
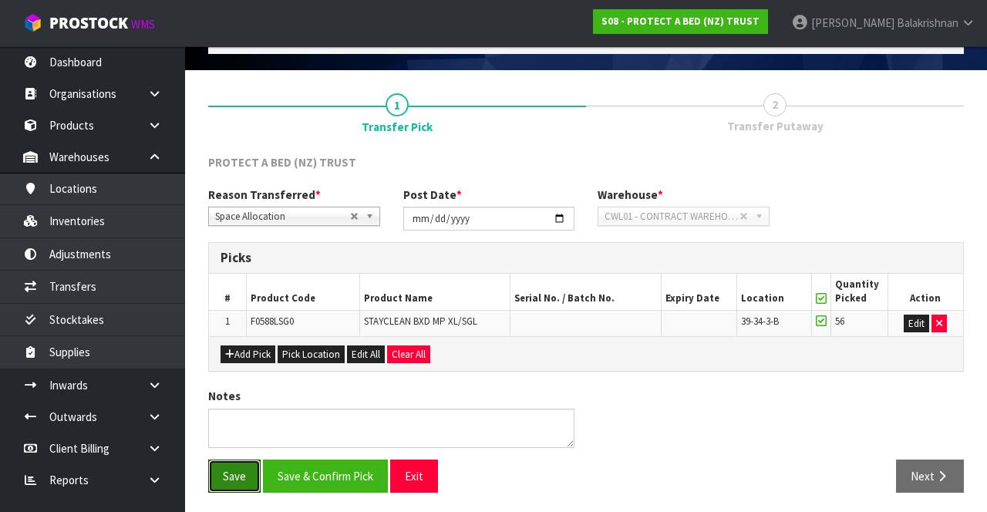
click at [222, 470] on button "Save" at bounding box center [234, 476] width 52 height 33
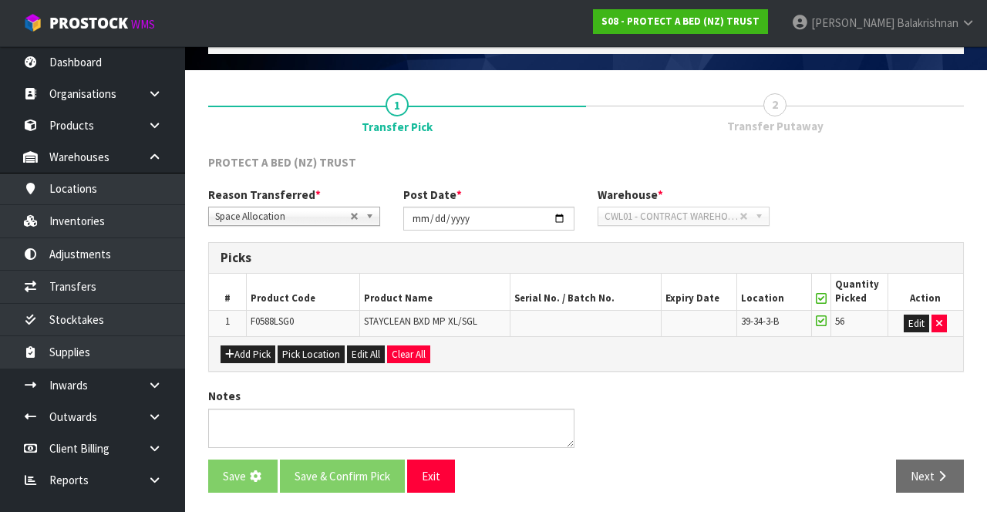
scroll to position [0, 0]
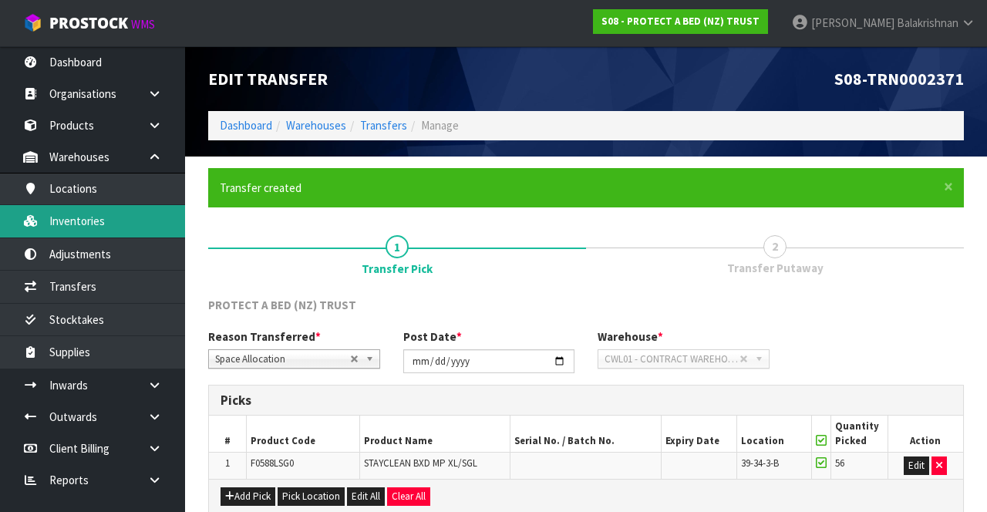
click at [51, 226] on link "Inventories" at bounding box center [92, 221] width 185 height 32
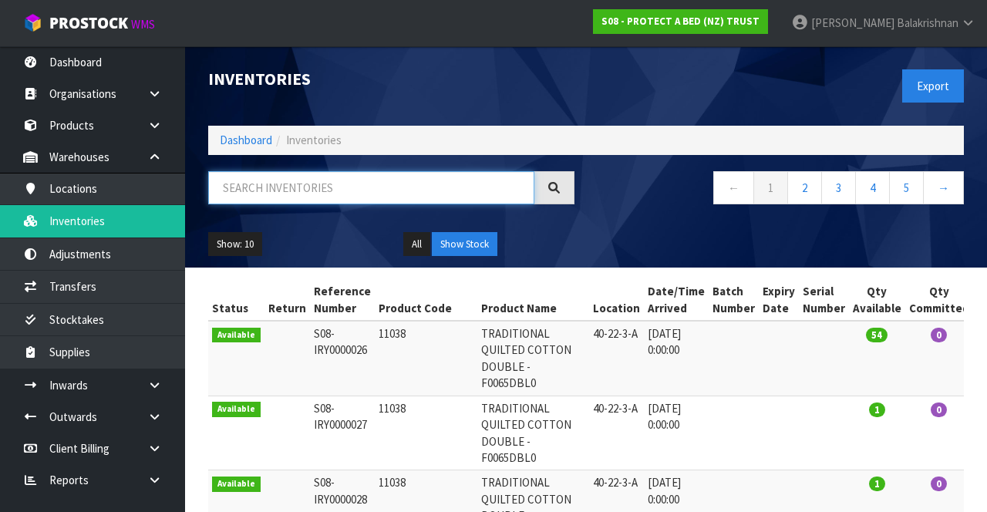
click at [372, 191] on input "text" at bounding box center [371, 187] width 326 height 33
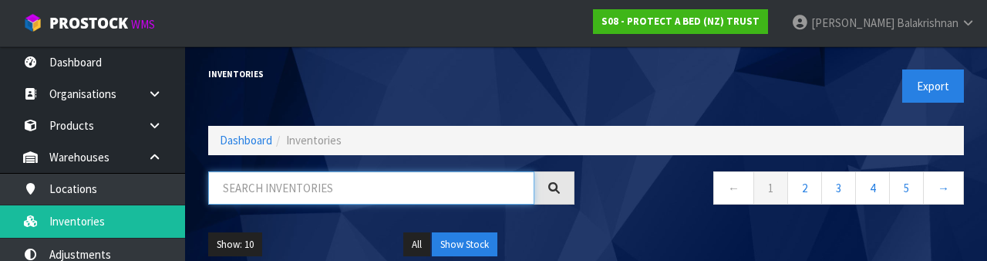
paste input "F0588LSG0"
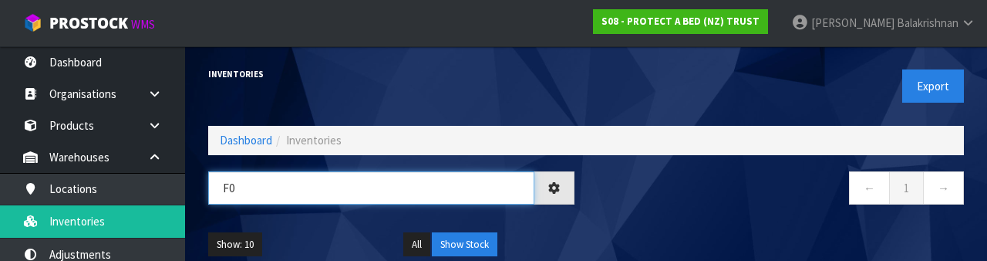
type input "F"
click at [448, 188] on input "5317650EU" at bounding box center [371, 187] width 326 height 33
click at [357, 193] on input "5317650EU" at bounding box center [371, 187] width 326 height 33
type input "5"
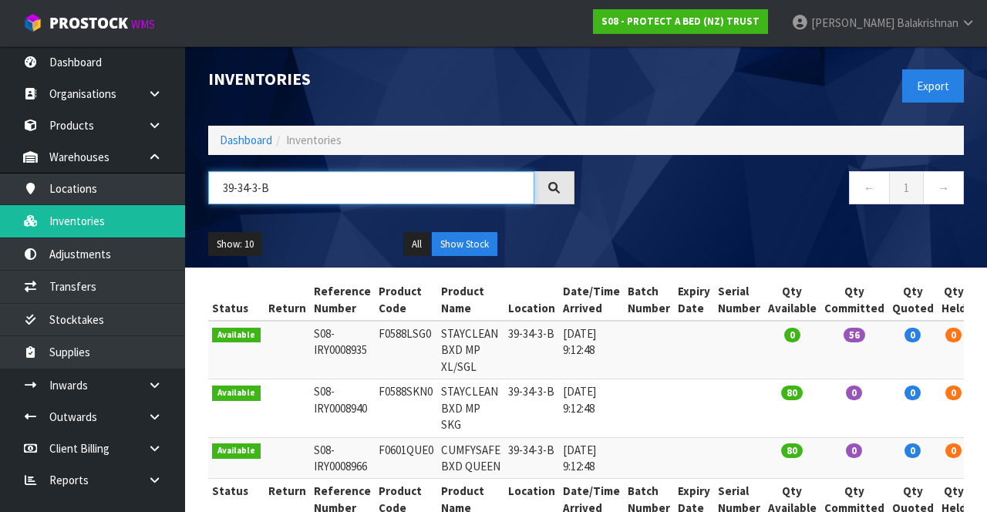
scroll to position [34, 0]
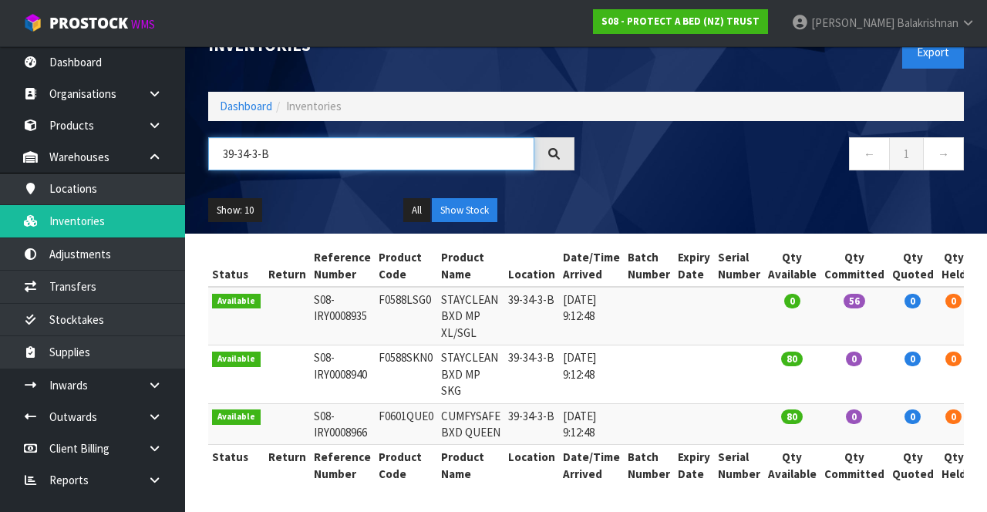
type input "39-34-3-B"
copy td "F0588SKN0"
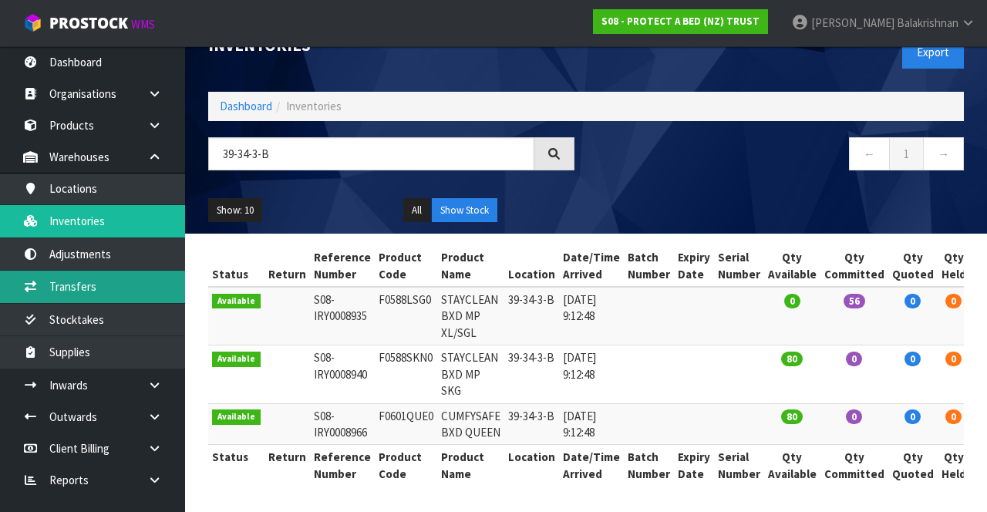
click at [49, 288] on link "Transfers" at bounding box center [92, 287] width 185 height 32
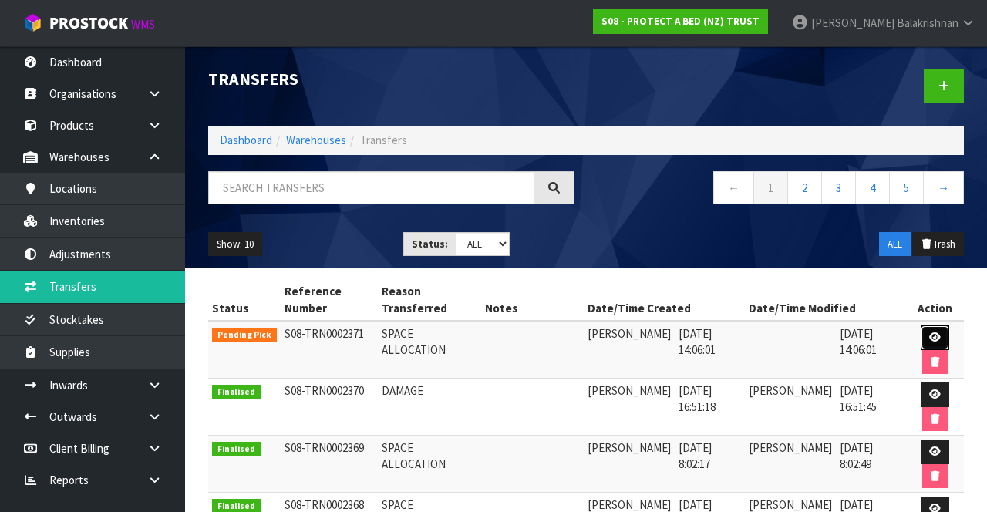
click at [925, 334] on link at bounding box center [935, 337] width 29 height 25
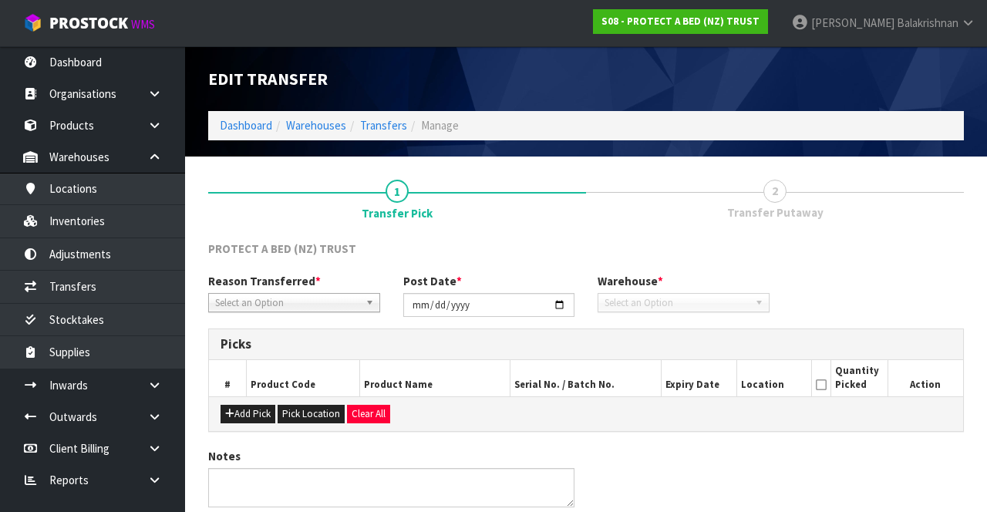
type input "[DATE]"
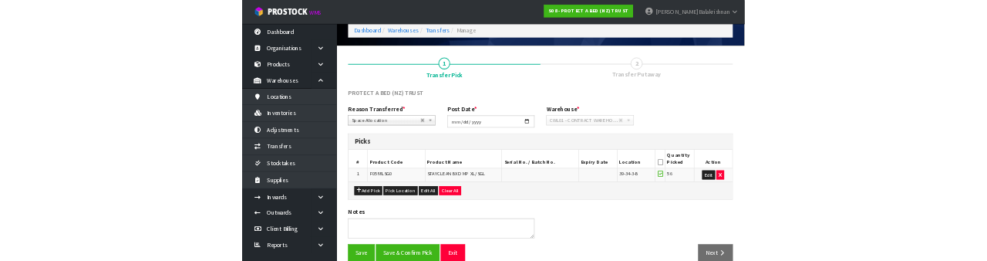
scroll to position [66, 0]
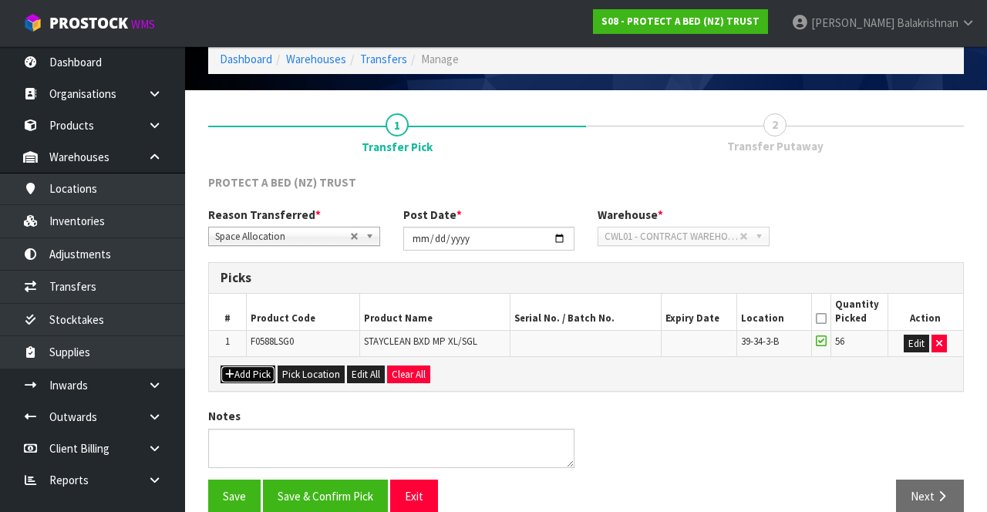
click at [242, 369] on button "Add Pick" at bounding box center [248, 375] width 55 height 19
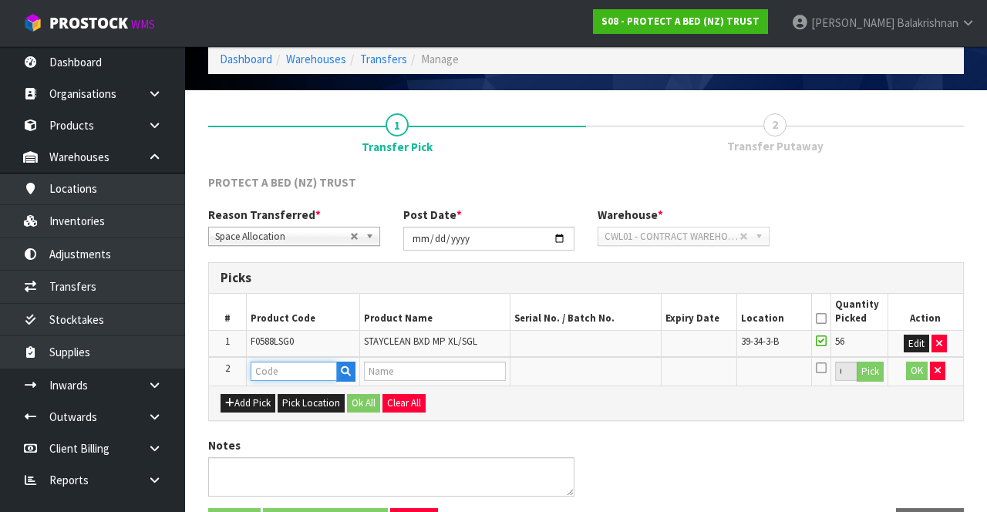
click at [297, 362] on input "text" at bounding box center [294, 371] width 86 height 19
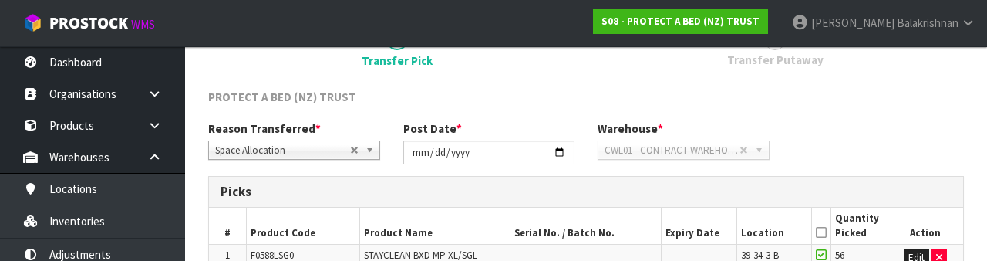
scroll to position [297, 0]
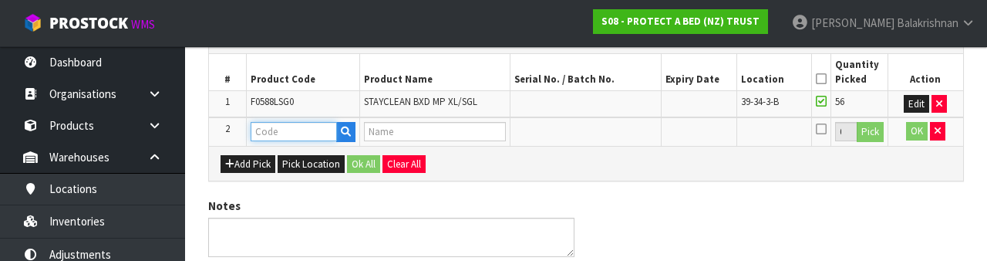
type input "F0588SKN0"
type input "STAYCLEAN BXD MP SKG"
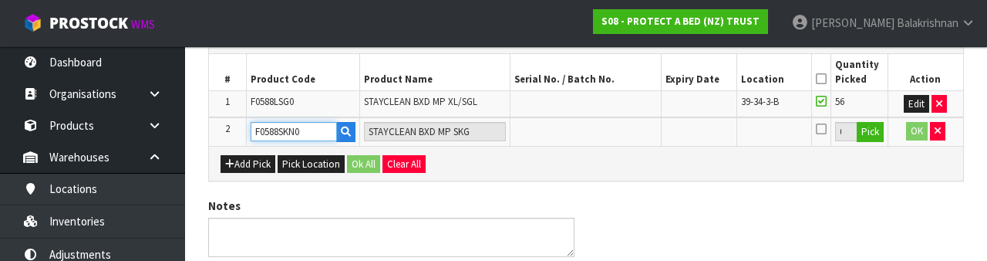
type input "F0588SKN0"
click at [874, 136] on button "Pick" at bounding box center [870, 132] width 27 height 20
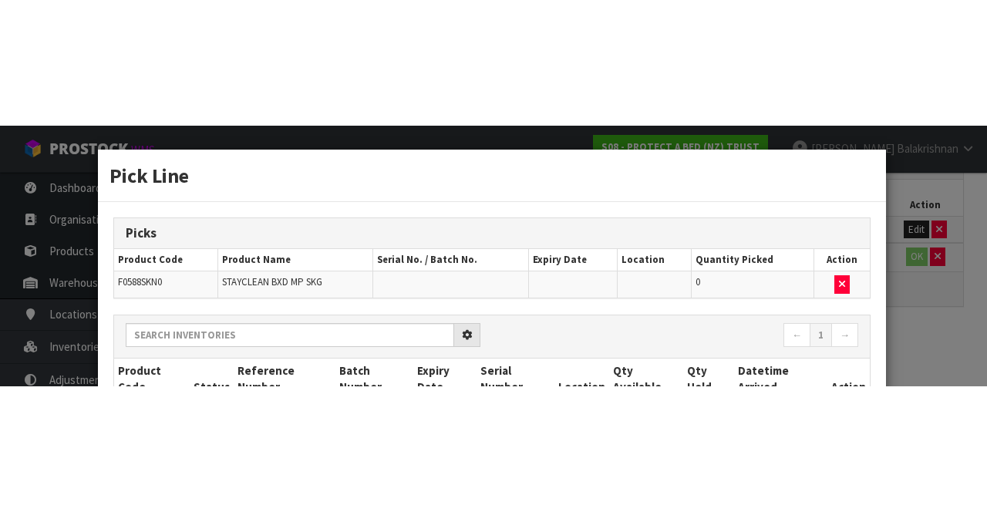
scroll to position [115, 0]
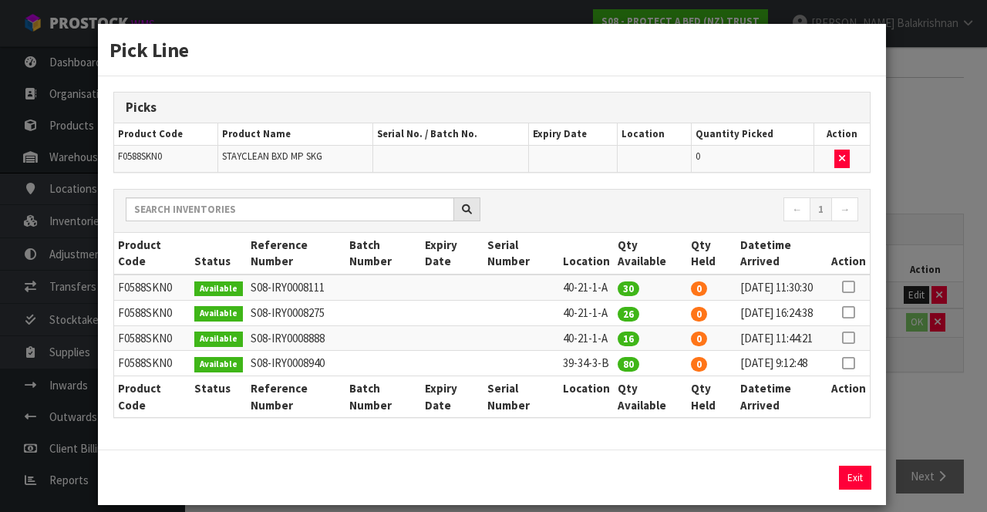
click at [850, 364] on icon at bounding box center [848, 363] width 12 height 1
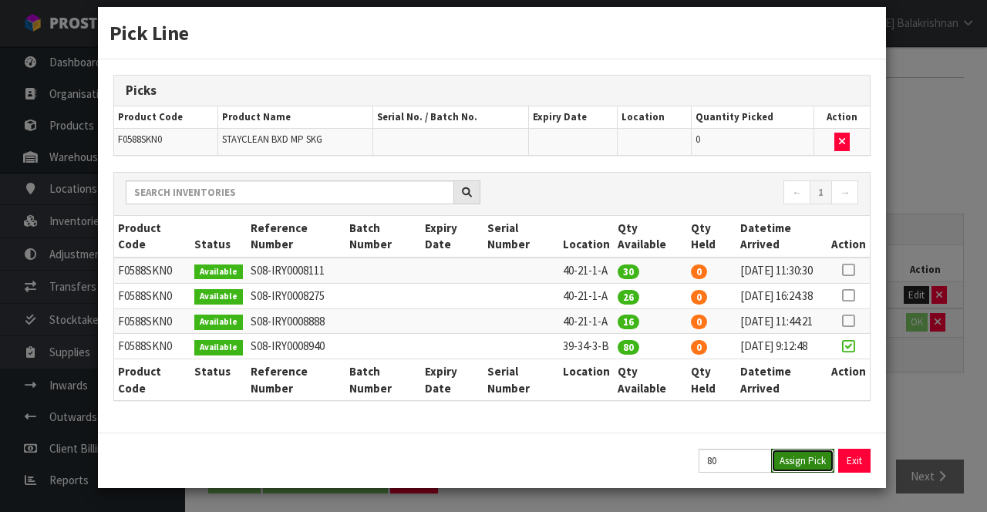
click at [808, 463] on button "Assign Pick" at bounding box center [802, 461] width 63 height 24
type input "80"
click at [857, 463] on button "Exit" at bounding box center [855, 461] width 32 height 24
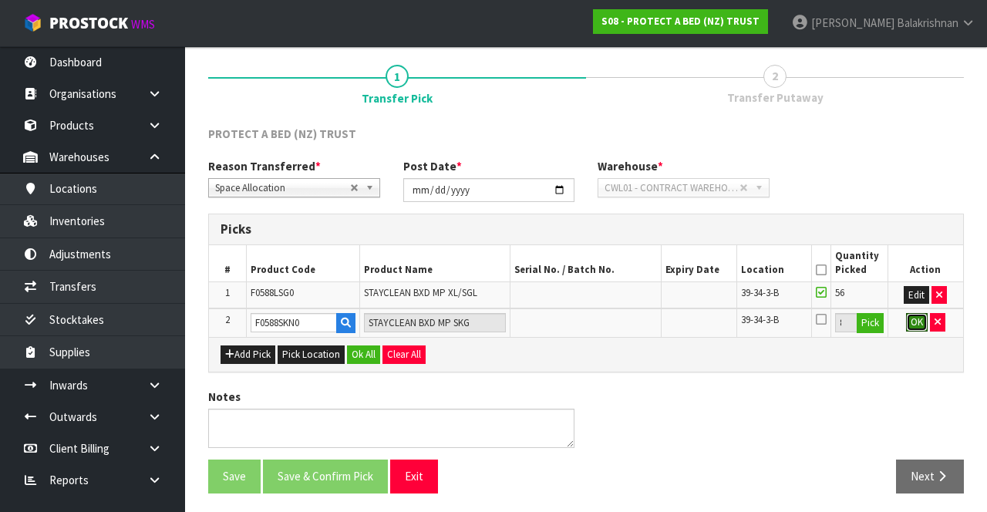
click at [918, 322] on button "OK" at bounding box center [917, 322] width 22 height 19
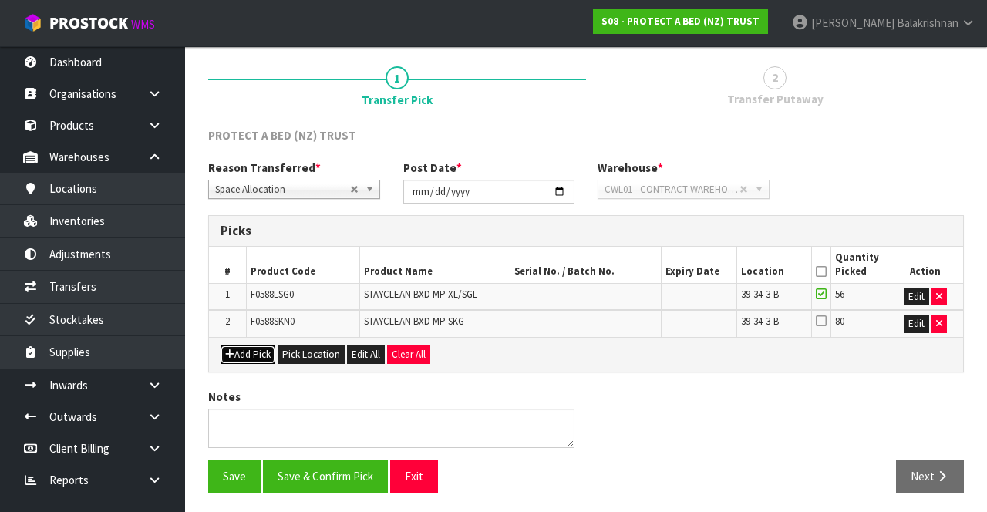
click at [239, 359] on button "Add Pick" at bounding box center [248, 354] width 55 height 19
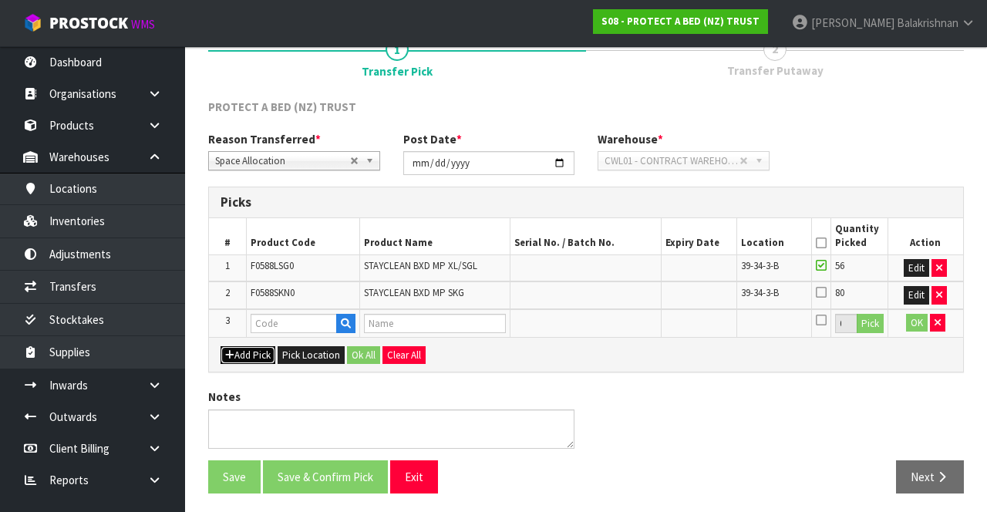
scroll to position [141, 0]
click at [822, 295] on icon at bounding box center [821, 293] width 11 height 12
click at [0, 0] on input "checkbox" at bounding box center [0, 0] width 0 height 0
click at [825, 244] on icon at bounding box center [821, 244] width 11 height 1
click at [937, 322] on icon "button" at bounding box center [938, 323] width 6 height 10
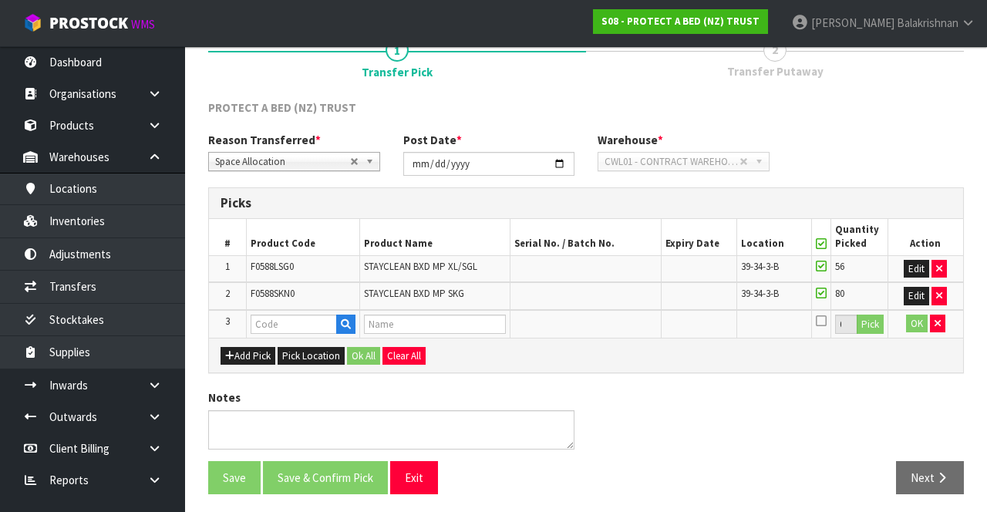
scroll to position [113, 0]
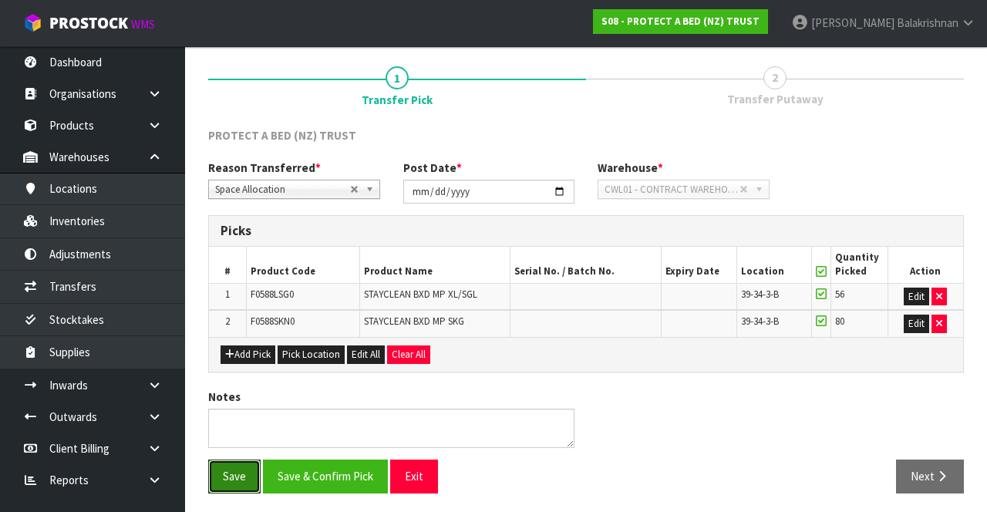
click at [218, 485] on button "Save" at bounding box center [234, 476] width 52 height 33
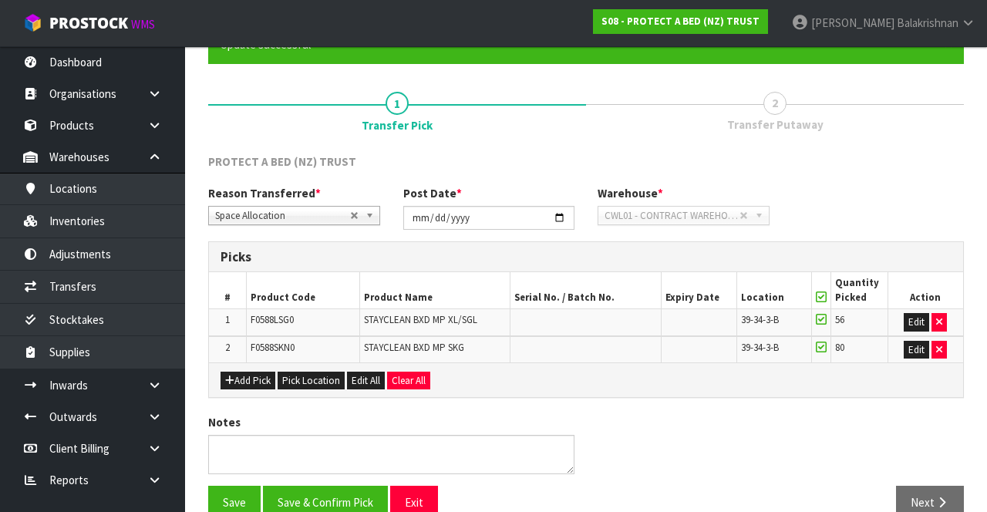
scroll to position [170, 0]
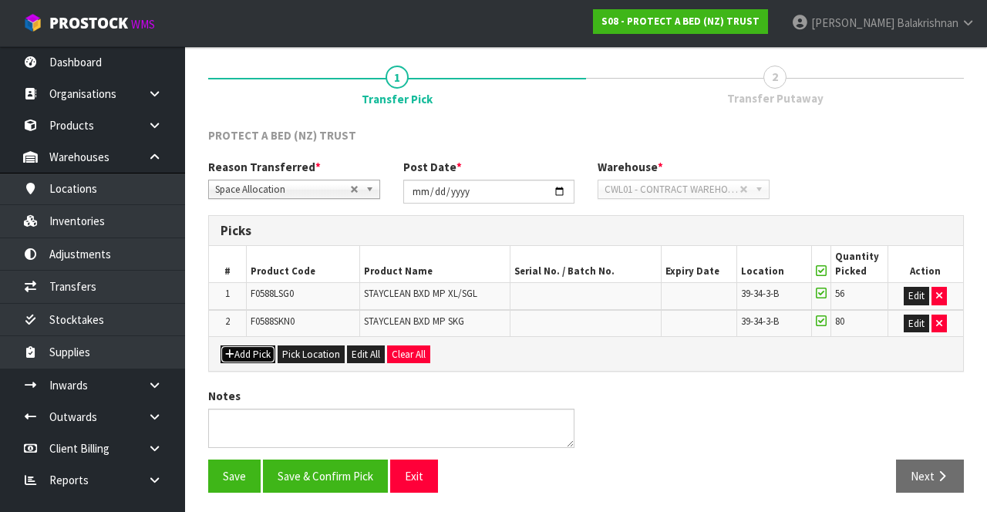
click at [249, 349] on button "Add Pick" at bounding box center [248, 354] width 55 height 19
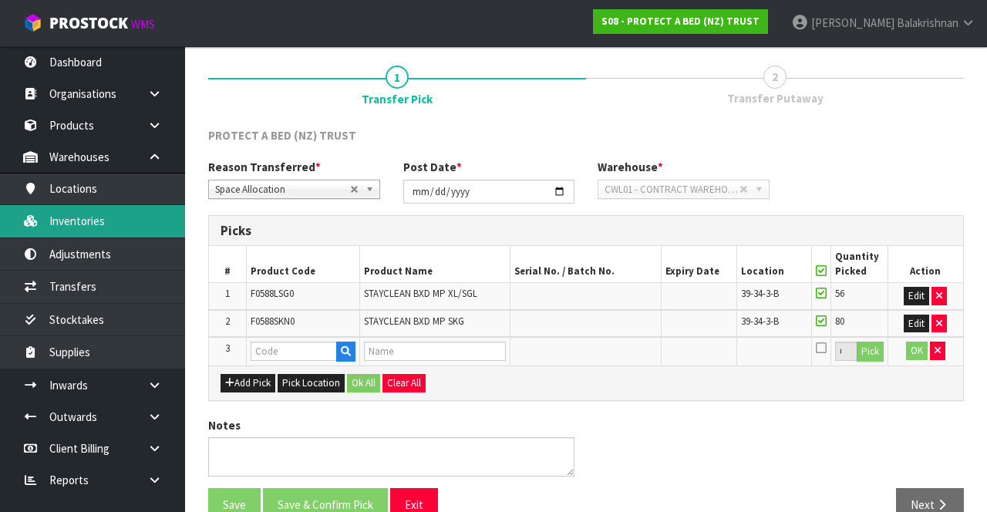
click at [56, 230] on link "Inventories" at bounding box center [92, 221] width 185 height 32
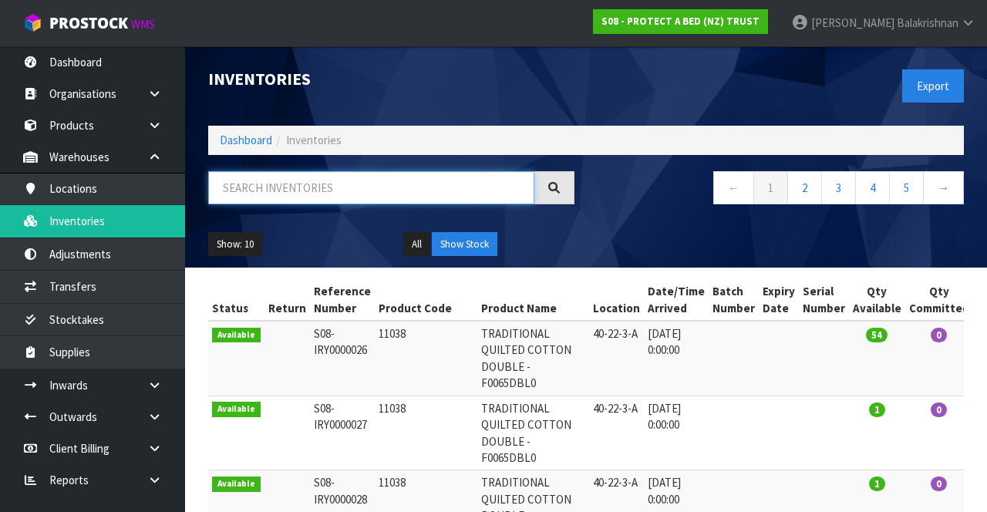
click at [393, 190] on input "text" at bounding box center [371, 187] width 326 height 33
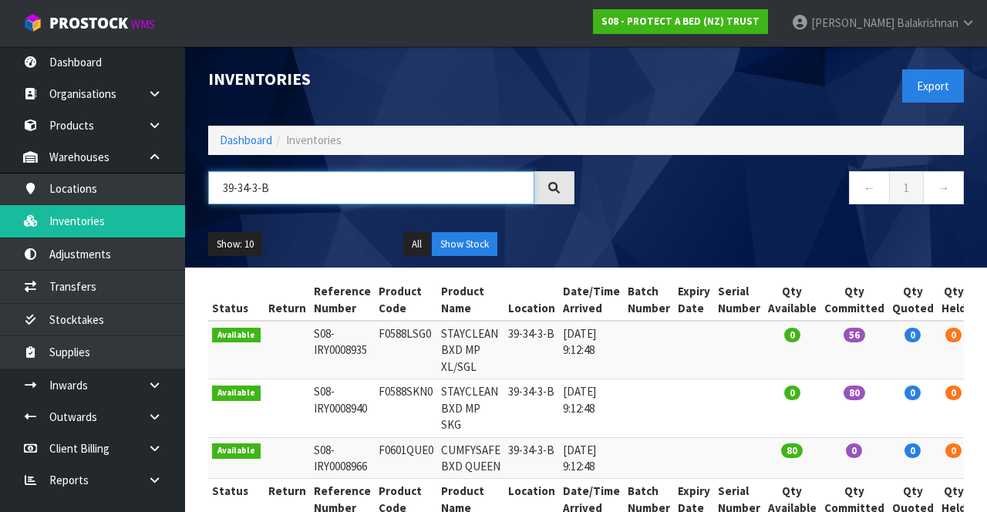
scroll to position [34, 0]
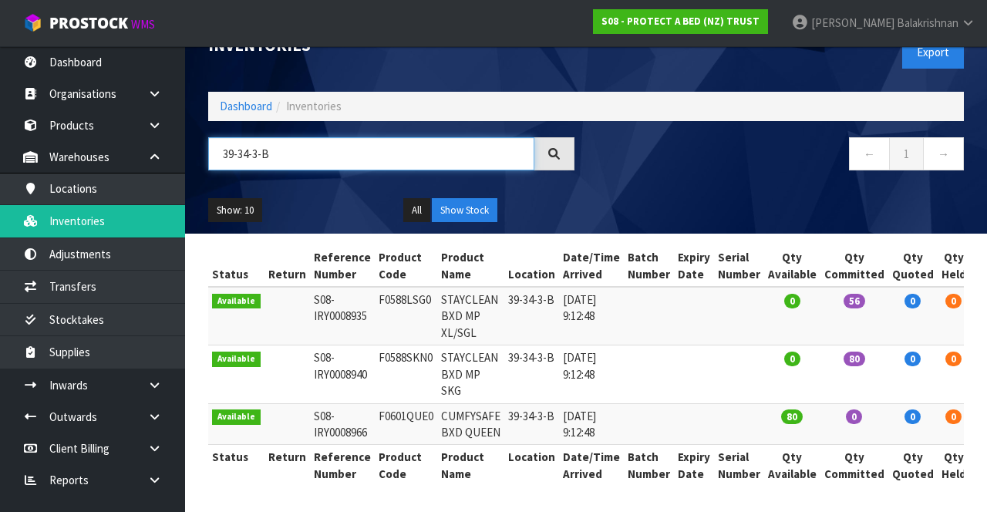
type input "39-34-3-B"
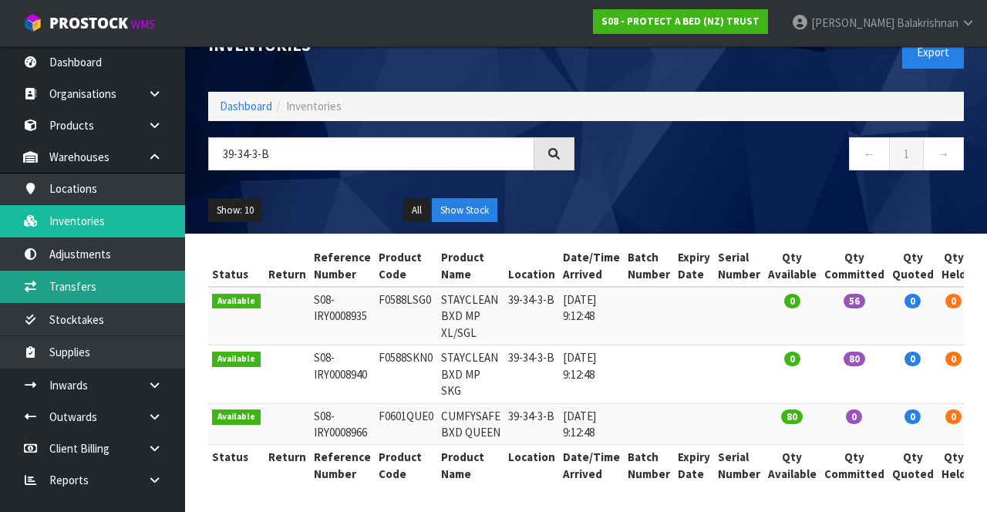
click at [43, 278] on link "Transfers" at bounding box center [92, 287] width 185 height 32
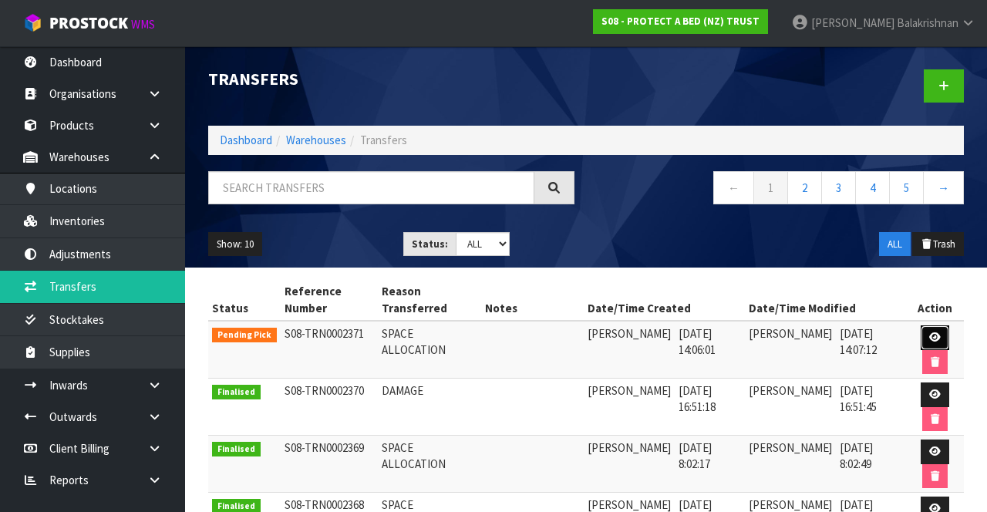
click at [939, 328] on link at bounding box center [935, 337] width 29 height 25
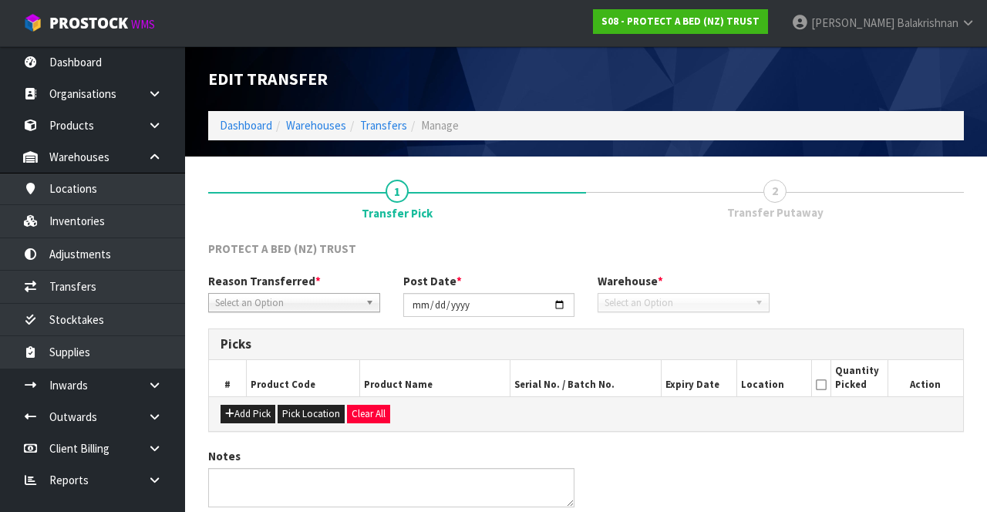
type input "[DATE]"
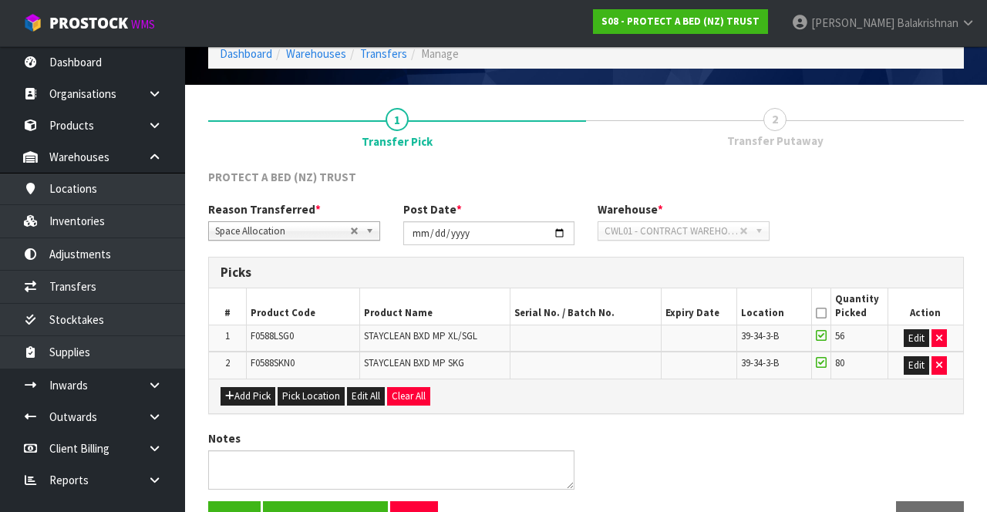
scroll to position [113, 0]
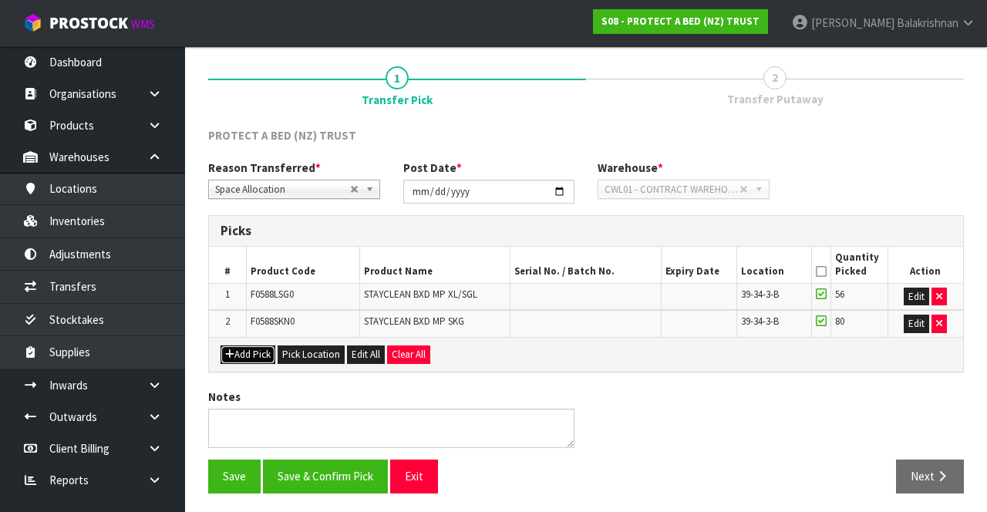
click at [234, 355] on button "Add Pick" at bounding box center [248, 354] width 55 height 19
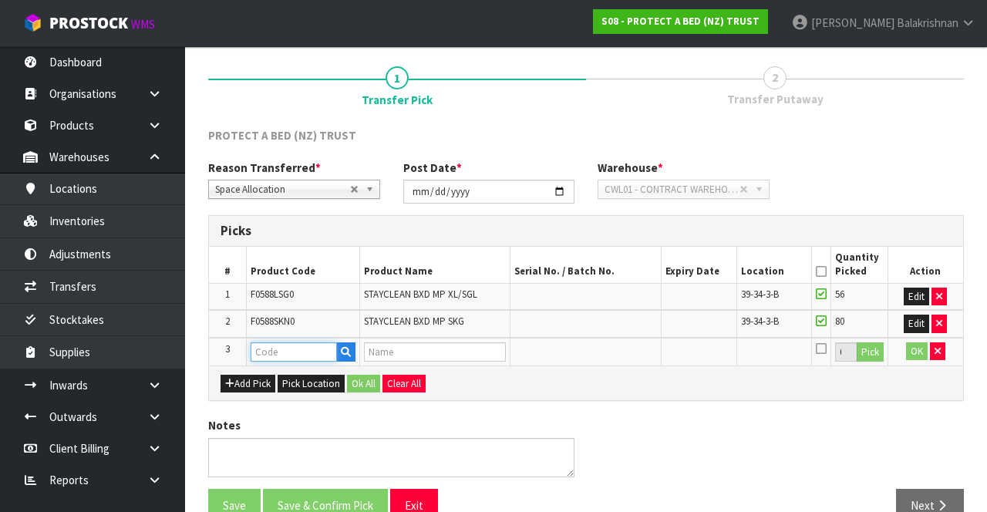
click at [290, 345] on input "text" at bounding box center [294, 351] width 86 height 19
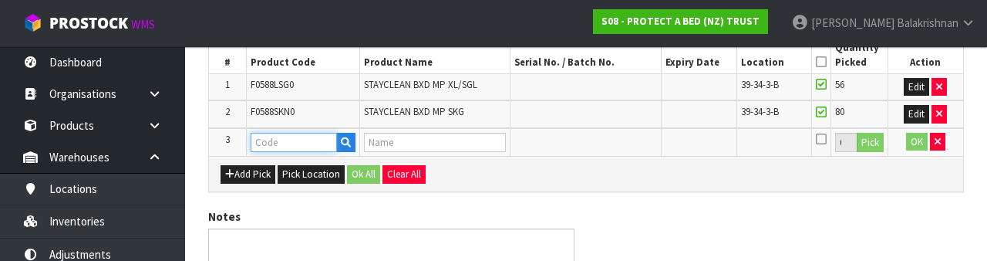
scroll to position [324, 0]
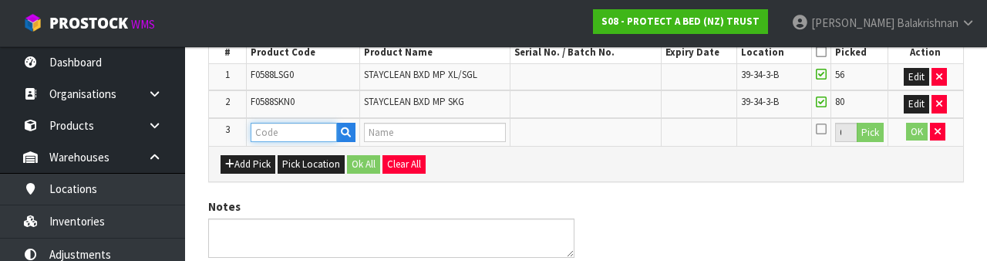
type input "F0601QUE0"
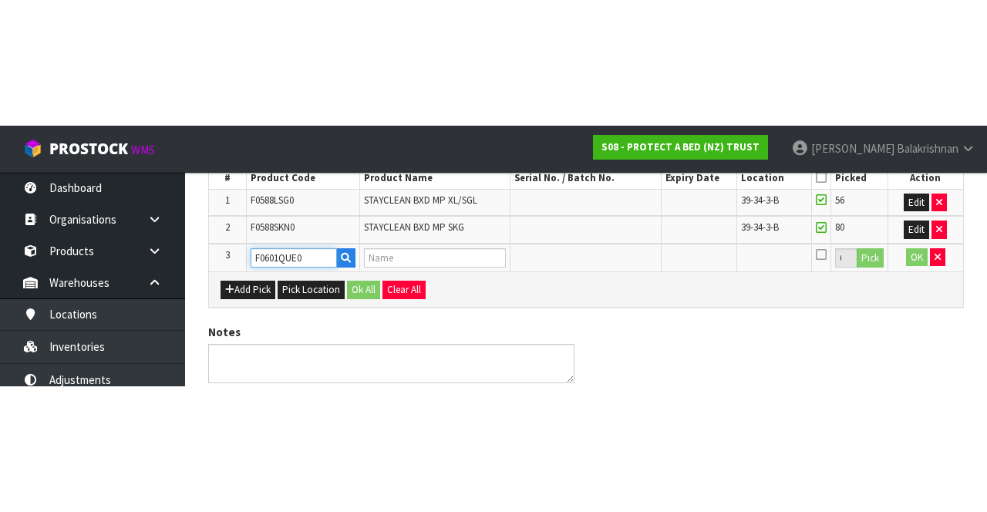
scroll to position [142, 0]
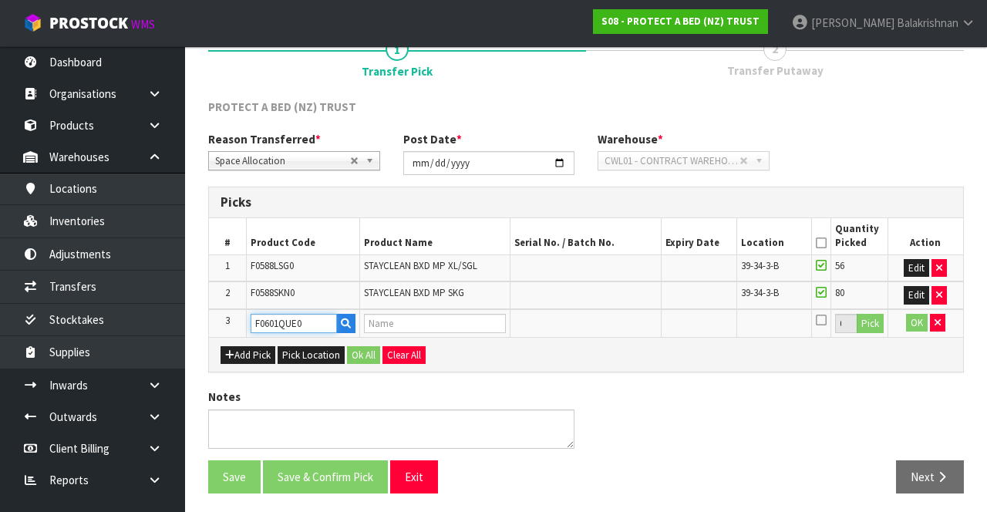
type input "CUMFYSAFE BXD QUEEN"
type input "F0601QUE0"
click at [879, 315] on button "Pick" at bounding box center [870, 324] width 27 height 20
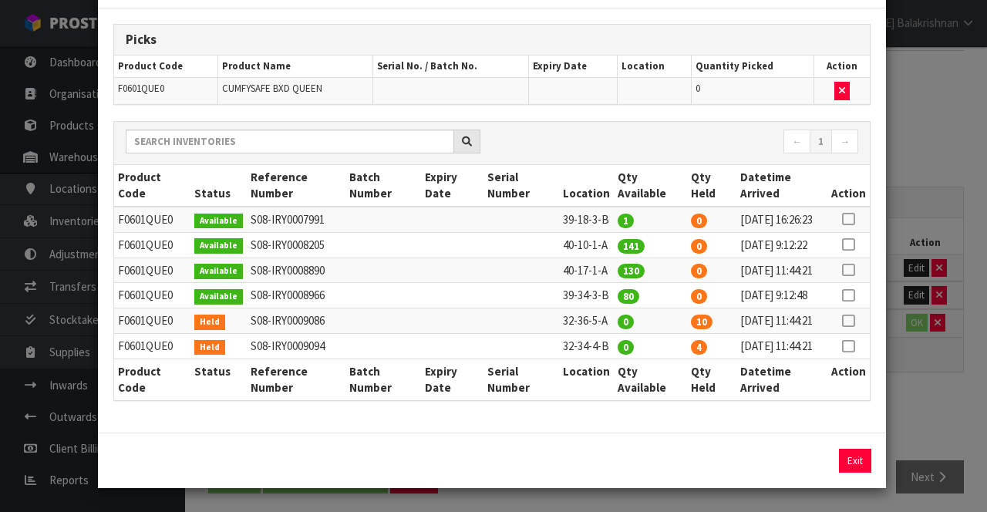
scroll to position [112, 0]
click at [853, 295] on icon at bounding box center [848, 295] width 12 height 1
click at [815, 473] on button "Assign Pick" at bounding box center [802, 461] width 63 height 24
type input "80"
click at [865, 473] on button "Exit" at bounding box center [855, 461] width 32 height 24
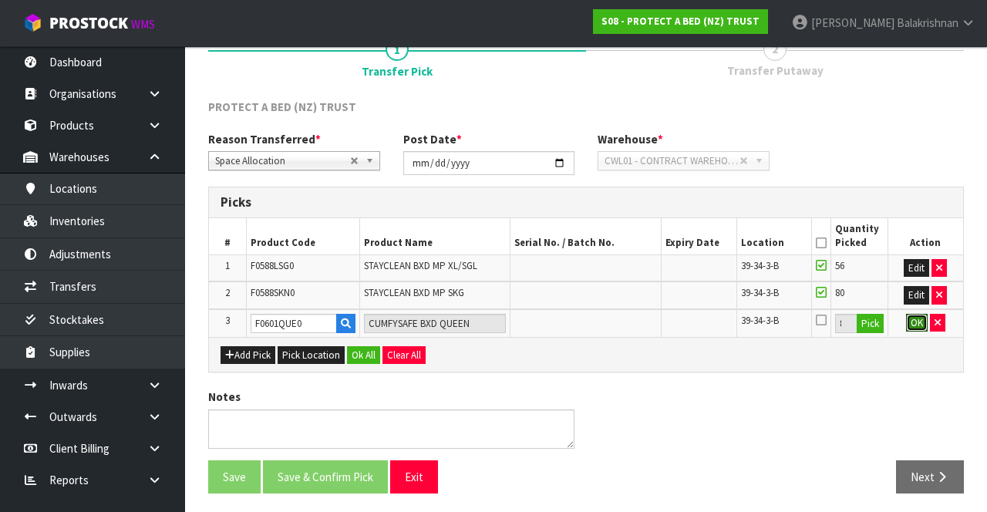
click at [915, 324] on button "OK" at bounding box center [917, 323] width 22 height 19
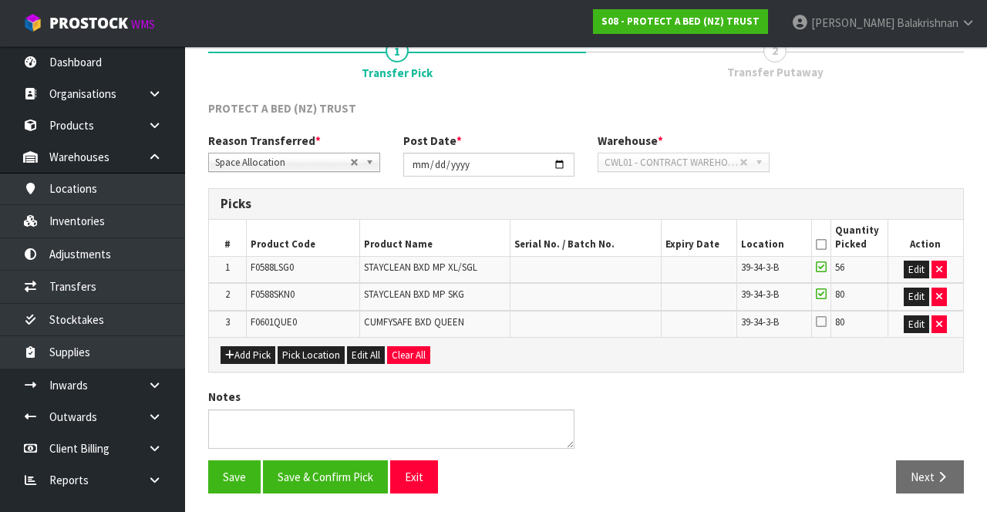
click at [822, 244] on icon at bounding box center [821, 244] width 11 height 1
click at [342, 469] on button "Save & Confirm Pick" at bounding box center [325, 476] width 125 height 33
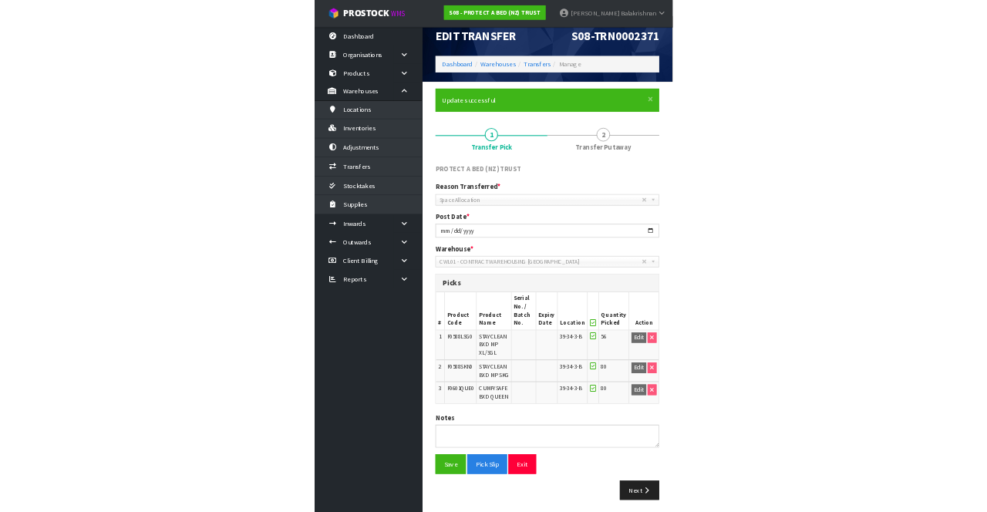
scroll to position [162, 0]
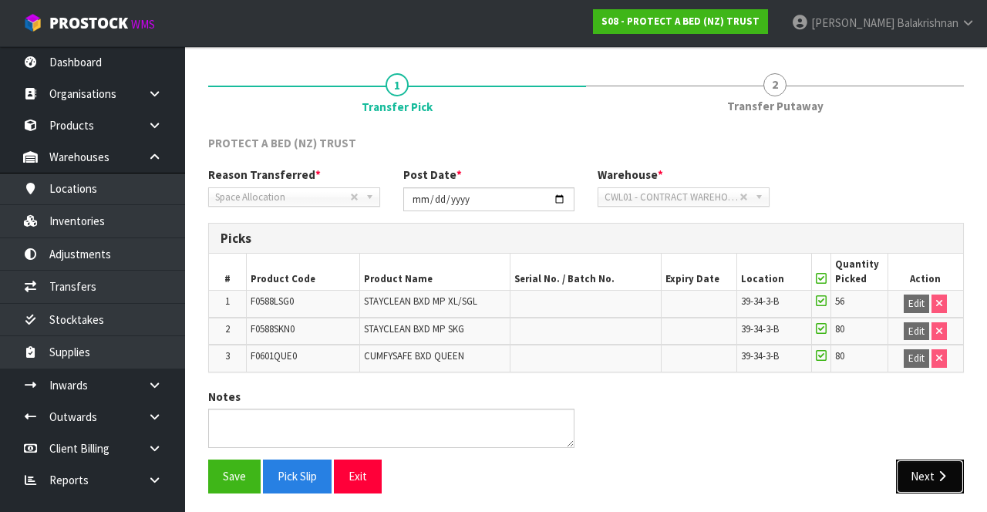
click at [943, 470] on icon "button" at bounding box center [942, 476] width 15 height 12
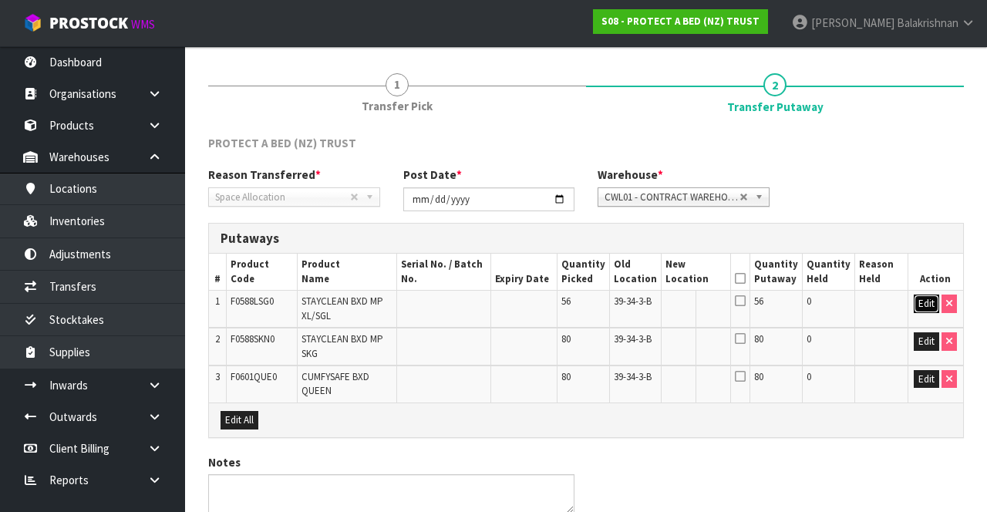
click at [921, 309] on button "Edit" at bounding box center [926, 304] width 25 height 19
click at [696, 303] on input "text" at bounding box center [686, 304] width 42 height 19
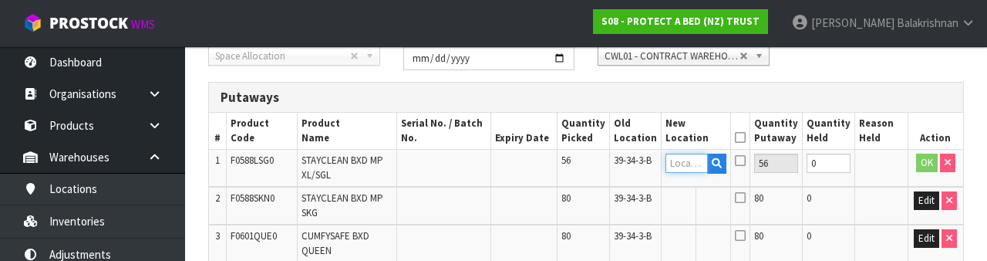
scroll to position [325, 0]
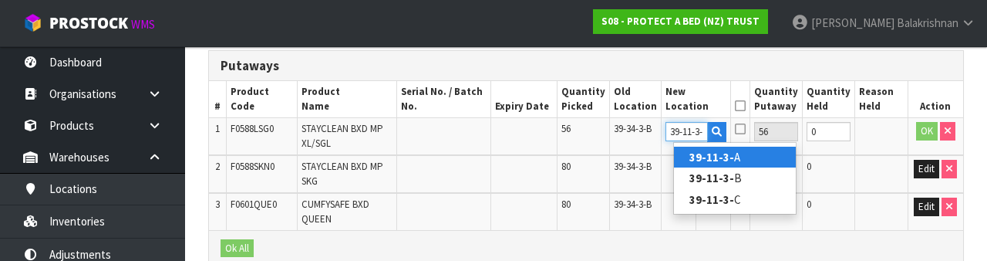
type input "39-11-3-A"
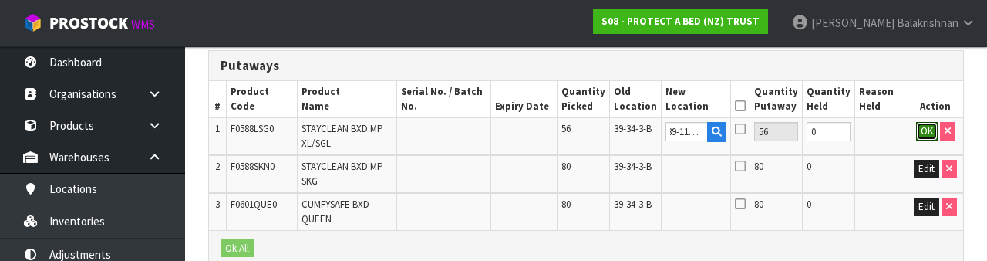
click at [918, 131] on button "OK" at bounding box center [927, 131] width 22 height 19
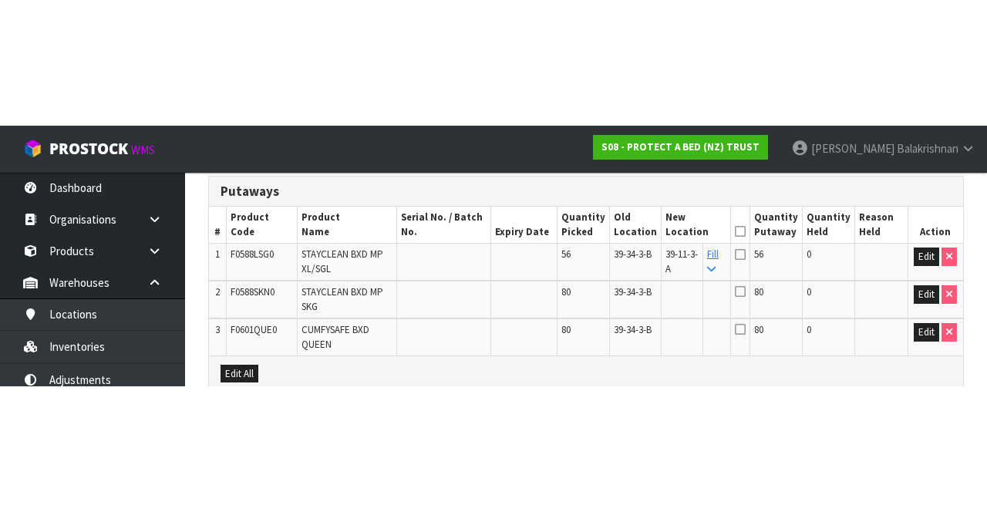
scroll to position [228, 0]
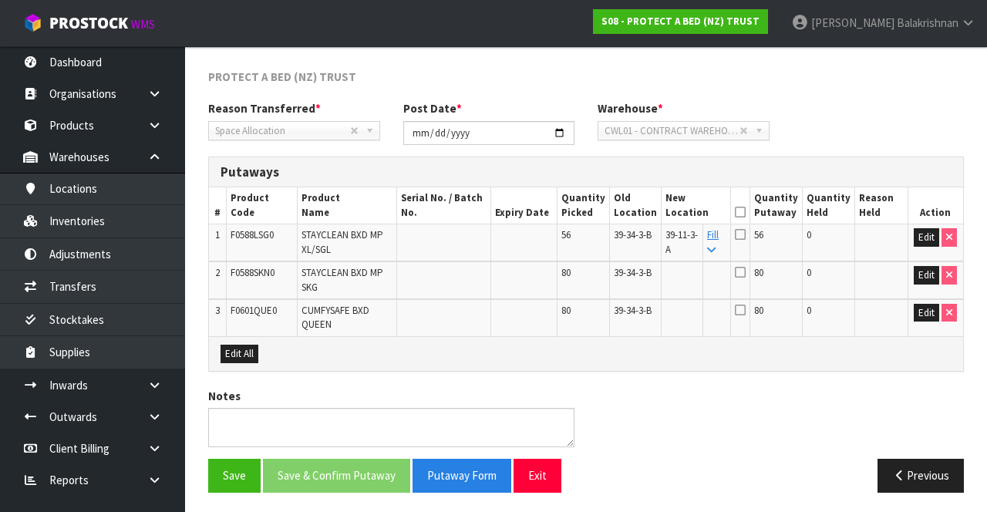
click at [719, 239] on link "Fill" at bounding box center [713, 241] width 12 height 27
click at [746, 230] on icon at bounding box center [740, 234] width 11 height 12
click at [0, 0] on input "checkbox" at bounding box center [0, 0] width 0 height 0
click at [746, 212] on icon at bounding box center [740, 212] width 11 height 1
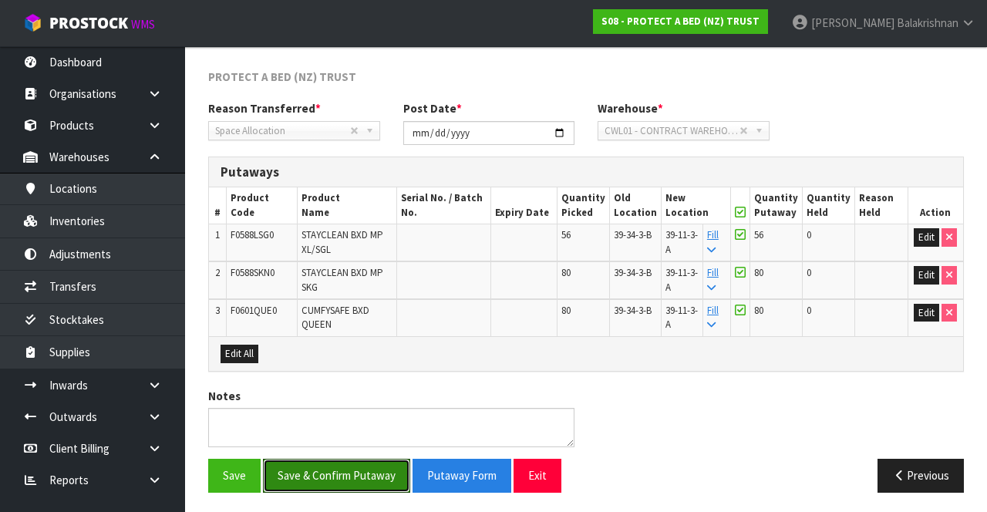
click at [359, 466] on button "Save & Confirm Putaway" at bounding box center [336, 475] width 147 height 33
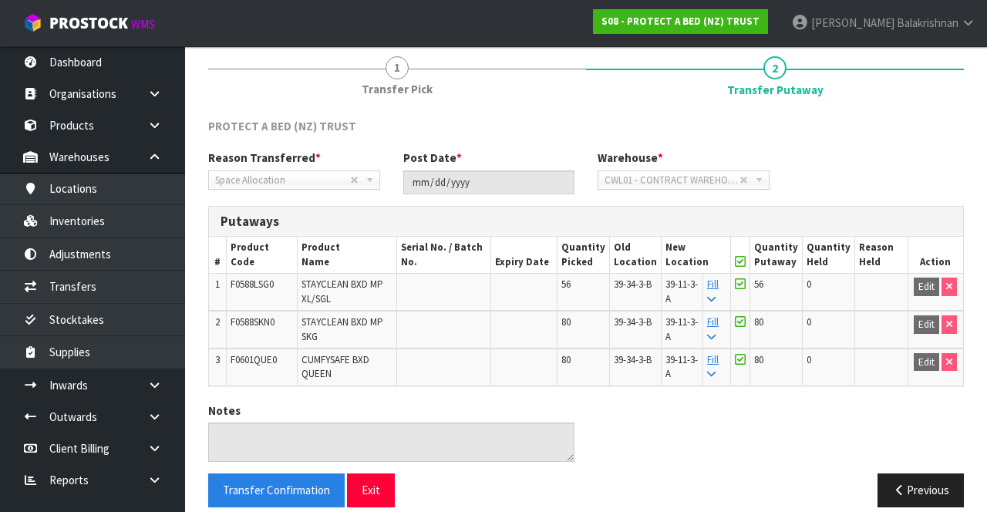
scroll to position [194, 0]
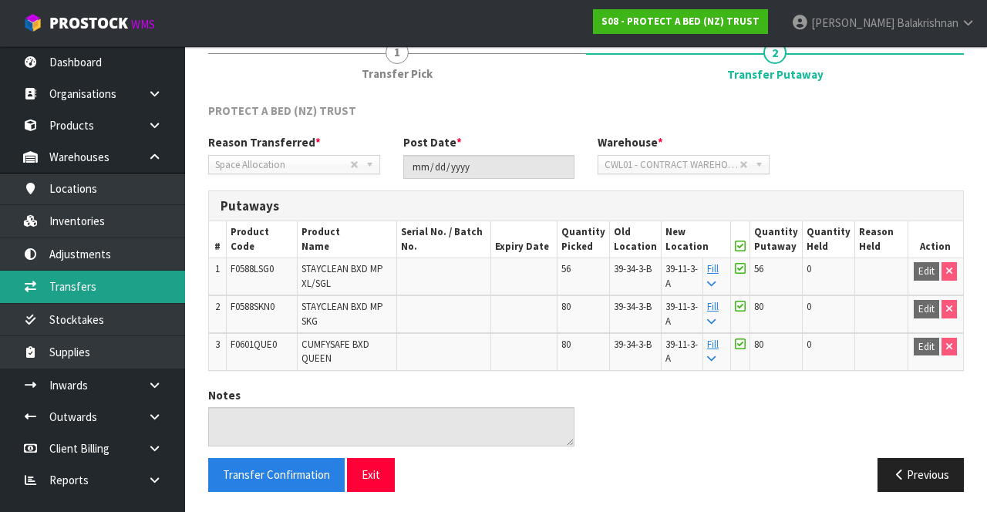
click at [48, 282] on link "Transfers" at bounding box center [92, 287] width 185 height 32
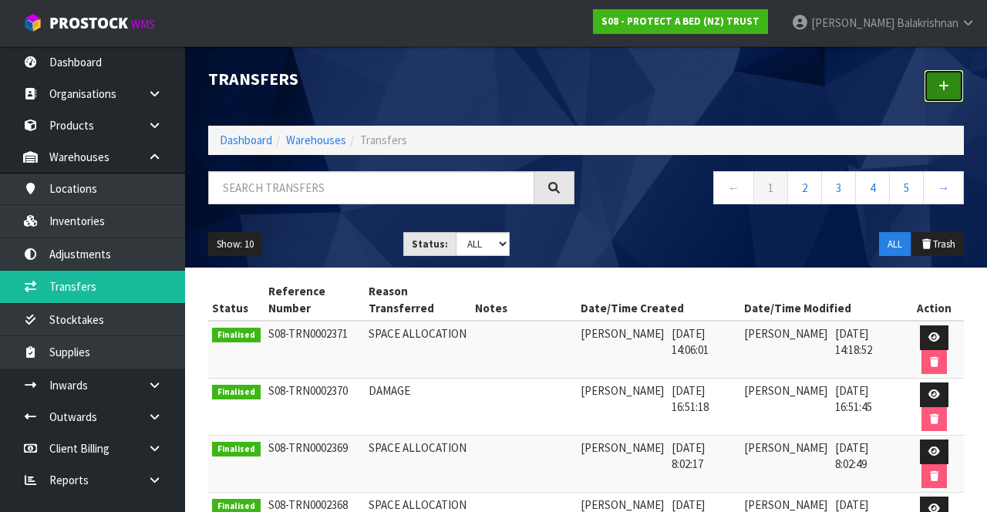
click at [944, 89] on icon at bounding box center [943, 86] width 11 height 12
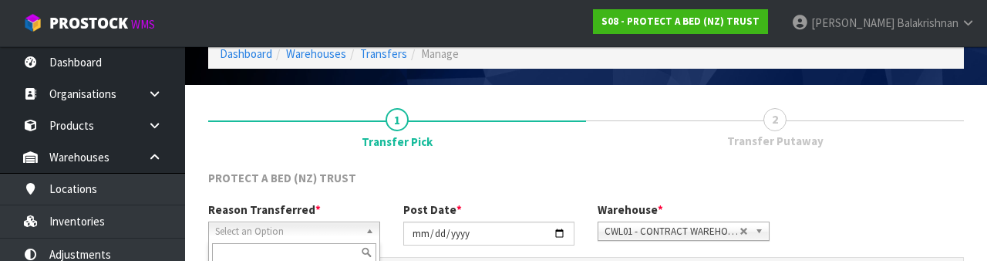
scroll to position [184, 0]
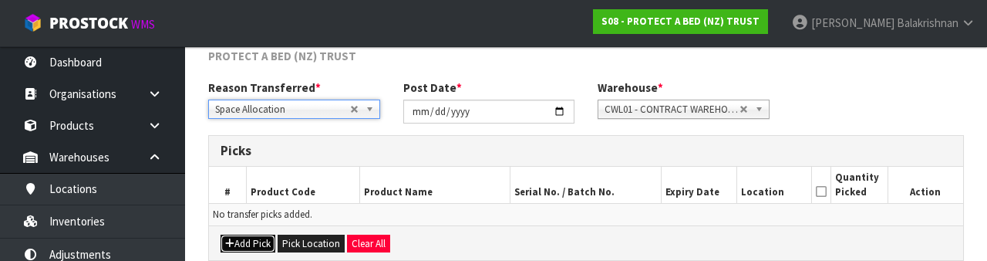
click at [252, 241] on button "Add Pick" at bounding box center [248, 243] width 55 height 19
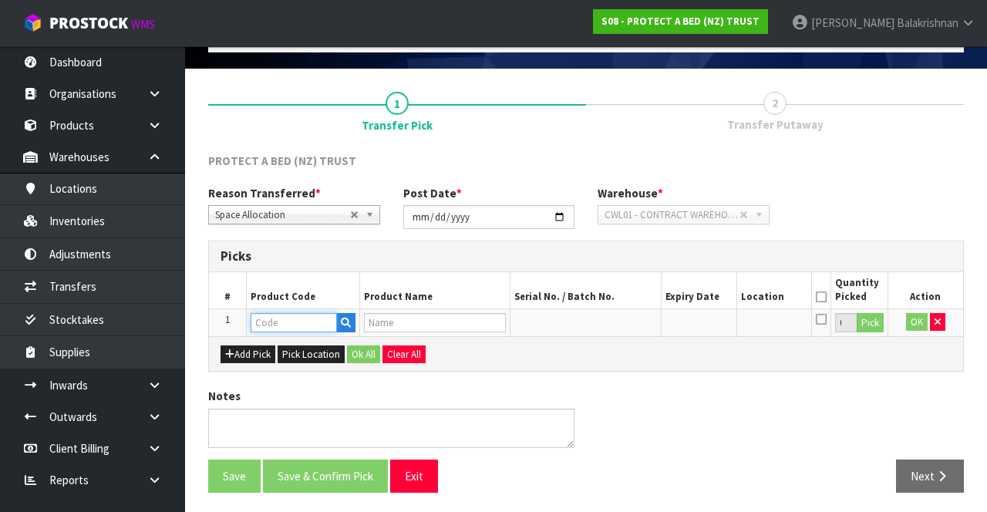
click at [295, 319] on input "text" at bounding box center [294, 322] width 86 height 19
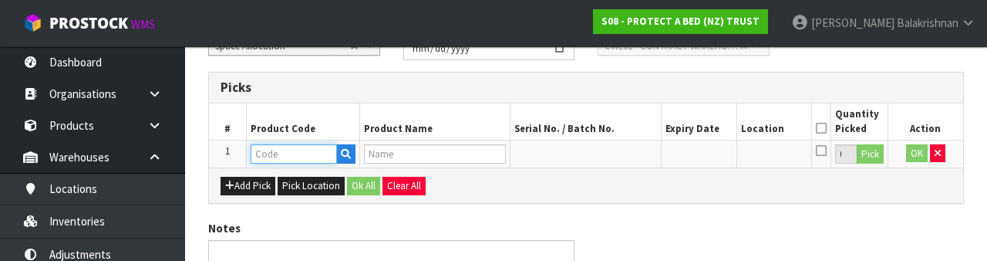
scroll to position [270, 0]
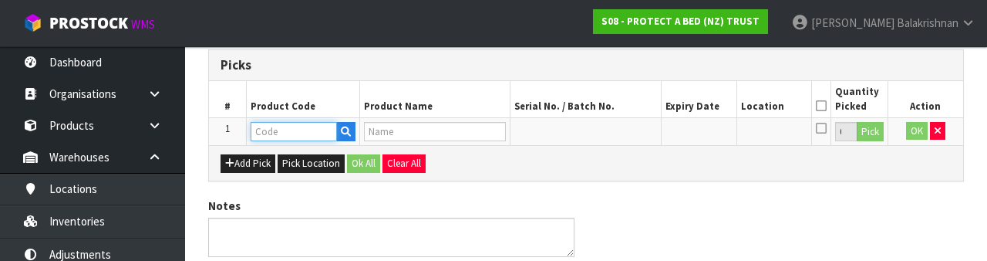
type input "5"
click at [304, 132] on input "text" at bounding box center [294, 131] width 86 height 19
type input "F0588SKN0"
type input "STAYCLEAN BXD MP SKG"
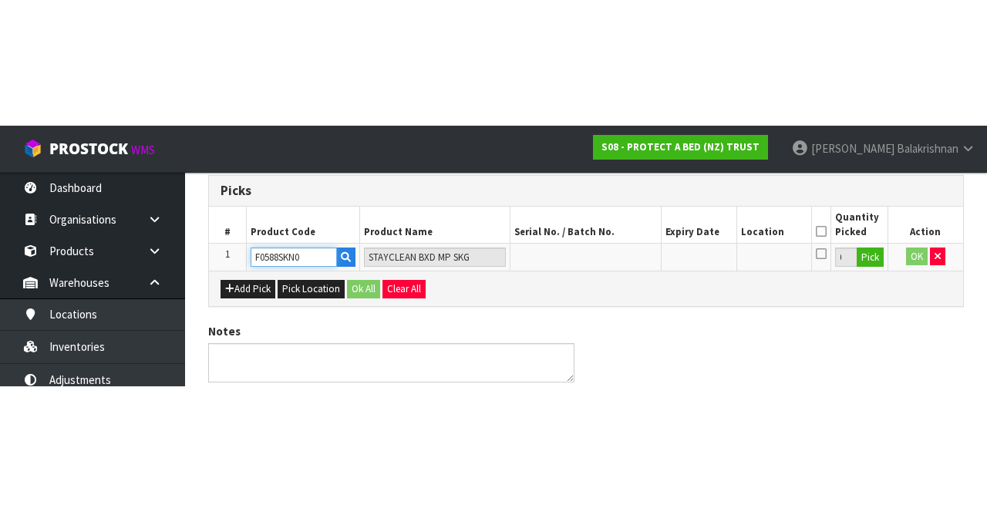
scroll to position [88, 0]
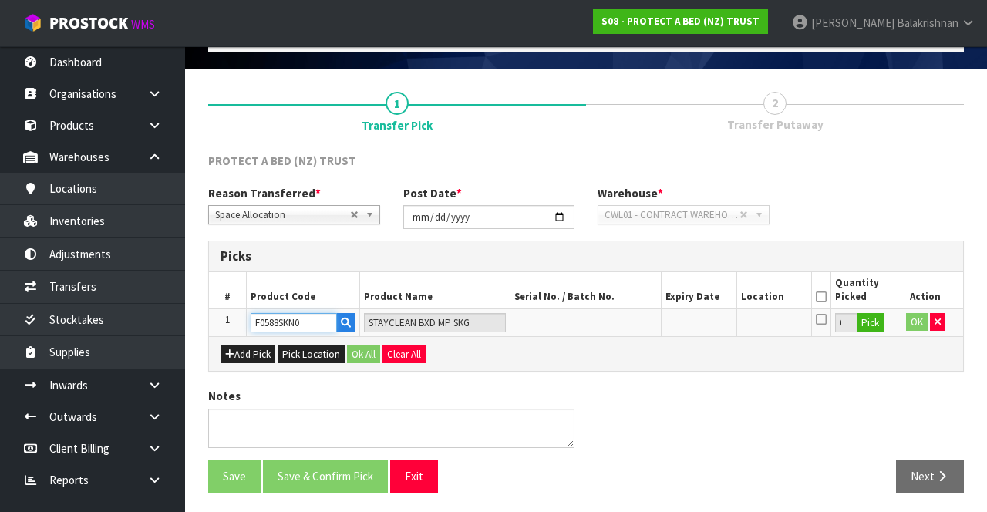
type input "F0588SKN0"
click at [873, 325] on button "Pick" at bounding box center [870, 323] width 27 height 20
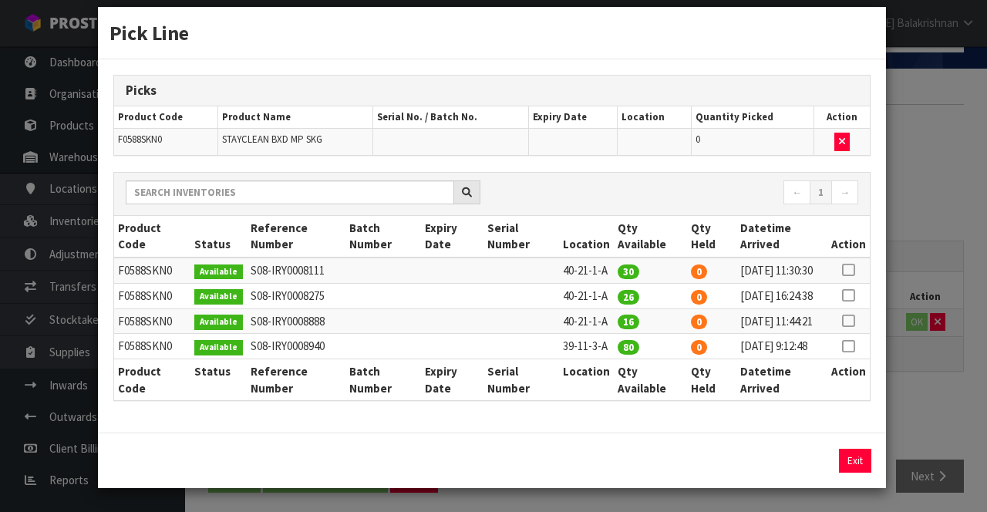
scroll to position [76, 0]
click at [850, 346] on icon at bounding box center [848, 346] width 12 height 1
click at [748, 461] on input "80" at bounding box center [735, 461] width 73 height 24
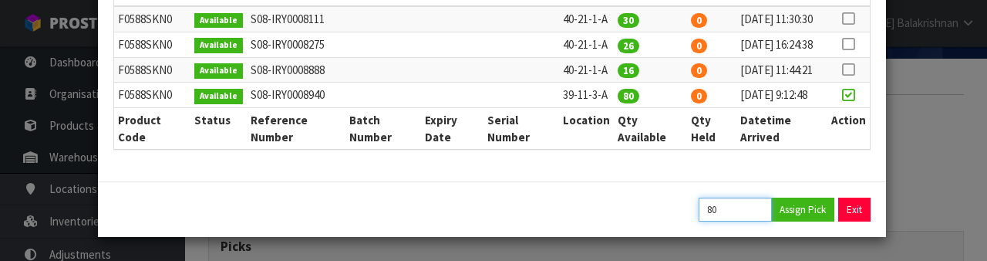
scroll to position [328, 0]
type input "8"
type input "16"
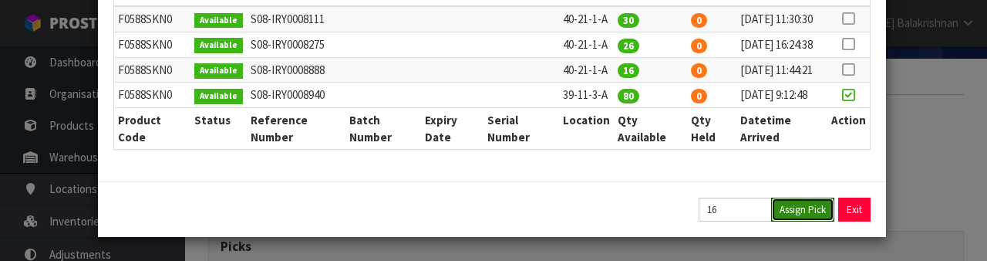
click at [808, 211] on button "Assign Pick" at bounding box center [802, 209] width 63 height 24
type input "16"
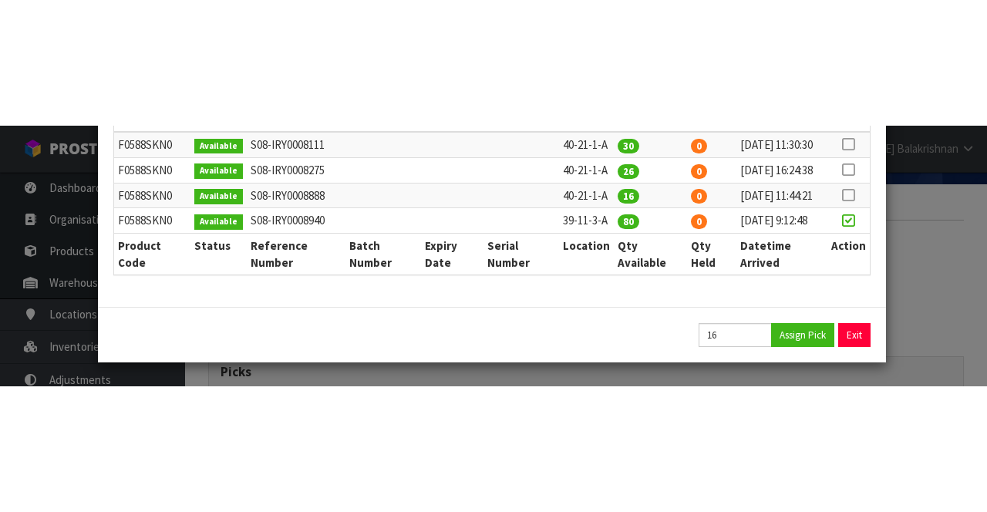
scroll to position [76, 0]
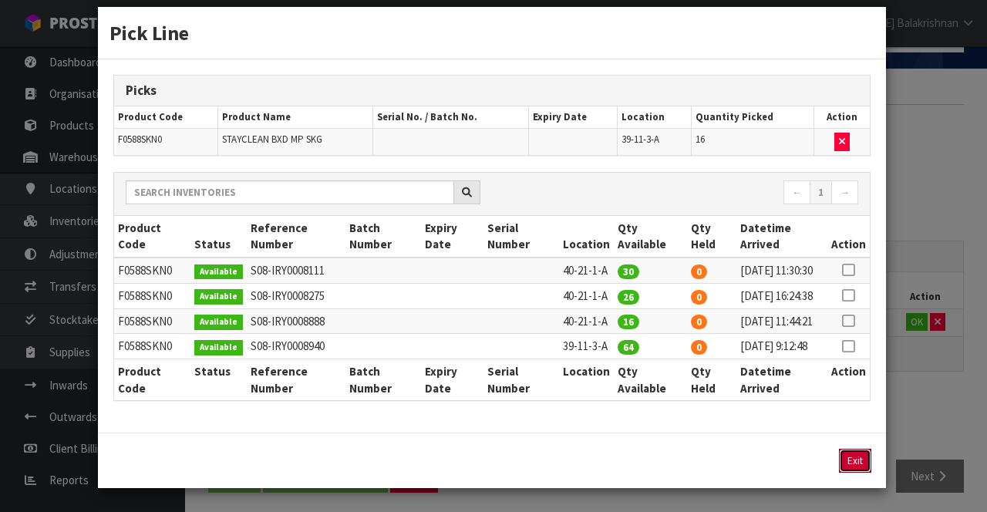
click at [852, 461] on button "Exit" at bounding box center [855, 461] width 32 height 24
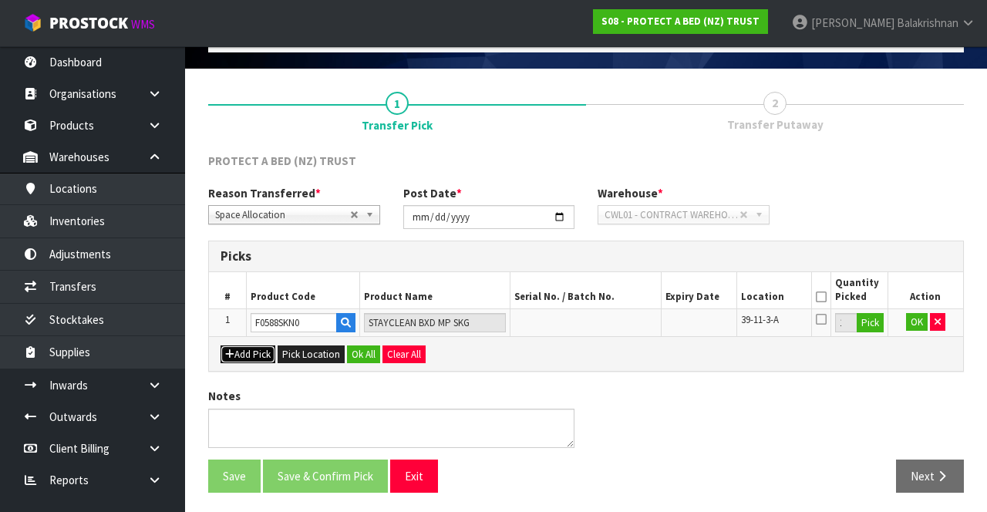
click at [244, 358] on button "Add Pick" at bounding box center [248, 354] width 55 height 19
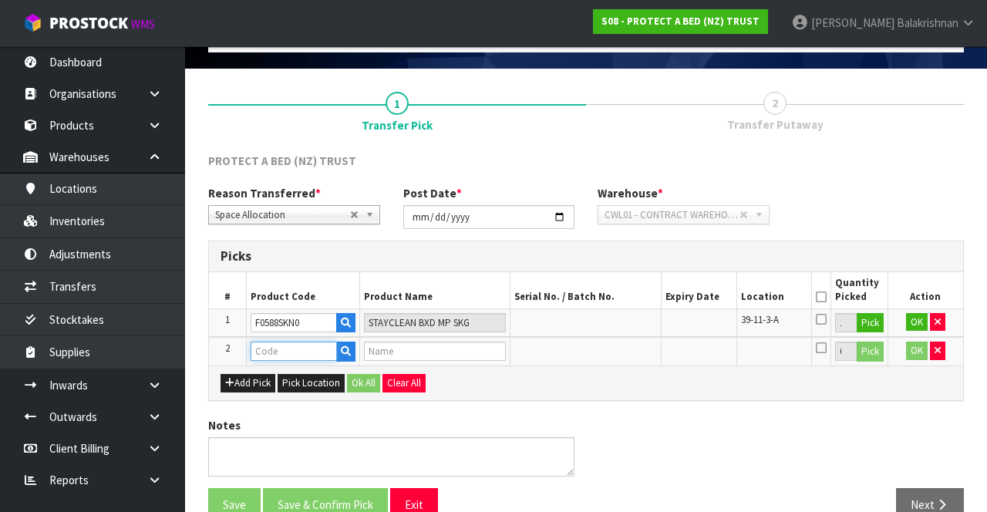
click at [305, 344] on input "text" at bounding box center [294, 351] width 86 height 19
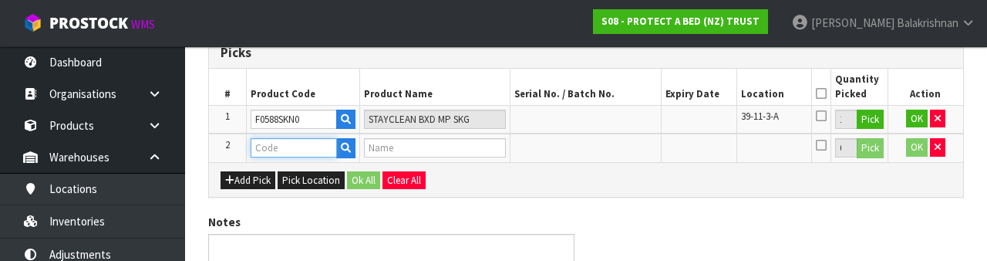
scroll to position [298, 0]
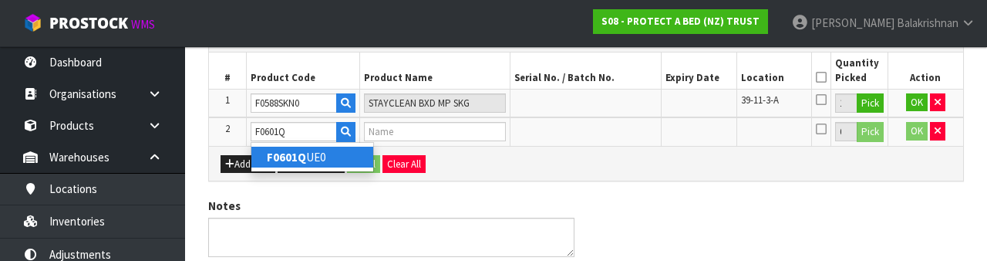
click at [318, 156] on link "F0601Q UE0" at bounding box center [312, 157] width 122 height 21
type input "F0601QUE0"
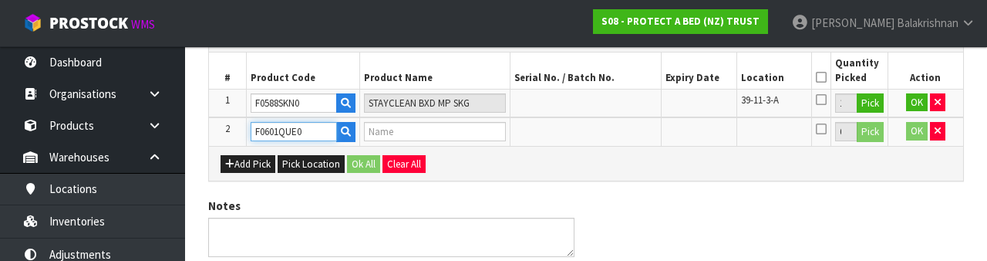
type input "CUMFYSAFE BXD QUEEN"
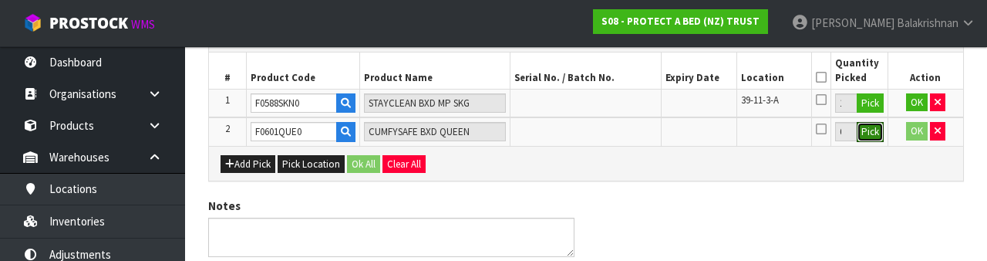
click at [870, 130] on button "Pick" at bounding box center [870, 132] width 27 height 20
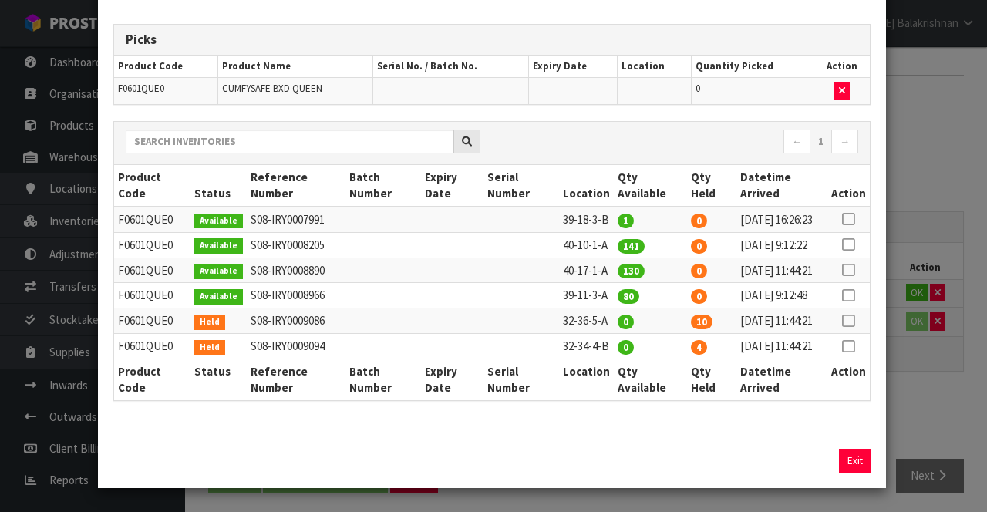
scroll to position [81, 0]
click at [851, 296] on icon at bounding box center [848, 295] width 12 height 1
click at [746, 464] on input "80" at bounding box center [735, 461] width 73 height 24
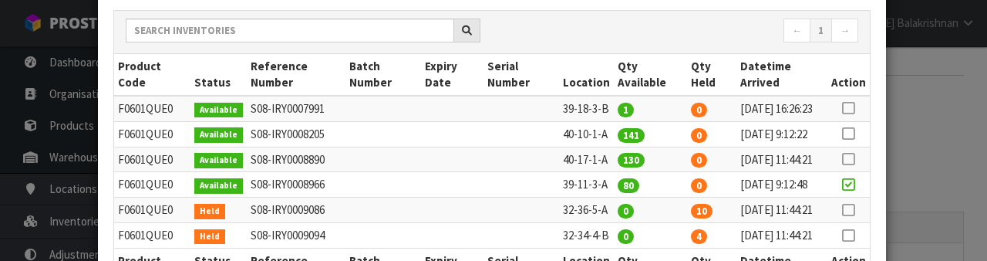
scroll to position [377, 0]
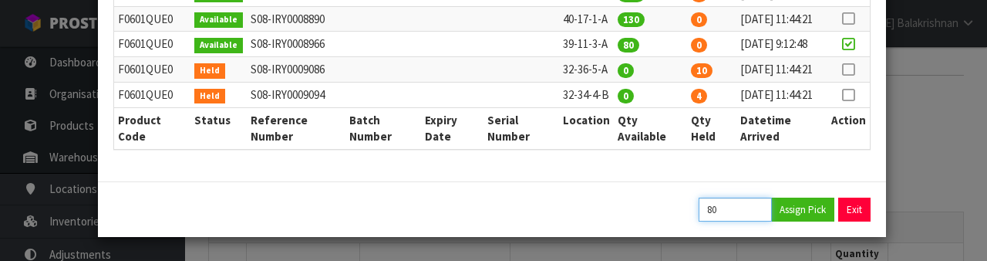
type input "8"
type input "18"
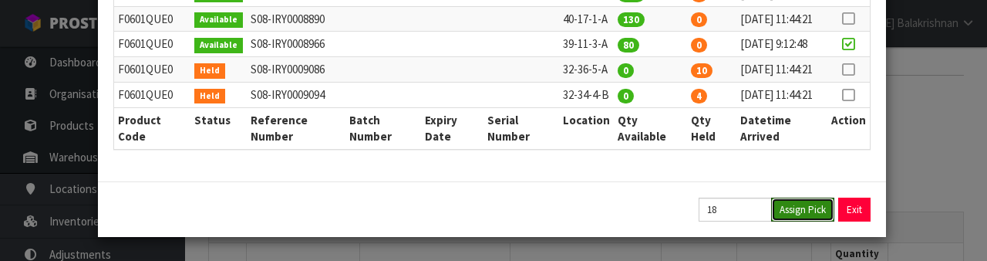
click at [805, 211] on button "Assign Pick" at bounding box center [802, 209] width 63 height 24
type input "18"
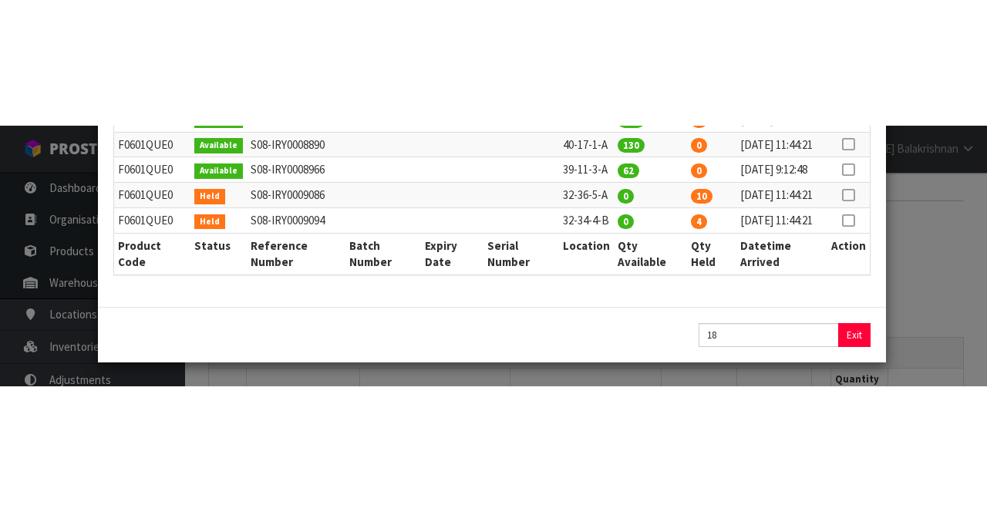
scroll to position [126, 0]
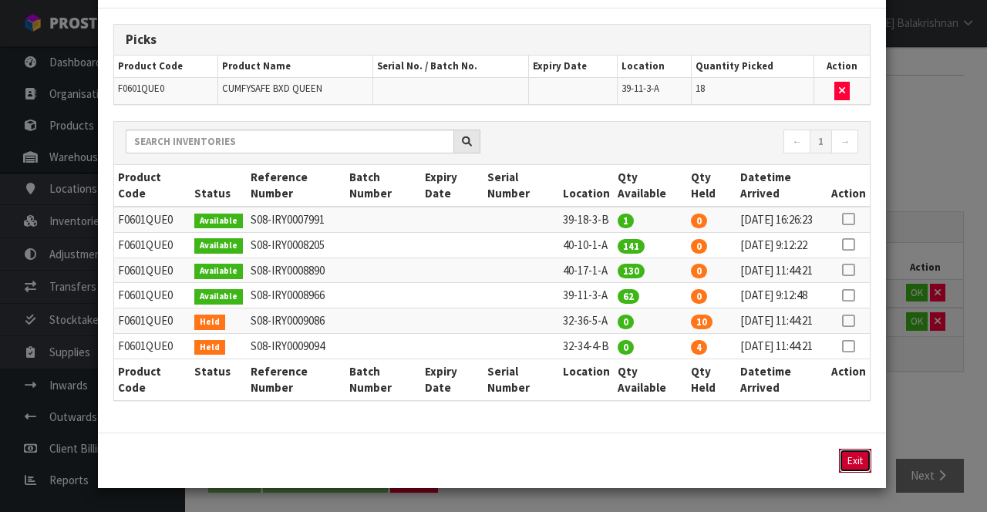
click at [850, 465] on button "Exit" at bounding box center [855, 461] width 32 height 24
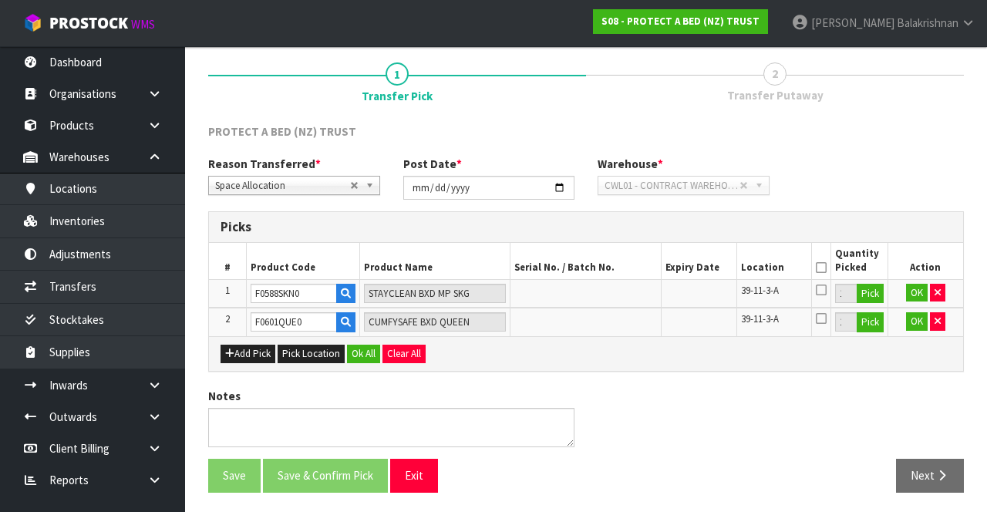
click at [824, 268] on icon at bounding box center [821, 268] width 11 height 1
click at [355, 345] on button "Ok All" at bounding box center [363, 354] width 33 height 19
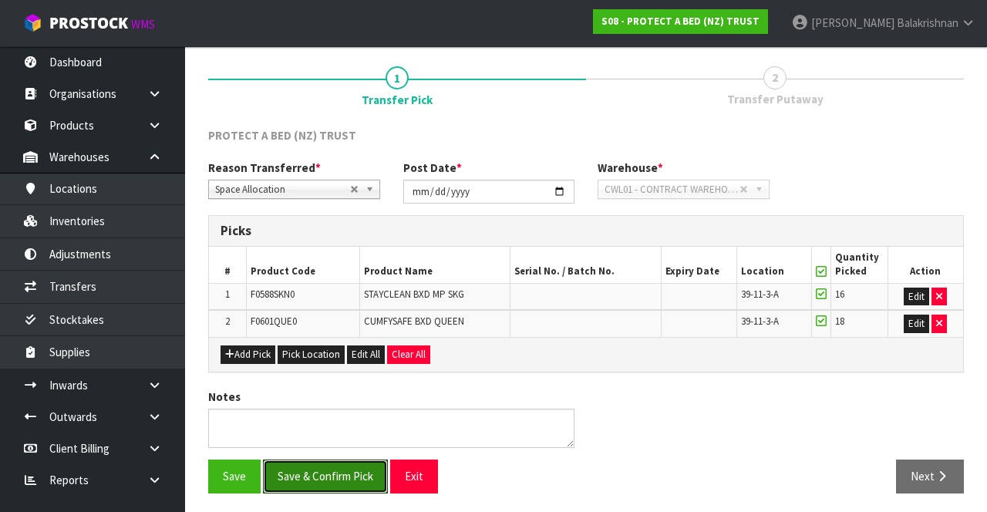
click at [339, 470] on button "Save & Confirm Pick" at bounding box center [325, 476] width 125 height 33
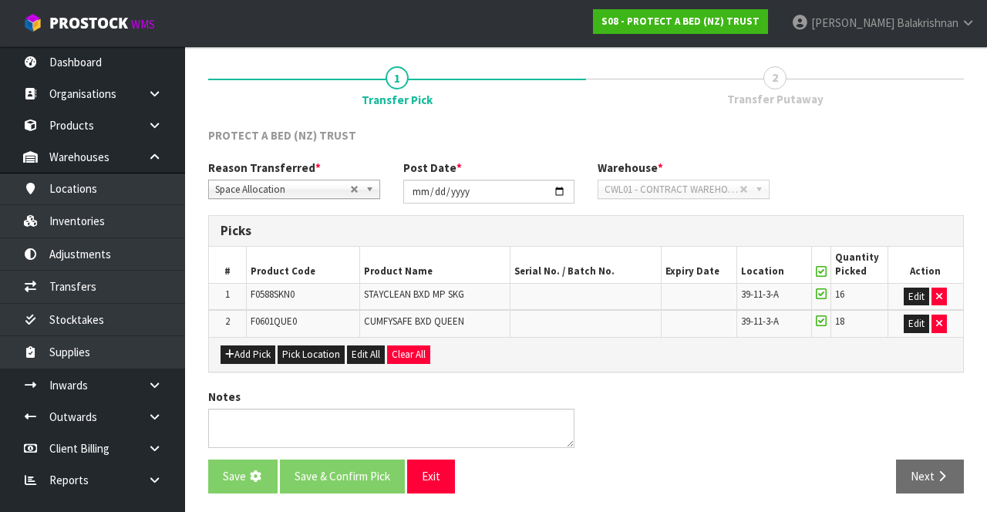
scroll to position [0, 0]
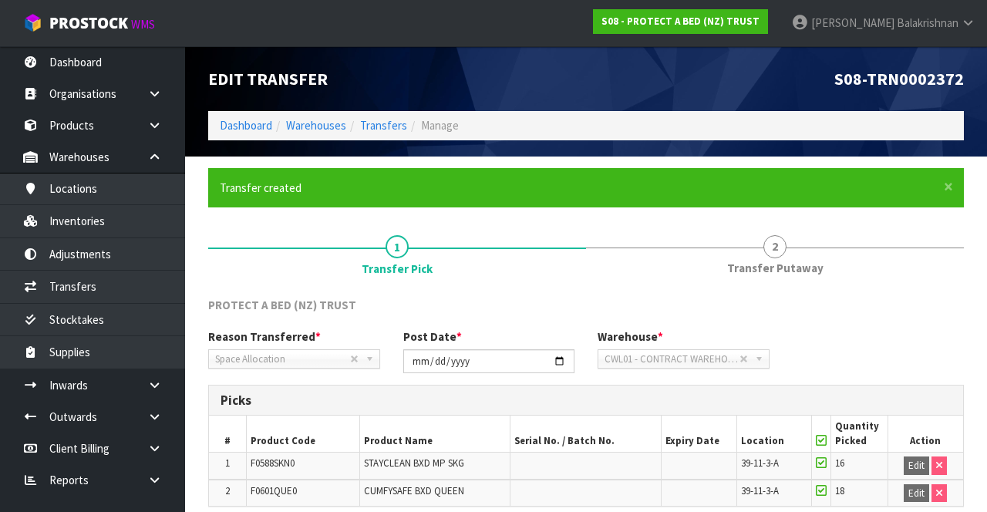
scroll to position [136, 0]
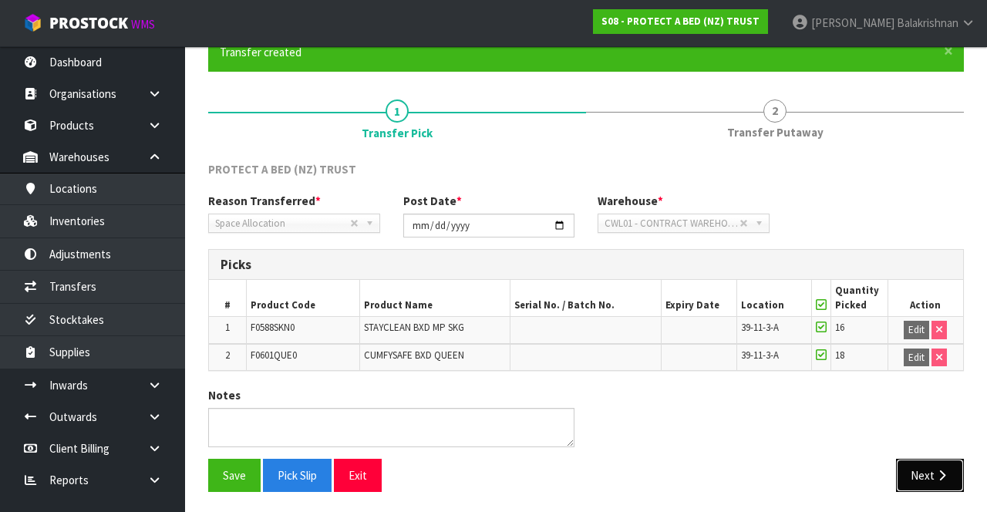
click at [921, 463] on button "Next" at bounding box center [930, 475] width 68 height 33
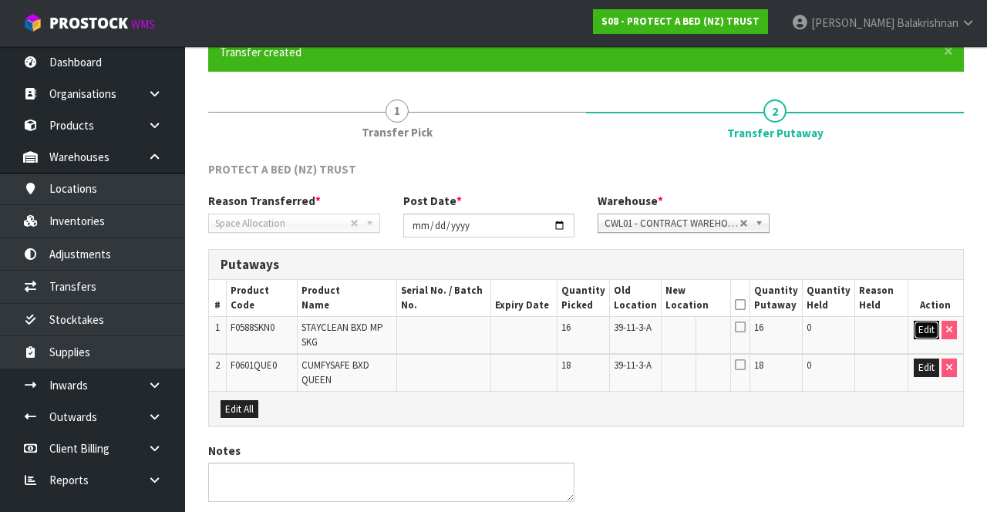
click at [918, 325] on button "Edit" at bounding box center [926, 330] width 25 height 19
click at [688, 332] on input "text" at bounding box center [686, 330] width 42 height 19
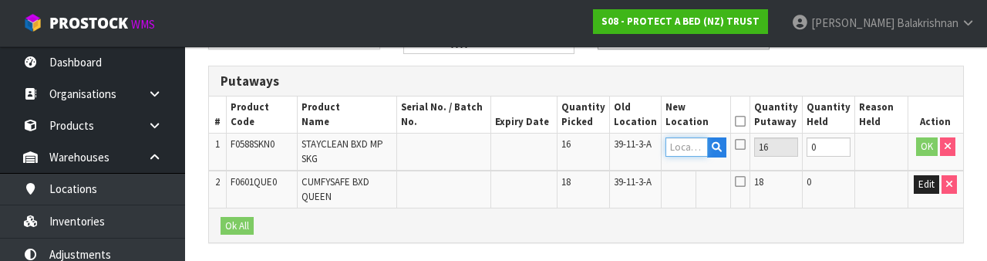
scroll to position [325, 0]
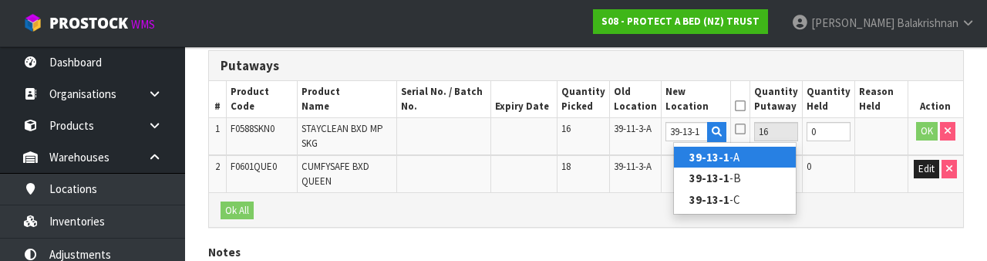
click at [750, 154] on link "39-13-1 -A" at bounding box center [735, 157] width 122 height 21
type input "39-13-1-A"
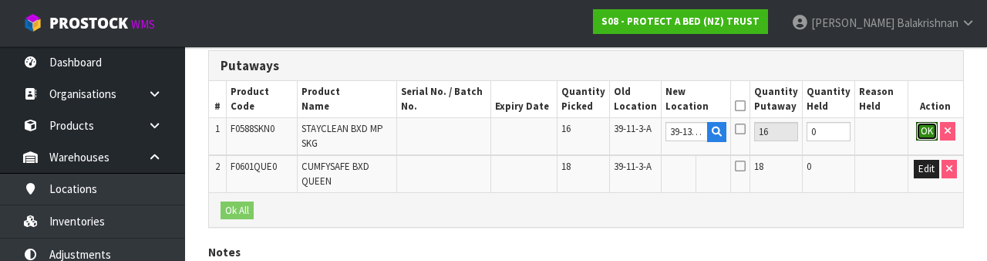
click at [918, 132] on button "OK" at bounding box center [927, 131] width 22 height 19
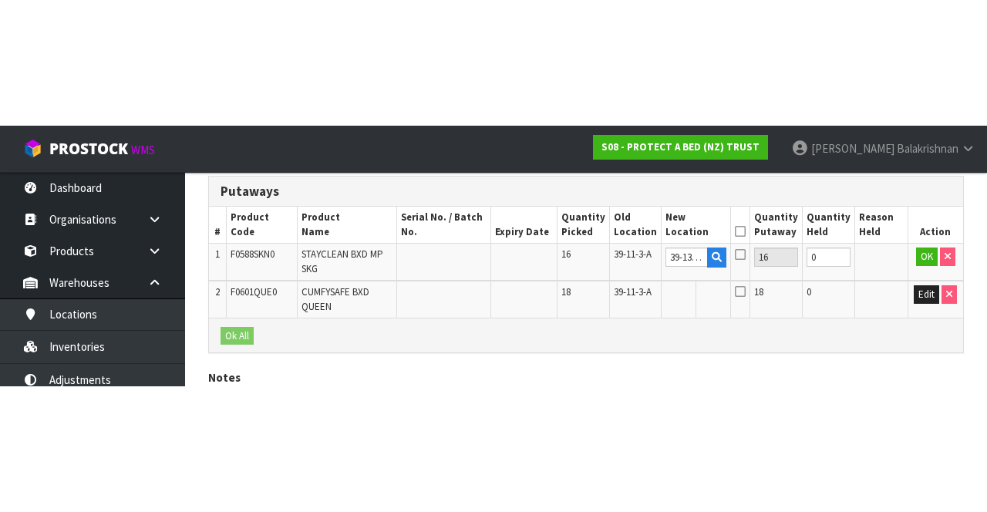
scroll to position [191, 0]
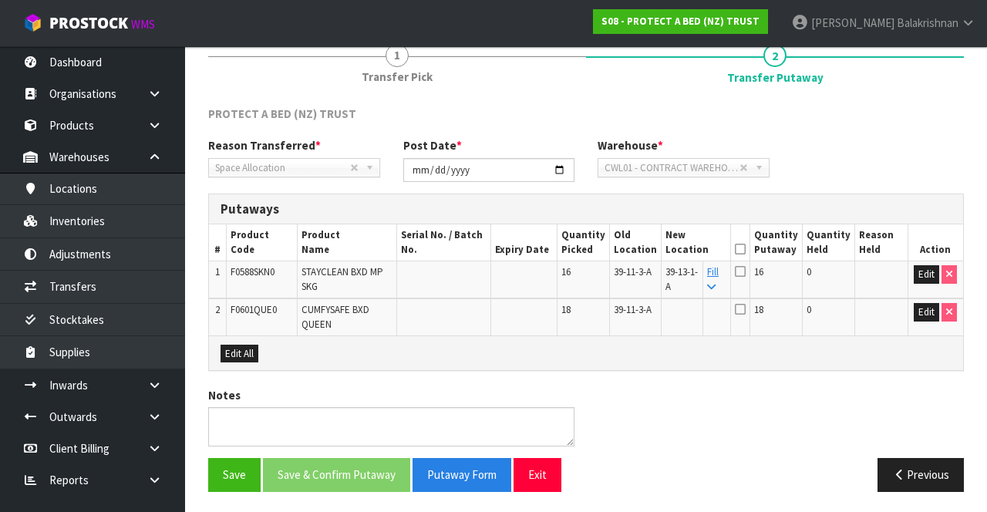
click at [719, 277] on link "Fill" at bounding box center [713, 278] width 12 height 27
click at [746, 249] on icon at bounding box center [740, 249] width 11 height 1
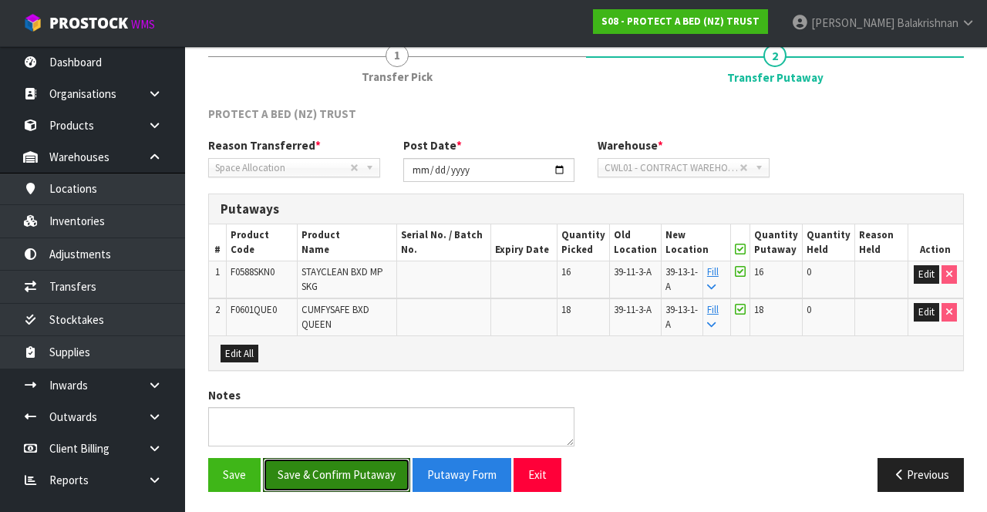
click at [356, 466] on button "Save & Confirm Putaway" at bounding box center [336, 474] width 147 height 33
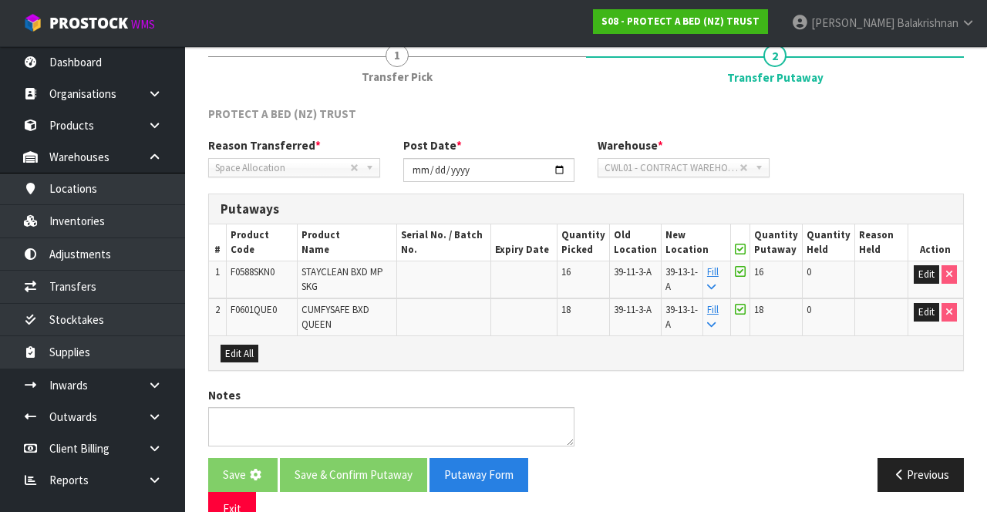
scroll to position [0, 0]
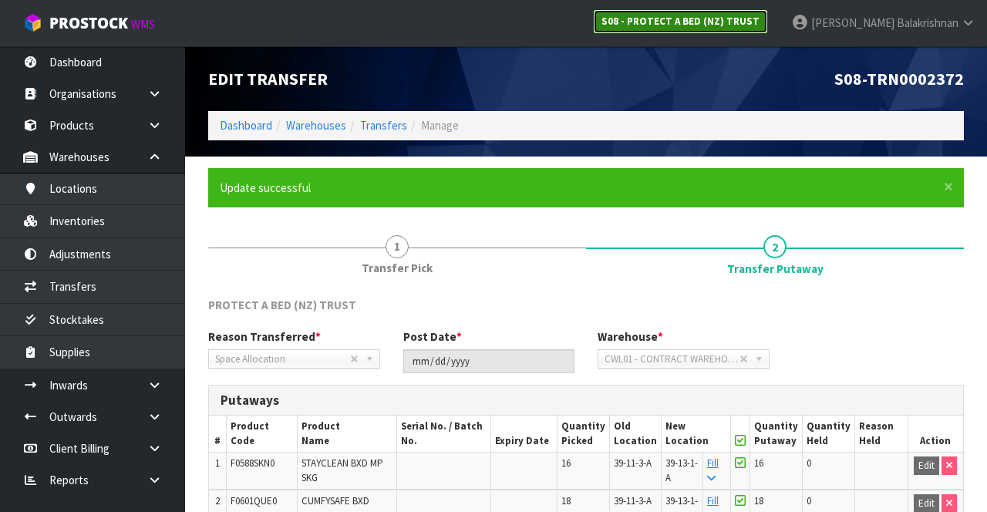
click at [760, 18] on strong "S08 - PROTECT A BED (NZ) TRUST" at bounding box center [680, 21] width 158 height 13
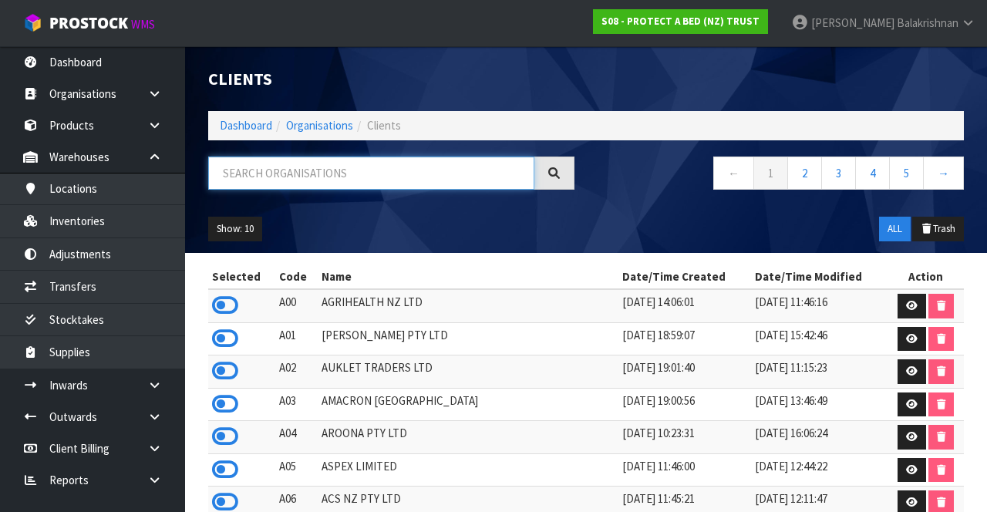
click at [399, 174] on input "text" at bounding box center [371, 173] width 326 height 33
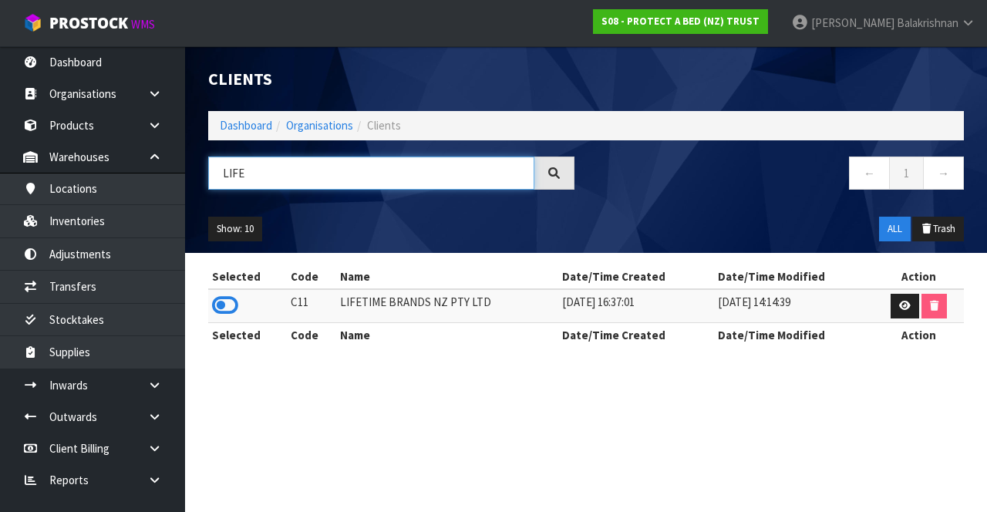
type input "LIFE"
click at [227, 308] on icon at bounding box center [225, 305] width 26 height 23
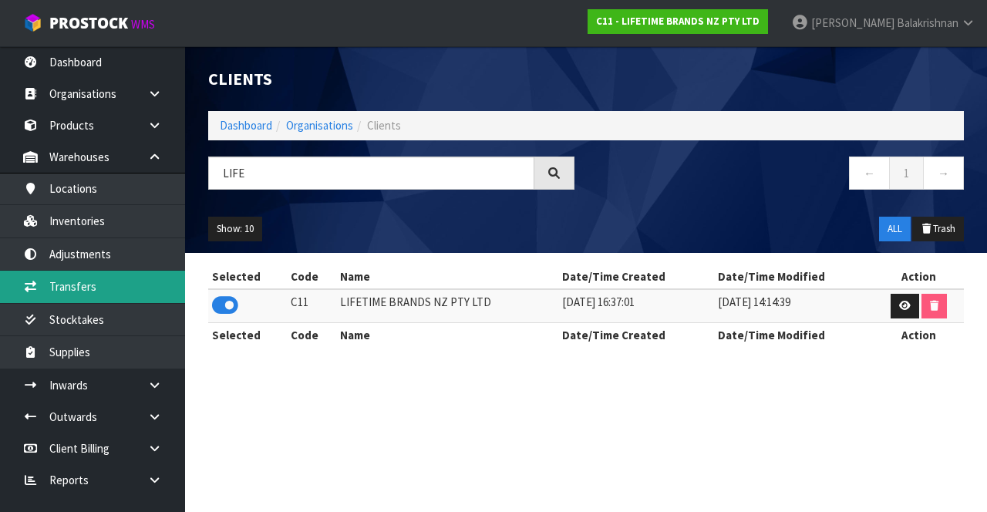
click at [42, 290] on link "Transfers" at bounding box center [92, 287] width 185 height 32
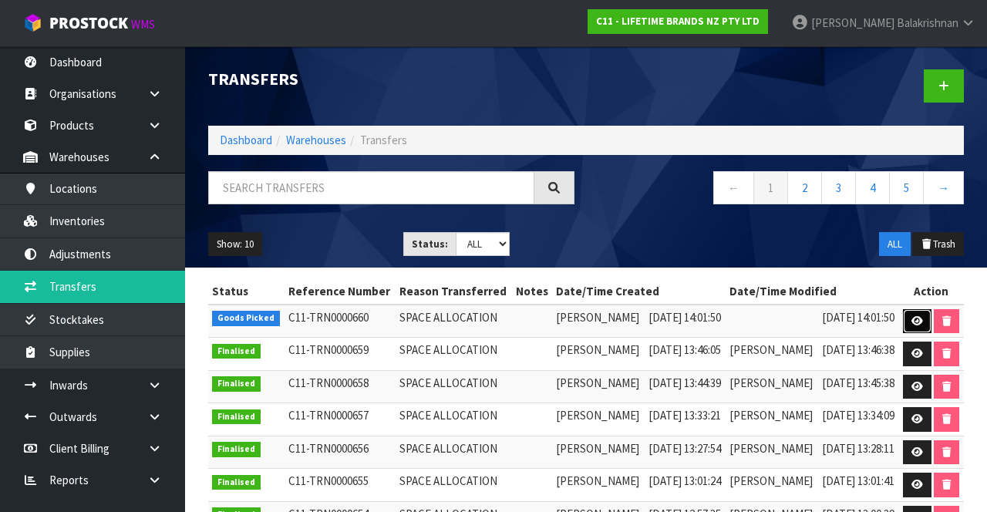
click at [923, 326] on icon at bounding box center [917, 321] width 12 height 10
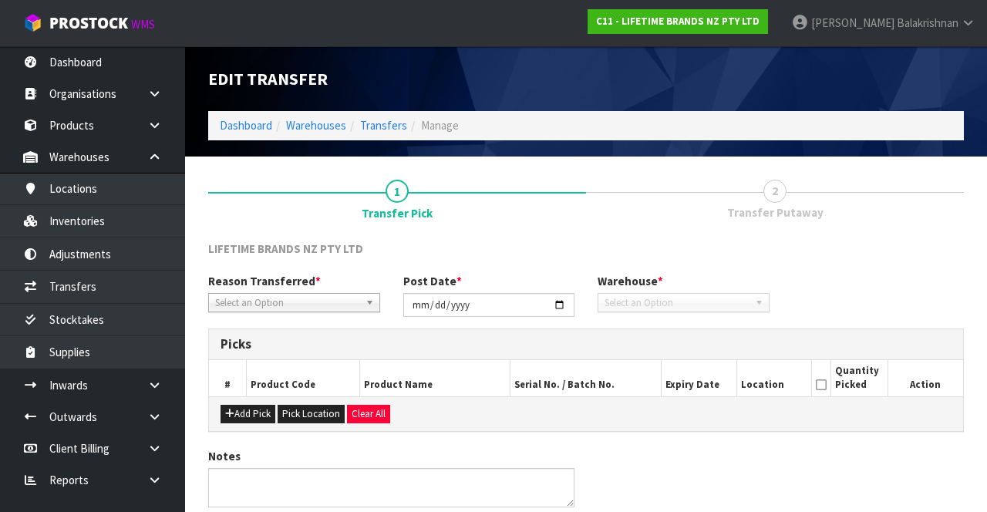
type input "[DATE]"
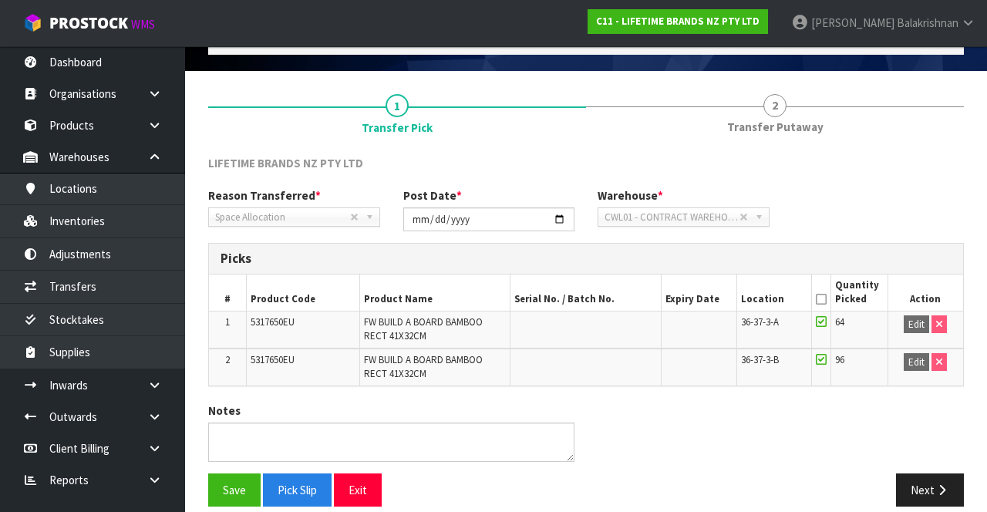
scroll to position [101, 0]
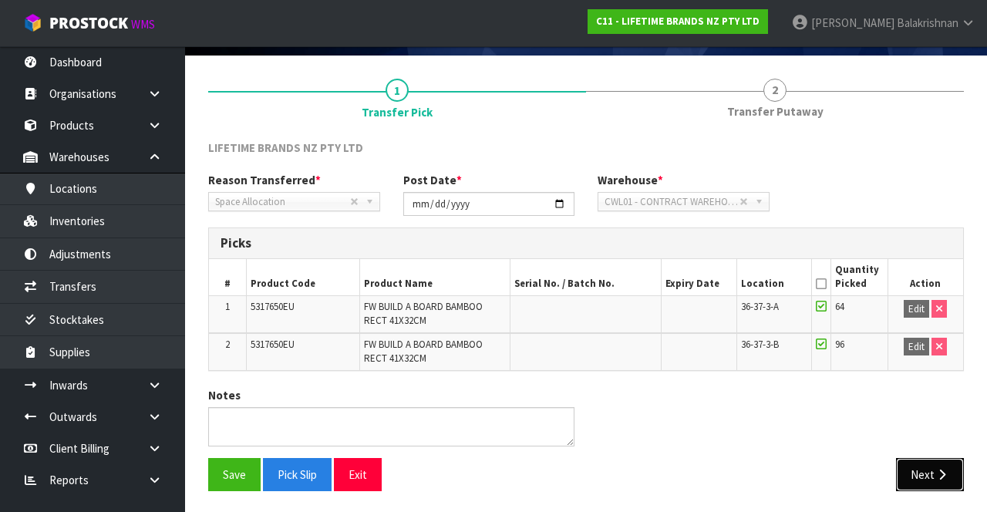
click at [935, 477] on icon "button" at bounding box center [942, 475] width 15 height 12
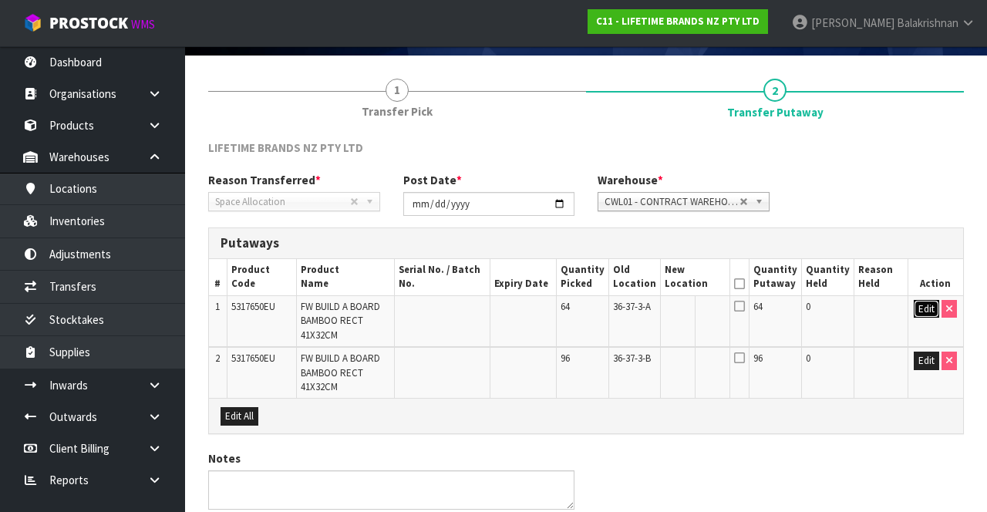
click at [921, 315] on button "Edit" at bounding box center [926, 309] width 25 height 19
click at [687, 314] on input "text" at bounding box center [686, 309] width 43 height 19
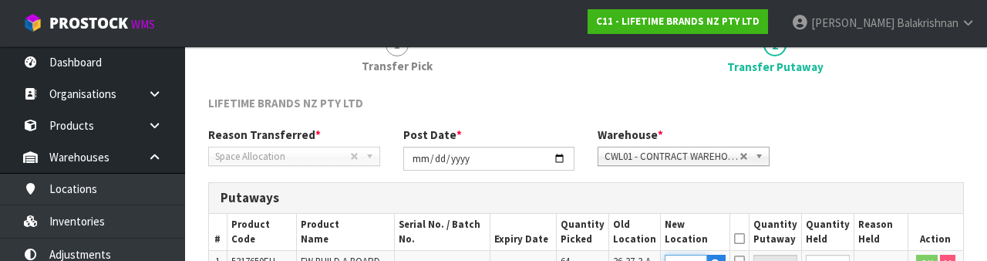
scroll to position [270, 0]
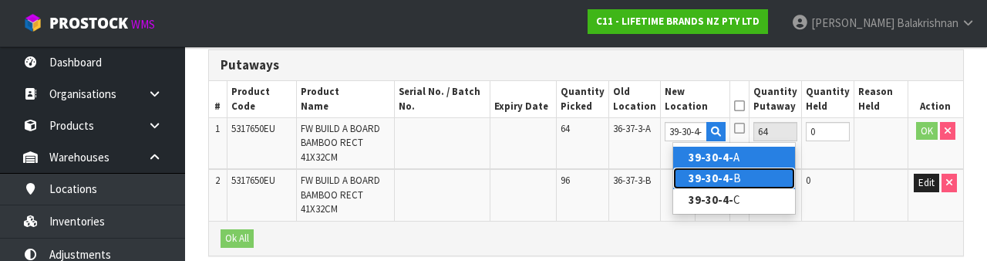
click at [743, 174] on link "39-30-4- B" at bounding box center [734, 177] width 122 height 21
type input "39-30-4-B"
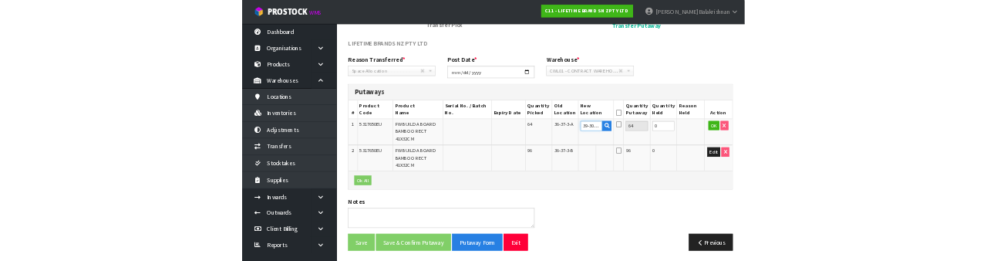
scroll to position [154, 0]
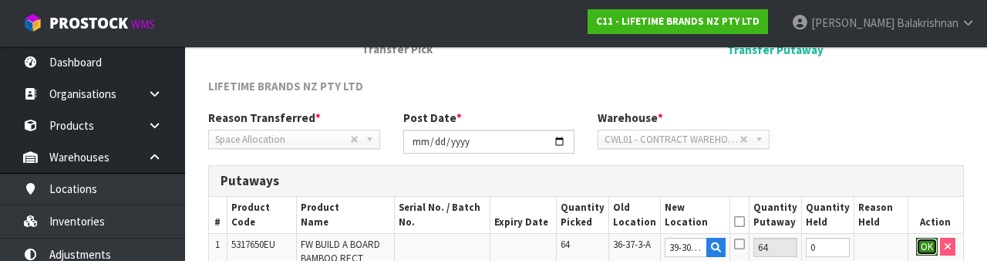
click at [918, 250] on button "OK" at bounding box center [927, 246] width 22 height 19
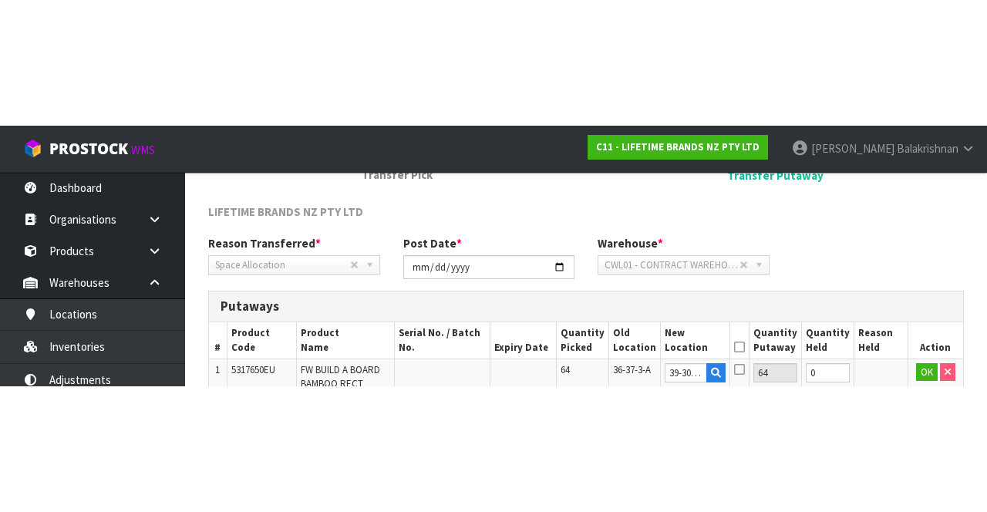
scroll to position [163, 0]
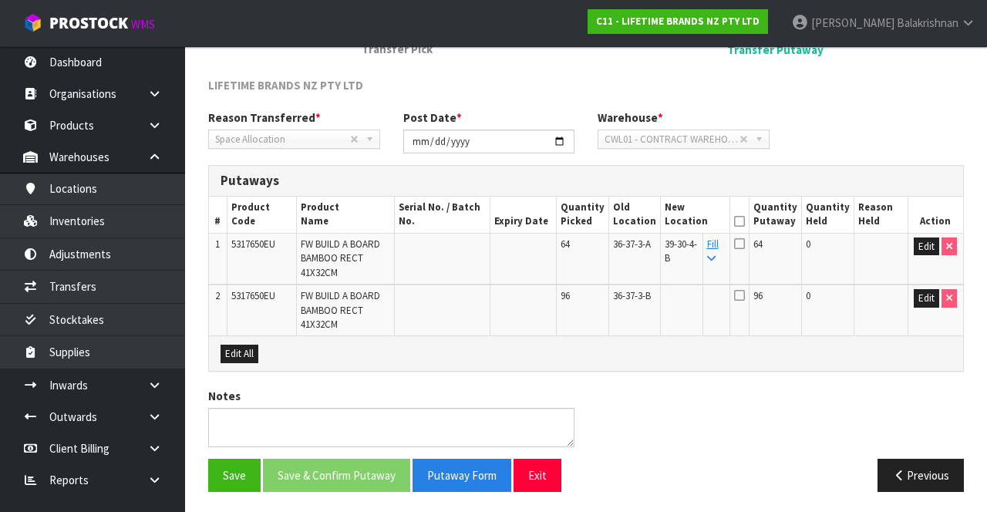
click at [719, 242] on link "Fill" at bounding box center [713, 250] width 12 height 27
click at [745, 221] on icon at bounding box center [739, 221] width 11 height 1
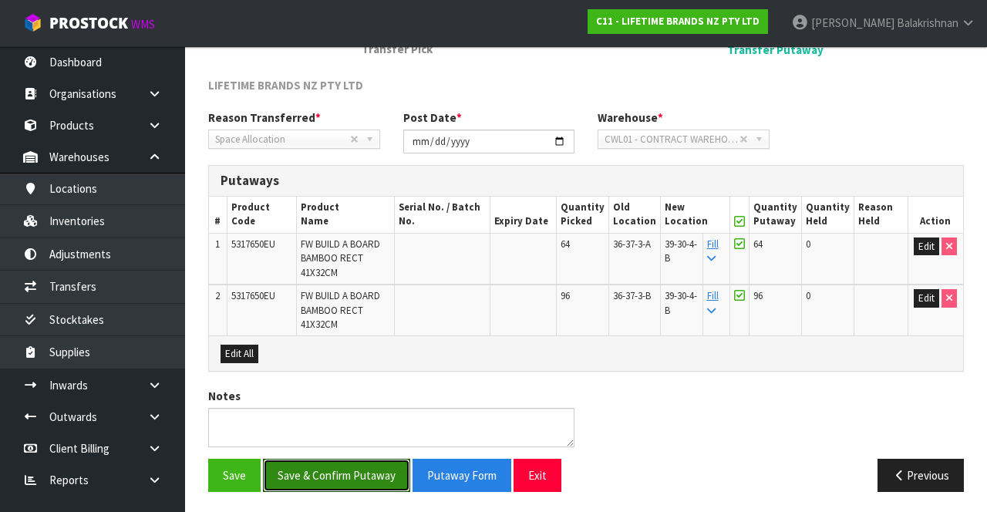
click at [364, 467] on button "Save & Confirm Putaway" at bounding box center [336, 475] width 147 height 33
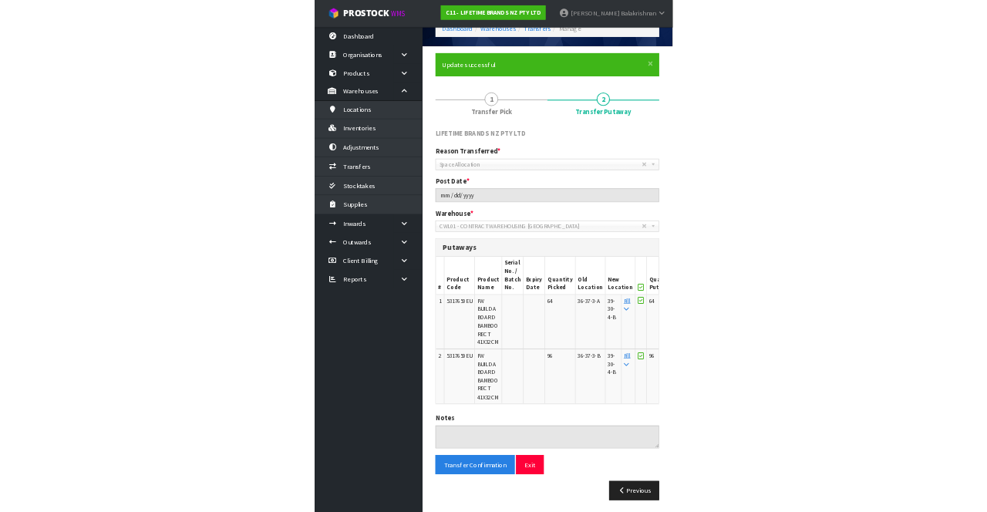
scroll to position [80, 0]
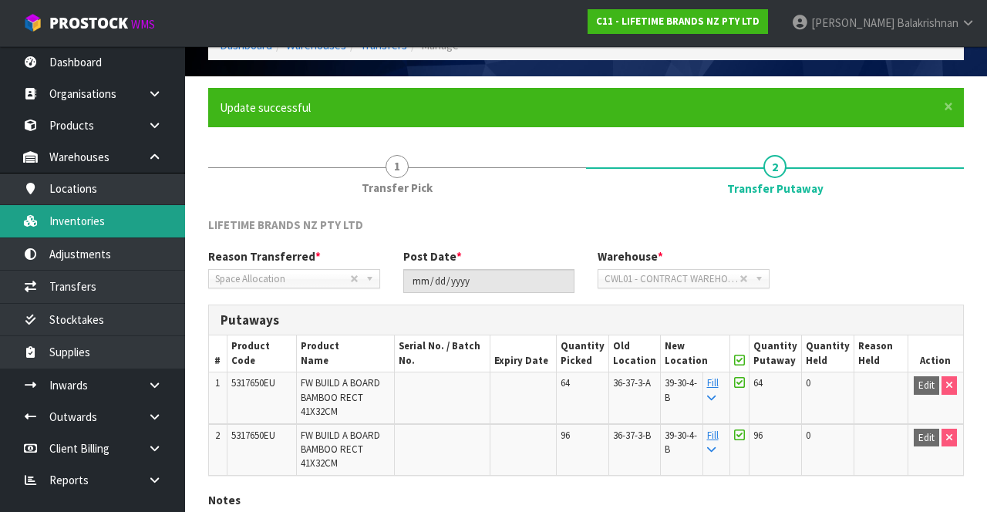
click at [67, 222] on link "Inventories" at bounding box center [92, 221] width 185 height 32
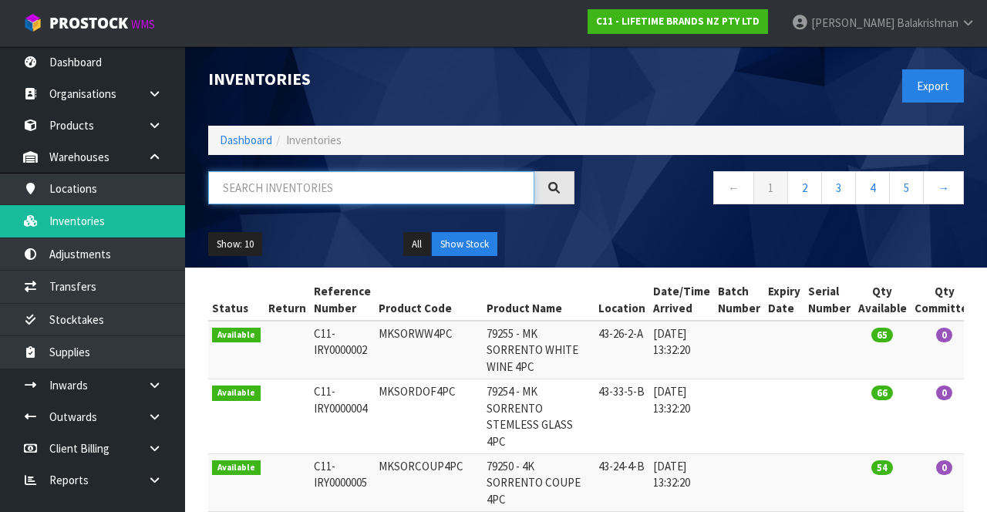
click at [473, 191] on input "text" at bounding box center [371, 187] width 326 height 33
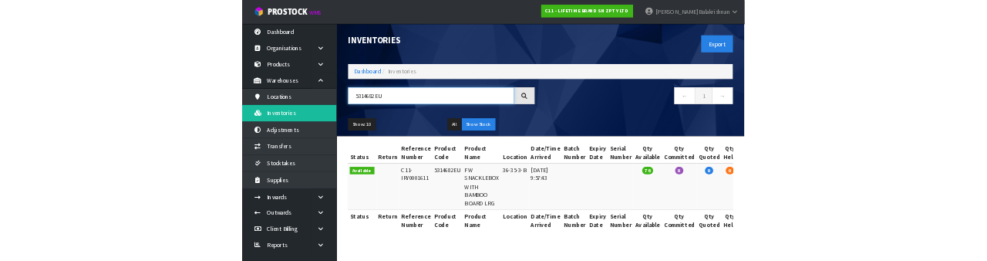
scroll to position [0, 61]
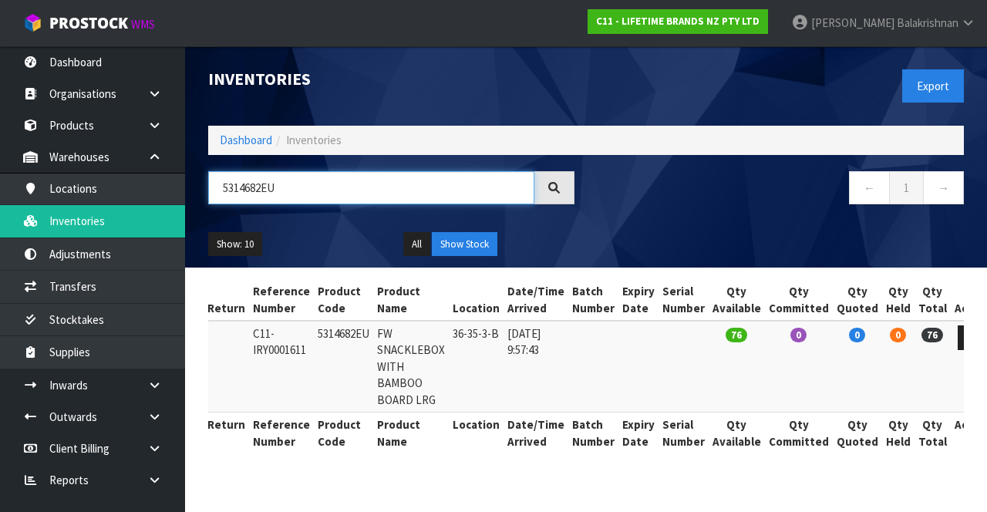
type input "5314682EU"
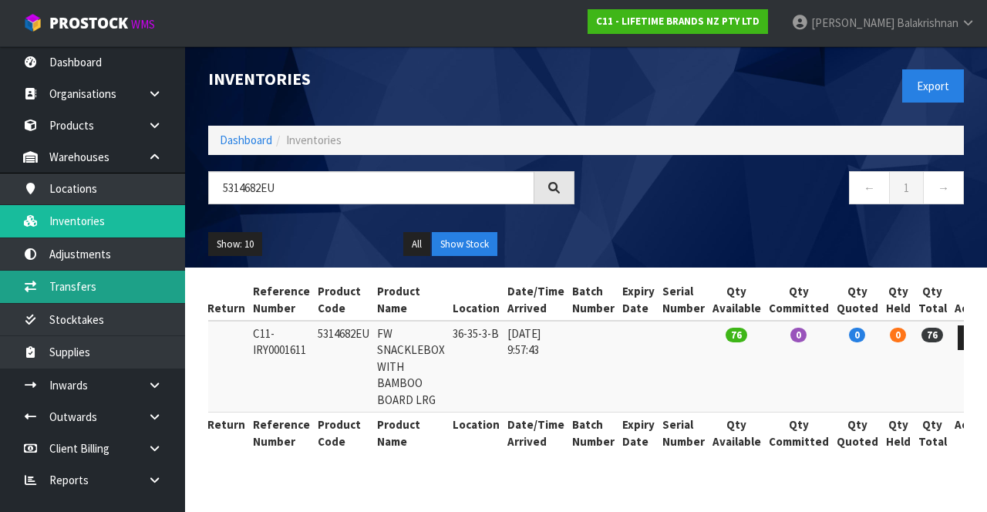
click at [52, 288] on link "Transfers" at bounding box center [92, 287] width 185 height 32
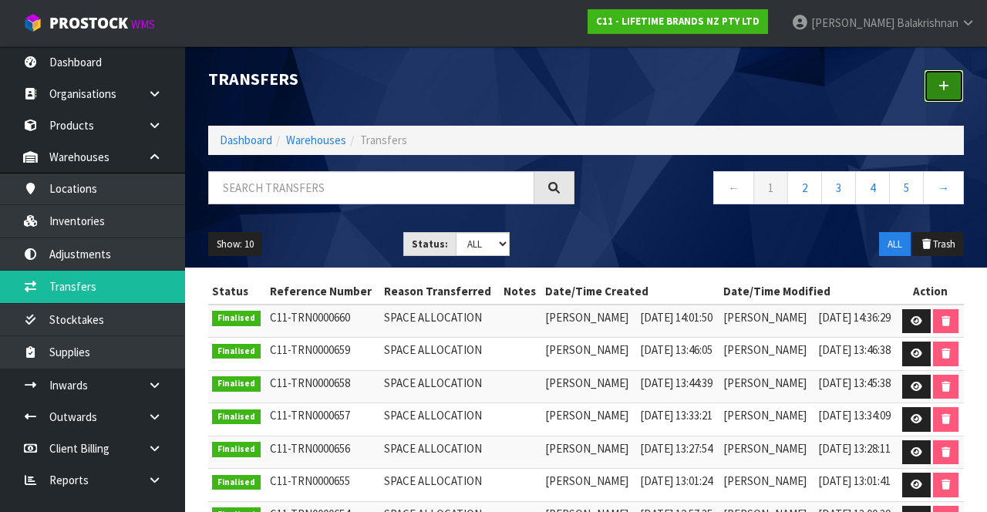
click at [942, 93] on link at bounding box center [944, 85] width 40 height 33
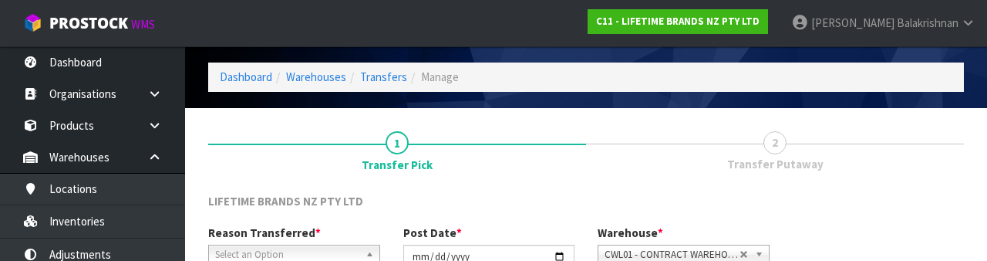
scroll to position [184, 0]
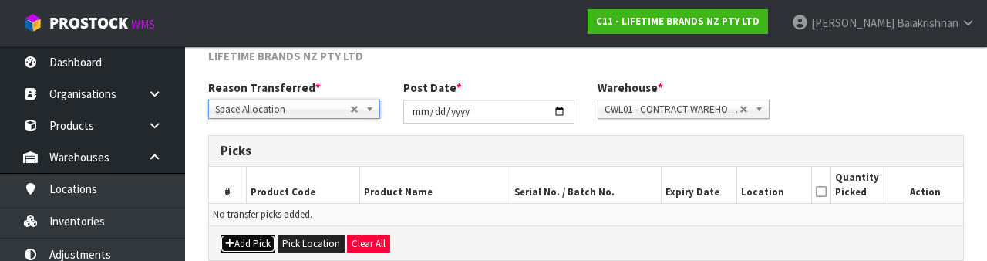
click at [253, 240] on button "Add Pick" at bounding box center [248, 243] width 55 height 19
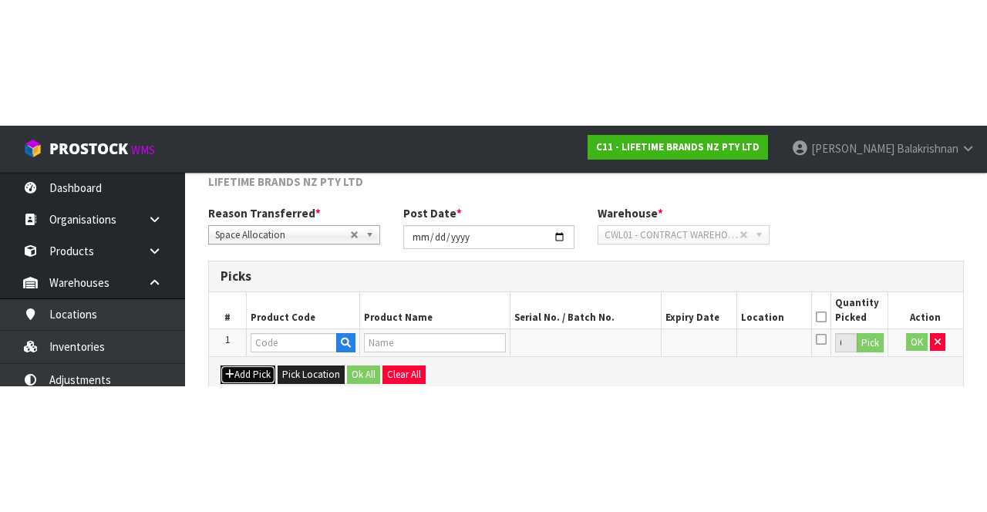
scroll to position [88, 0]
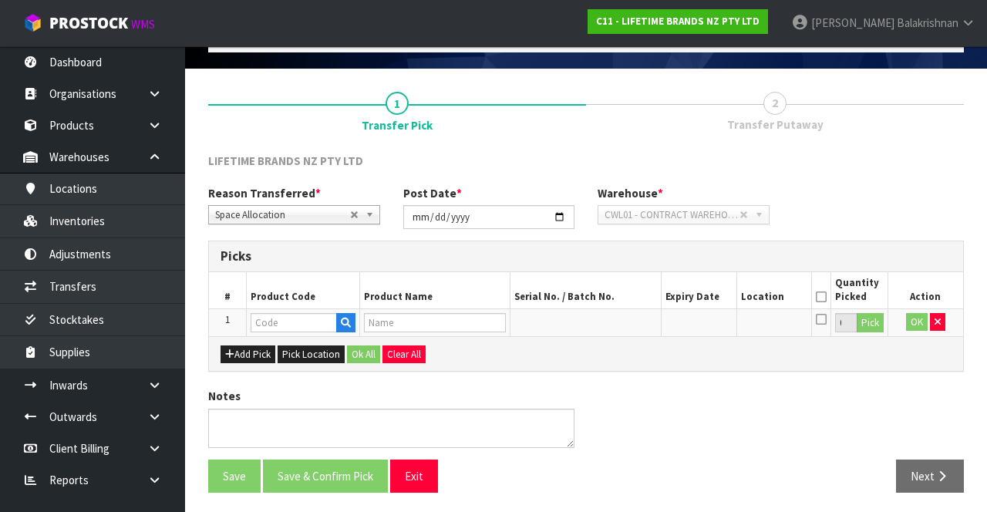
click at [312, 299] on th "Product Code" at bounding box center [303, 290] width 113 height 36
click at [307, 319] on input "text" at bounding box center [294, 322] width 86 height 19
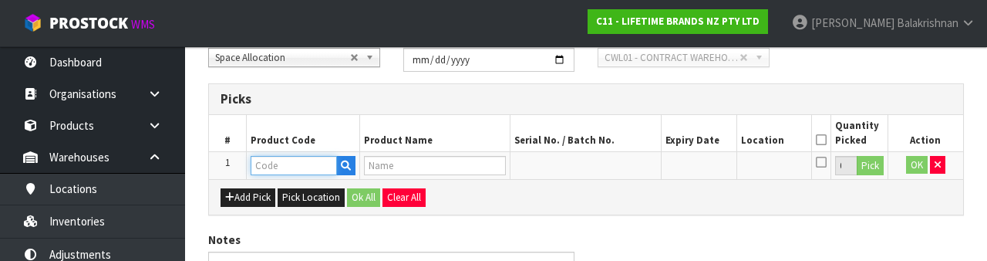
scroll to position [270, 0]
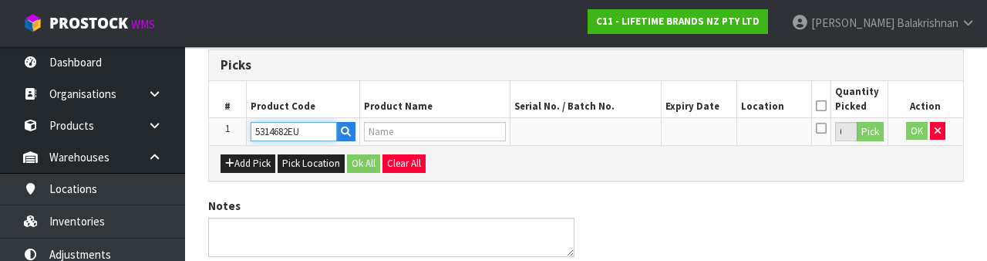
type input "5314682EU"
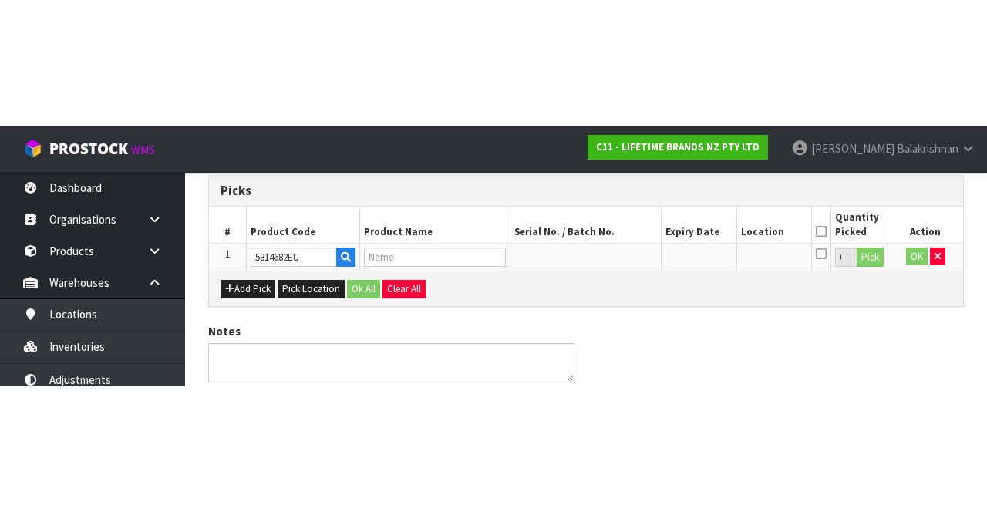
scroll to position [88, 0]
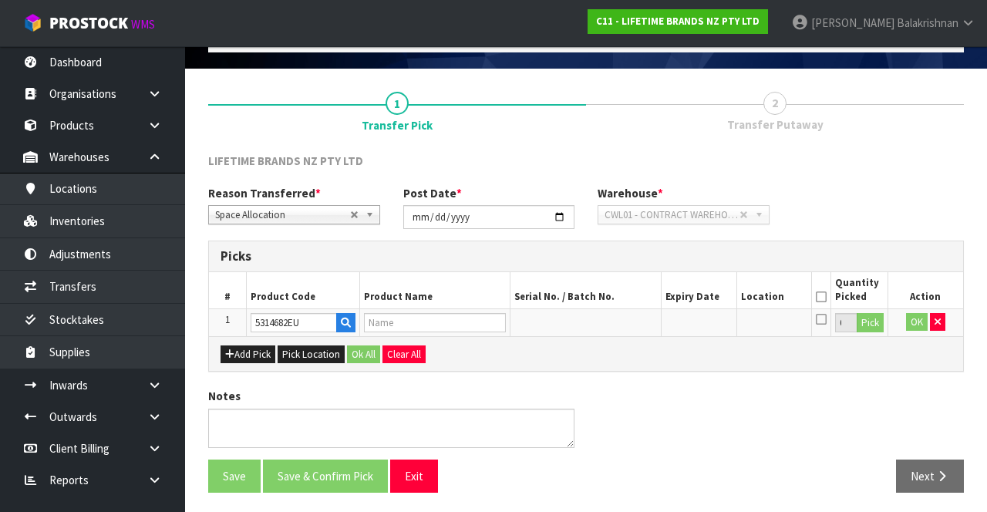
type input "FW SNACKLEBOX WITH BAMBOO BOARD LRG"
click at [881, 313] on button "Pick" at bounding box center [870, 323] width 27 height 20
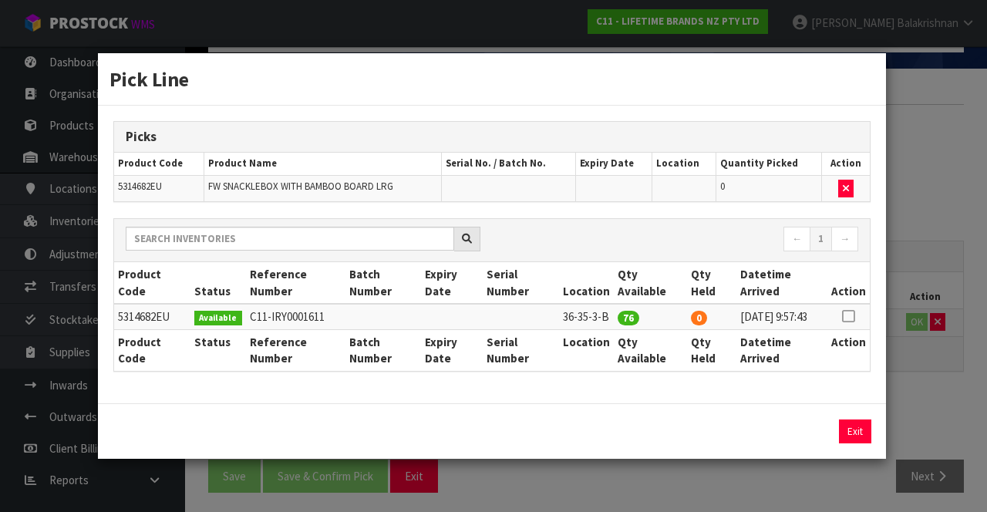
click at [849, 316] on icon at bounding box center [848, 316] width 12 height 1
click at [791, 437] on button "Assign Pick" at bounding box center [802, 431] width 63 height 24
type input "76"
click at [867, 433] on button "Exit" at bounding box center [855, 431] width 32 height 24
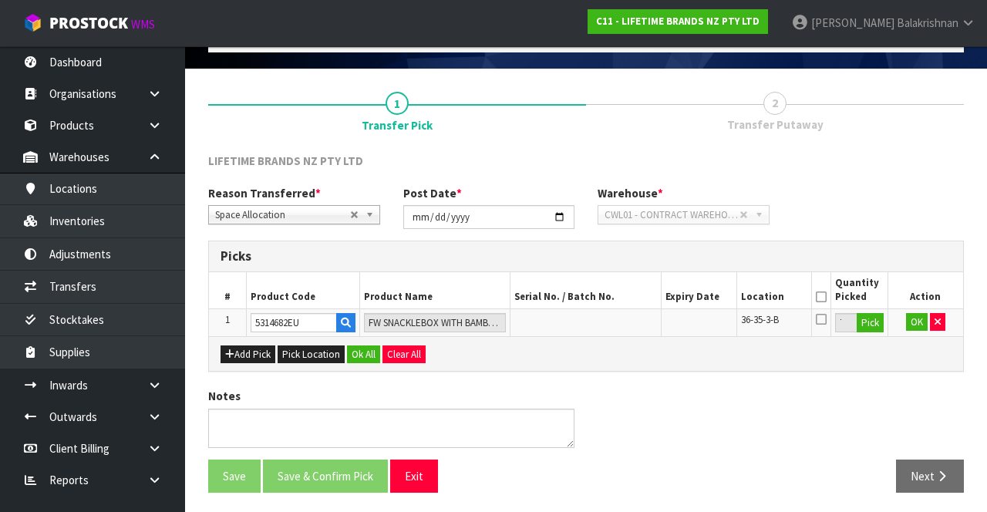
click at [822, 297] on icon at bounding box center [821, 297] width 11 height 1
click at [364, 355] on button "Ok All" at bounding box center [363, 354] width 33 height 19
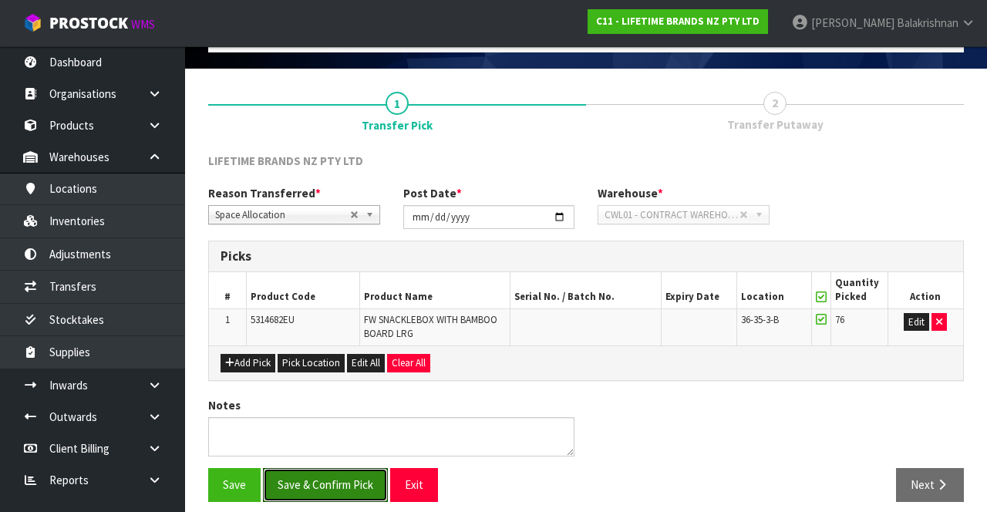
click at [321, 477] on button "Save & Confirm Pick" at bounding box center [325, 484] width 125 height 33
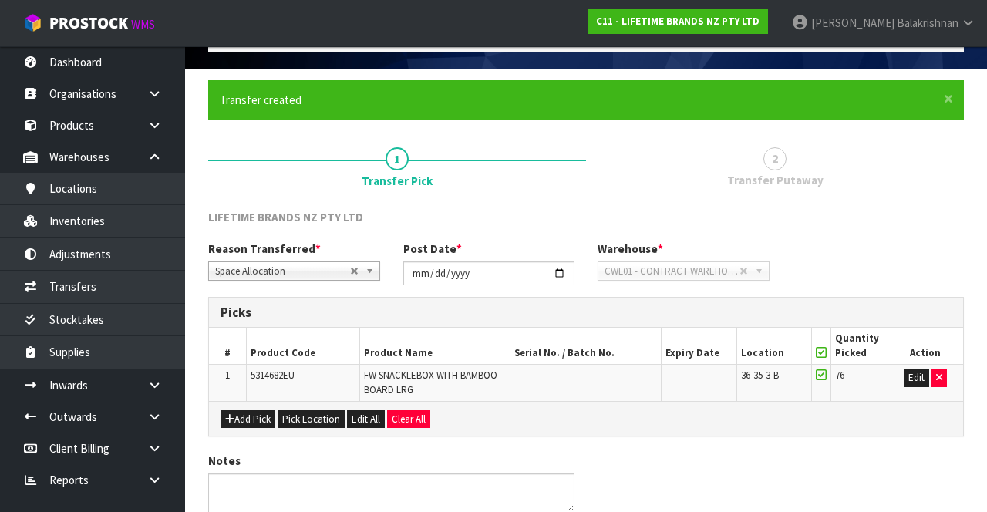
scroll to position [0, 0]
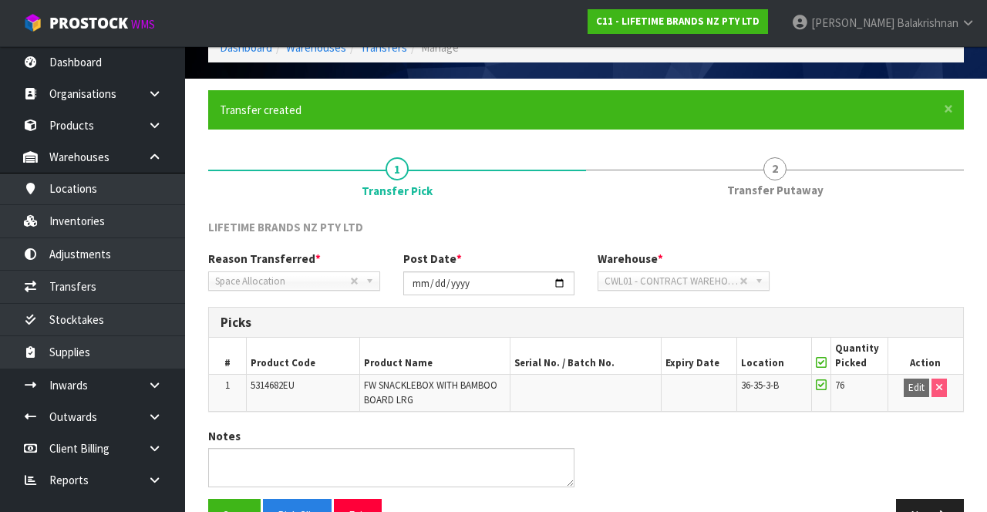
scroll to position [120, 0]
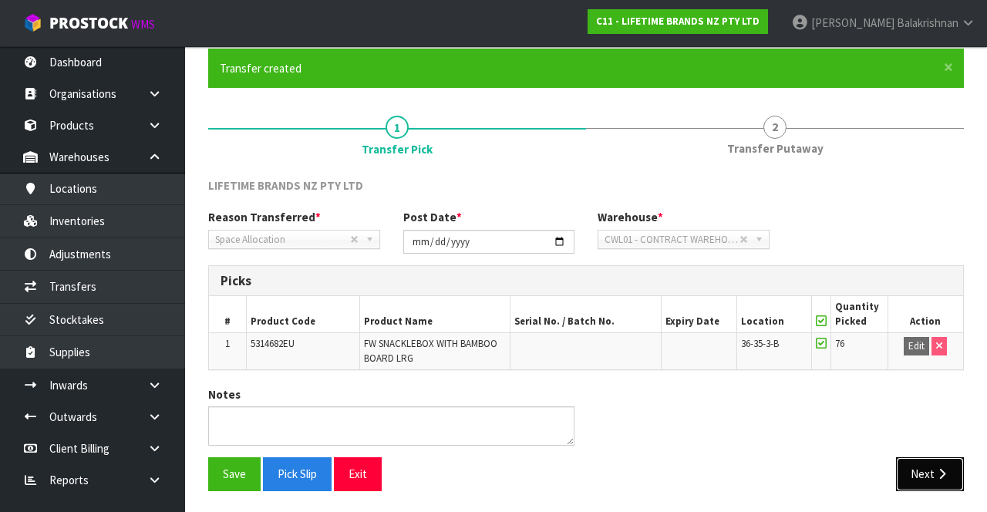
click at [944, 471] on icon "button" at bounding box center [942, 474] width 15 height 12
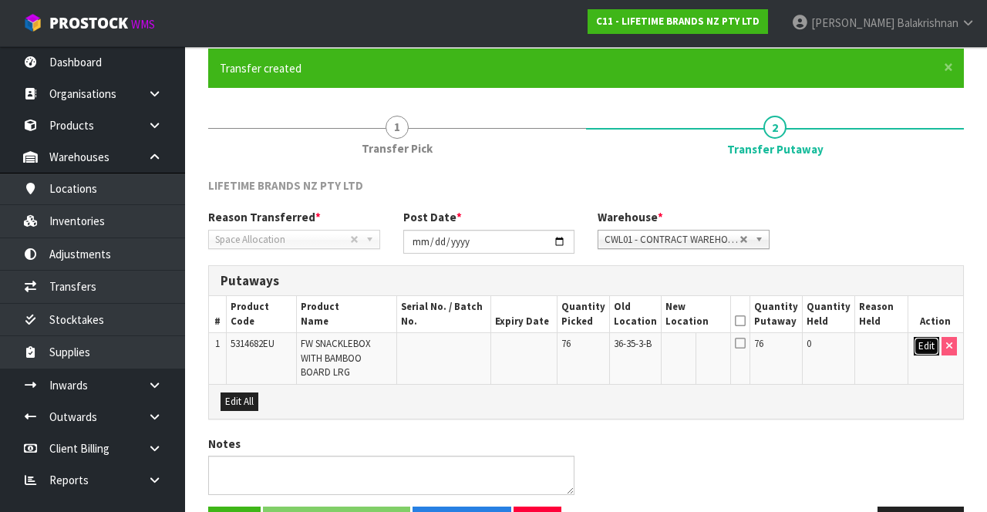
click at [915, 348] on button "Edit" at bounding box center [926, 346] width 25 height 19
click at [689, 342] on input "text" at bounding box center [687, 346] width 42 height 19
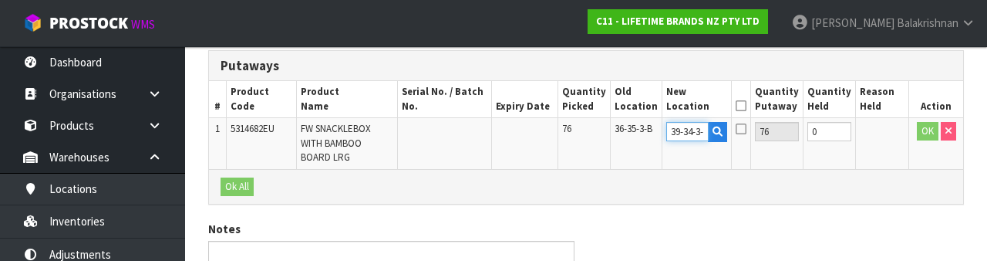
scroll to position [0, 0]
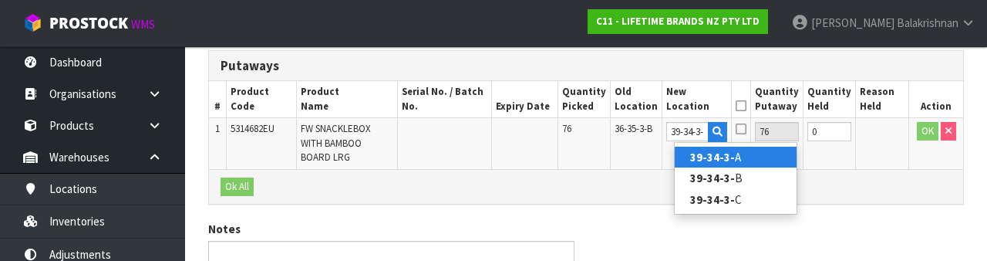
click at [736, 151] on link "39-34-3- A" at bounding box center [736, 157] width 122 height 21
type input "39-34-3-A"
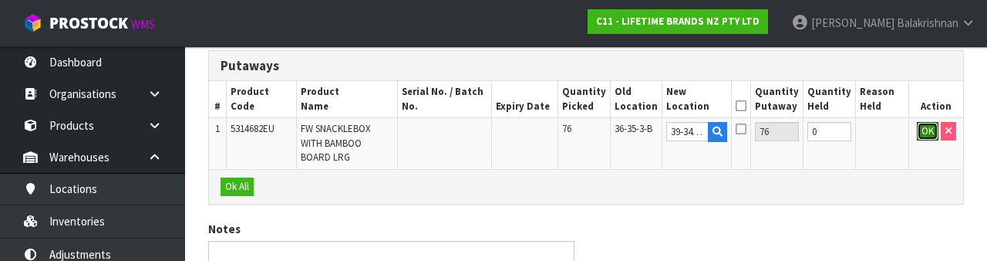
click at [924, 123] on button "OK" at bounding box center [928, 131] width 22 height 19
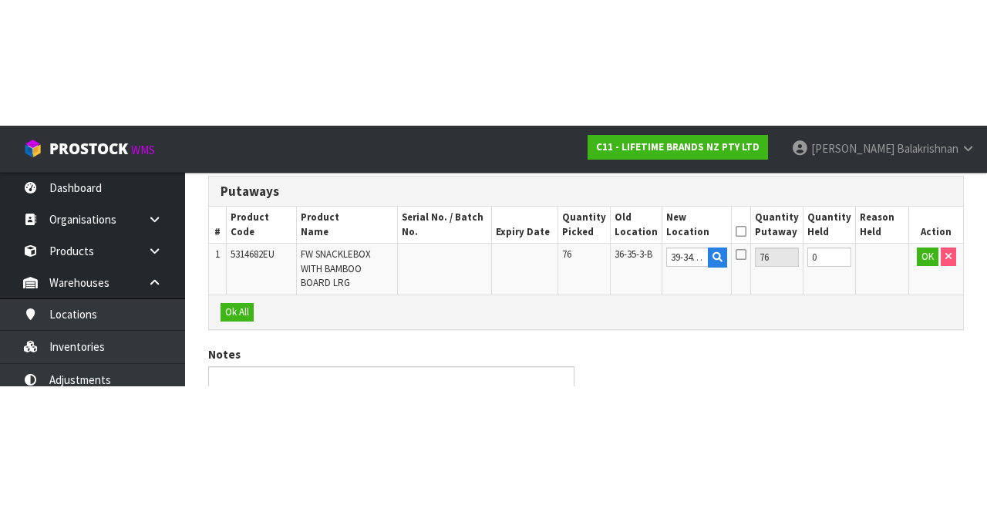
scroll to position [153, 0]
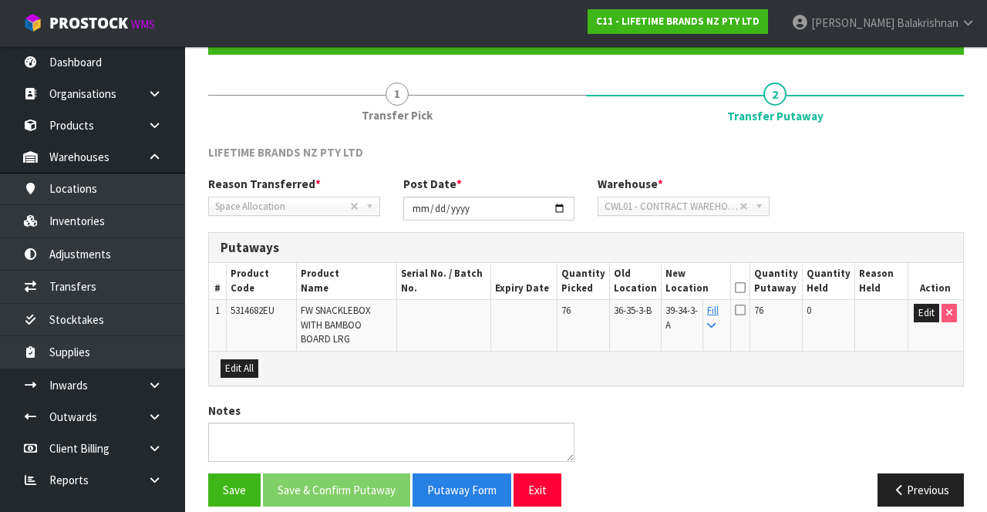
click at [746, 288] on icon at bounding box center [740, 288] width 11 height 1
click at [359, 473] on button "Save & Confirm Putaway" at bounding box center [336, 489] width 147 height 33
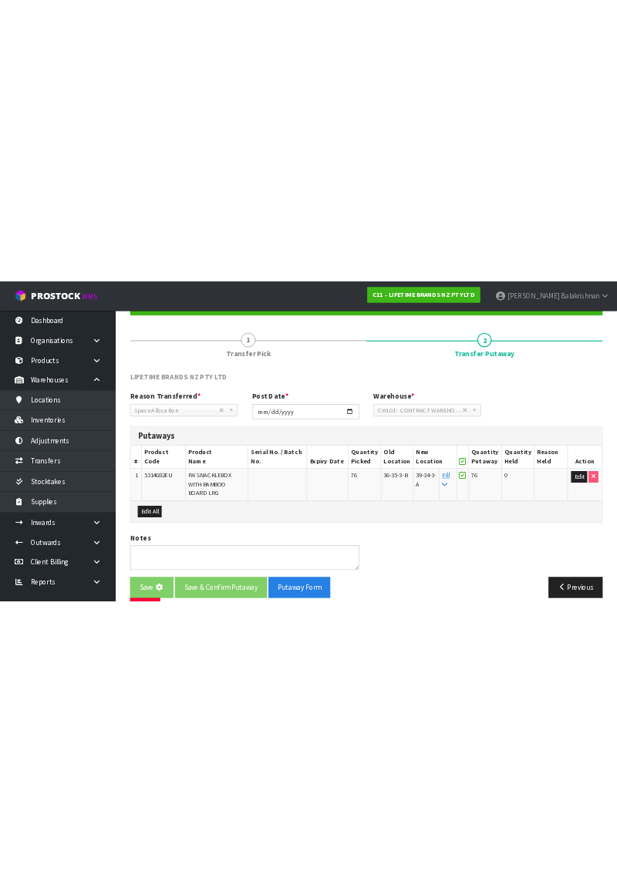
scroll to position [0, 0]
